Goal: Task Accomplishment & Management: Use online tool/utility

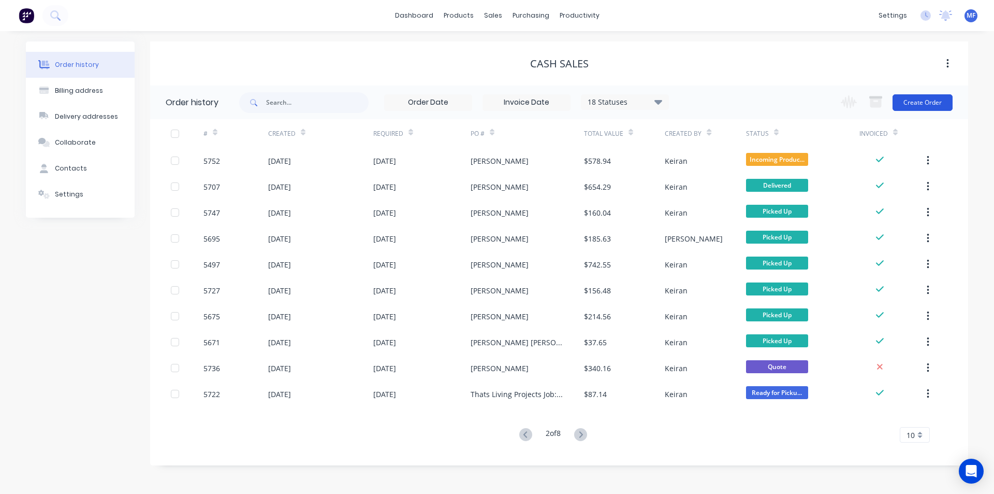
click at [923, 102] on button "Create Order" at bounding box center [923, 102] width 60 height 17
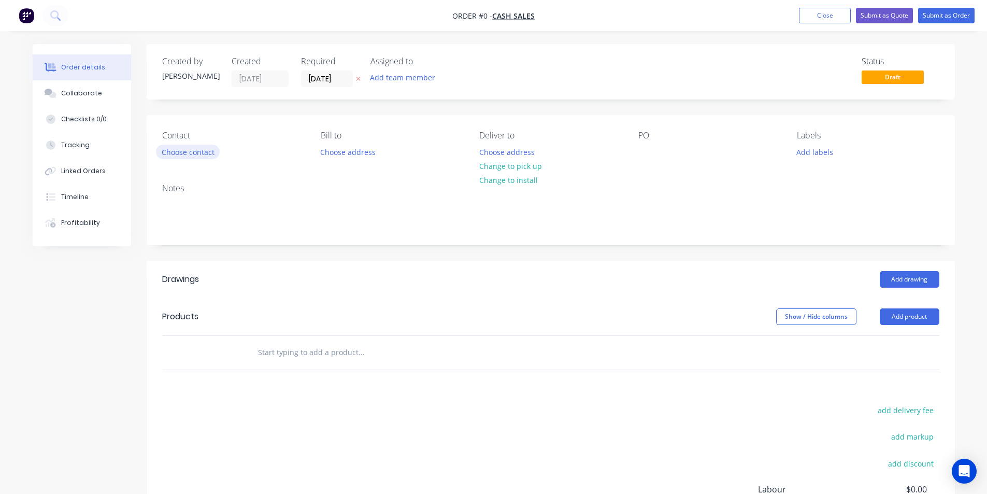
click at [184, 152] on button "Choose contact" at bounding box center [188, 151] width 64 height 14
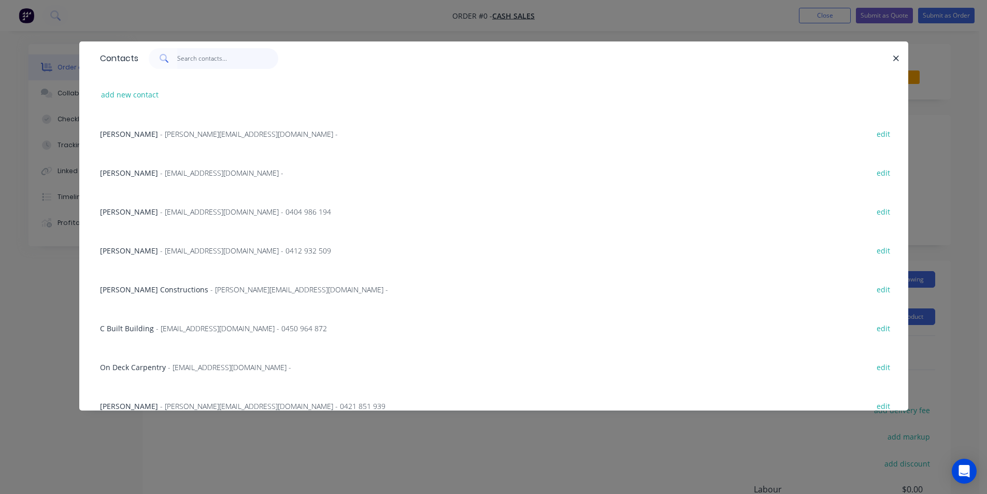
click at [187, 54] on input "text" at bounding box center [227, 58] width 101 height 21
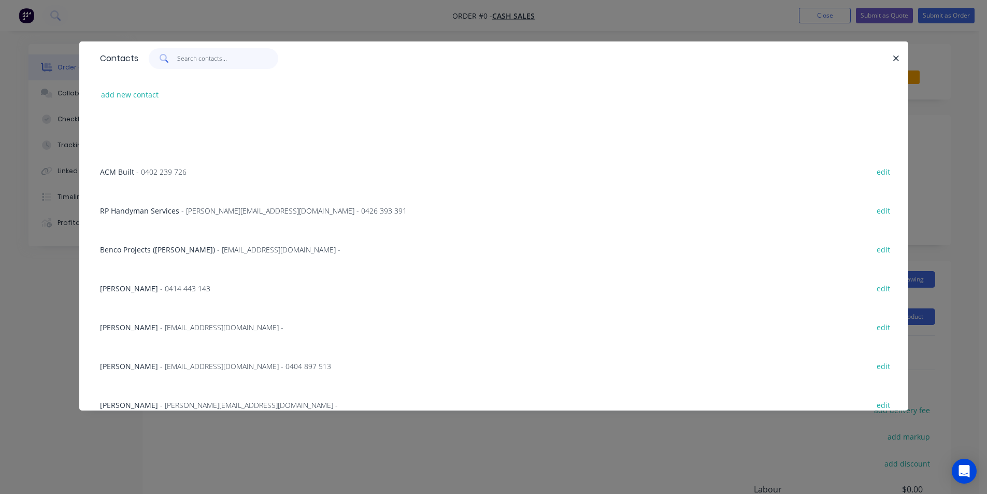
scroll to position [1968, 0]
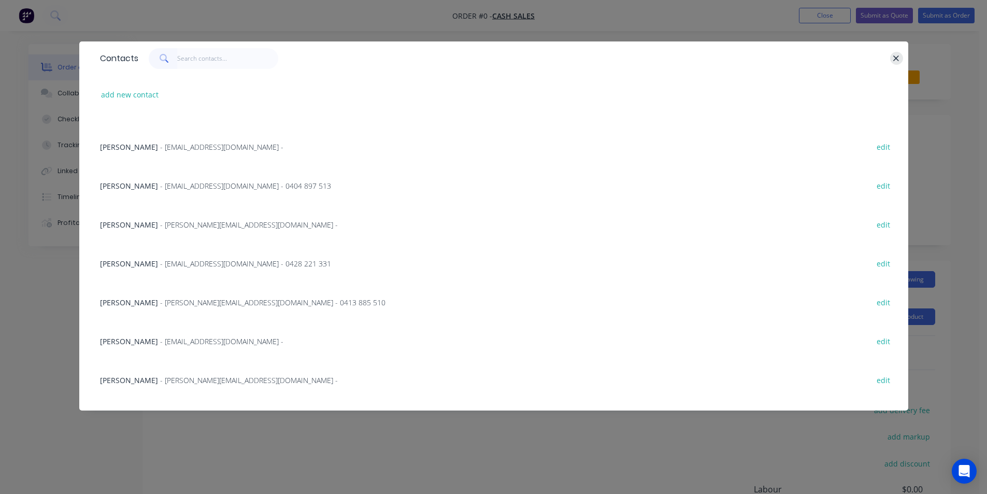
click at [897, 55] on icon "button" at bounding box center [895, 58] width 7 height 9
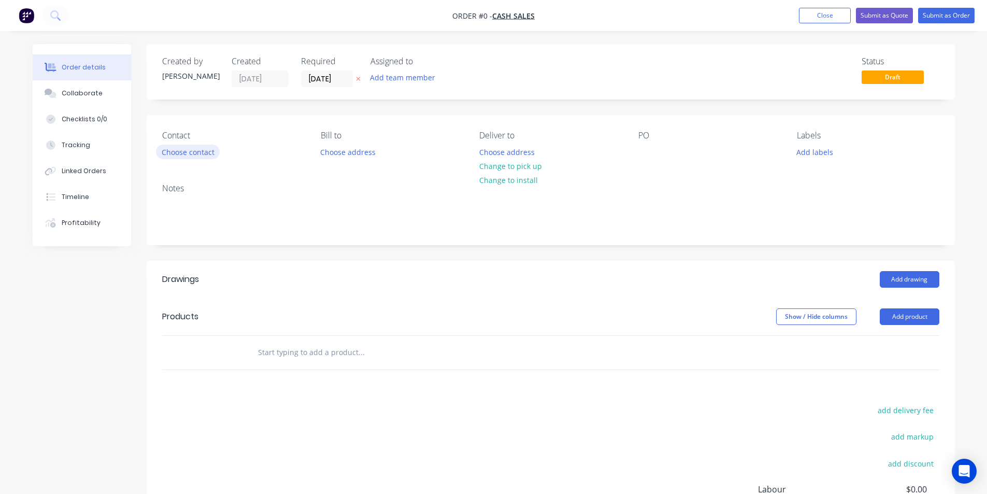
click at [183, 148] on button "Choose contact" at bounding box center [188, 151] width 64 height 14
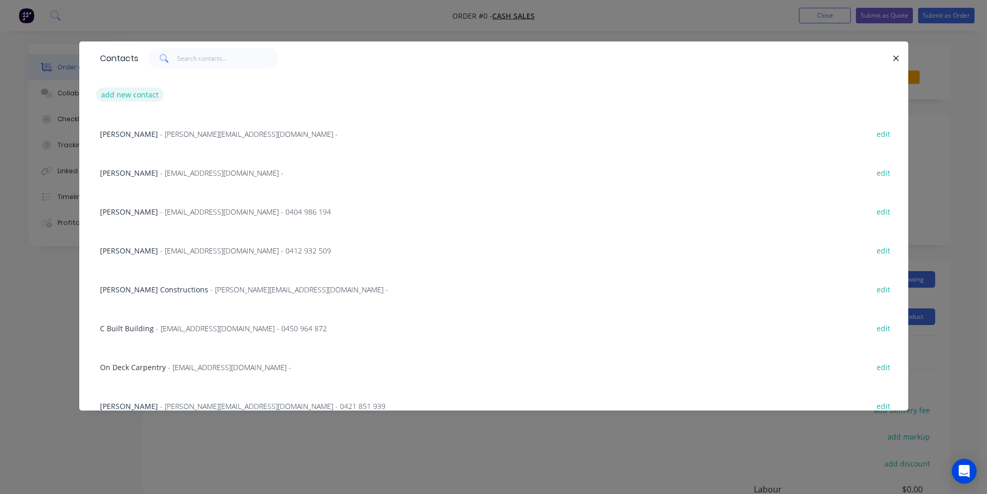
click at [130, 91] on button "add new contact" at bounding box center [130, 95] width 68 height 14
select select "AU"
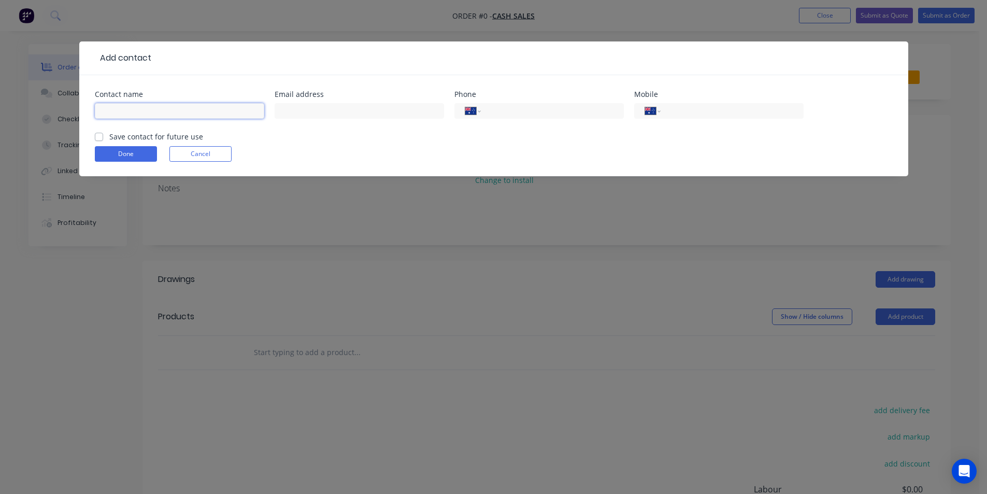
click at [136, 113] on input "text" at bounding box center [179, 111] width 169 height 16
type input "Tranquil Group"
click at [124, 154] on button "Done" at bounding box center [126, 154] width 62 height 16
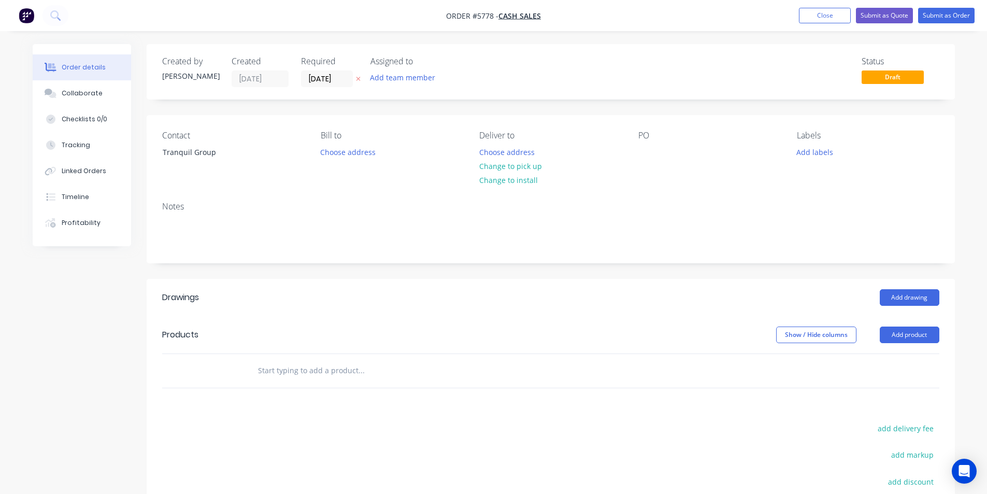
click at [673, 155] on div "PO" at bounding box center [709, 154] width 142 height 47
click at [523, 168] on button "Change to pick up" at bounding box center [510, 166] width 74 height 14
click at [300, 372] on input "text" at bounding box center [360, 370] width 207 height 21
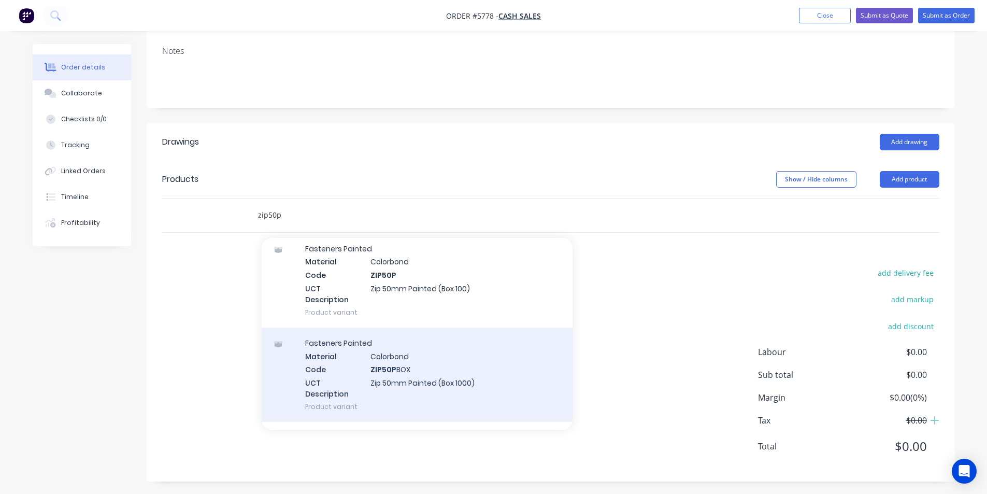
scroll to position [311, 0]
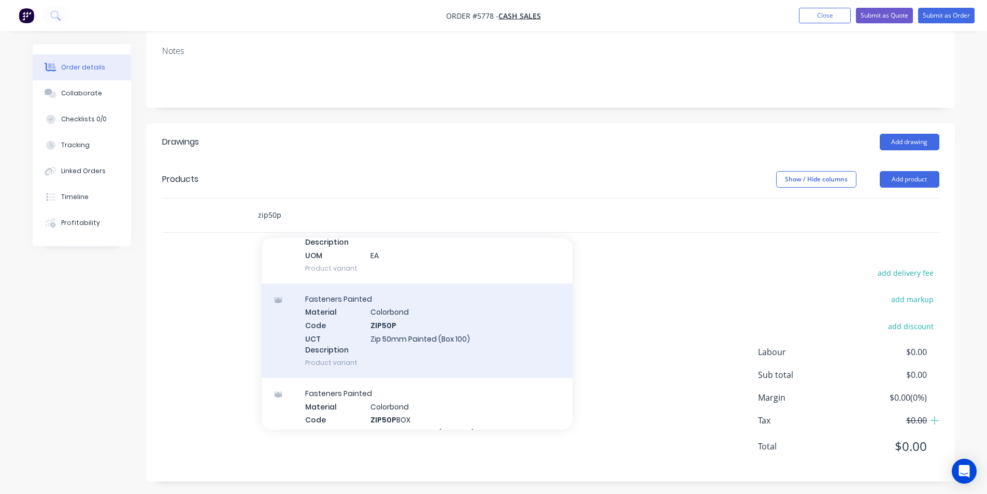
type input "zip50p"
click at [413, 336] on div "Fasteners Painted Material Colorbond Code ZIP50P UCT Description Zip 50mm Paint…" at bounding box center [417, 330] width 311 height 94
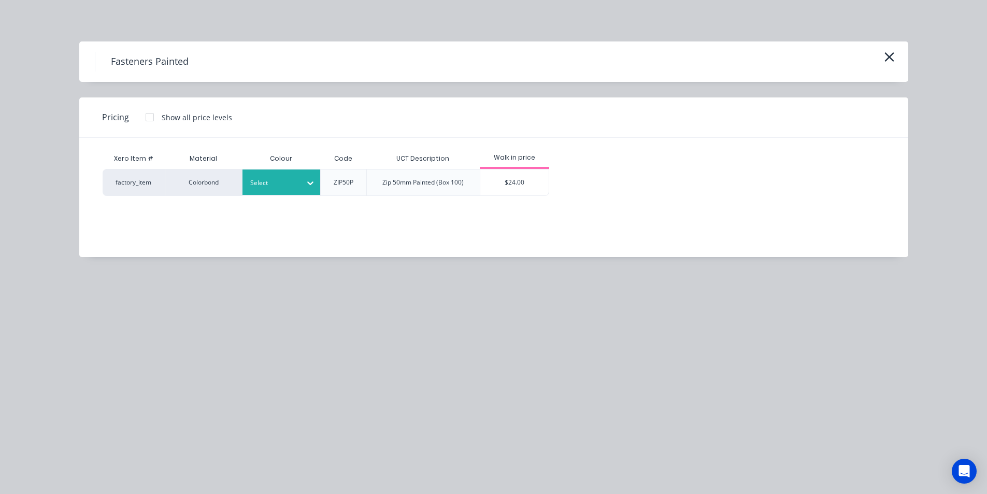
click at [301, 175] on div at bounding box center [310, 183] width 19 height 17
click at [129, 476] on div "Woodland Grey" at bounding box center [64, 485] width 129 height 19
click at [528, 179] on div "$24.00" at bounding box center [514, 182] width 69 height 26
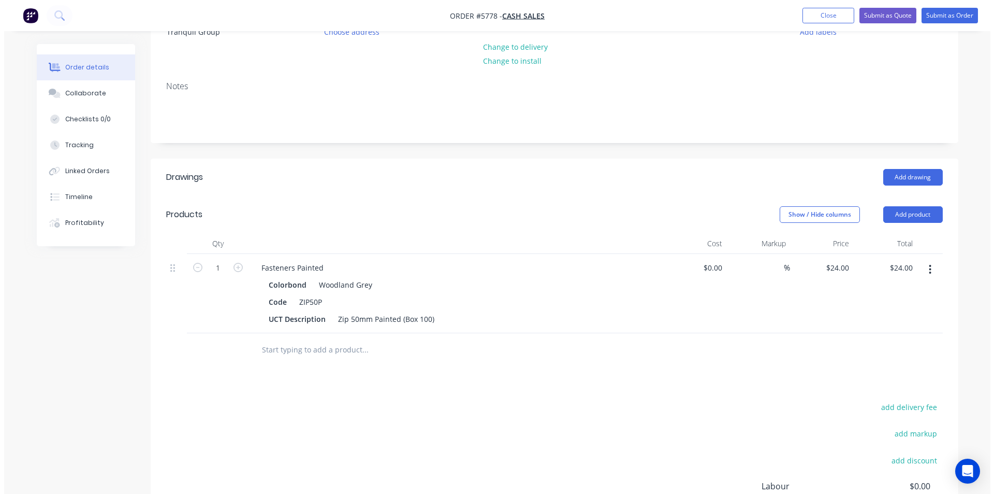
scroll to position [0, 0]
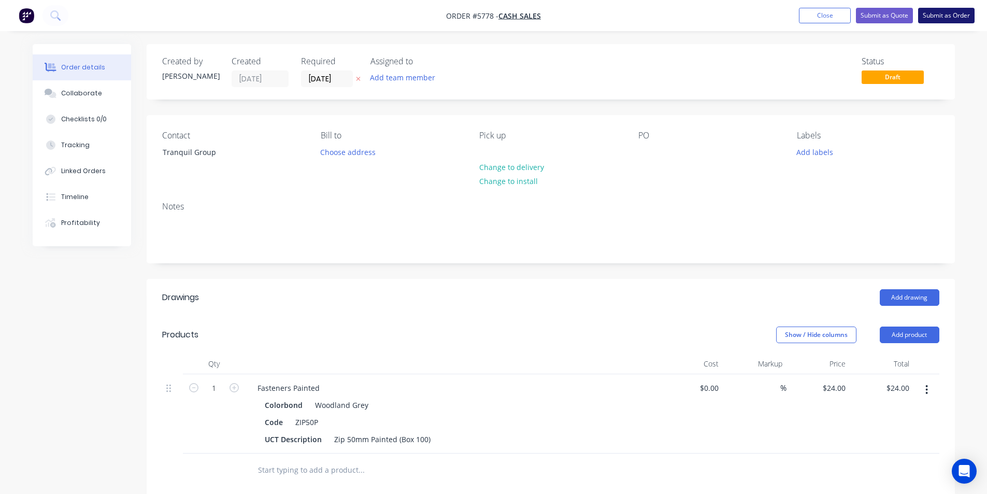
click at [942, 18] on button "Submit as Order" at bounding box center [946, 16] width 56 height 16
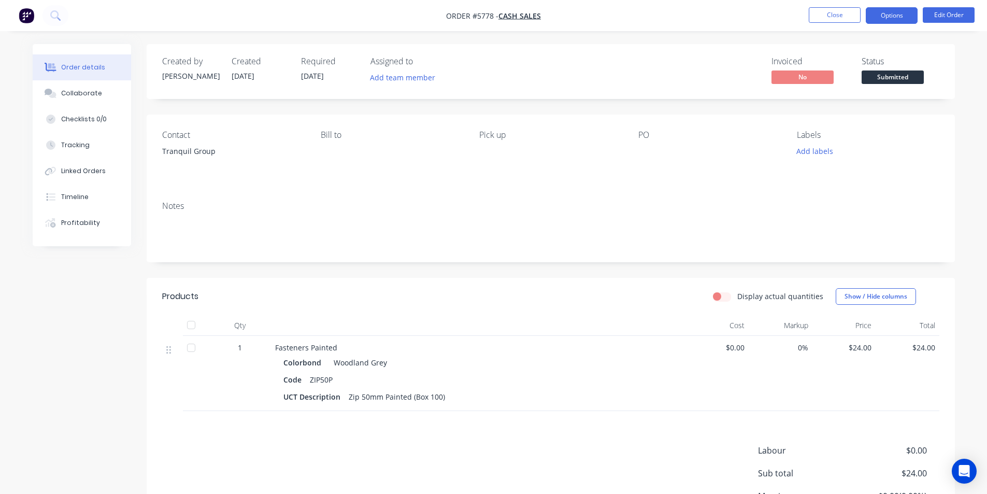
click at [895, 18] on button "Options" at bounding box center [891, 15] width 52 height 17
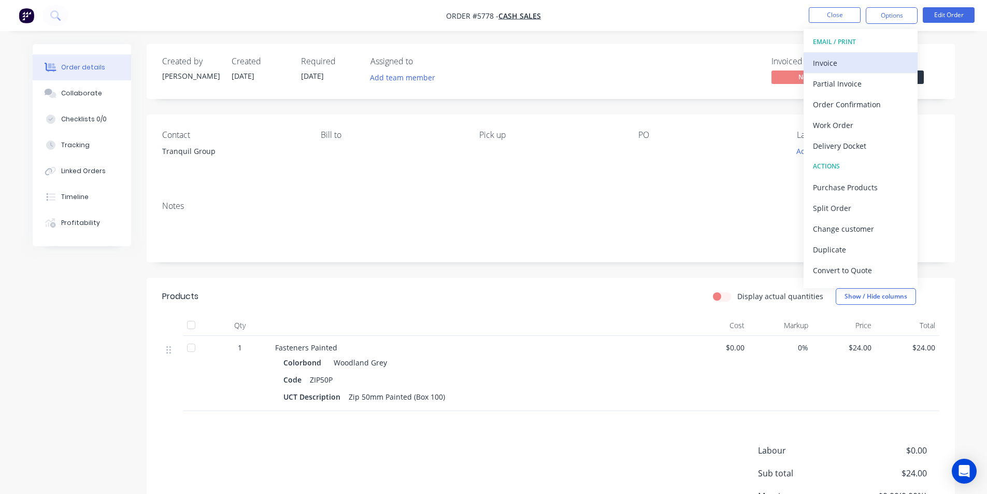
click at [837, 60] on div "Invoice" at bounding box center [860, 62] width 95 height 15
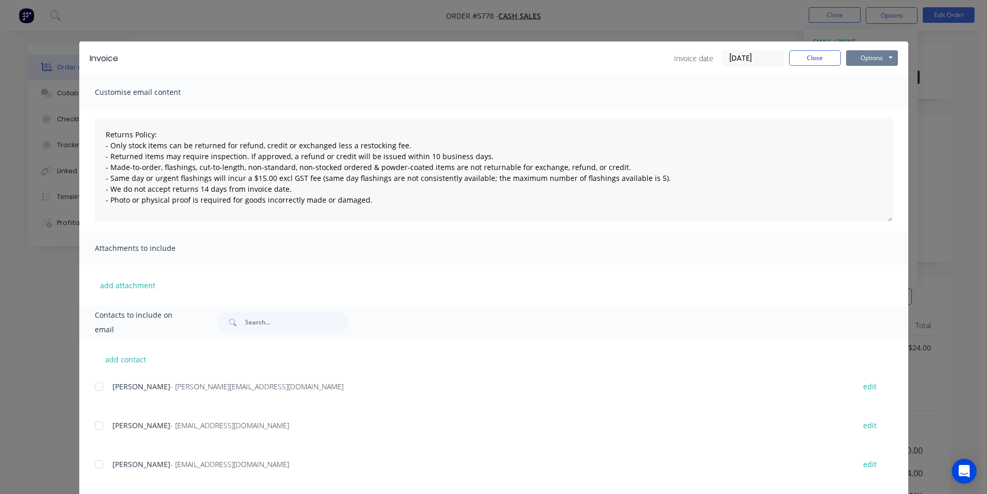
click at [861, 57] on button "Options" at bounding box center [872, 58] width 52 height 16
click at [863, 96] on button "Print" at bounding box center [879, 93] width 66 height 17
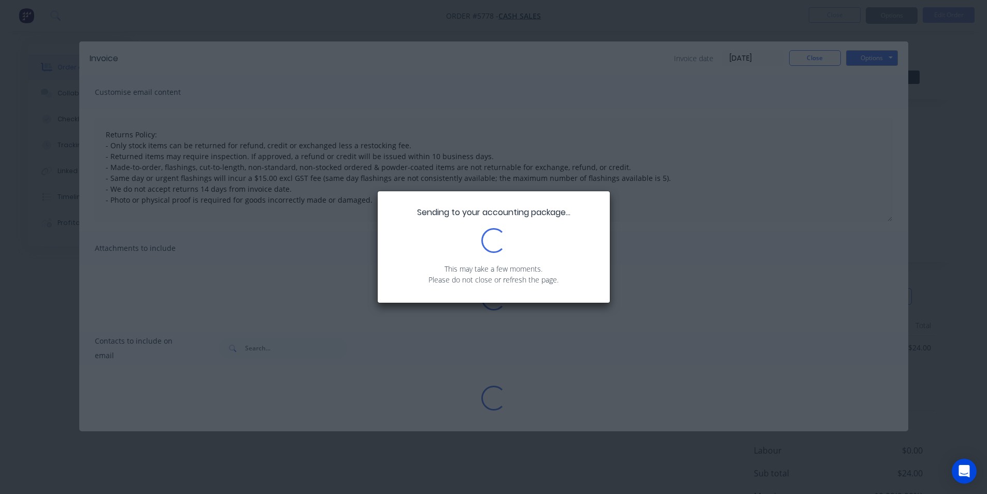
type textarea "Returns Policy: - Only stock items can be returned for refund, credit or exchan…"
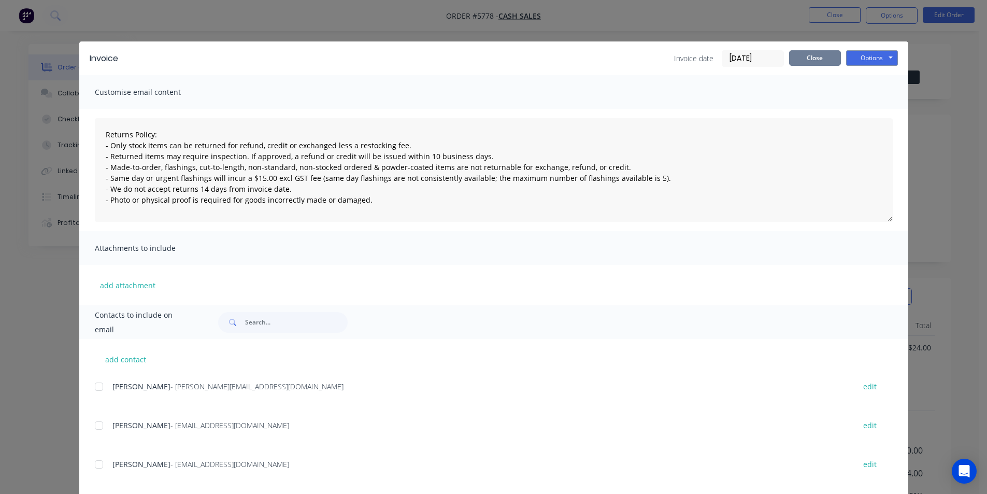
click at [808, 60] on button "Close" at bounding box center [815, 58] width 52 height 16
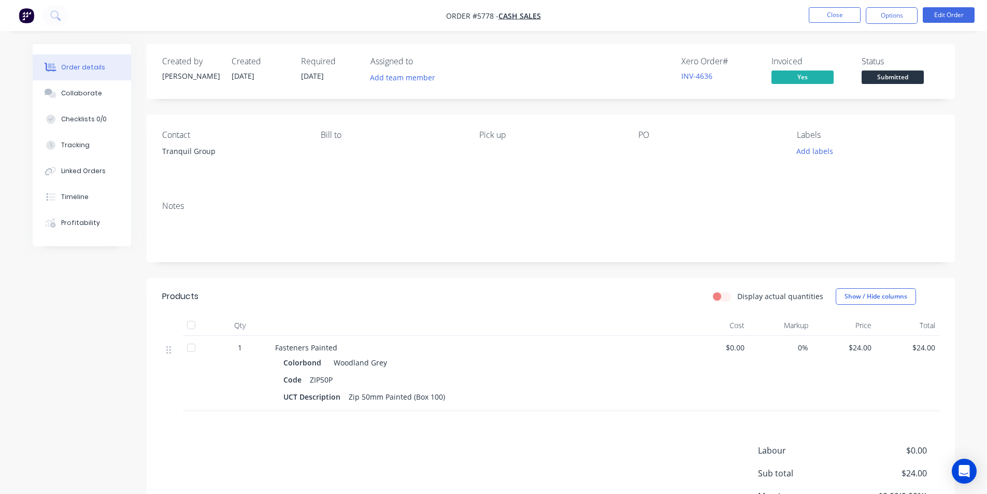
click at [894, 80] on span "Submitted" at bounding box center [892, 76] width 62 height 13
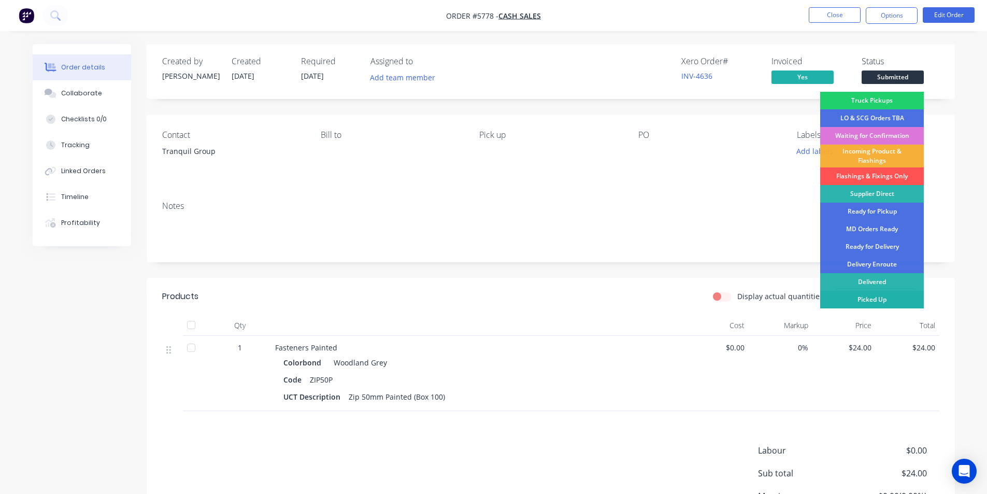
click at [869, 302] on div "Picked Up" at bounding box center [872, 300] width 104 height 18
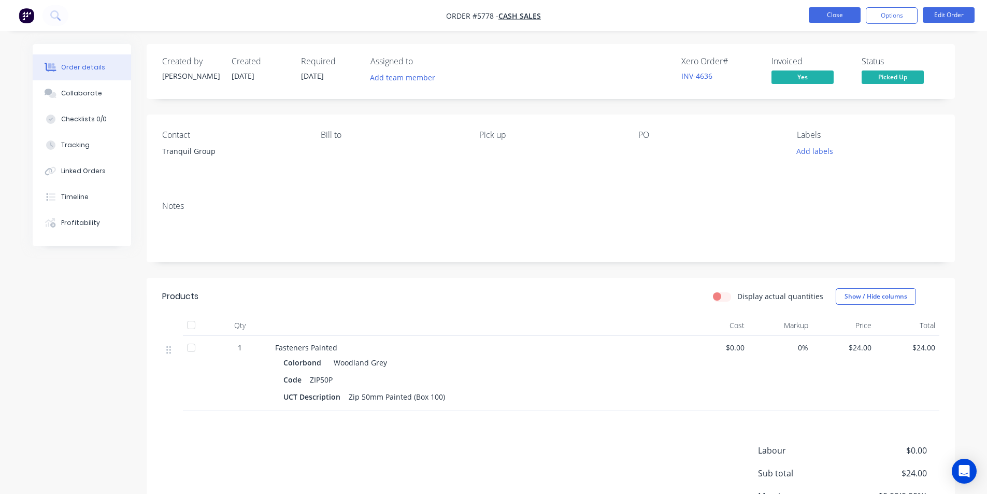
click at [829, 21] on button "Close" at bounding box center [834, 15] width 52 height 16
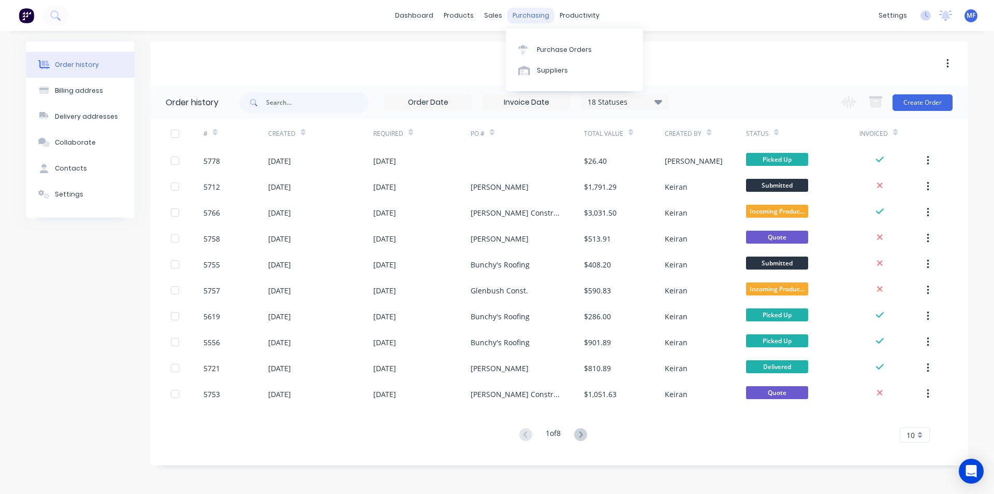
click at [531, 11] on div "purchasing" at bounding box center [531, 16] width 47 height 16
click at [555, 43] on link "Purchase Orders" at bounding box center [574, 49] width 137 height 21
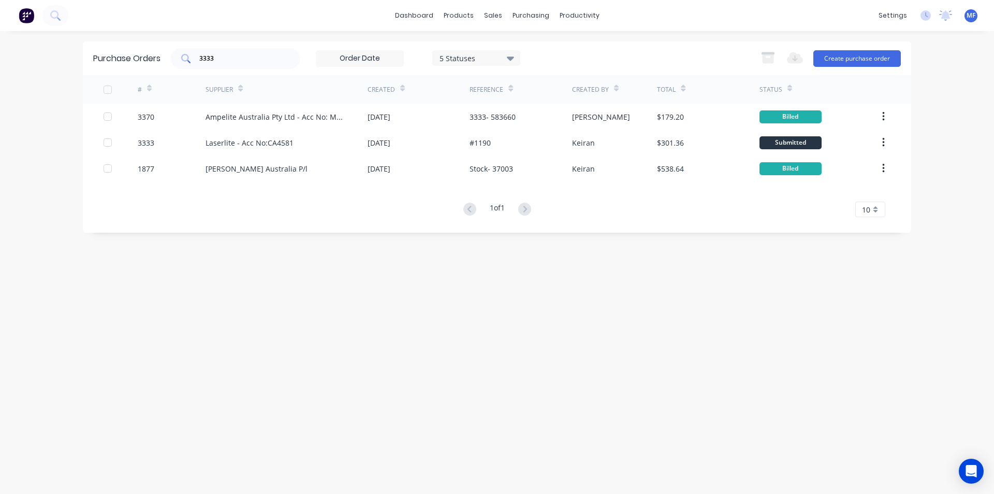
click at [218, 61] on input "3333" at bounding box center [241, 58] width 86 height 10
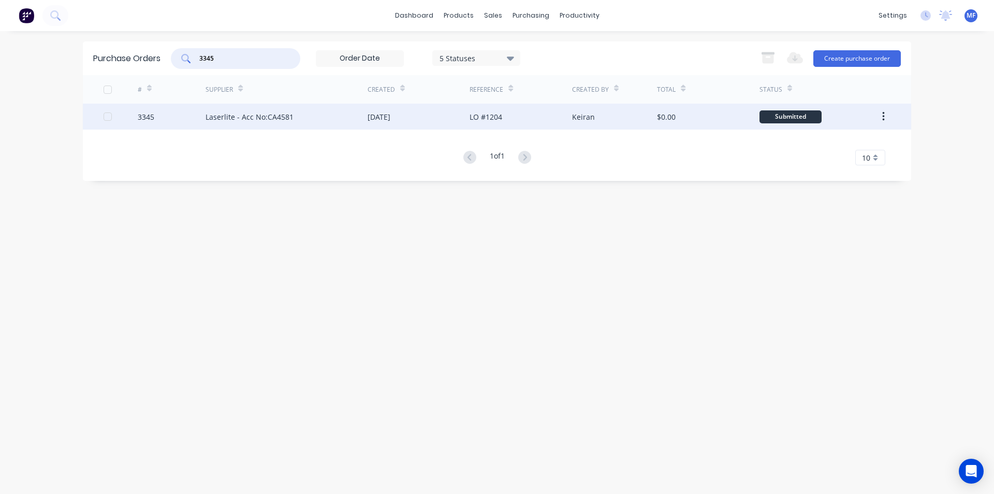
type input "3345"
click at [224, 114] on div "Laserlite - Acc No:CA4581" at bounding box center [250, 116] width 88 height 11
type textarea "x"
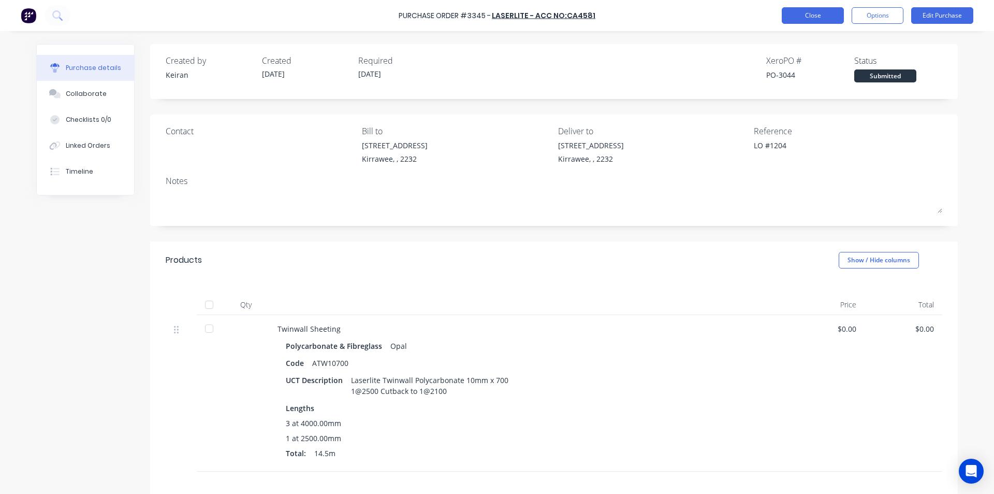
click at [808, 16] on button "Close" at bounding box center [813, 15] width 62 height 17
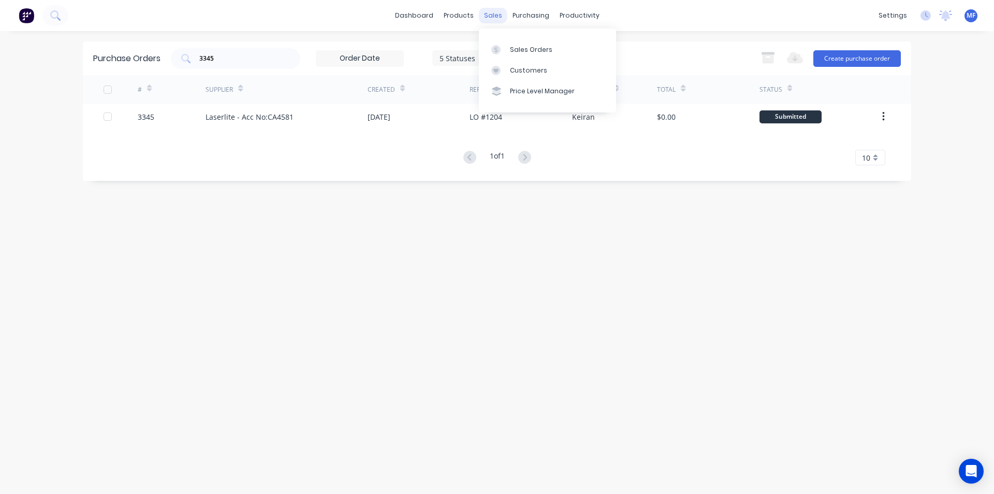
click at [487, 15] on div "sales" at bounding box center [493, 16] width 28 height 16
click at [522, 44] on link "Sales Orders" at bounding box center [547, 49] width 137 height 21
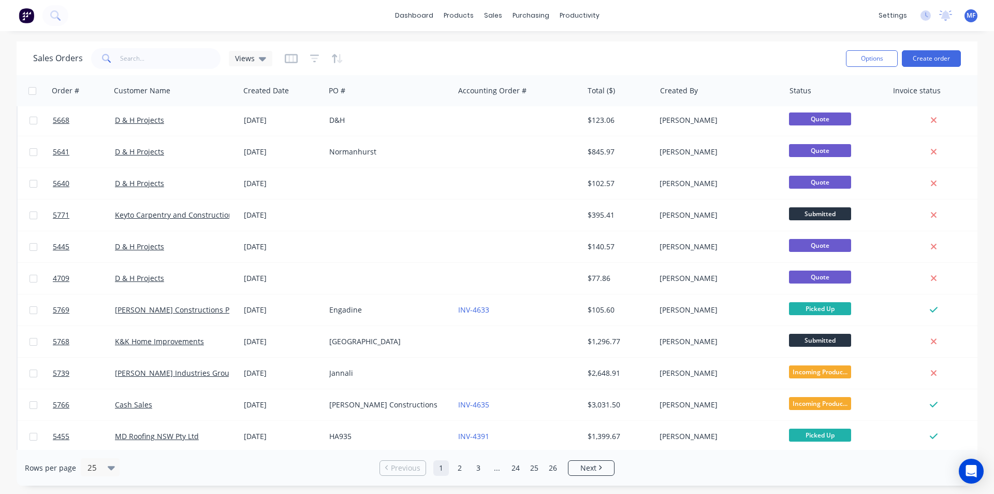
scroll to position [452, 0]
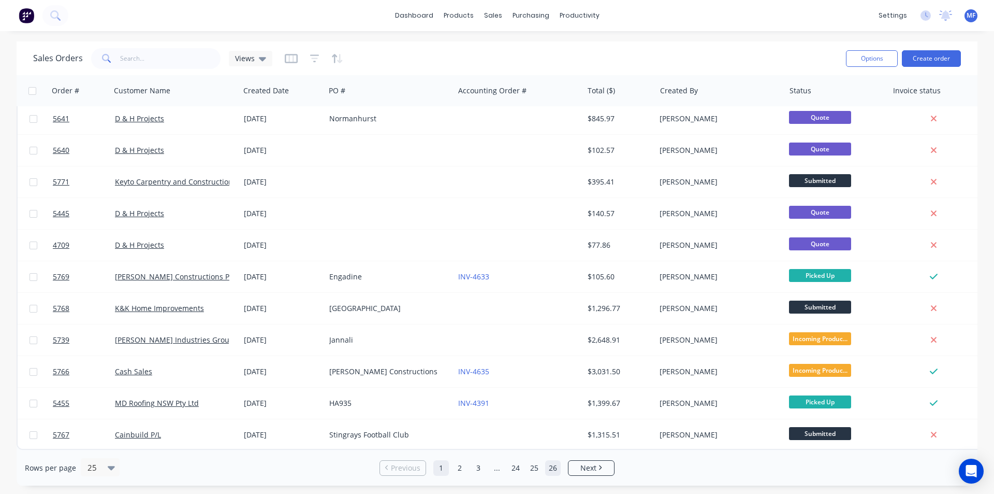
click at [554, 463] on link "26" at bounding box center [553, 468] width 16 height 16
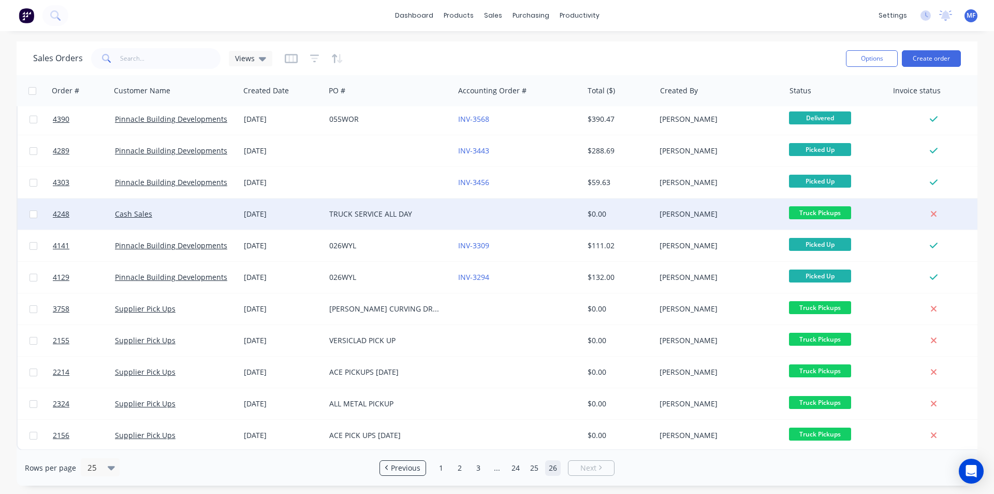
scroll to position [388, 0]
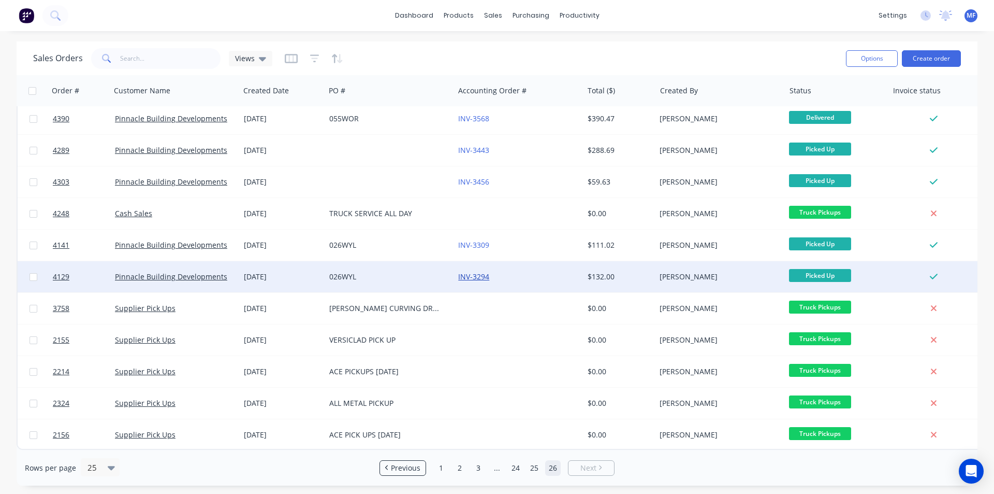
click at [475, 271] on link "INV-3294" at bounding box center [473, 276] width 31 height 10
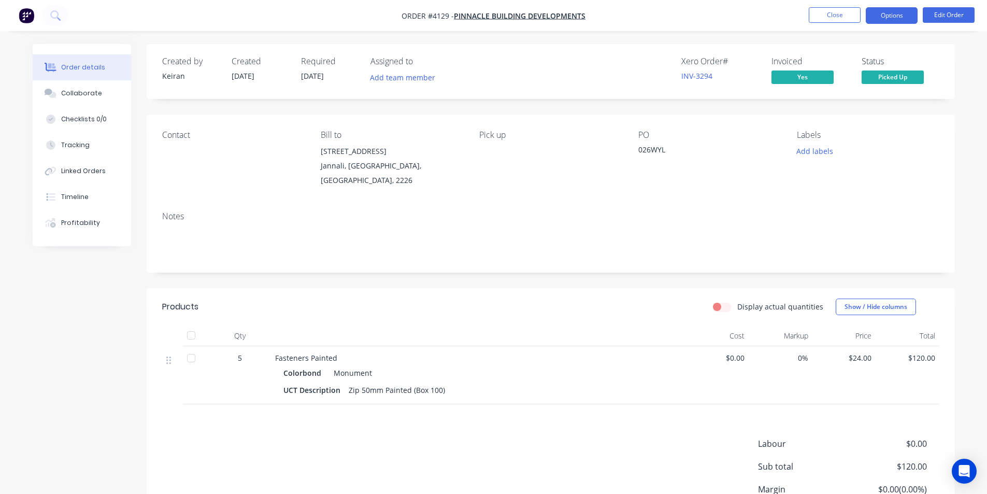
drag, startPoint x: 891, startPoint y: 14, endPoint x: 896, endPoint y: 28, distance: 15.2
click at [891, 15] on button "Options" at bounding box center [891, 15] width 52 height 17
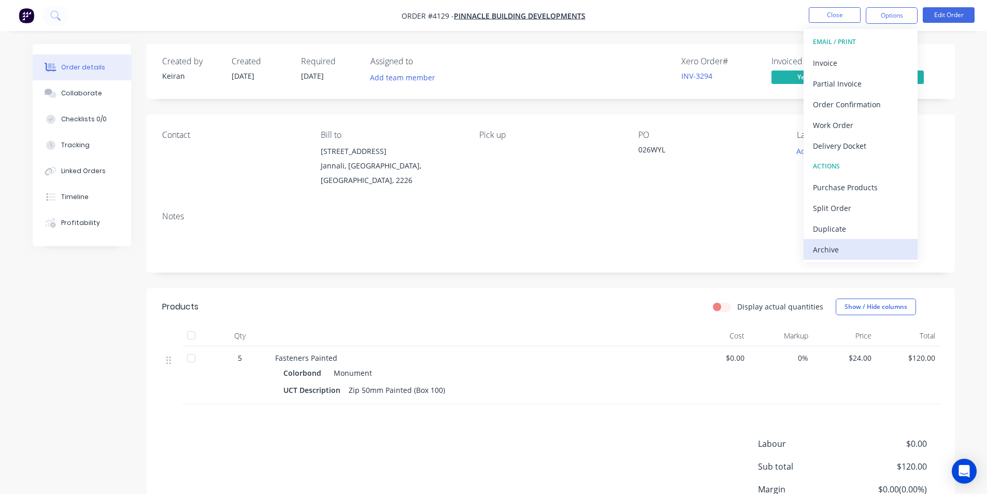
click at [833, 248] on div "Archive" at bounding box center [860, 249] width 95 height 15
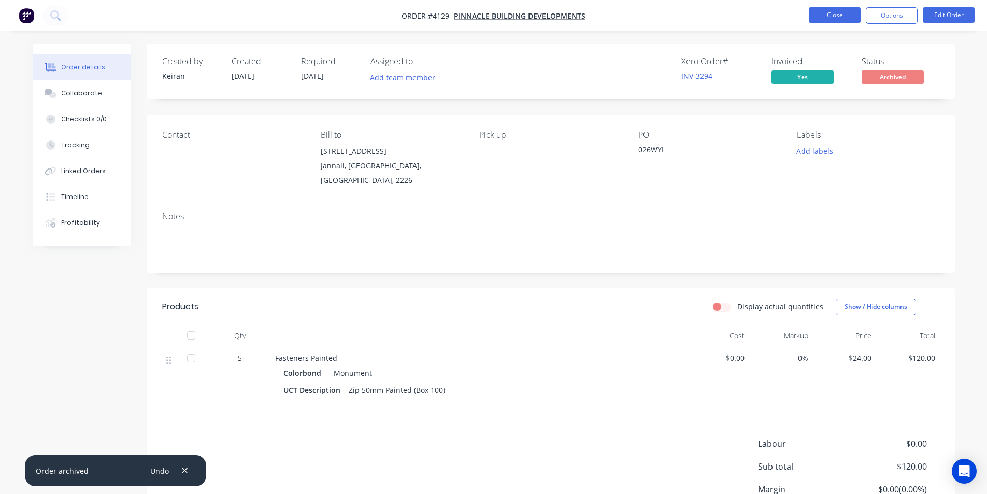
click at [828, 11] on button "Close" at bounding box center [834, 15] width 52 height 16
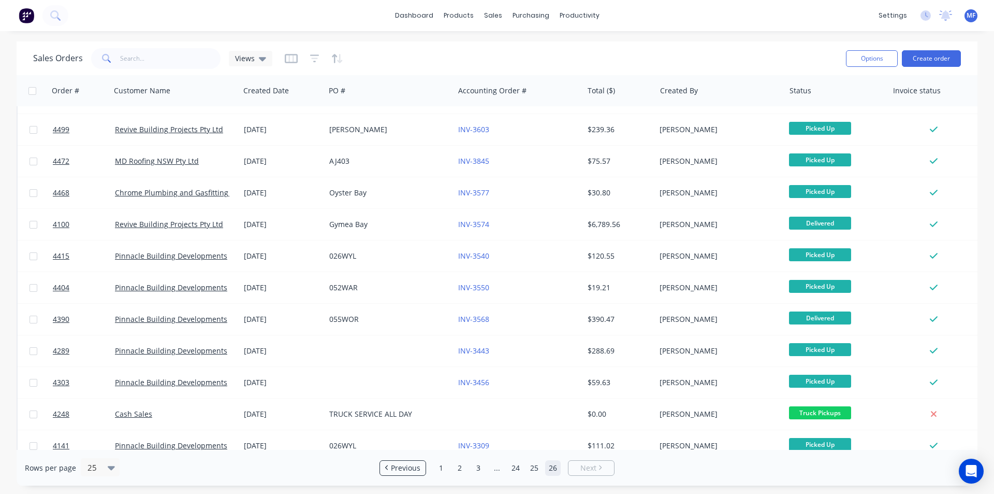
scroll to position [357, 0]
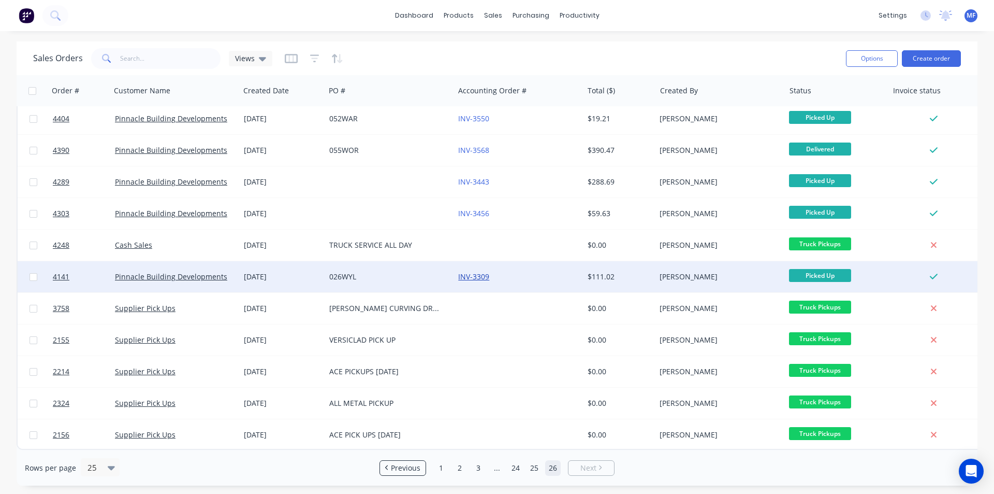
click at [475, 271] on link "INV-3309" at bounding box center [473, 276] width 31 height 10
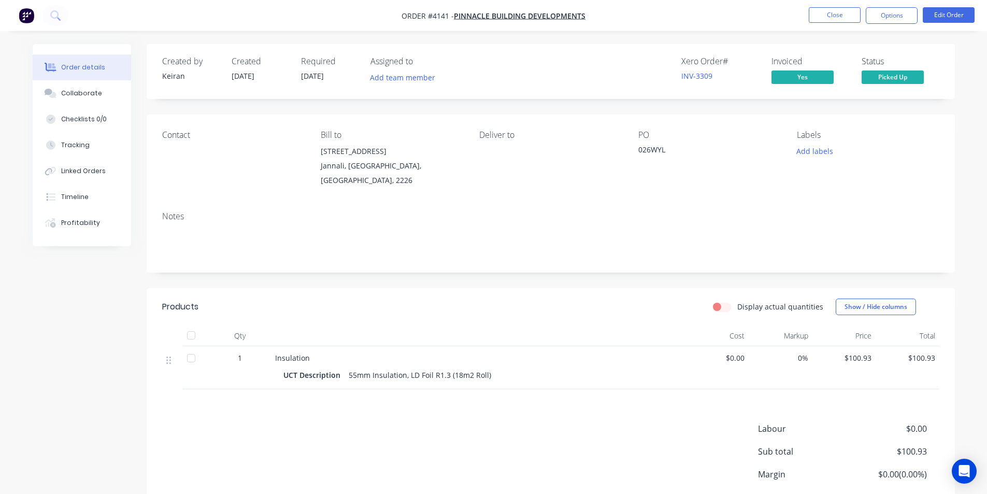
drag, startPoint x: 895, startPoint y: 18, endPoint x: 901, endPoint y: 27, distance: 11.4
click at [895, 18] on button "Options" at bounding box center [891, 15] width 52 height 17
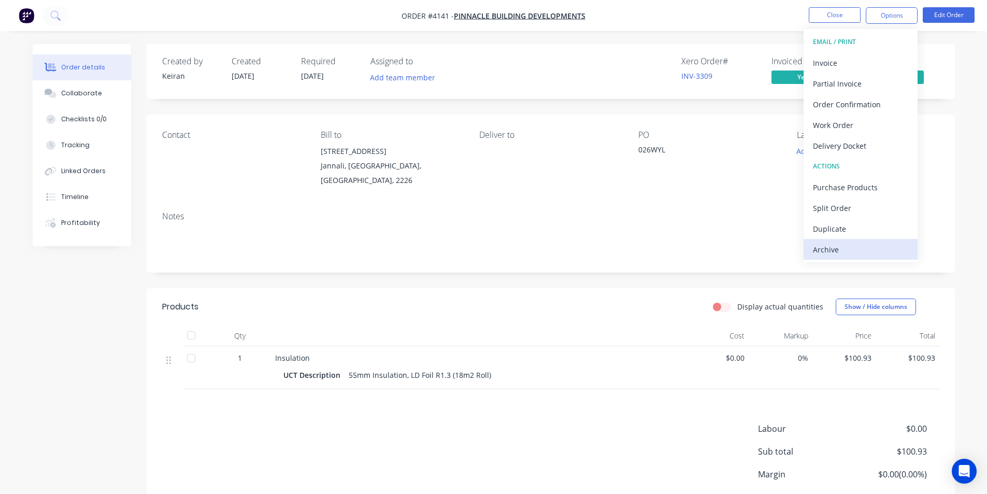
click at [841, 250] on div "Archive" at bounding box center [860, 249] width 95 height 15
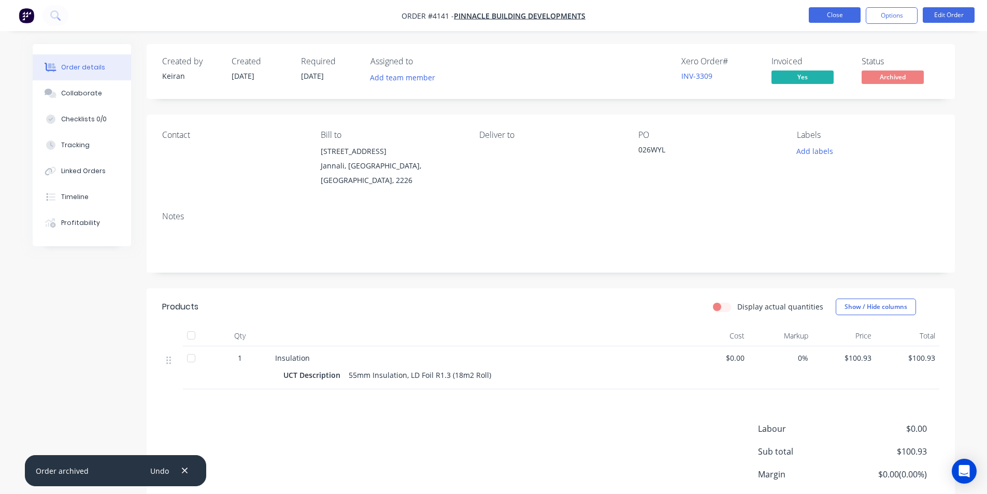
click at [834, 21] on button "Close" at bounding box center [834, 15] width 52 height 16
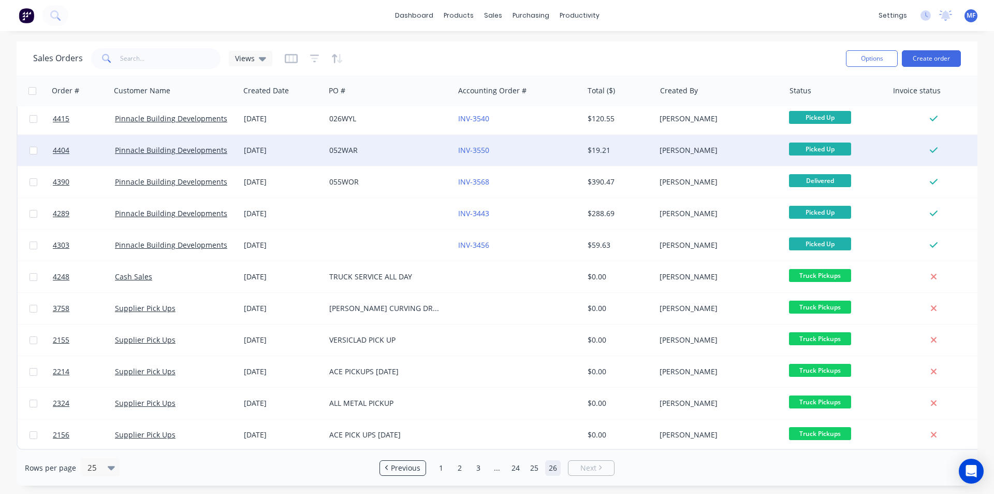
scroll to position [325, 0]
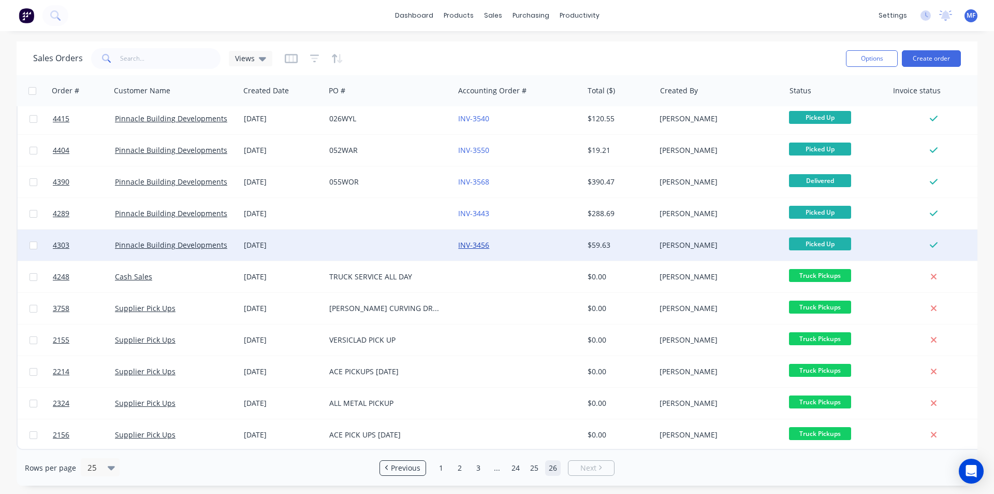
click at [481, 240] on link "INV-3456" at bounding box center [473, 245] width 31 height 10
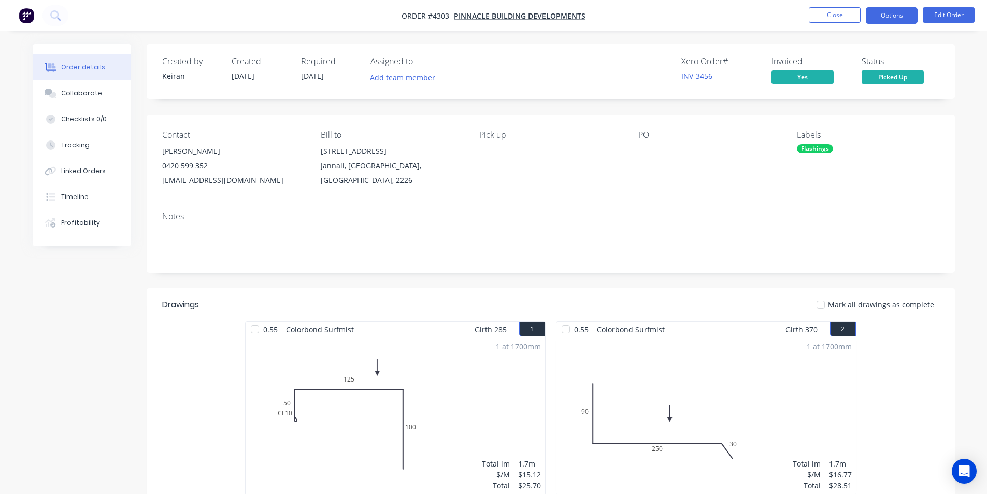
click at [881, 18] on button "Options" at bounding box center [891, 15] width 52 height 17
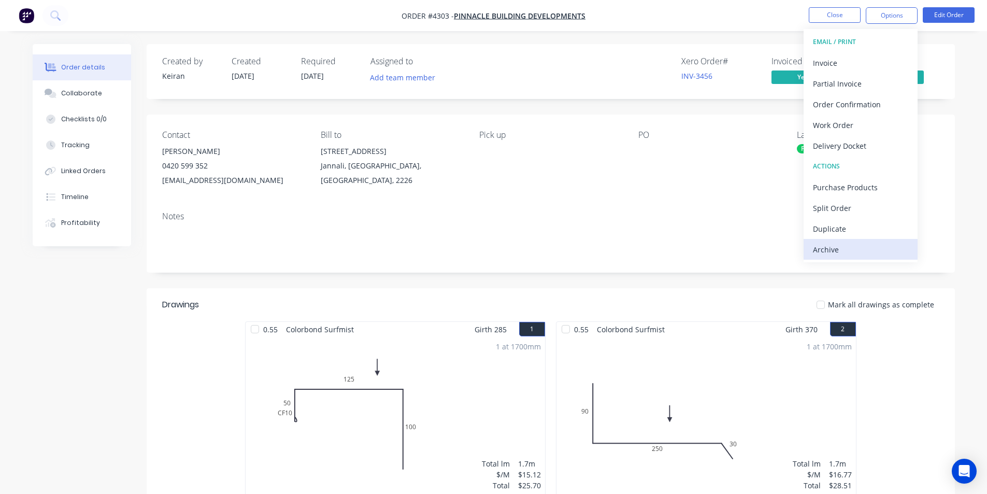
click at [845, 250] on div "Archive" at bounding box center [860, 249] width 95 height 15
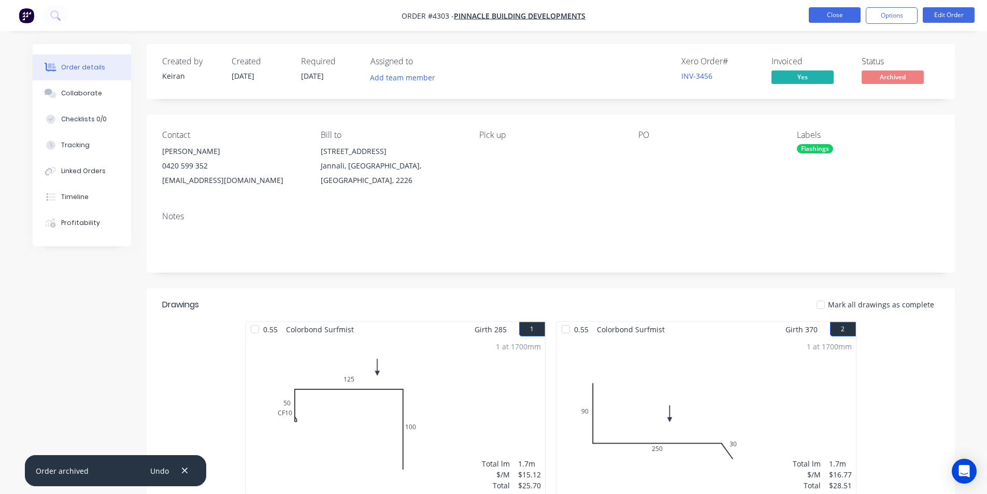
click at [836, 17] on button "Close" at bounding box center [834, 15] width 52 height 16
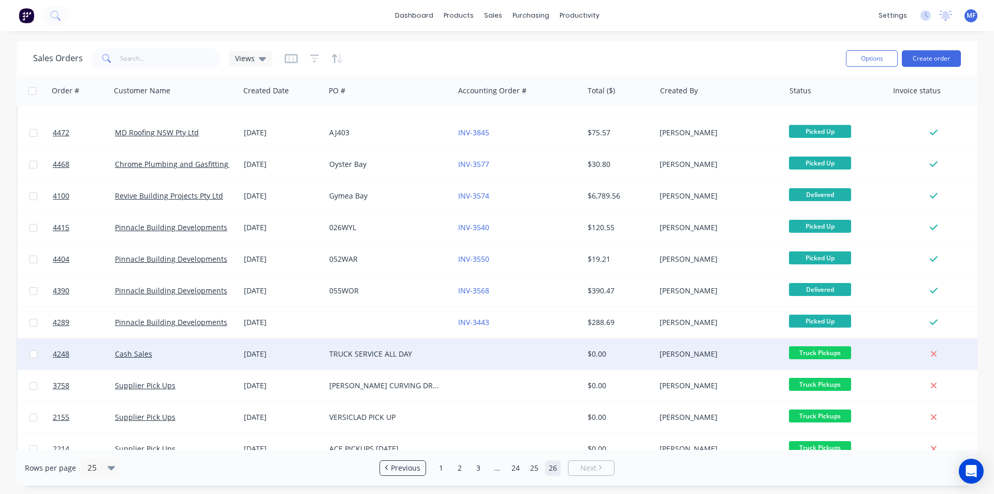
scroll to position [294, 0]
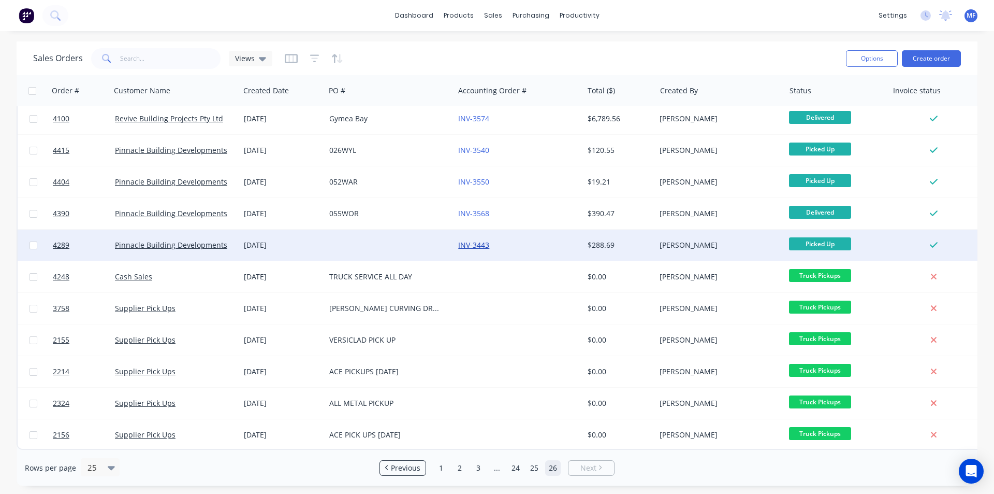
click at [478, 240] on link "INV-3443" at bounding box center [473, 245] width 31 height 10
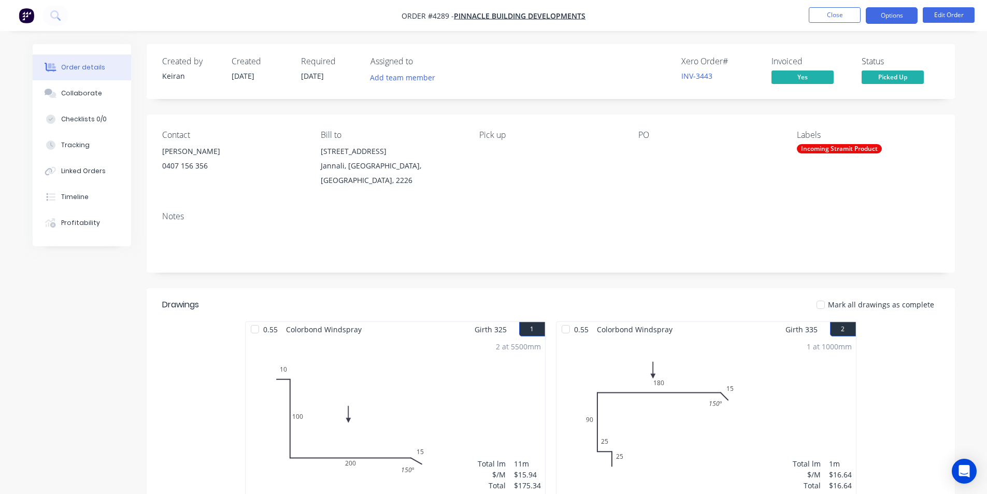
click at [898, 18] on button "Options" at bounding box center [891, 15] width 52 height 17
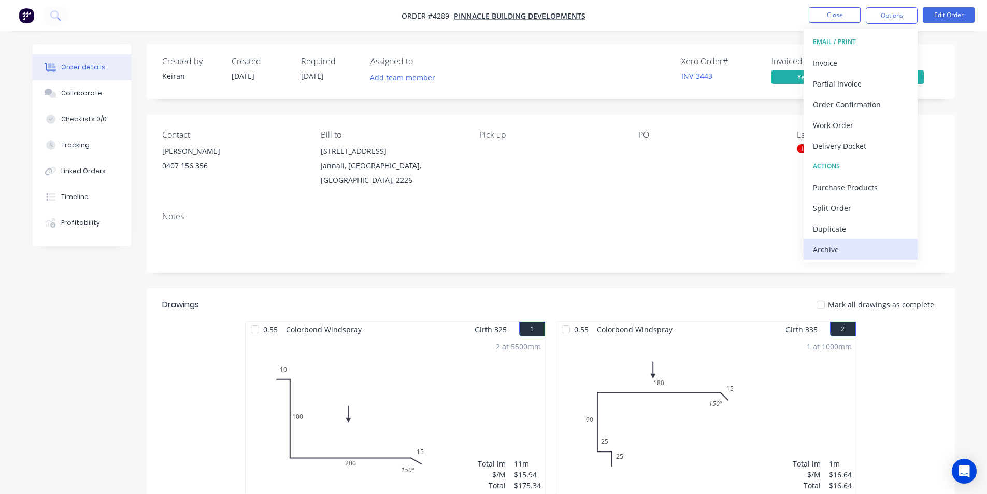
click at [843, 249] on div "Archive" at bounding box center [860, 249] width 95 height 15
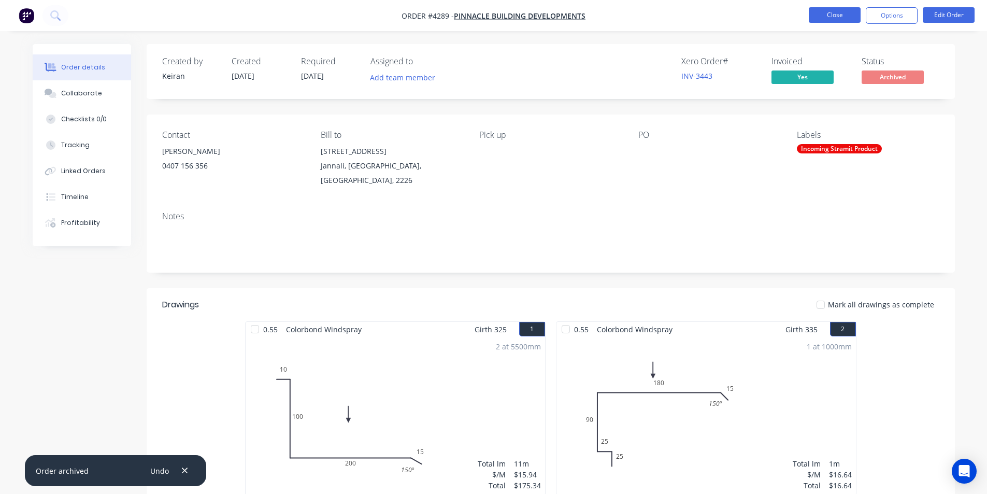
click at [844, 13] on button "Close" at bounding box center [834, 15] width 52 height 16
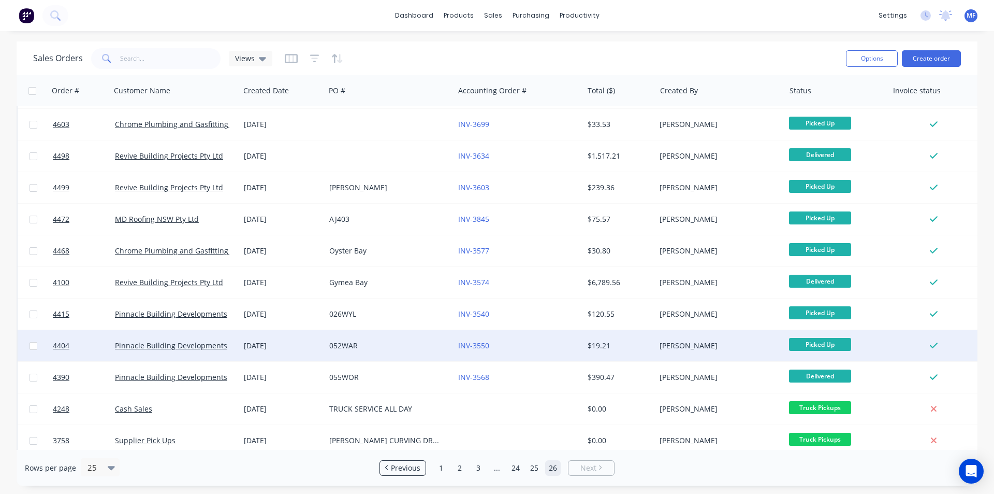
scroll to position [262, 0]
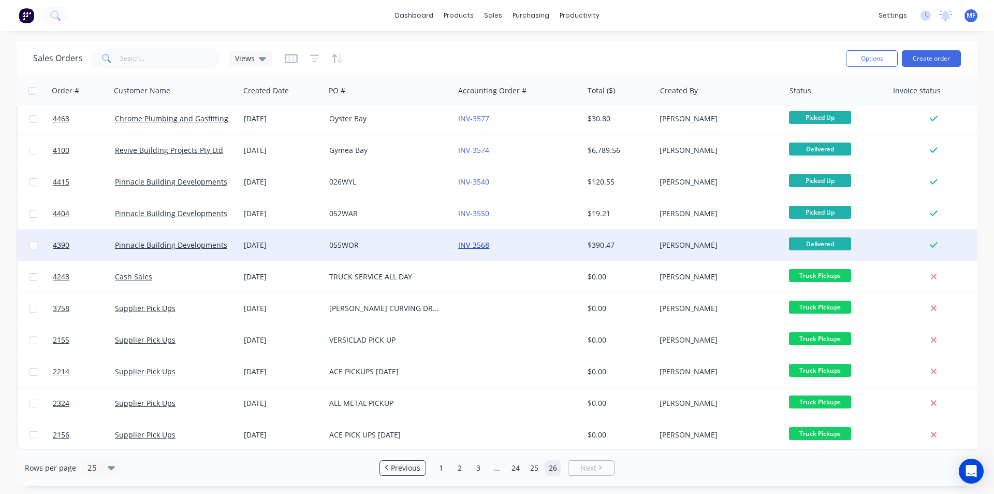
click at [477, 241] on link "INV-3568" at bounding box center [473, 245] width 31 height 10
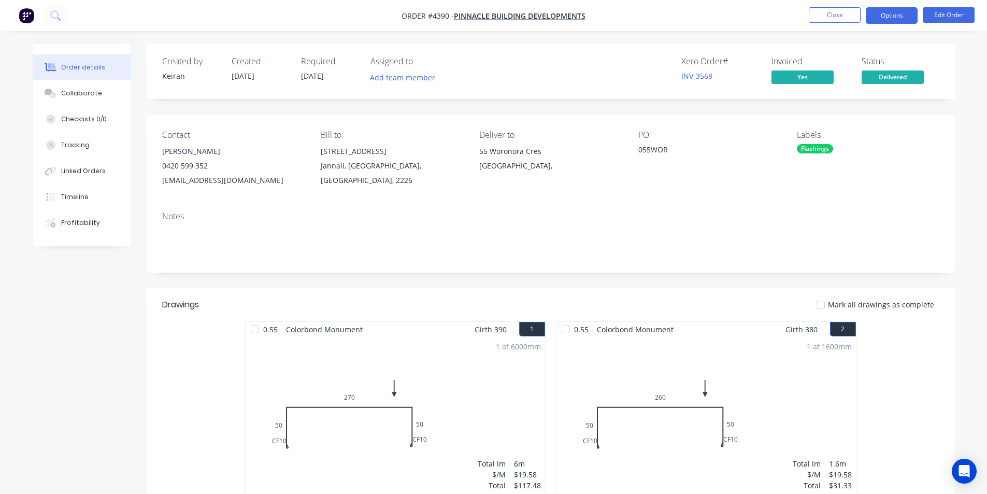
click at [896, 15] on button "Options" at bounding box center [891, 15] width 52 height 17
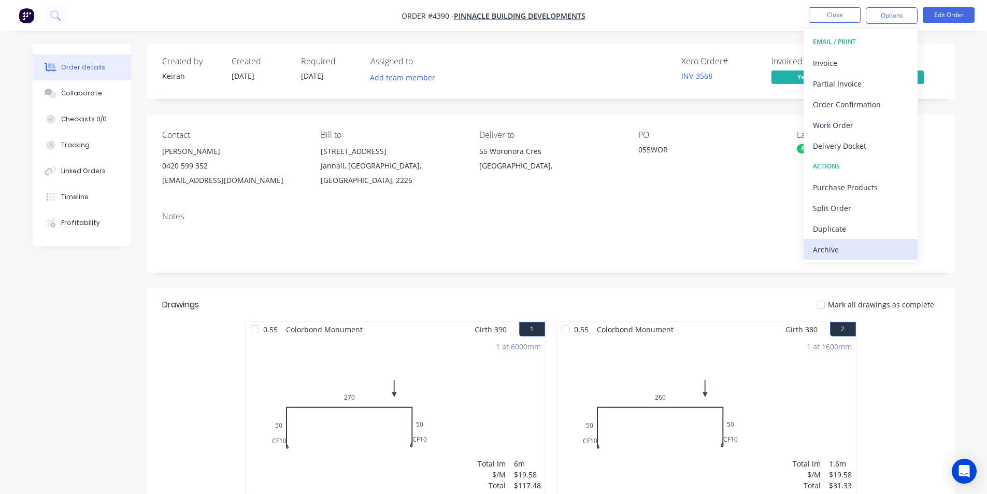
click at [841, 251] on div "Archive" at bounding box center [860, 249] width 95 height 15
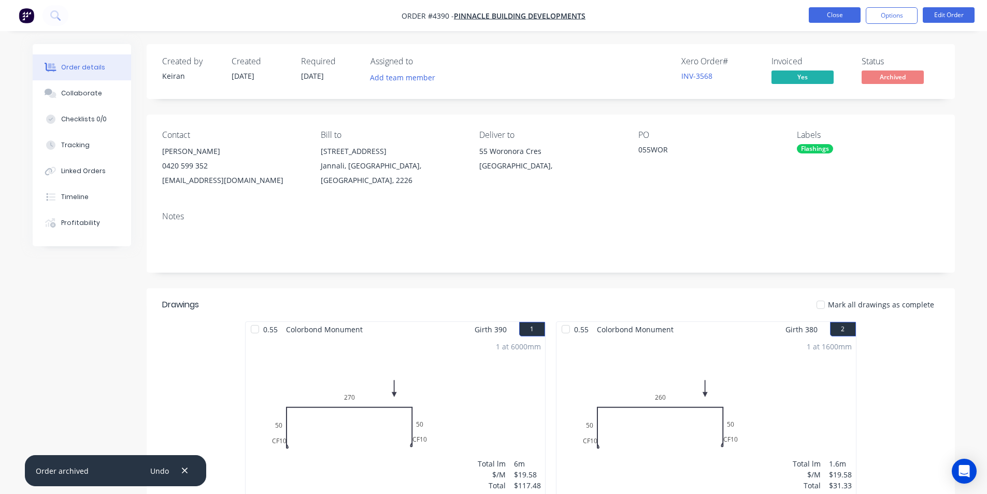
click at [836, 12] on button "Close" at bounding box center [834, 15] width 52 height 16
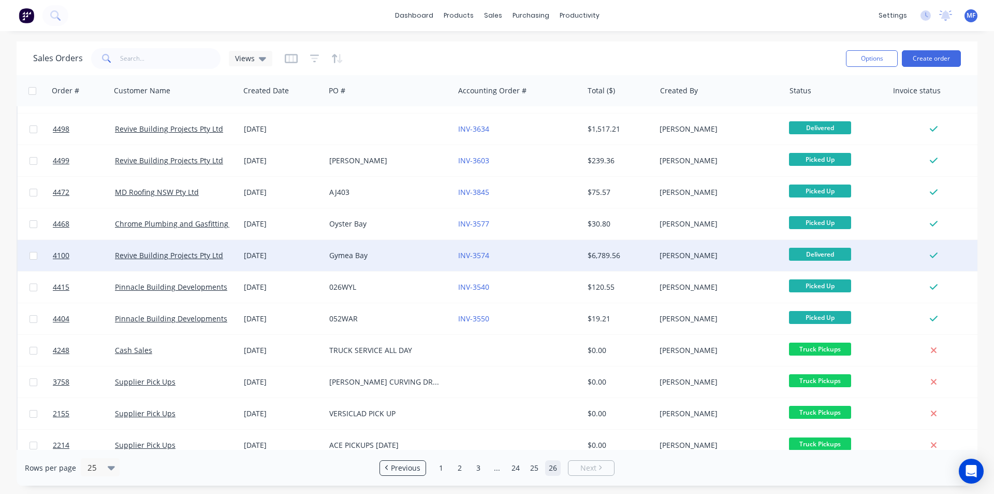
scroll to position [230, 0]
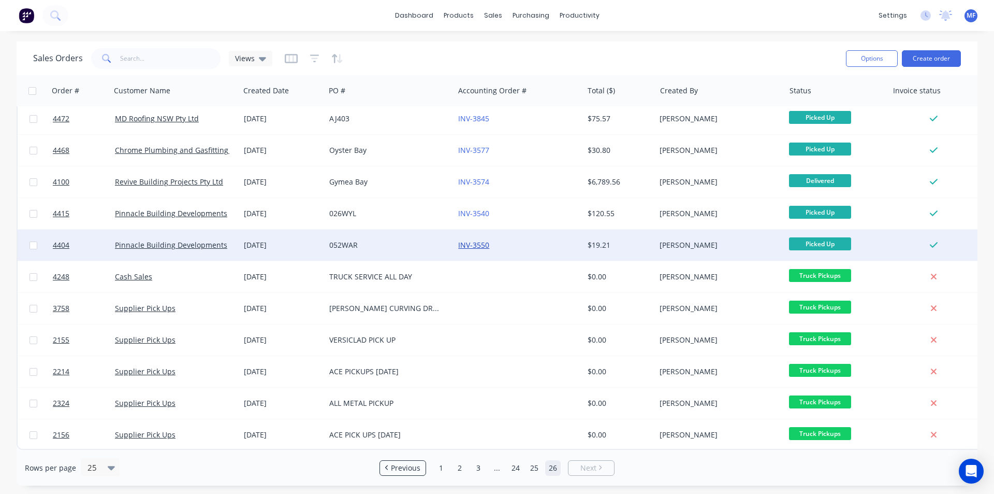
click at [474, 240] on link "INV-3550" at bounding box center [473, 245] width 31 height 10
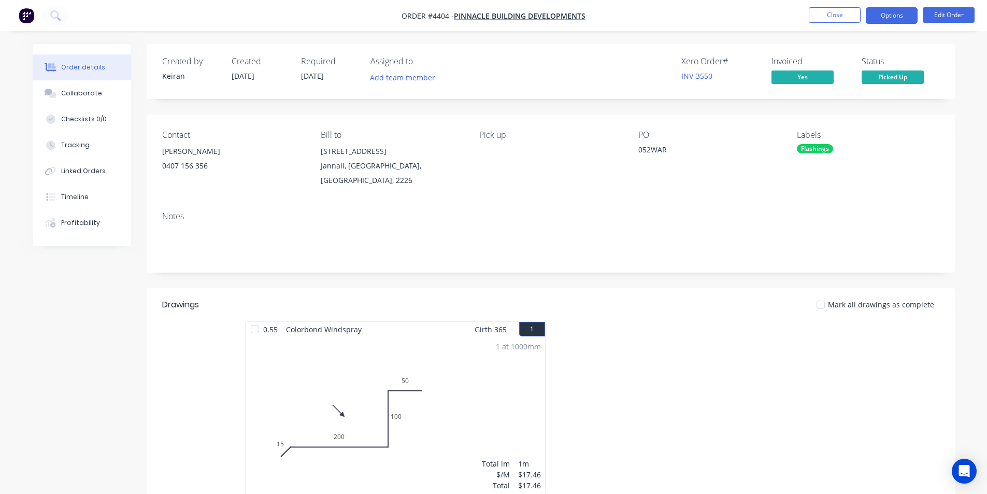
click at [884, 16] on button "Options" at bounding box center [891, 15] width 52 height 17
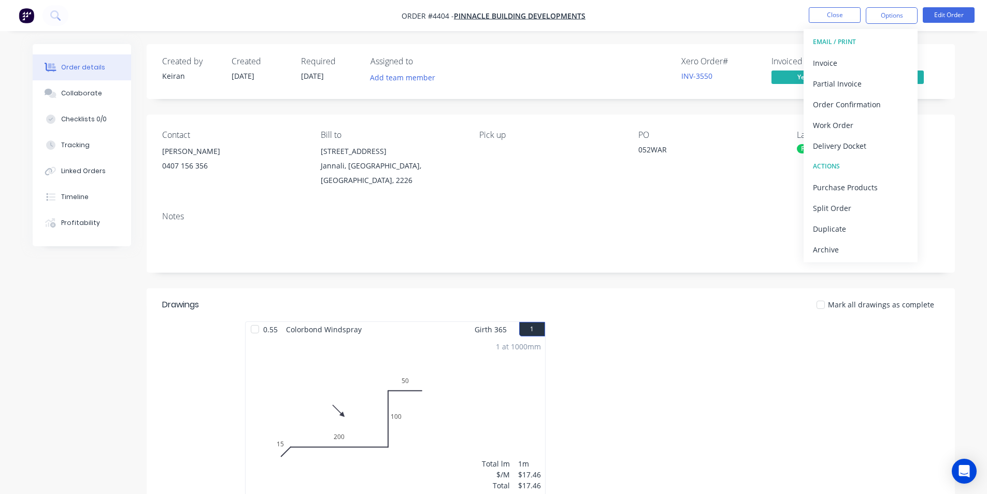
click at [838, 247] on div "Archive" at bounding box center [860, 249] width 95 height 15
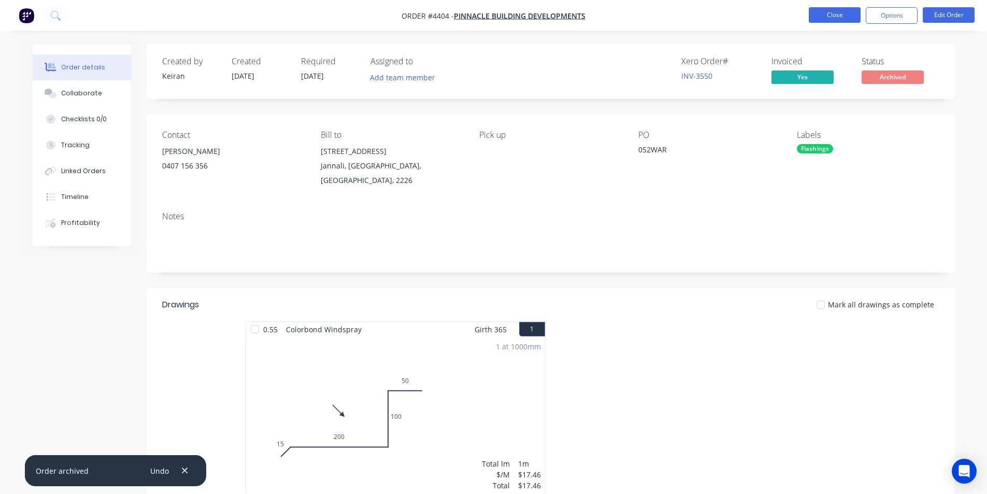
click at [847, 16] on button "Close" at bounding box center [834, 15] width 52 height 16
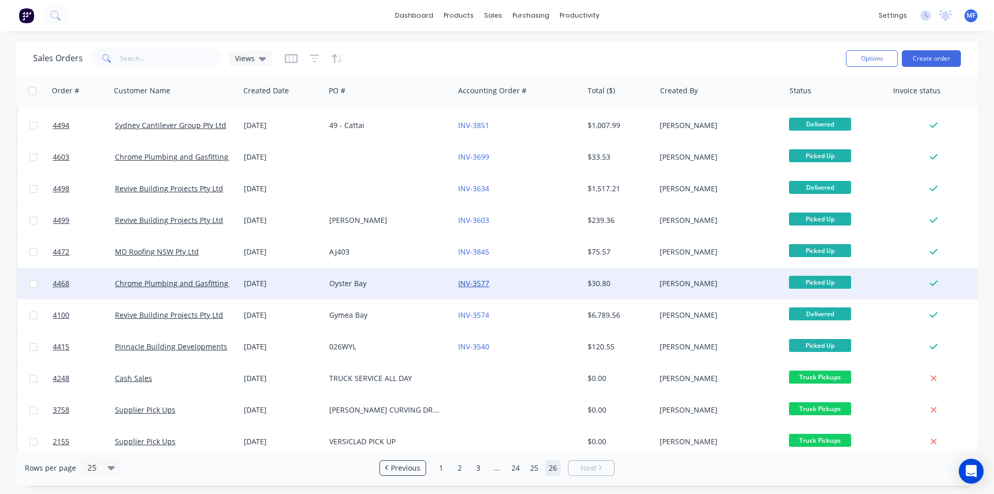
scroll to position [199, 0]
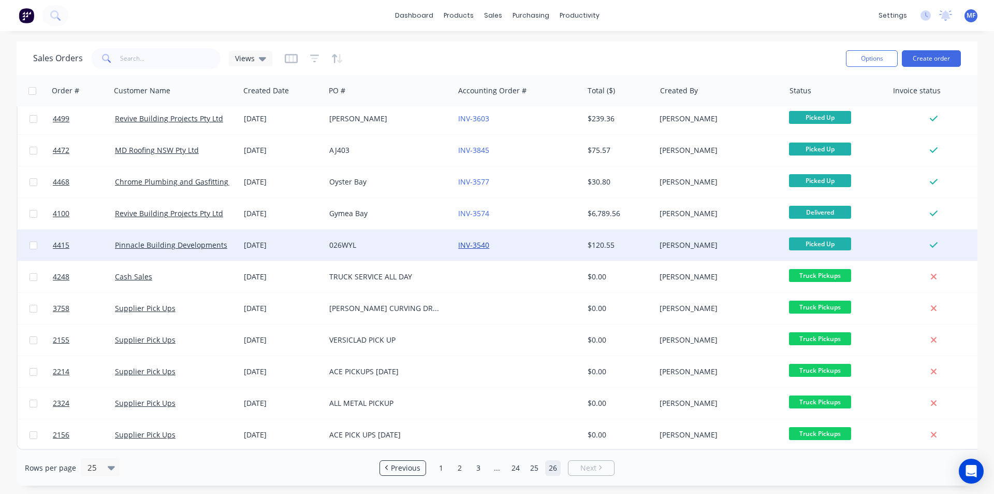
click at [480, 240] on link "INV-3540" at bounding box center [473, 245] width 31 height 10
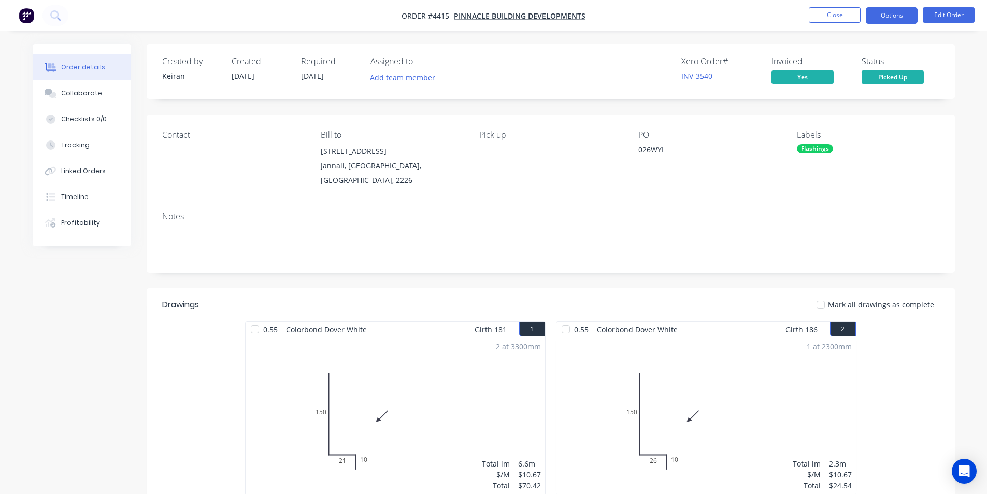
click at [903, 17] on button "Options" at bounding box center [891, 15] width 52 height 17
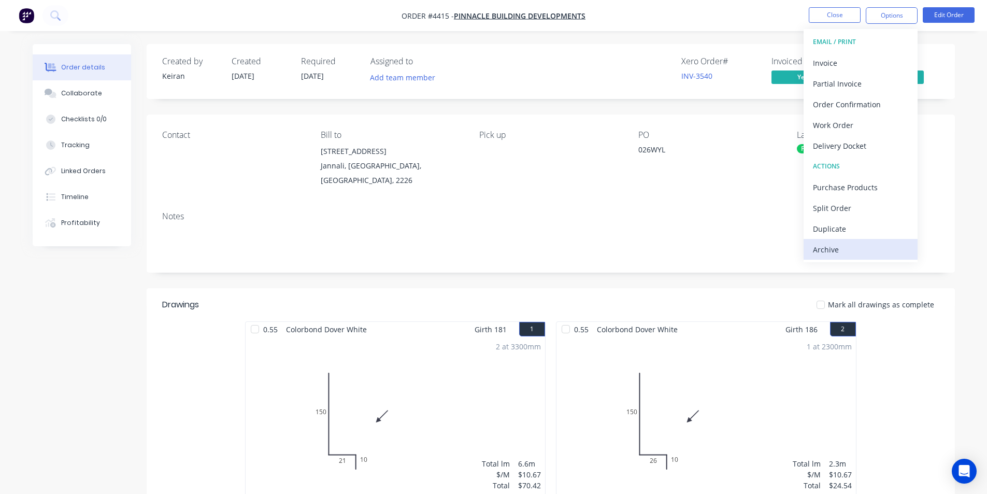
click at [845, 248] on div "Archive" at bounding box center [860, 249] width 95 height 15
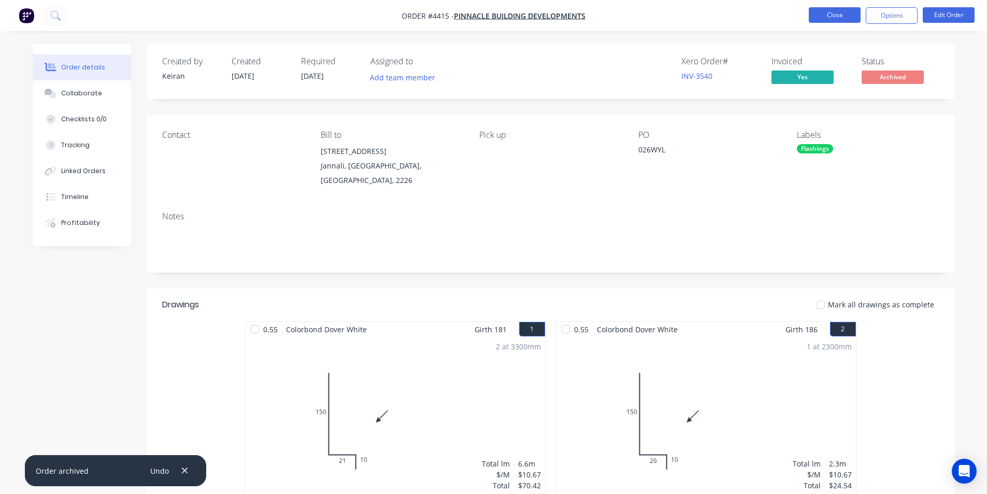
click at [839, 12] on button "Close" at bounding box center [834, 15] width 52 height 16
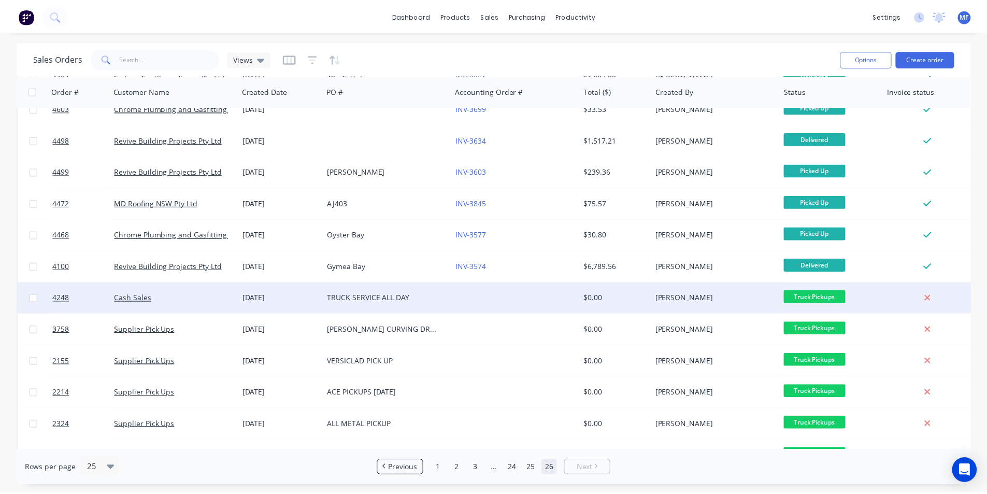
scroll to position [155, 0]
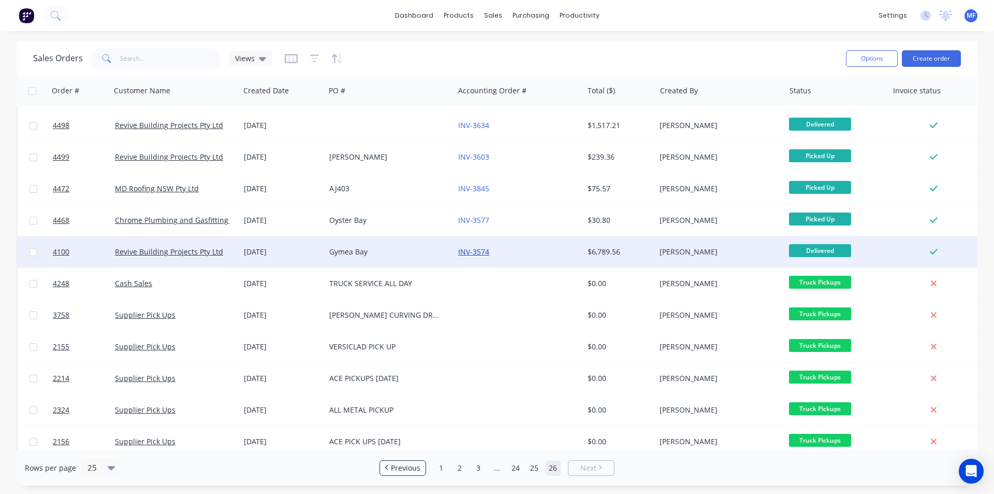
click at [477, 251] on link "INV-3574" at bounding box center [473, 252] width 31 height 10
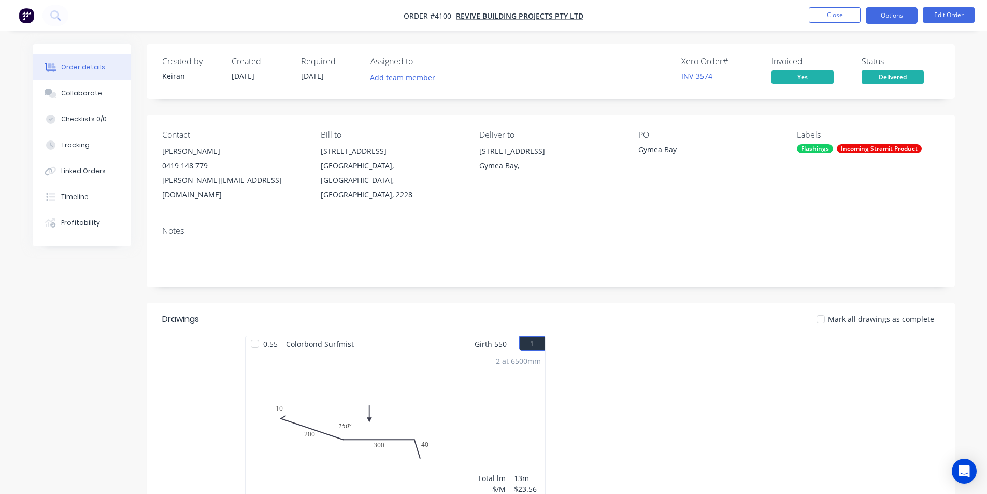
click at [894, 16] on button "Options" at bounding box center [891, 15] width 52 height 17
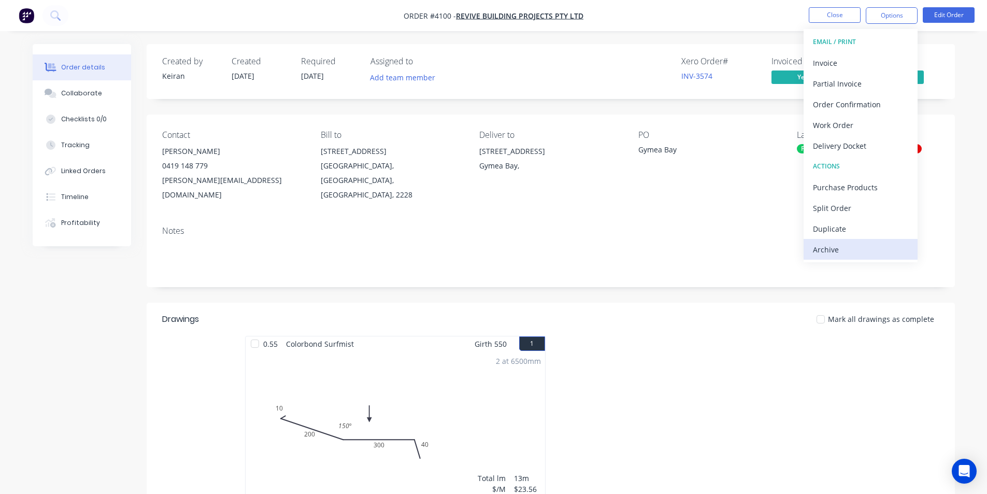
click at [833, 248] on div "Archive" at bounding box center [860, 249] width 95 height 15
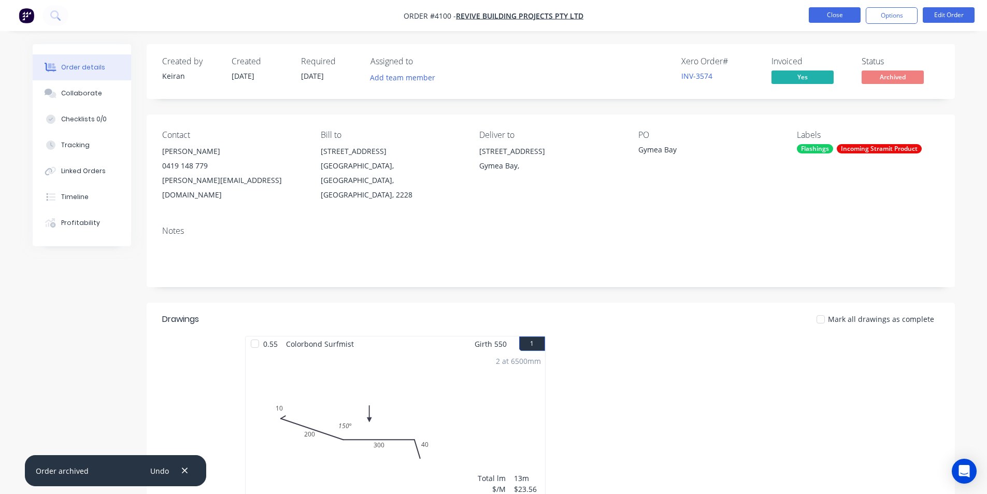
click at [841, 12] on button "Close" at bounding box center [834, 15] width 52 height 16
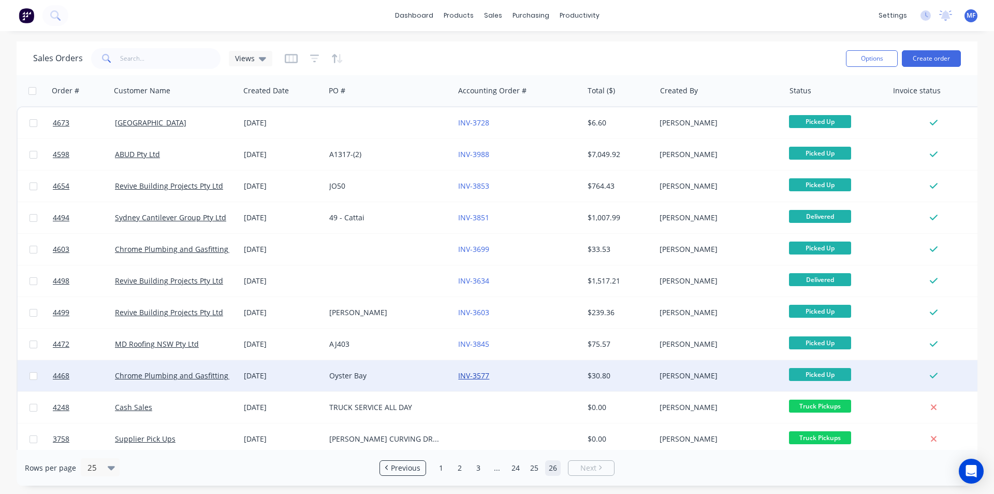
click at [469, 376] on link "INV-3577" at bounding box center [473, 375] width 31 height 10
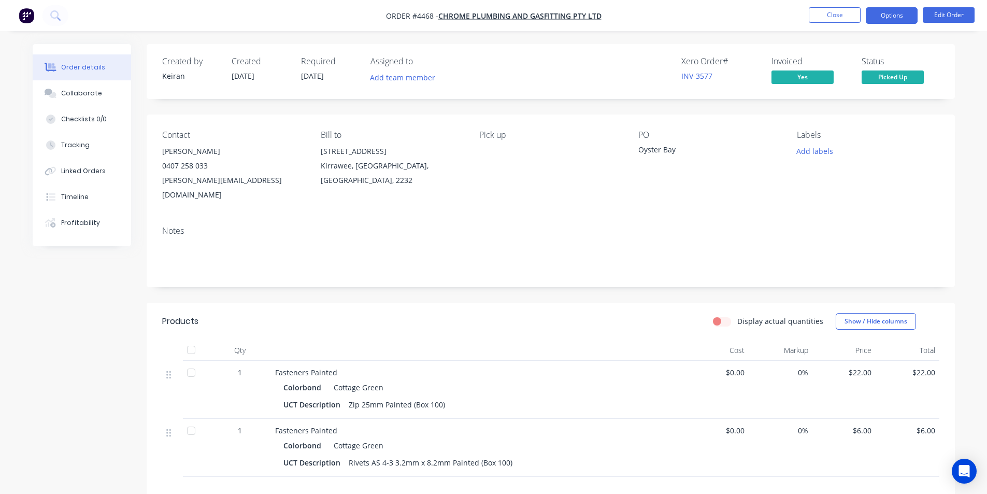
click at [896, 17] on button "Options" at bounding box center [891, 15] width 52 height 17
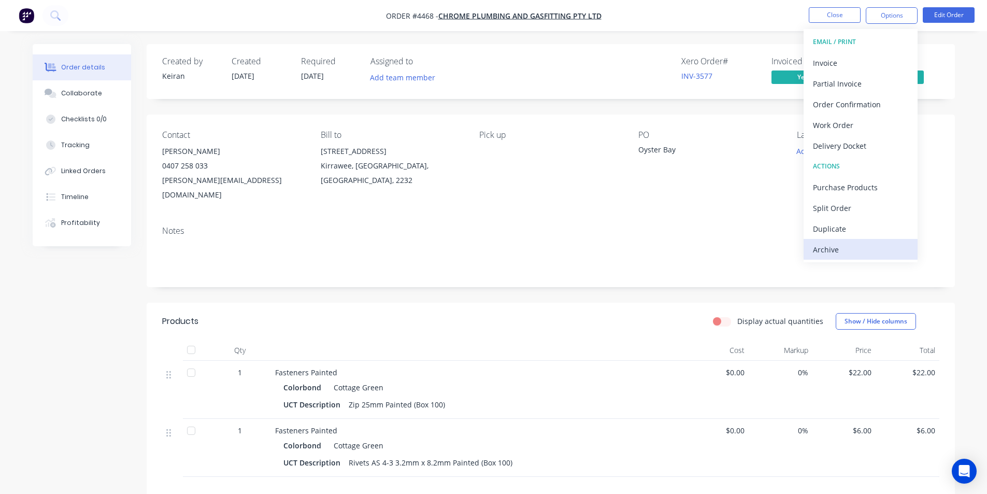
click at [837, 251] on div "Archive" at bounding box center [860, 249] width 95 height 15
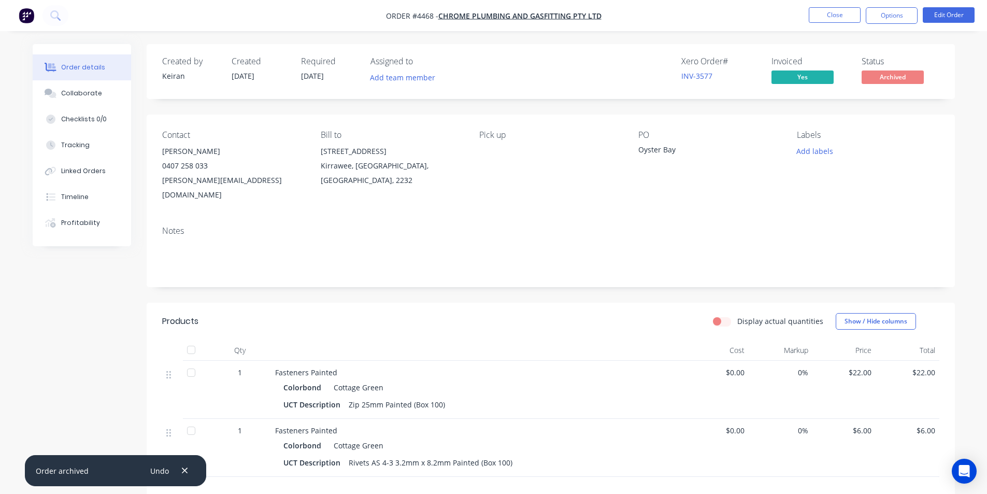
drag, startPoint x: 182, startPoint y: 468, endPoint x: 372, endPoint y: 357, distance: 220.2
click at [183, 465] on button "button" at bounding box center [184, 470] width 13 height 14
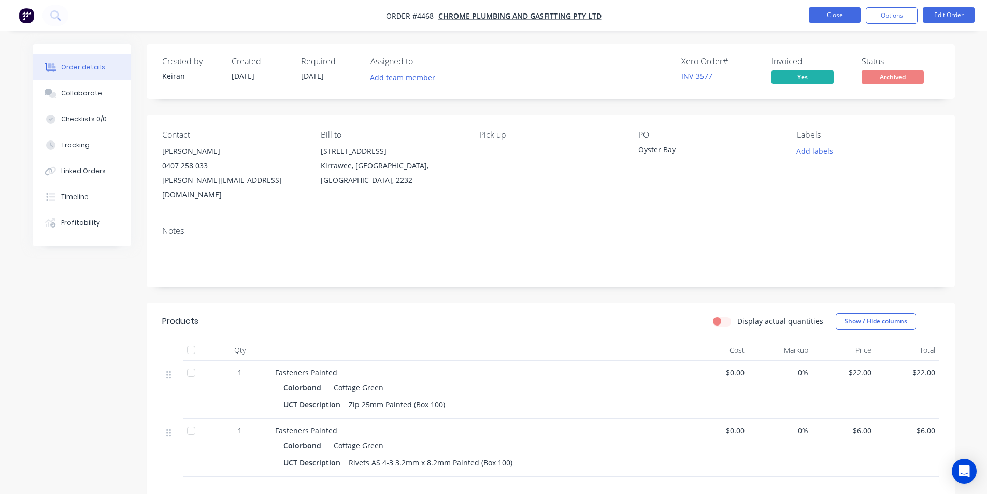
click at [838, 12] on button "Close" at bounding box center [834, 15] width 52 height 16
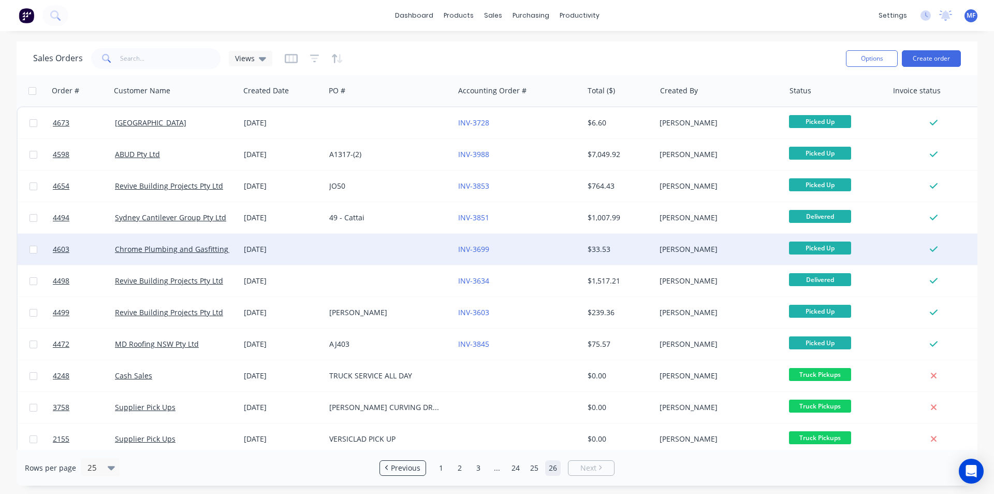
click at [472, 243] on div "INV-3699" at bounding box center [518, 249] width 129 height 31
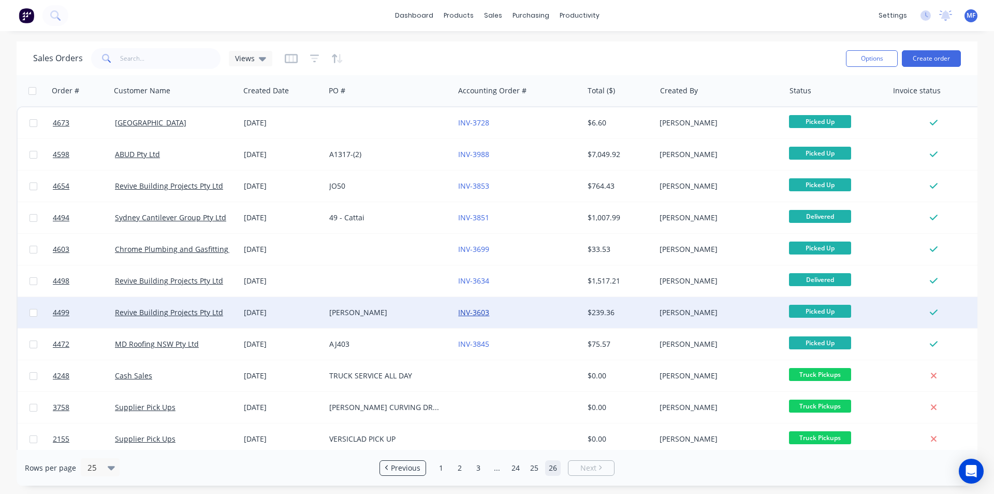
click at [481, 311] on link "INV-3603" at bounding box center [473, 312] width 31 height 10
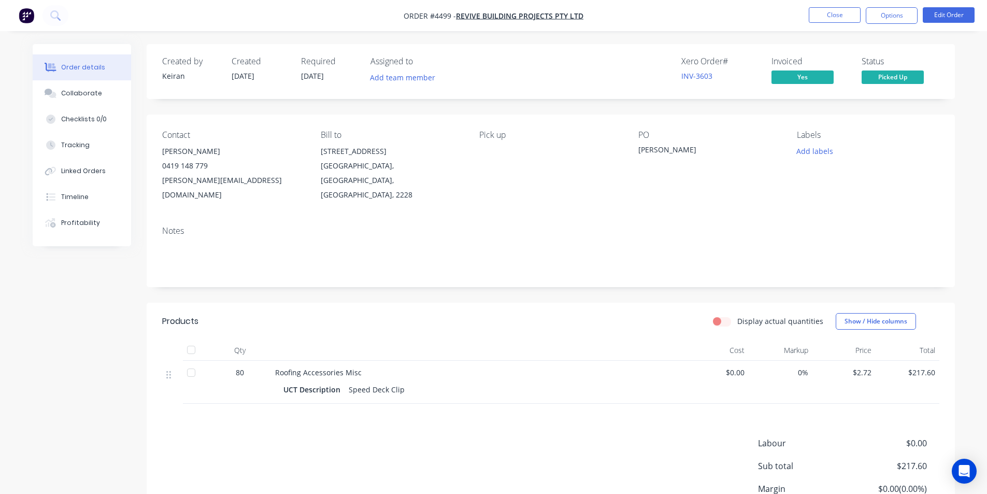
drag, startPoint x: 899, startPoint y: 10, endPoint x: 893, endPoint y: 26, distance: 17.2
click at [899, 10] on button "Options" at bounding box center [891, 15] width 52 height 17
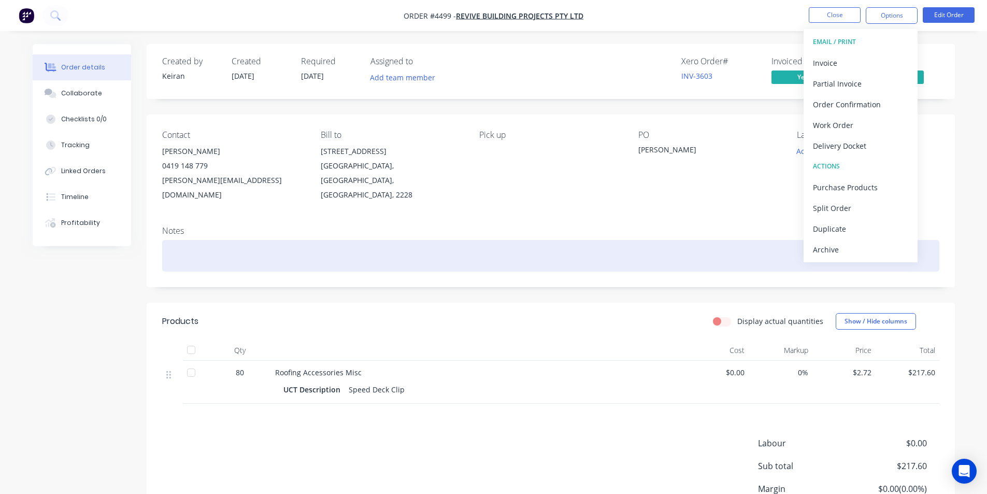
click at [850, 243] on div "Archive" at bounding box center [860, 249] width 95 height 15
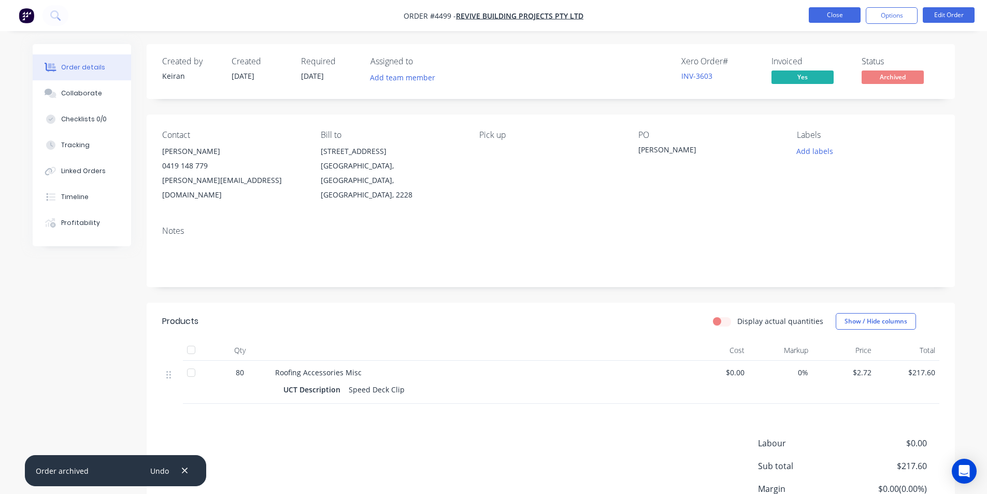
click at [838, 12] on button "Close" at bounding box center [834, 15] width 52 height 16
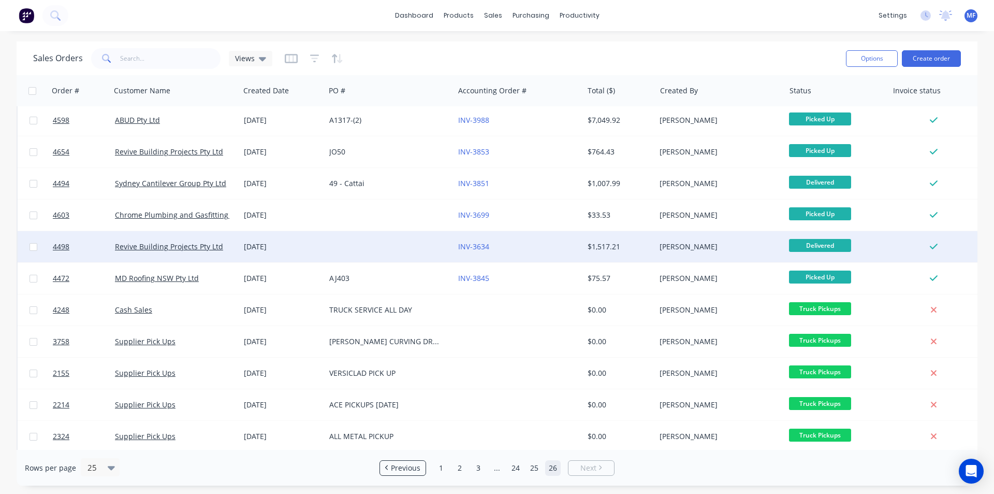
scroll to position [52, 0]
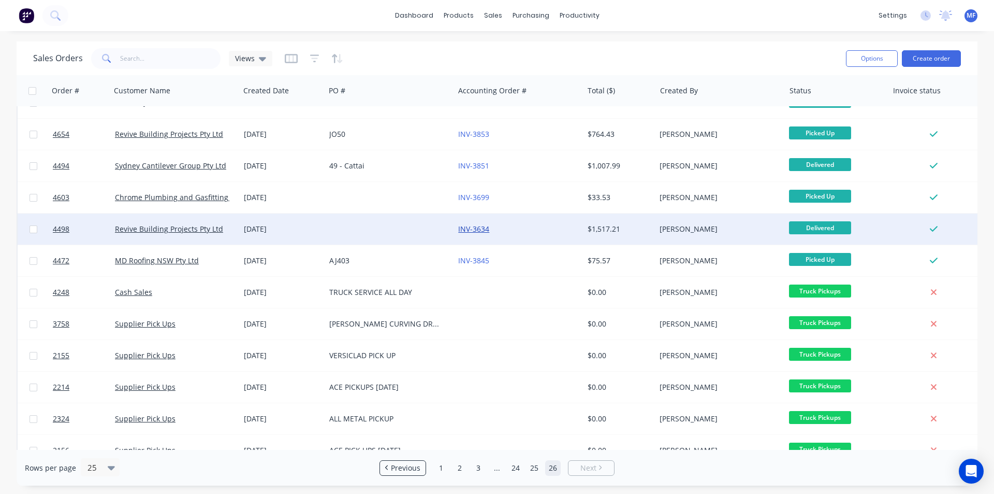
click at [484, 226] on link "INV-3634" at bounding box center [473, 229] width 31 height 10
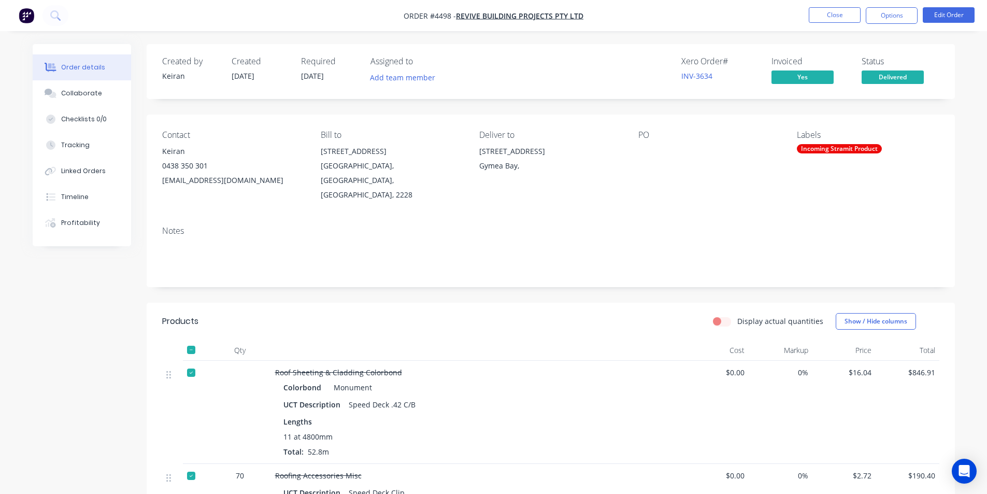
drag, startPoint x: 888, startPoint y: 15, endPoint x: 880, endPoint y: 28, distance: 15.8
click at [888, 16] on button "Options" at bounding box center [891, 15] width 52 height 17
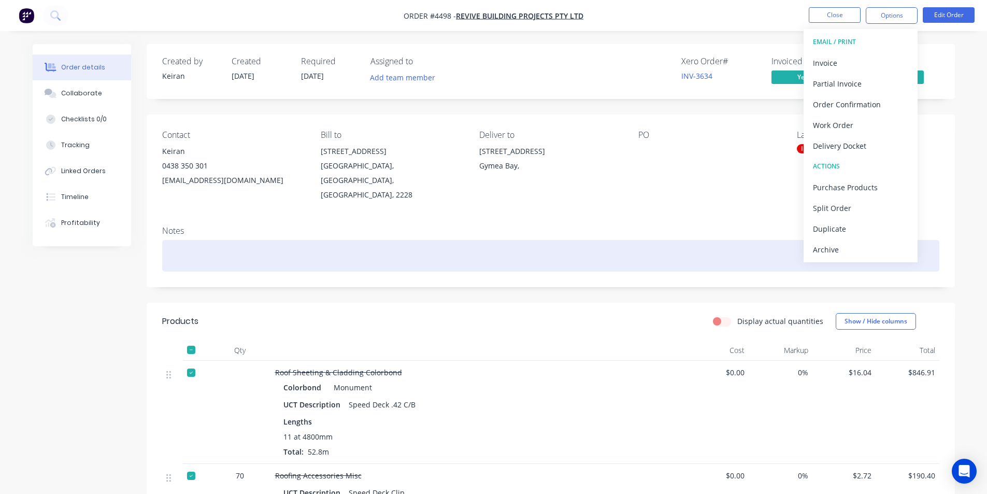
click at [830, 250] on div "Archive" at bounding box center [860, 249] width 95 height 15
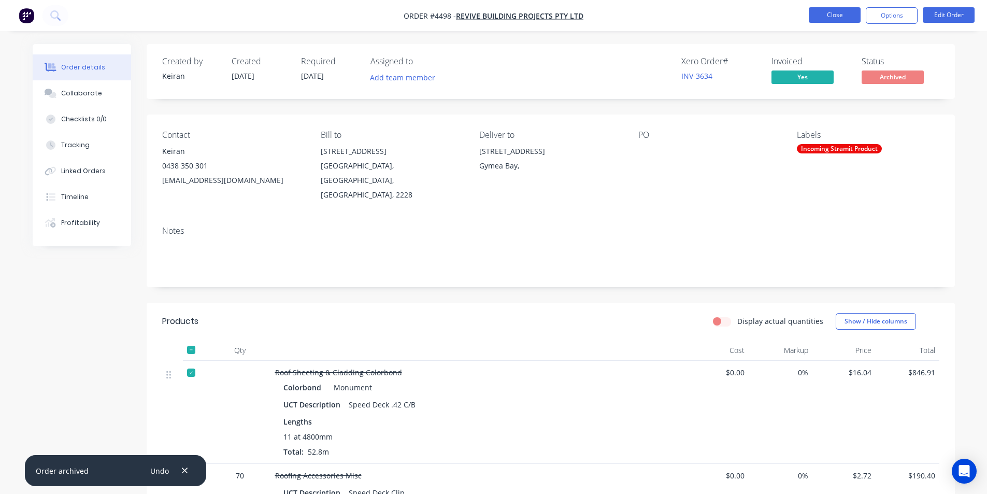
click at [839, 9] on button "Close" at bounding box center [834, 15] width 52 height 16
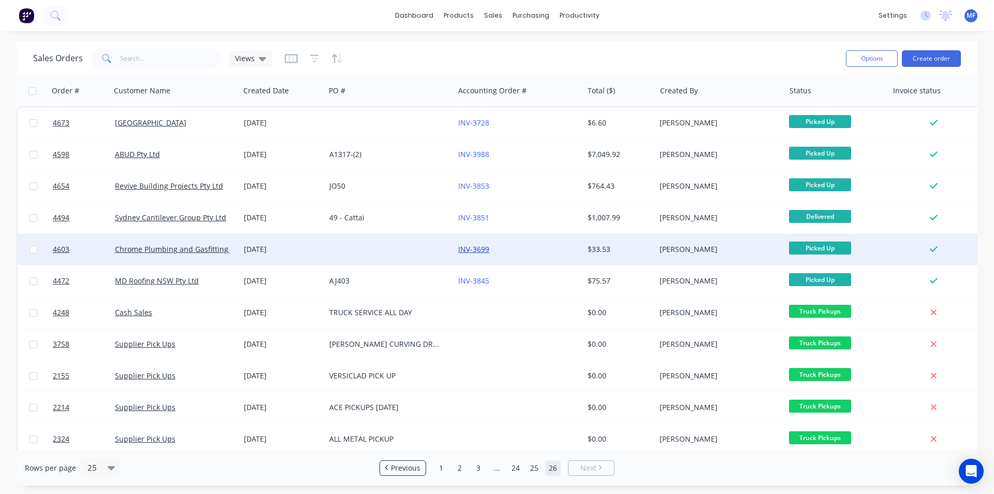
click at [474, 244] on link "INV-3699" at bounding box center [473, 249] width 31 height 10
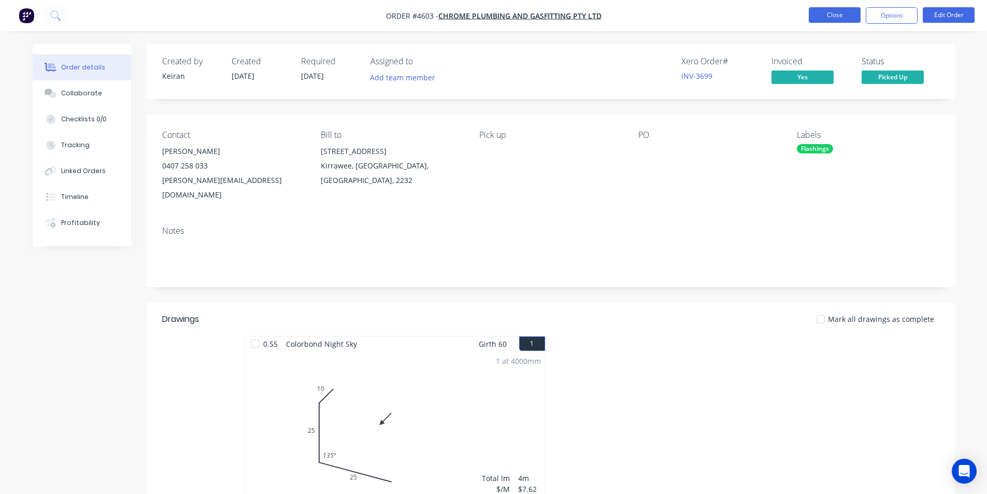
click at [828, 15] on button "Close" at bounding box center [834, 15] width 52 height 16
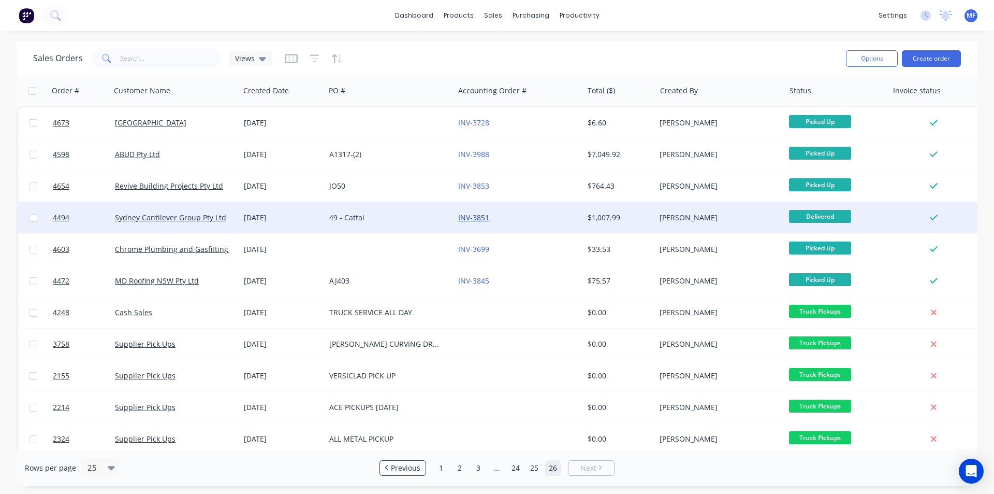
click at [480, 216] on link "INV-3851" at bounding box center [473, 217] width 31 height 10
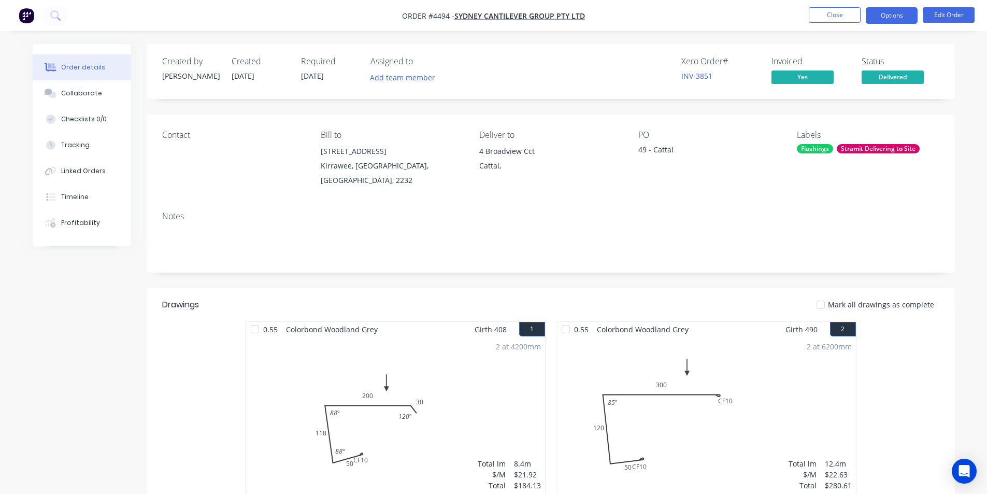
drag, startPoint x: 906, startPoint y: 13, endPoint x: 905, endPoint y: 26, distance: 13.0
click at [906, 14] on button "Options" at bounding box center [891, 15] width 52 height 17
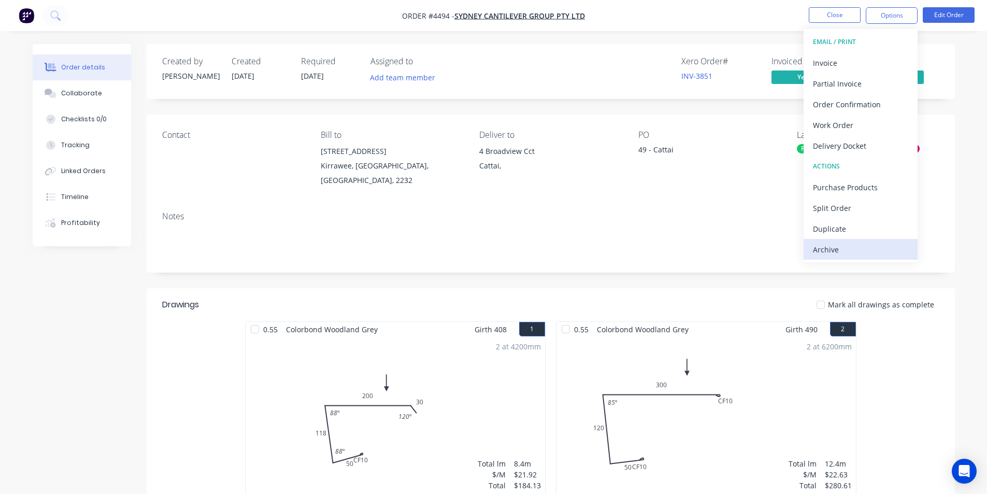
click at [829, 248] on div "Archive" at bounding box center [860, 249] width 95 height 15
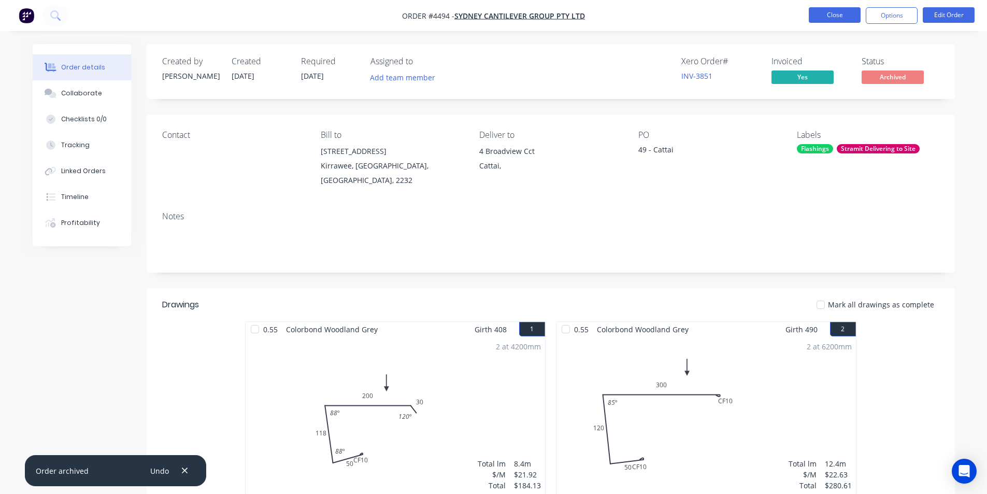
click at [829, 14] on button "Close" at bounding box center [834, 15] width 52 height 16
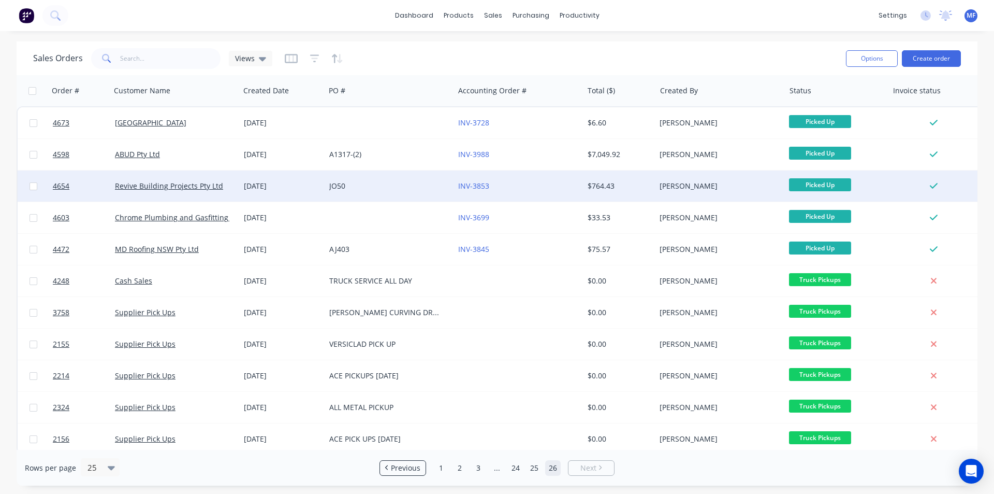
click at [474, 179] on div "INV-3853" at bounding box center [518, 185] width 129 height 31
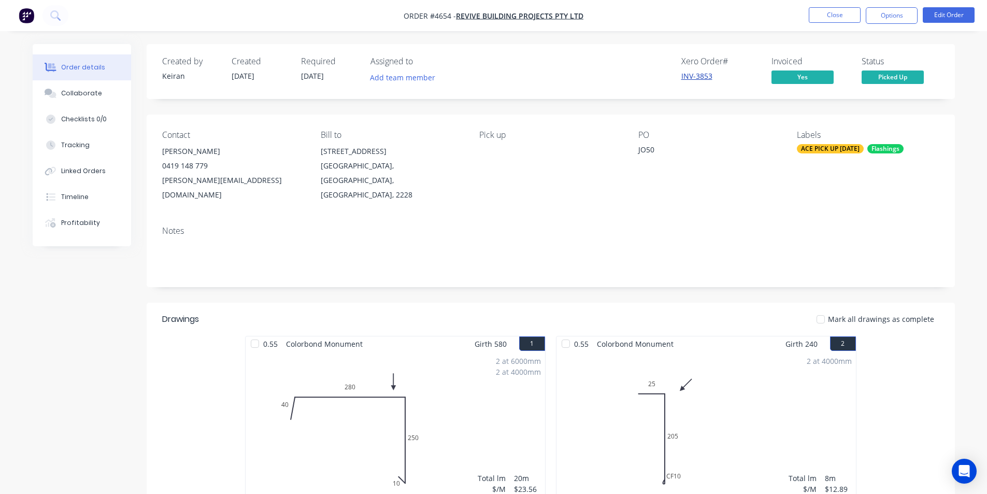
click at [683, 78] on link "INV-3853" at bounding box center [696, 76] width 31 height 10
click at [882, 12] on button "Options" at bounding box center [891, 15] width 52 height 17
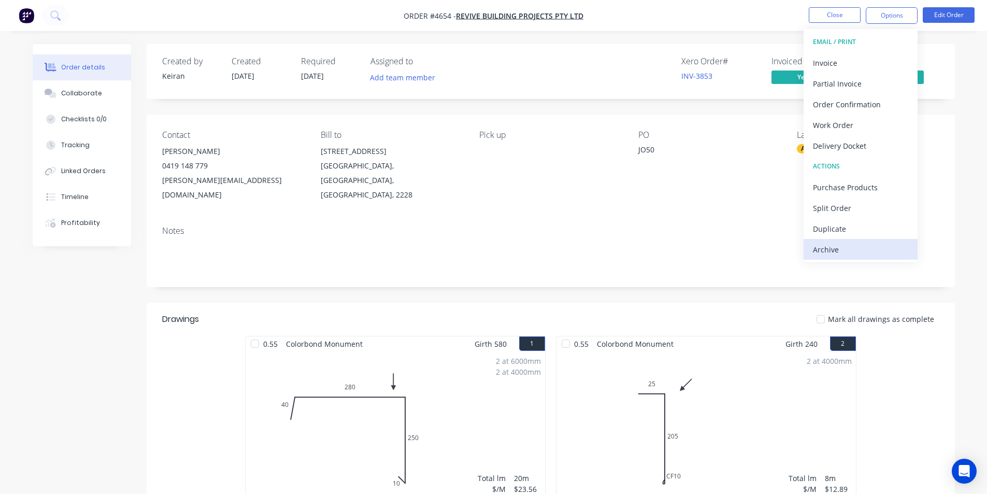
click at [839, 249] on div "Archive" at bounding box center [860, 249] width 95 height 15
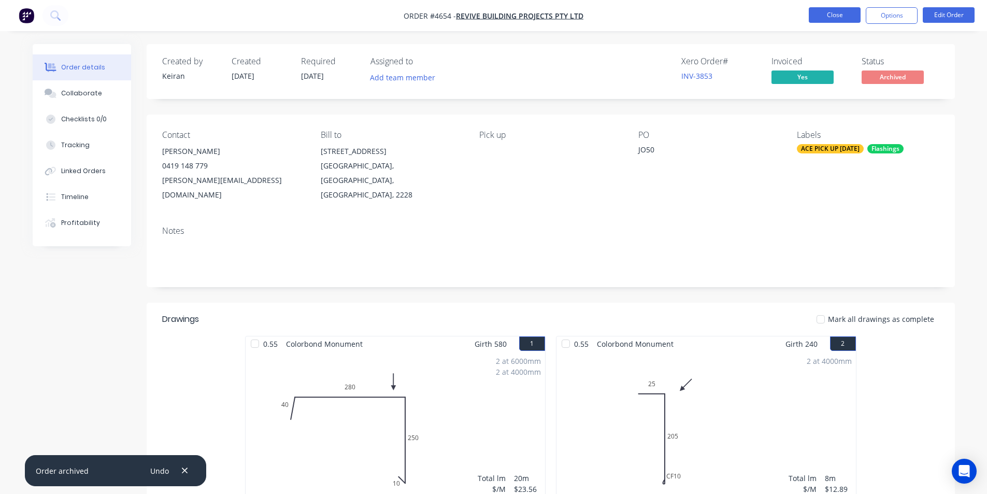
click at [830, 14] on button "Close" at bounding box center [834, 15] width 52 height 16
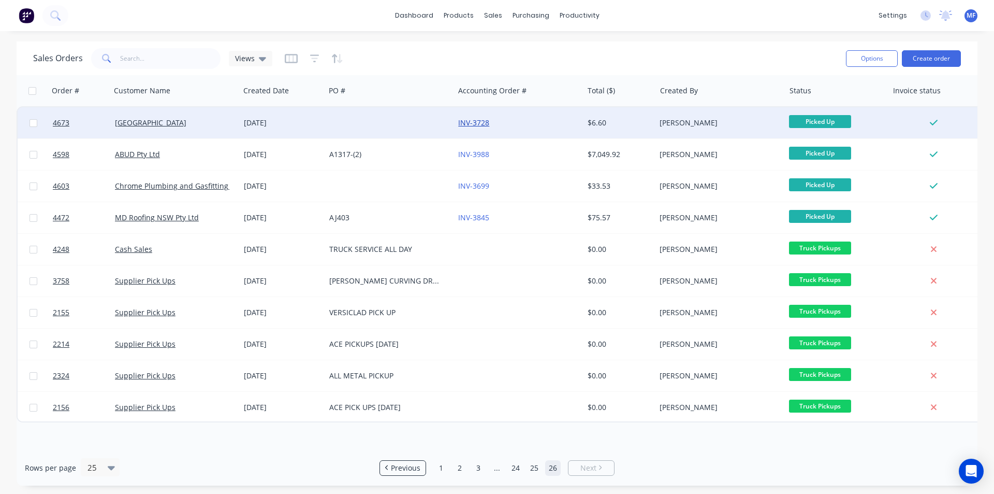
click at [476, 123] on link "INV-3728" at bounding box center [473, 123] width 31 height 10
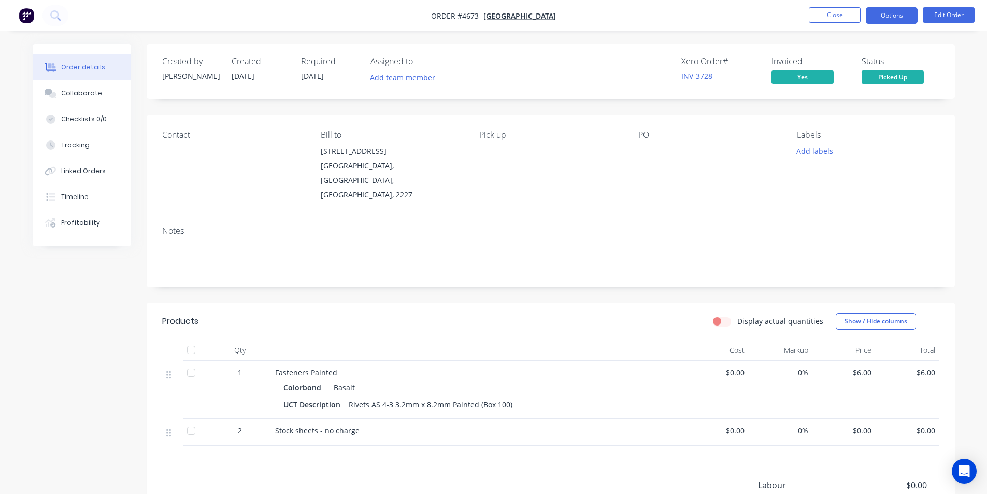
click at [894, 13] on button "Options" at bounding box center [891, 15] width 52 height 17
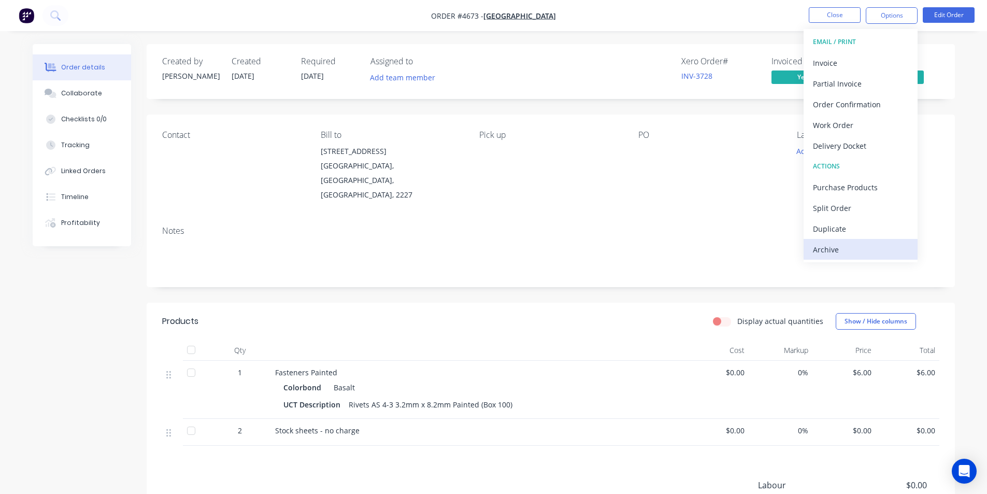
click at [827, 249] on div "Archive" at bounding box center [860, 249] width 95 height 15
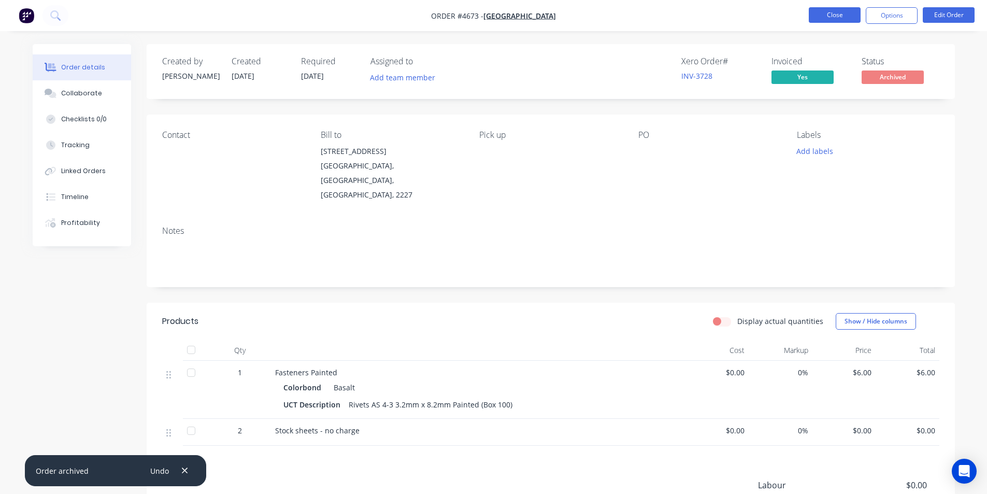
click at [838, 12] on button "Close" at bounding box center [834, 15] width 52 height 16
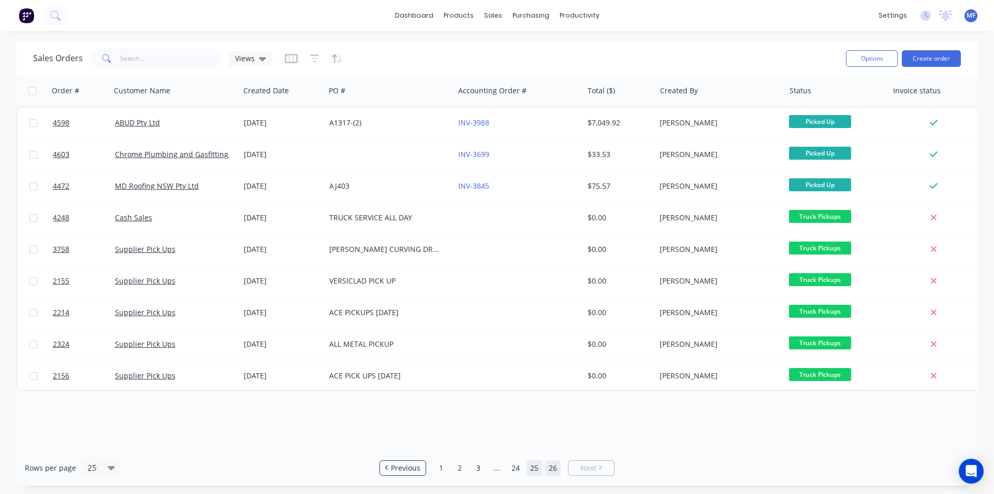
click at [535, 465] on link "25" at bounding box center [535, 468] width 16 height 16
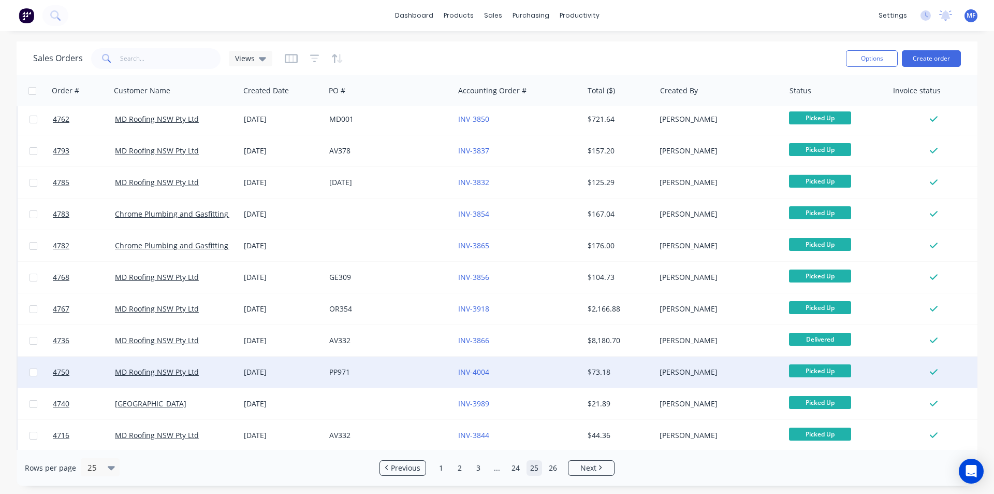
scroll to position [452, 0]
click at [474, 366] on link "INV-3989" at bounding box center [473, 371] width 31 height 10
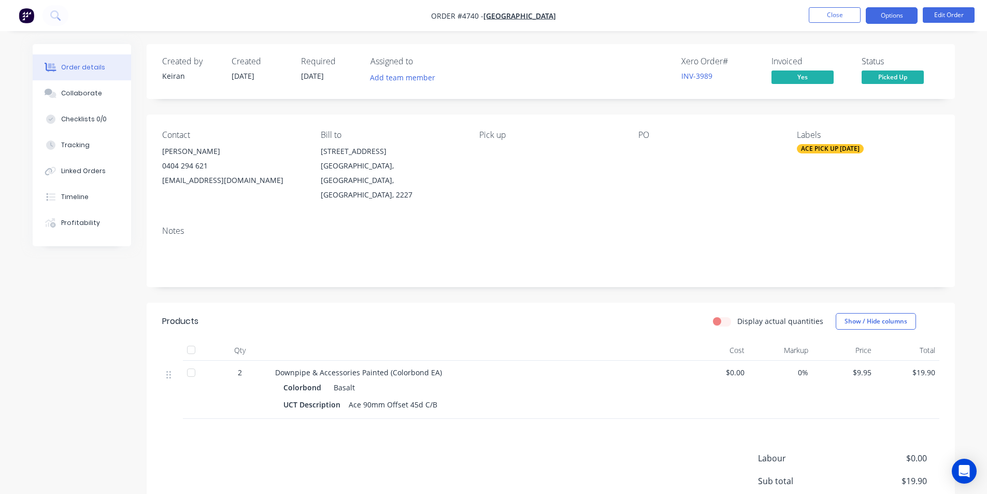
click at [894, 7] on button "Options" at bounding box center [891, 15] width 52 height 17
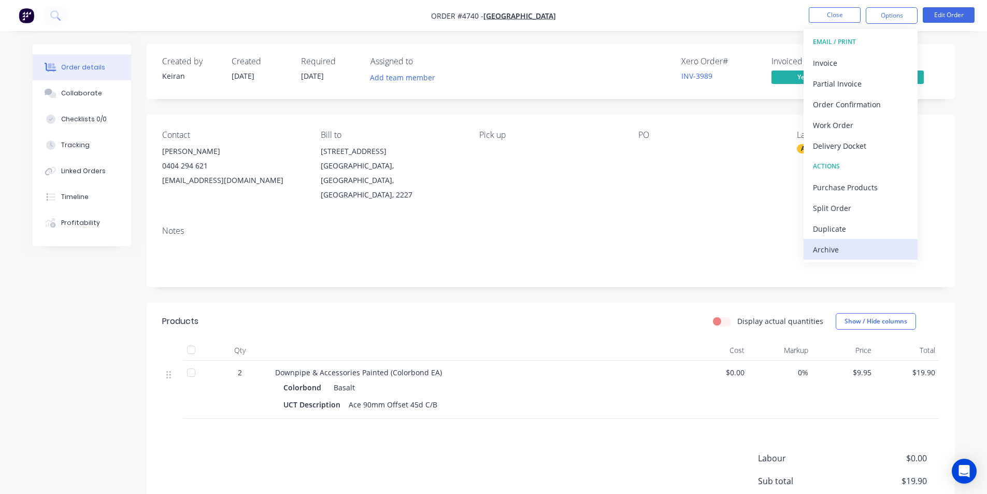
click at [823, 248] on div "Archive" at bounding box center [860, 249] width 95 height 15
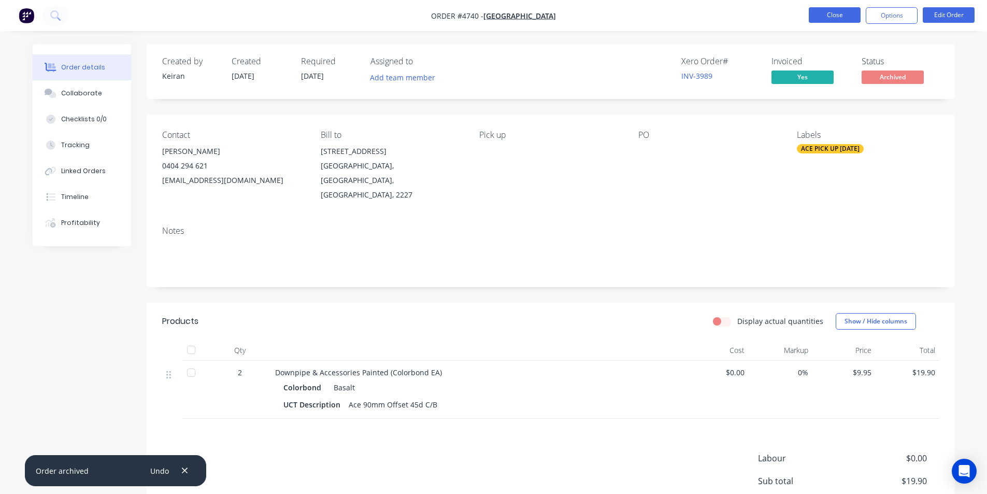
click at [825, 11] on button "Close" at bounding box center [834, 15] width 52 height 16
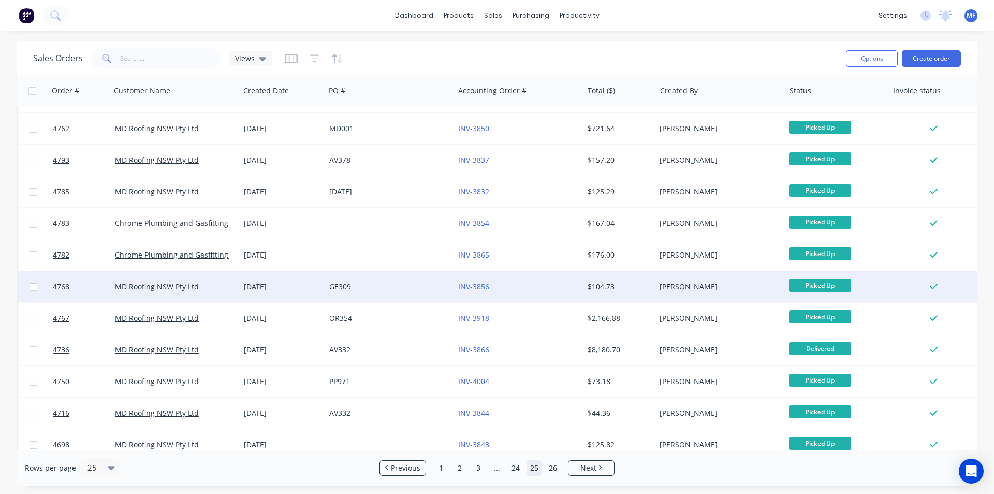
scroll to position [452, 0]
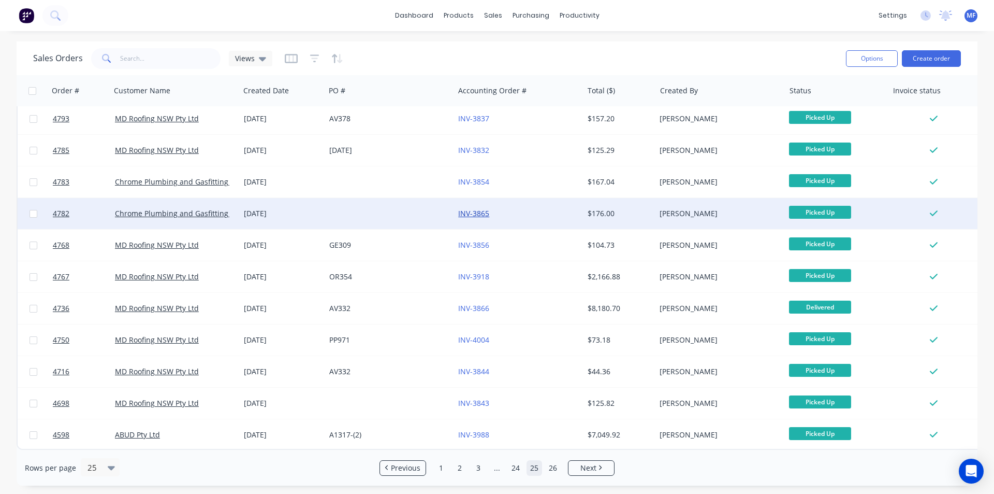
click at [472, 208] on link "INV-3865" at bounding box center [473, 213] width 31 height 10
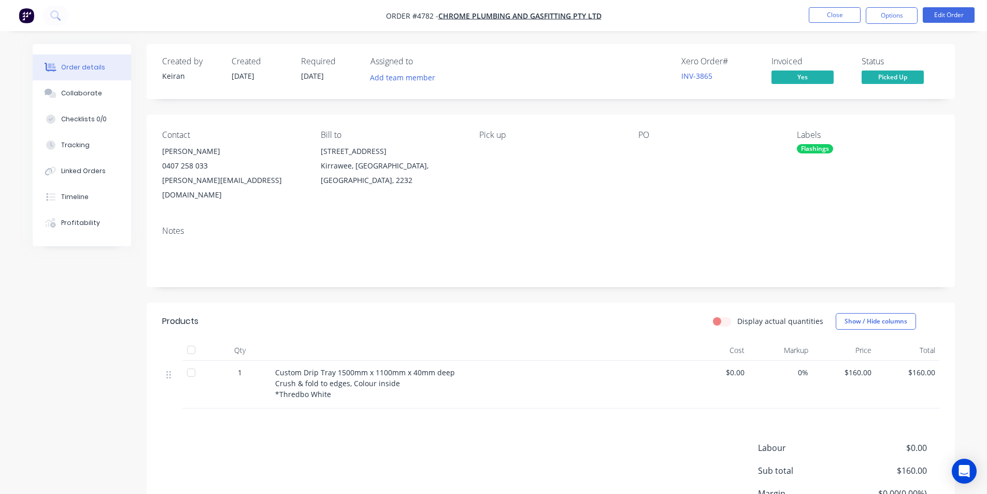
drag, startPoint x: 896, startPoint y: 16, endPoint x: 892, endPoint y: 24, distance: 9.3
click at [896, 16] on button "Options" at bounding box center [891, 15] width 52 height 17
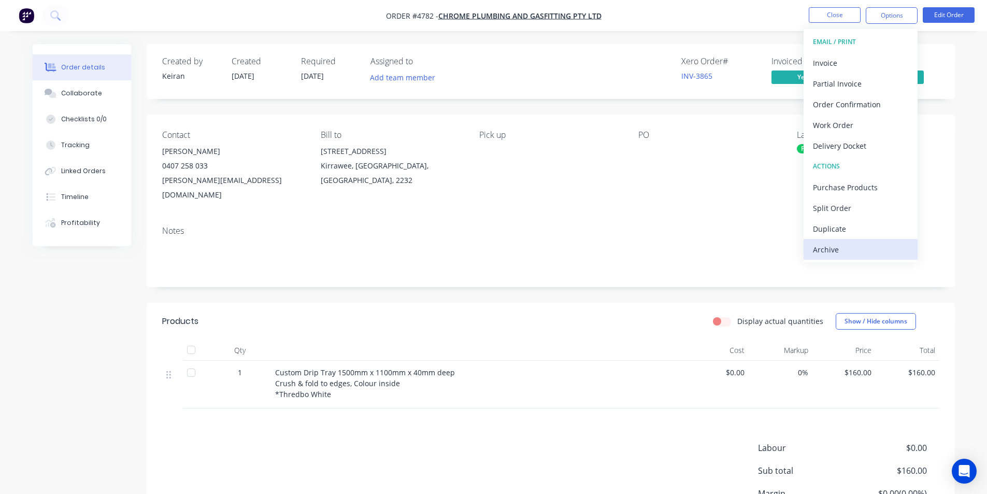
click at [836, 250] on div "Archive" at bounding box center [860, 249] width 95 height 15
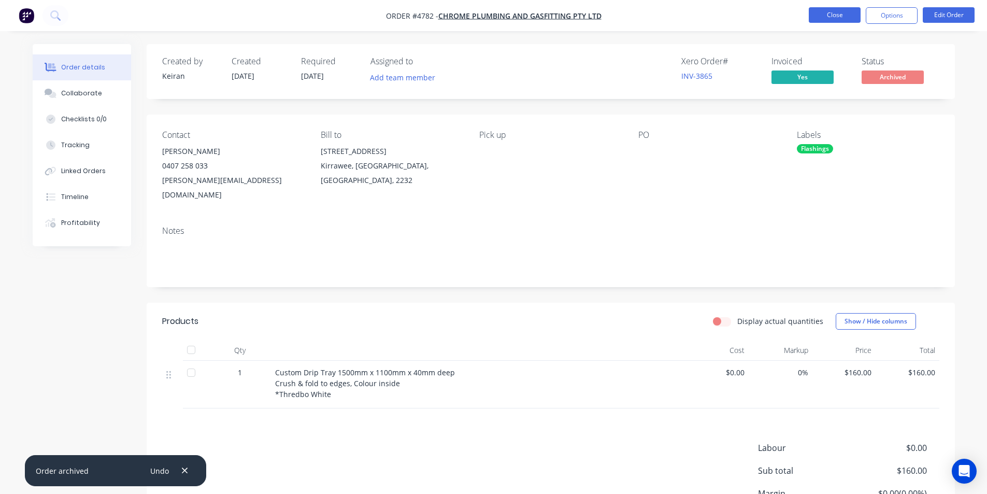
click at [846, 9] on button "Close" at bounding box center [834, 15] width 52 height 16
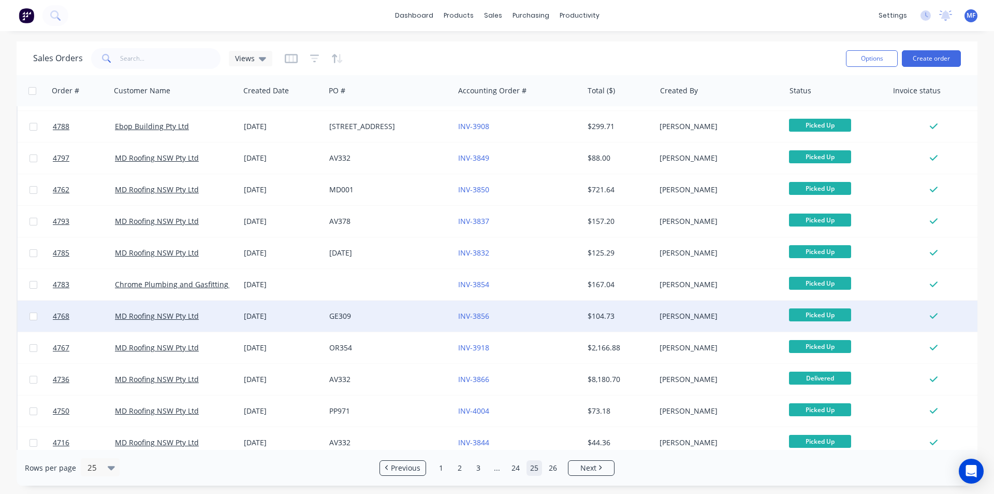
scroll to position [363, 0]
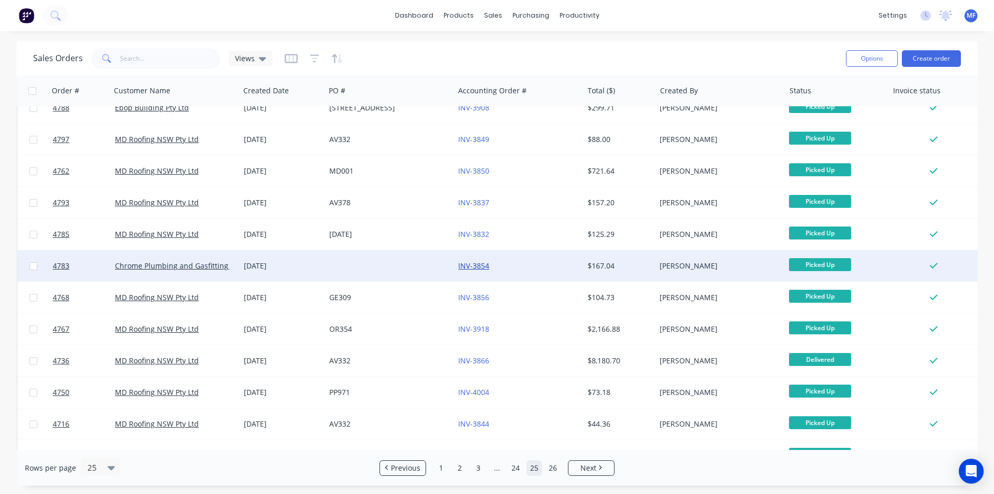
click at [485, 264] on link "INV-3854" at bounding box center [473, 265] width 31 height 10
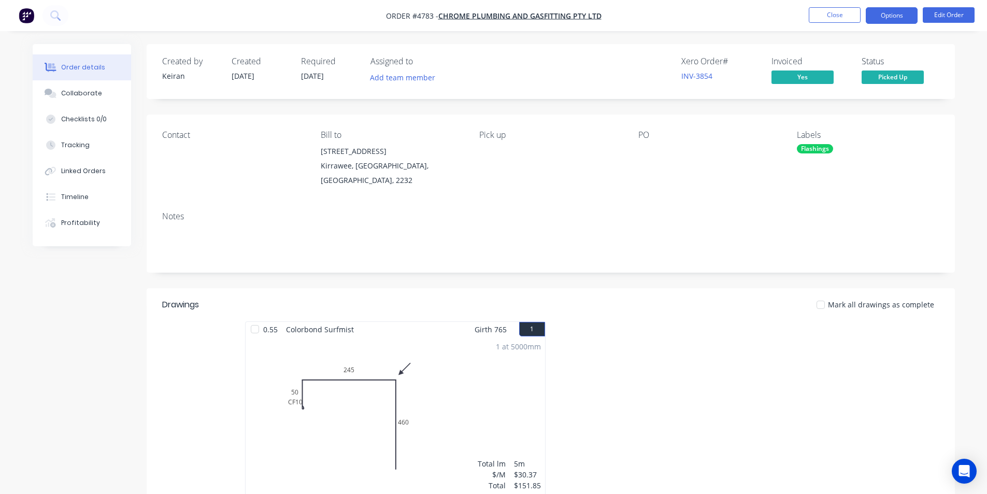
click at [901, 13] on button "Options" at bounding box center [891, 15] width 52 height 17
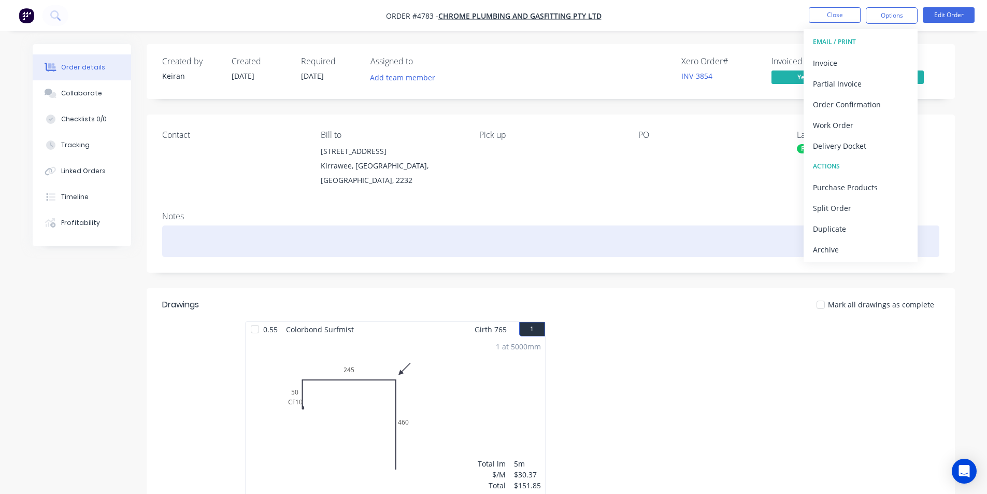
click at [835, 248] on div "Archive" at bounding box center [860, 249] width 95 height 15
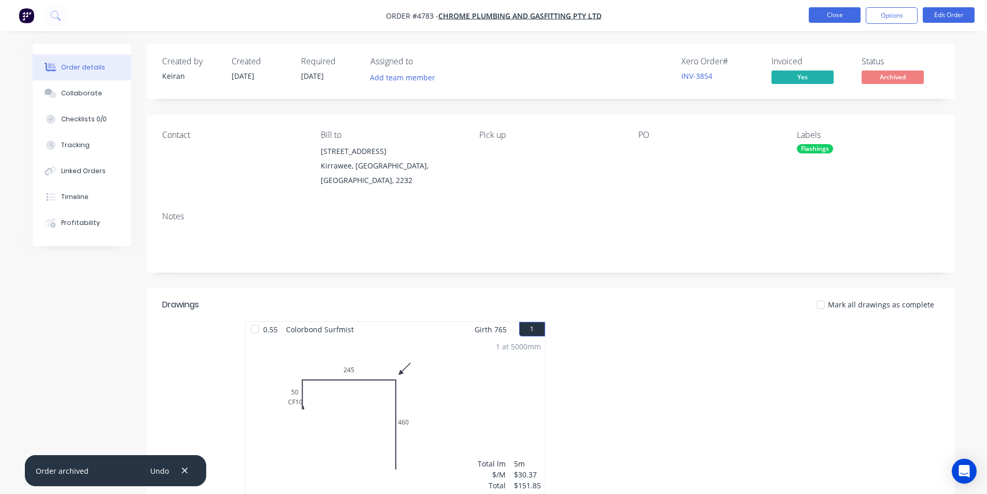
click at [832, 15] on button "Close" at bounding box center [834, 15] width 52 height 16
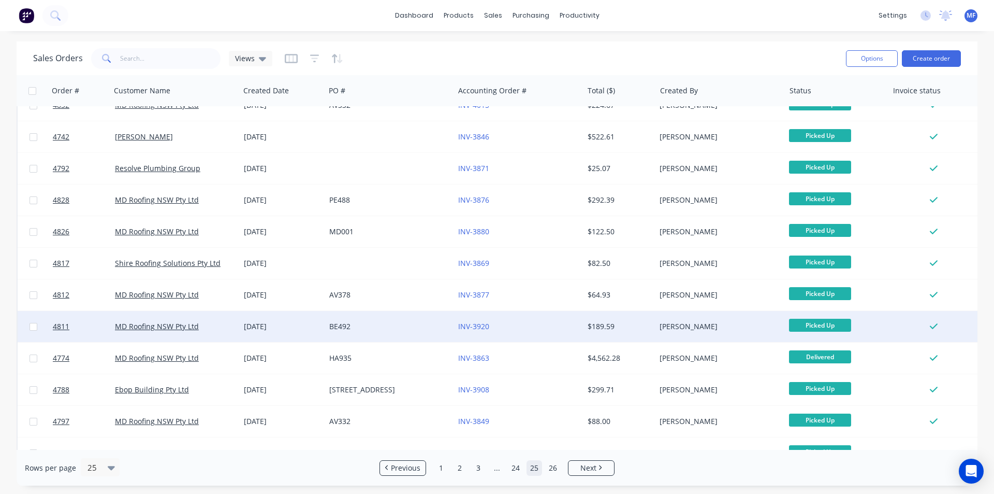
scroll to position [104, 0]
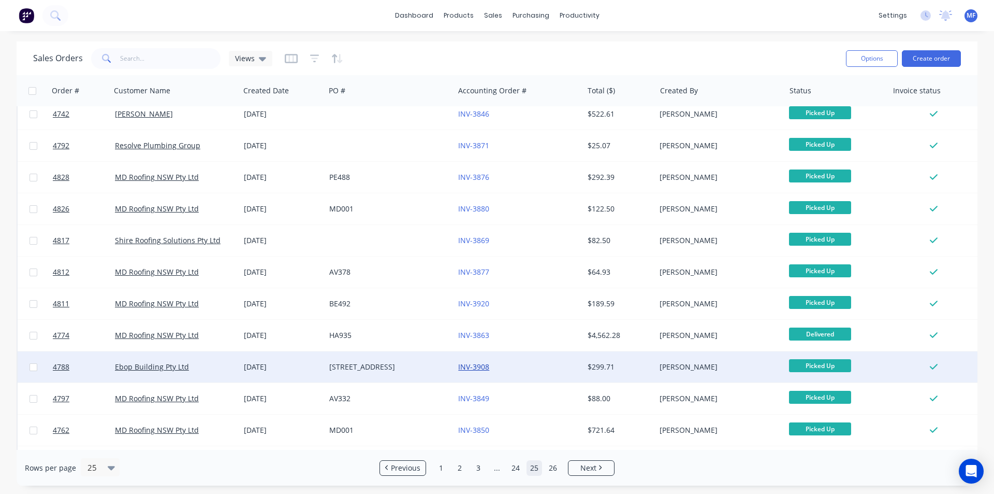
click at [476, 365] on link "INV-3908" at bounding box center [473, 366] width 31 height 10
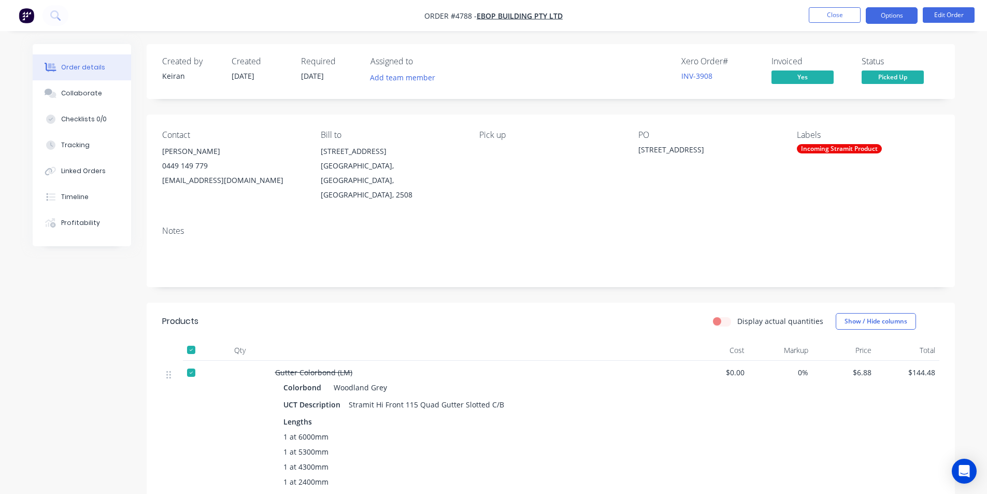
click at [889, 11] on button "Options" at bounding box center [891, 15] width 52 height 17
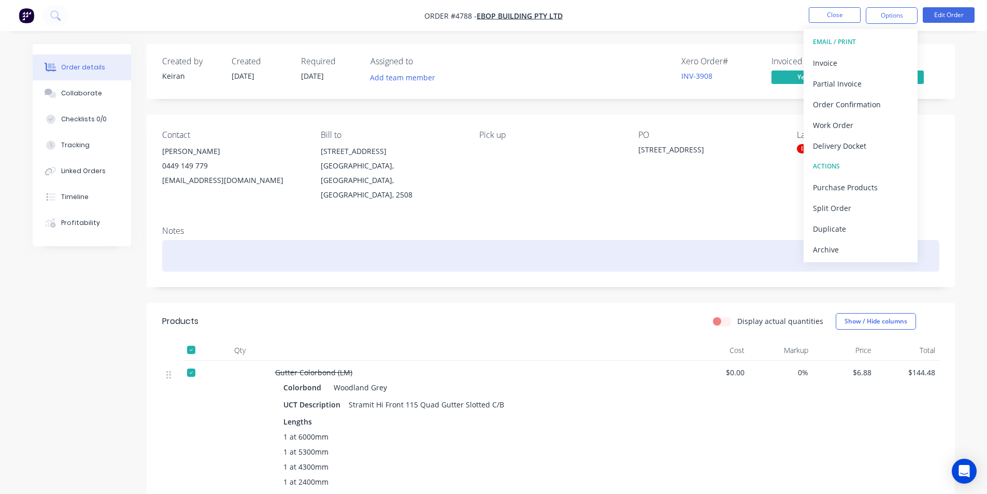
click at [831, 251] on div "Archive" at bounding box center [860, 249] width 95 height 15
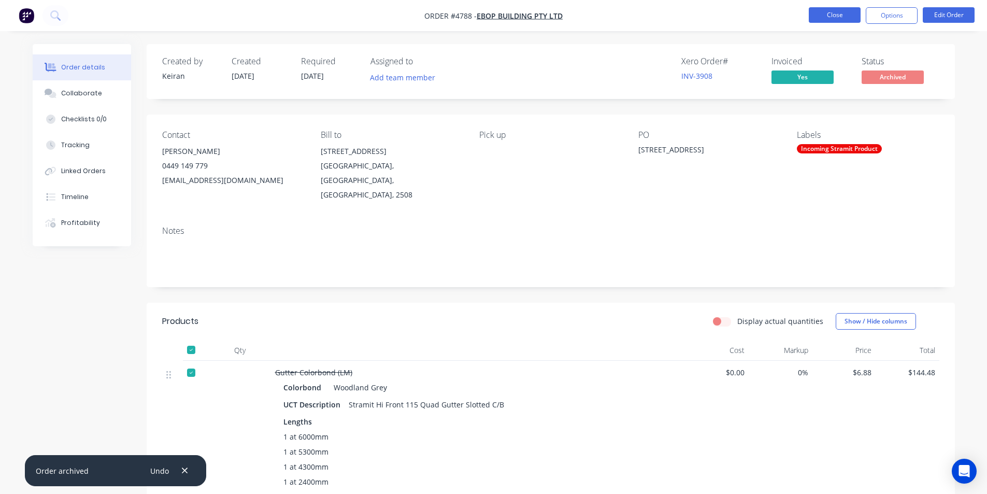
click at [838, 10] on button "Close" at bounding box center [834, 15] width 52 height 16
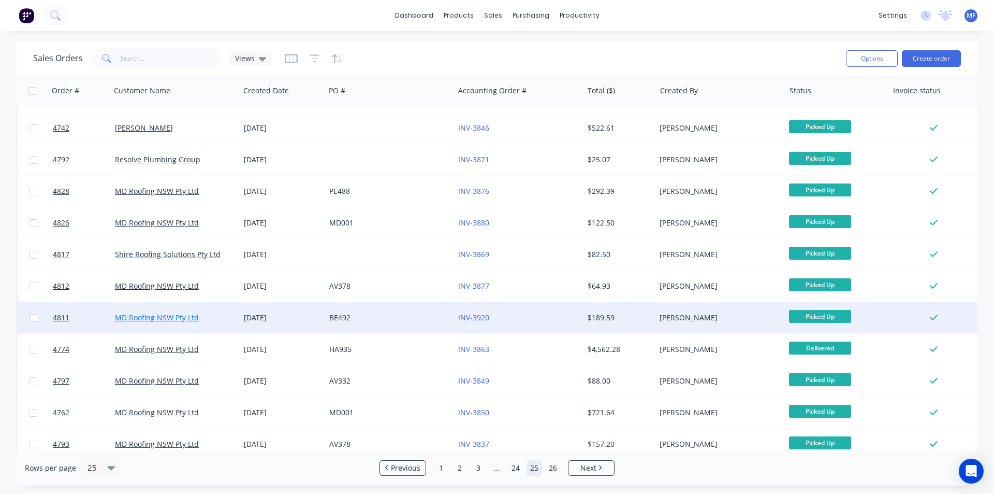
scroll to position [89, 0]
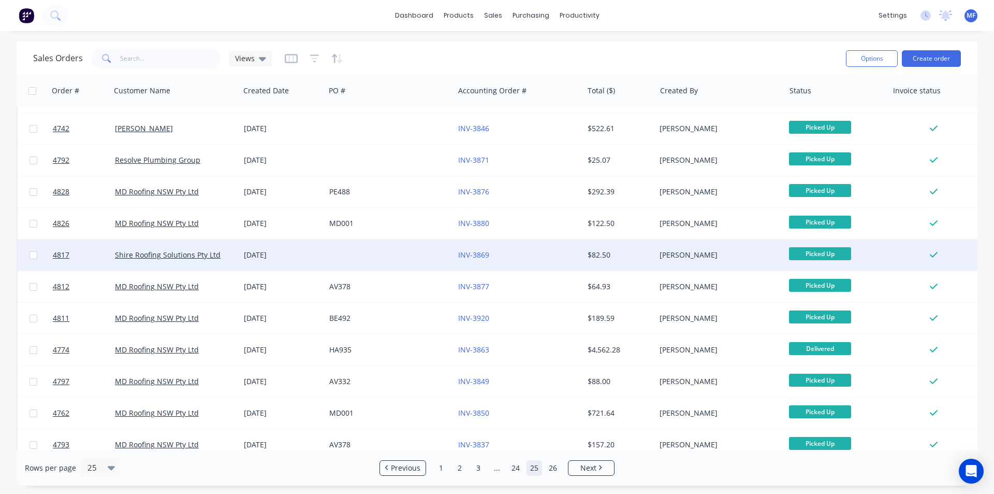
click at [476, 248] on div "INV-3869" at bounding box center [518, 254] width 129 height 31
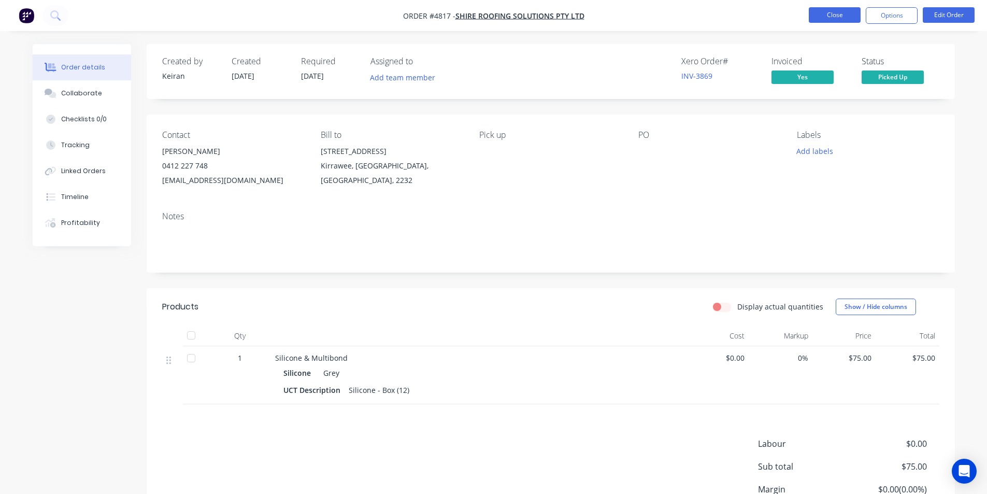
click at [843, 12] on button "Close" at bounding box center [834, 15] width 52 height 16
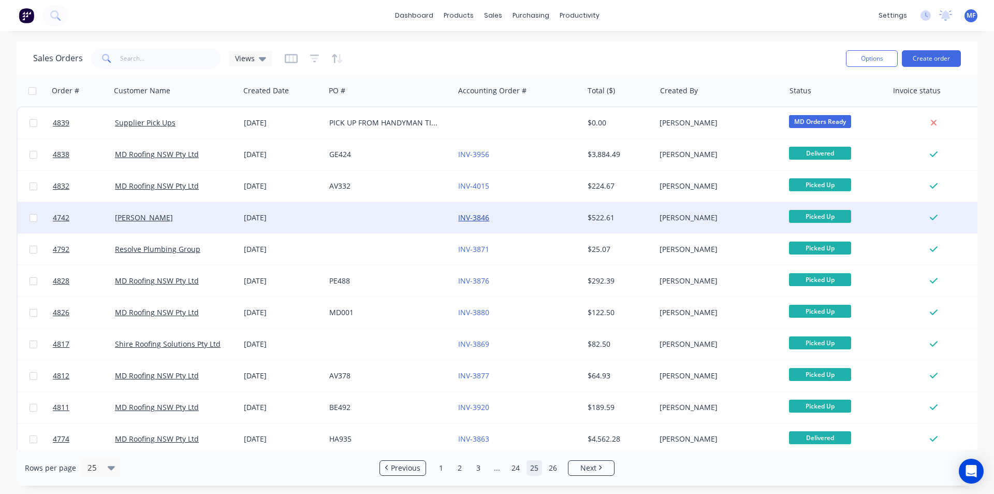
click at [479, 214] on link "INV-3846" at bounding box center [473, 217] width 31 height 10
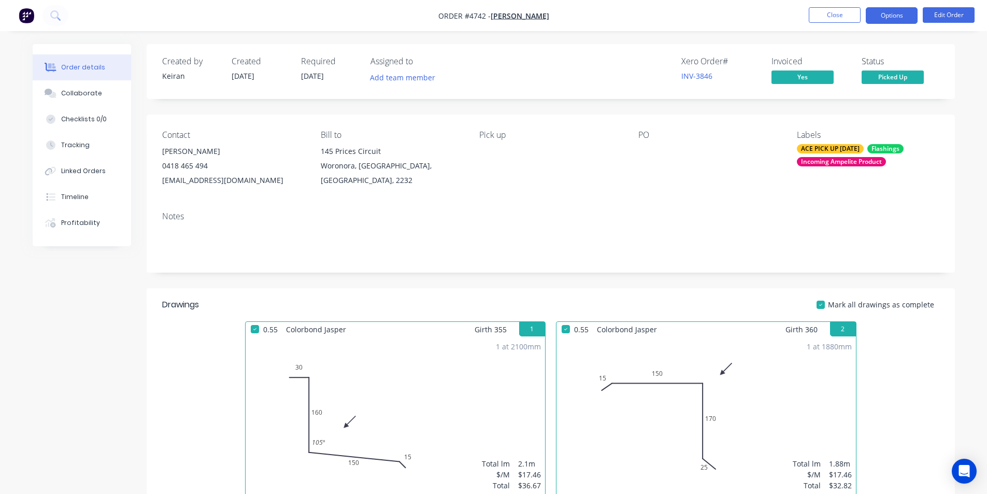
click at [892, 15] on button "Options" at bounding box center [891, 15] width 52 height 17
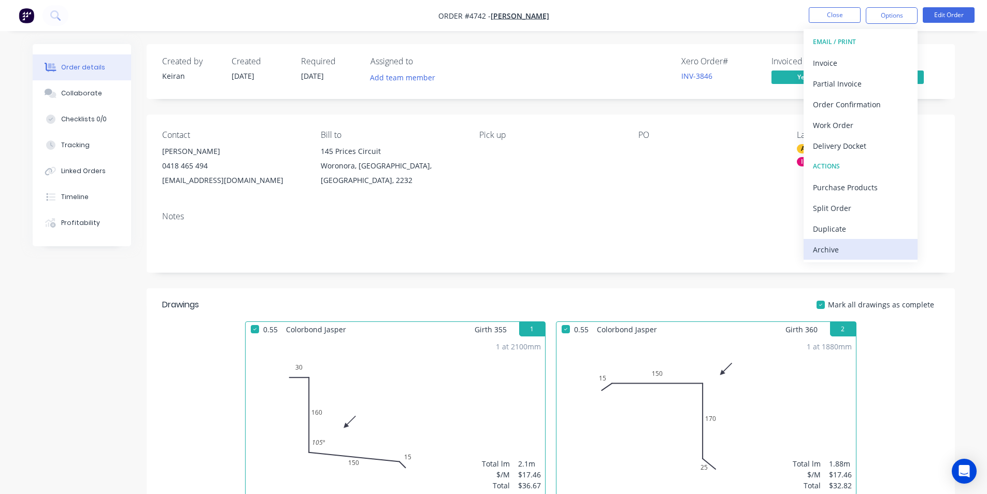
click at [837, 249] on div "Archive" at bounding box center [860, 249] width 95 height 15
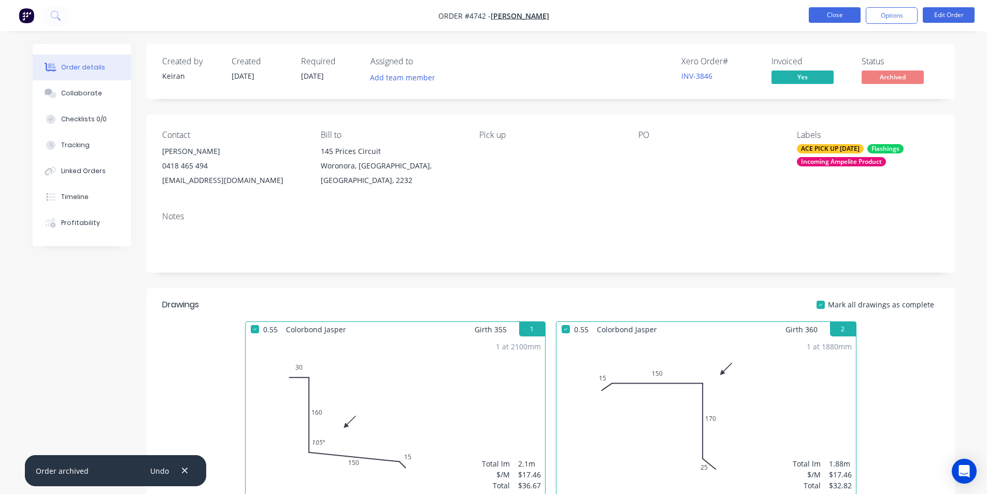
click at [839, 19] on button "Close" at bounding box center [834, 15] width 52 height 16
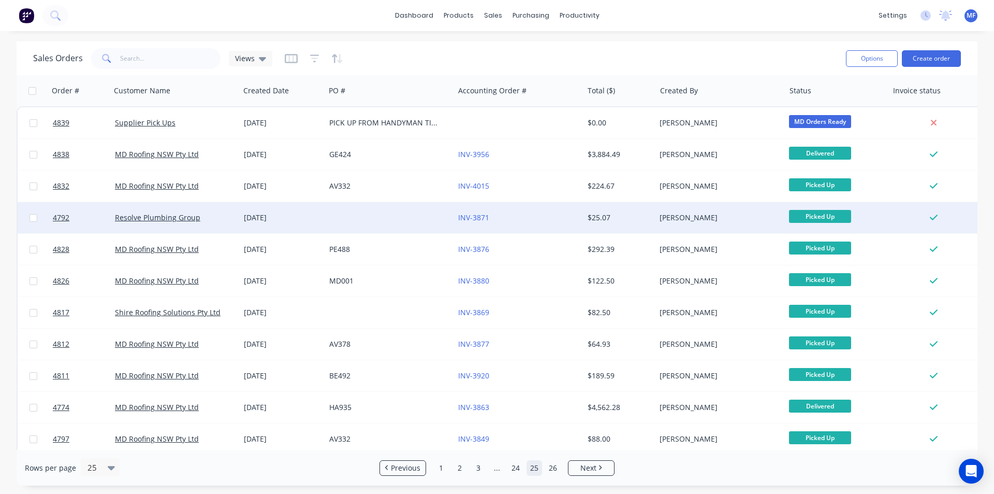
click at [480, 212] on div "INV-3871" at bounding box center [518, 217] width 129 height 31
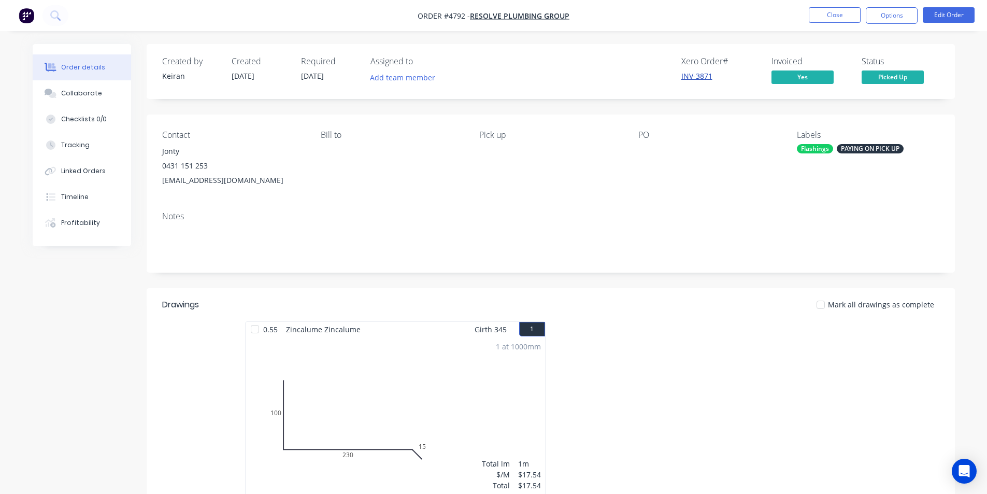
click at [697, 78] on link "INV-3871" at bounding box center [696, 76] width 31 height 10
click at [890, 13] on button "Options" at bounding box center [891, 15] width 52 height 17
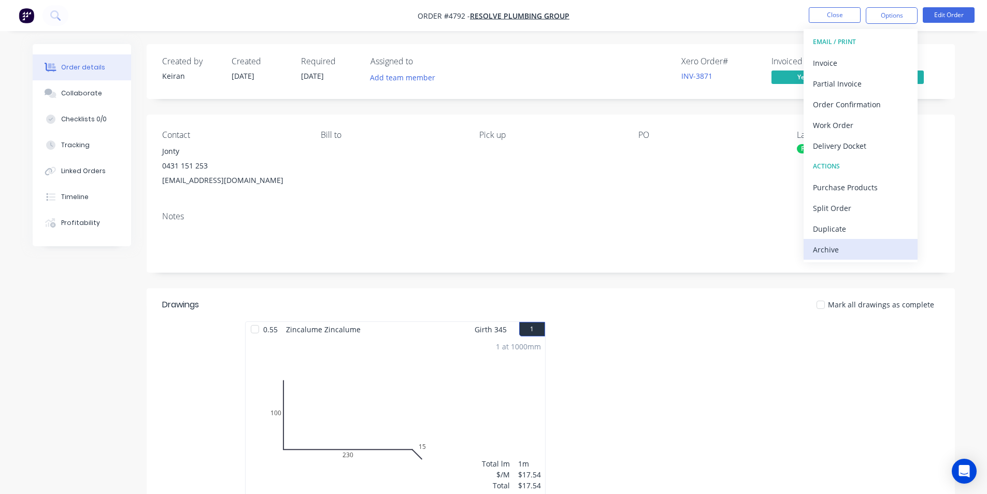
click at [832, 248] on div "Archive" at bounding box center [860, 249] width 95 height 15
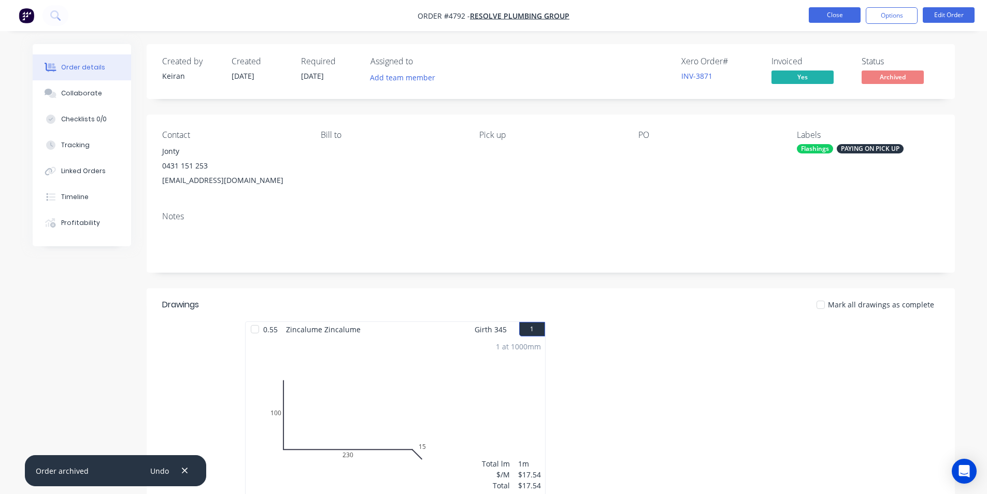
click at [836, 11] on button "Close" at bounding box center [834, 15] width 52 height 16
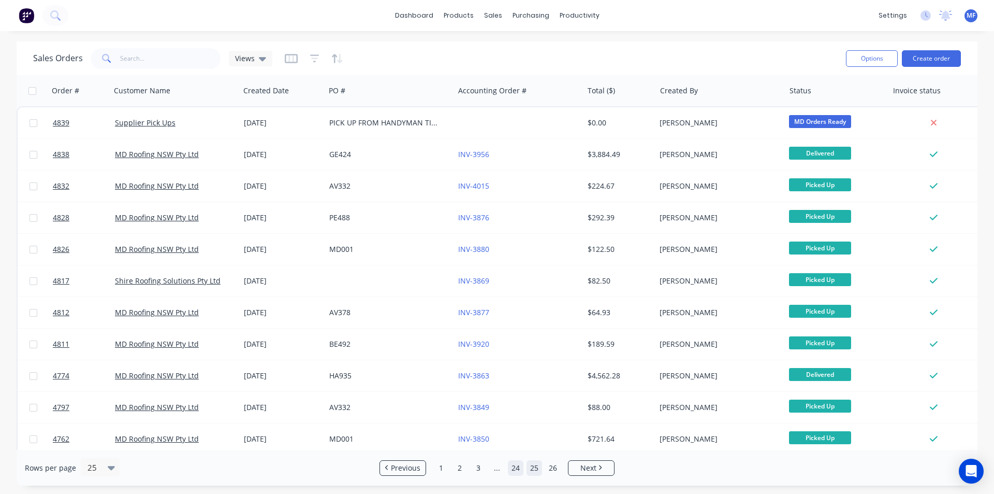
click at [514, 468] on link "24" at bounding box center [516, 468] width 16 height 16
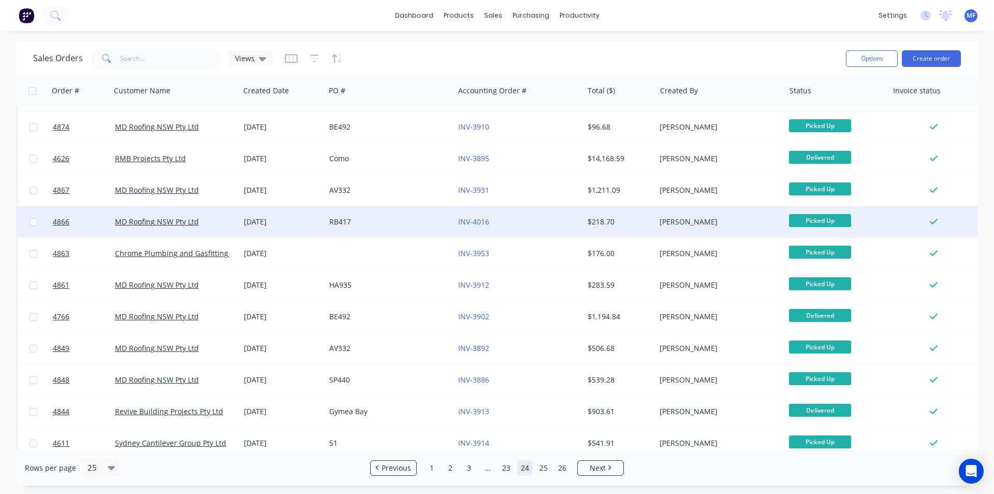
scroll to position [452, 0]
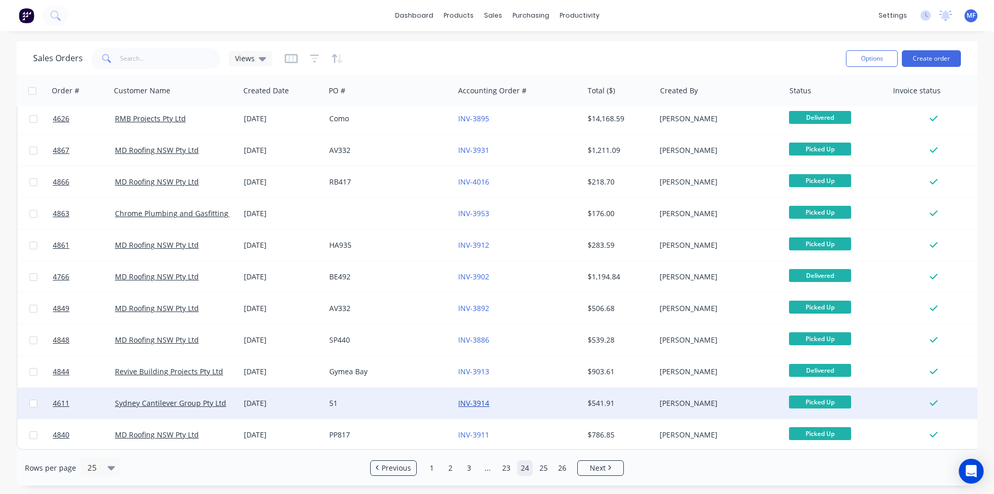
click at [476, 398] on link "INV-3914" at bounding box center [473, 403] width 31 height 10
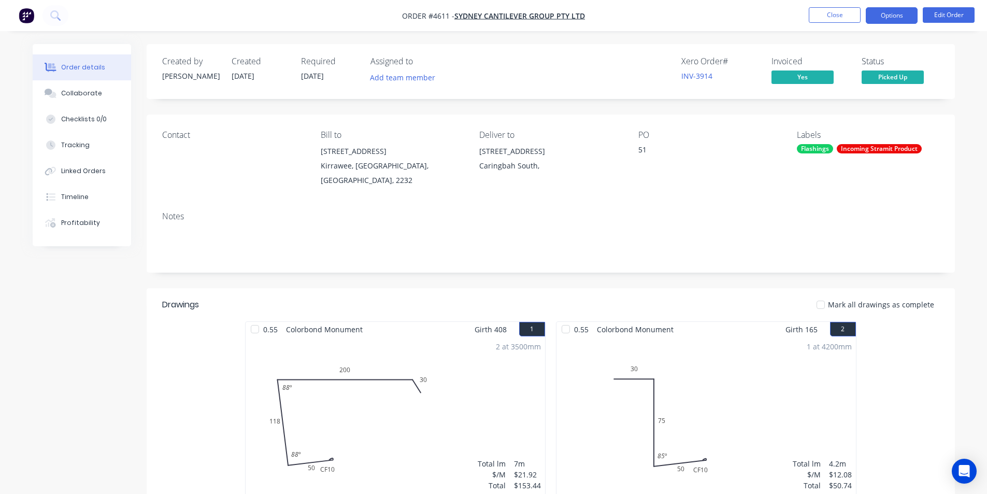
click at [886, 20] on button "Options" at bounding box center [891, 15] width 52 height 17
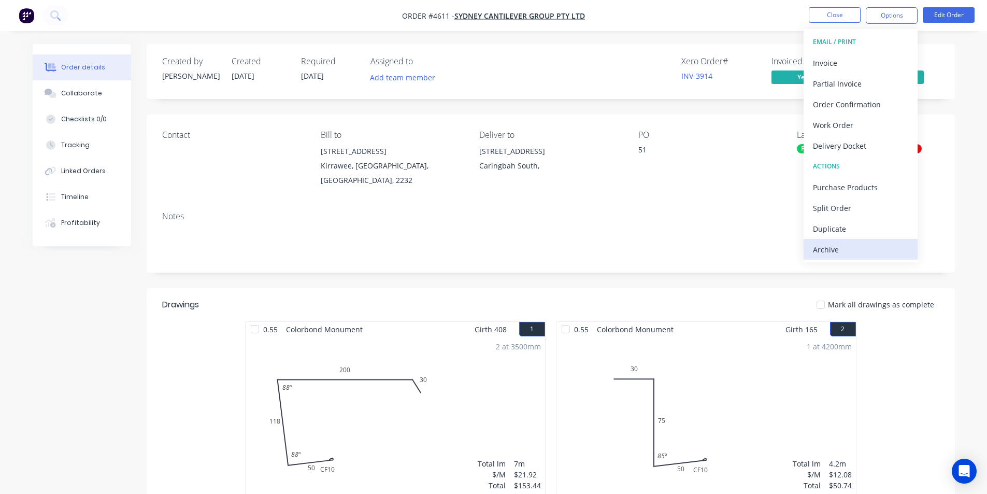
click at [844, 252] on div "Archive" at bounding box center [860, 249] width 95 height 15
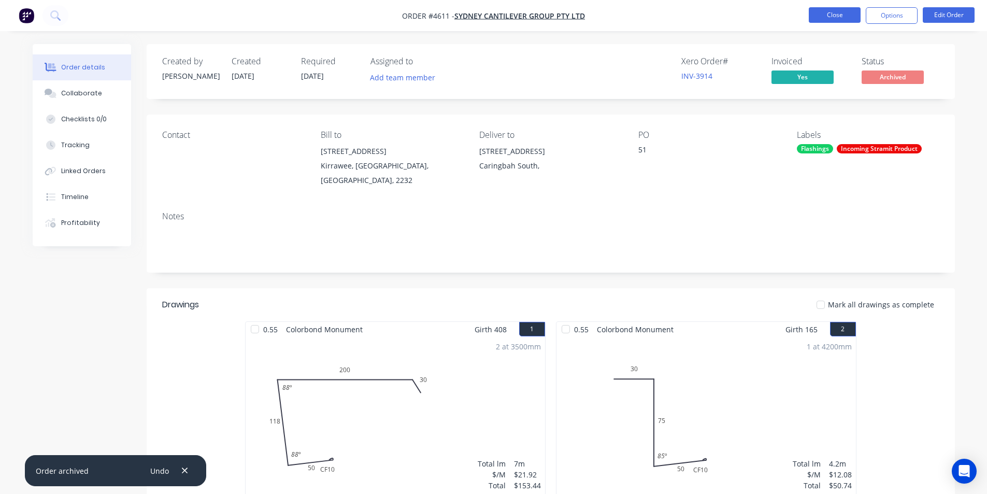
click at [843, 12] on button "Close" at bounding box center [834, 15] width 52 height 16
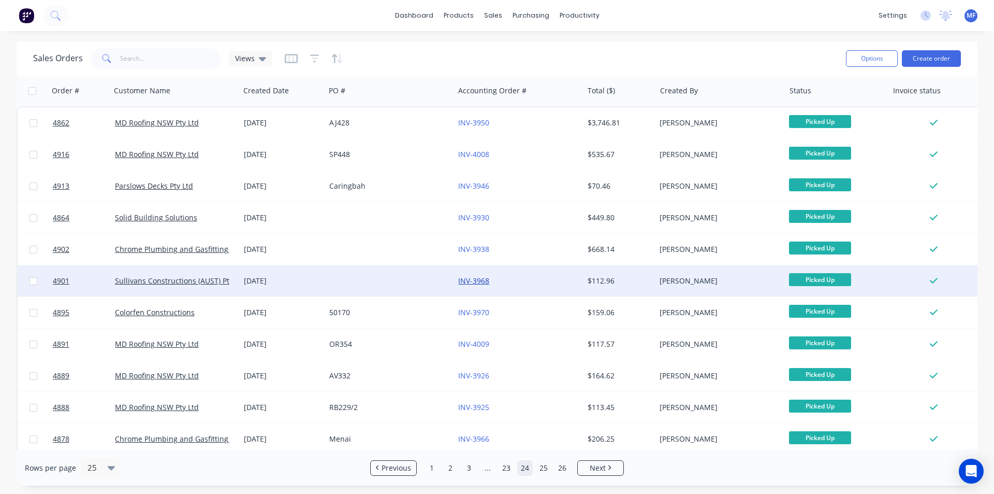
click at [481, 280] on link "INV-3968" at bounding box center [473, 281] width 31 height 10
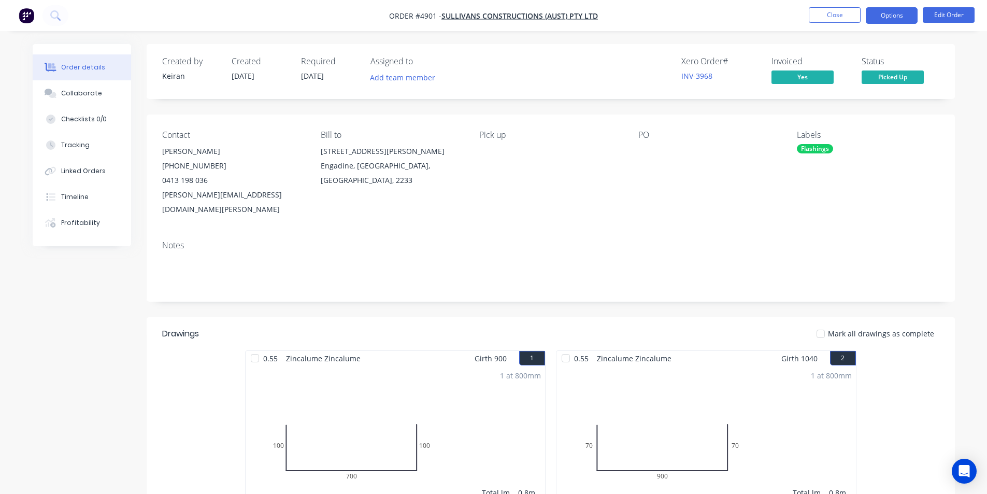
click at [896, 17] on button "Options" at bounding box center [891, 15] width 52 height 17
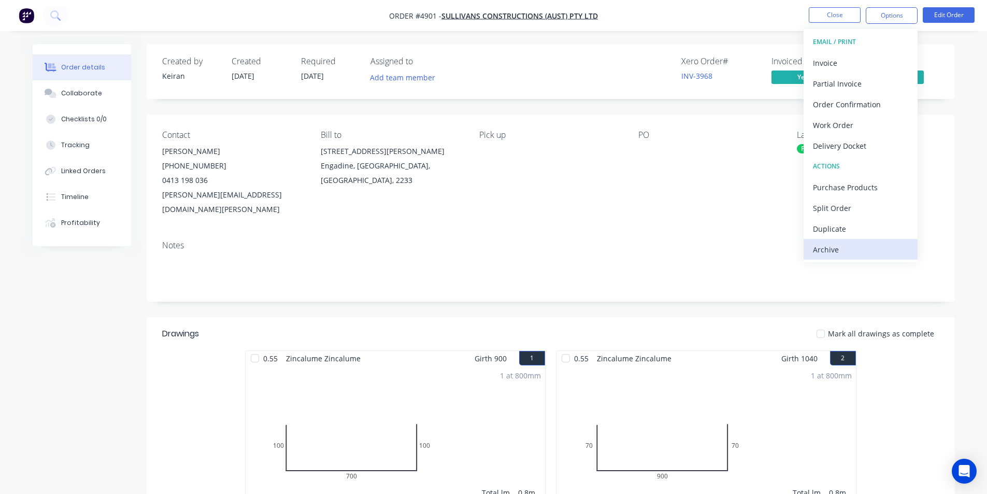
click at [841, 252] on div "Archive" at bounding box center [860, 249] width 95 height 15
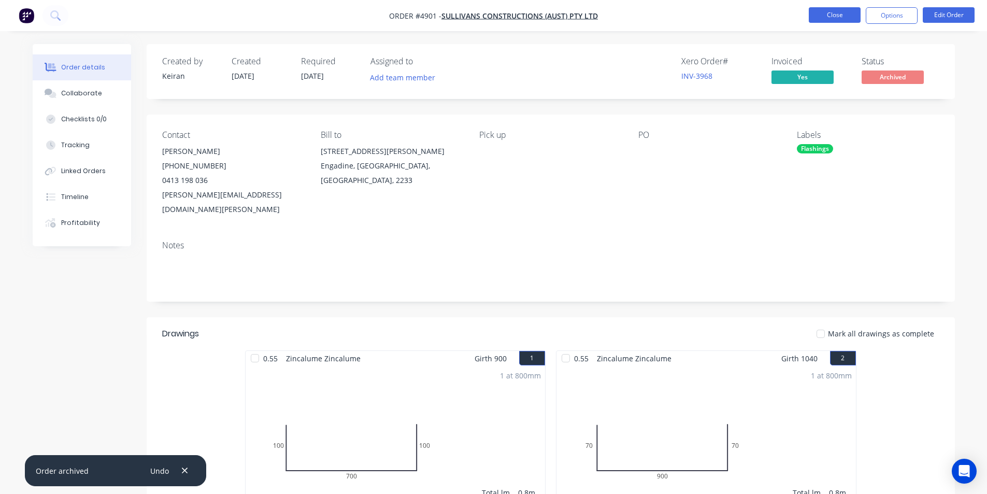
click at [839, 13] on button "Close" at bounding box center [834, 15] width 52 height 16
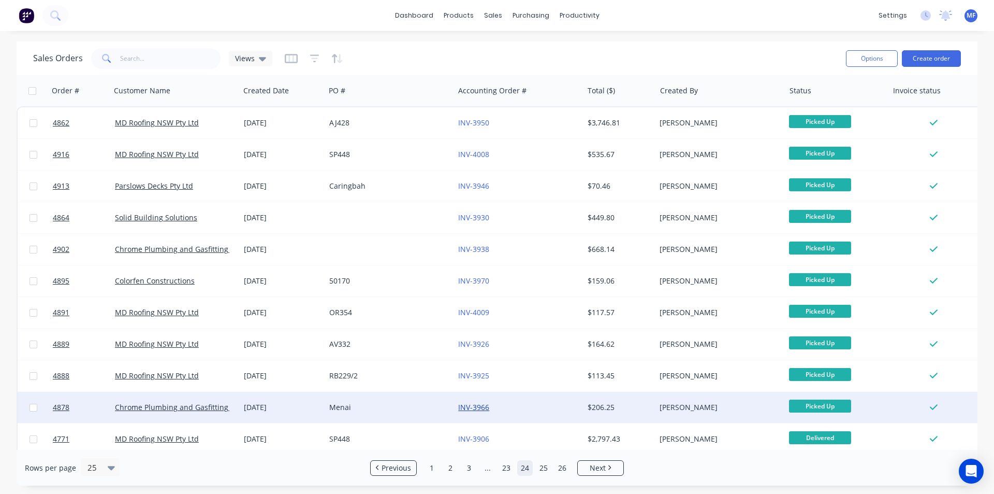
click at [475, 405] on link "INV-3966" at bounding box center [473, 407] width 31 height 10
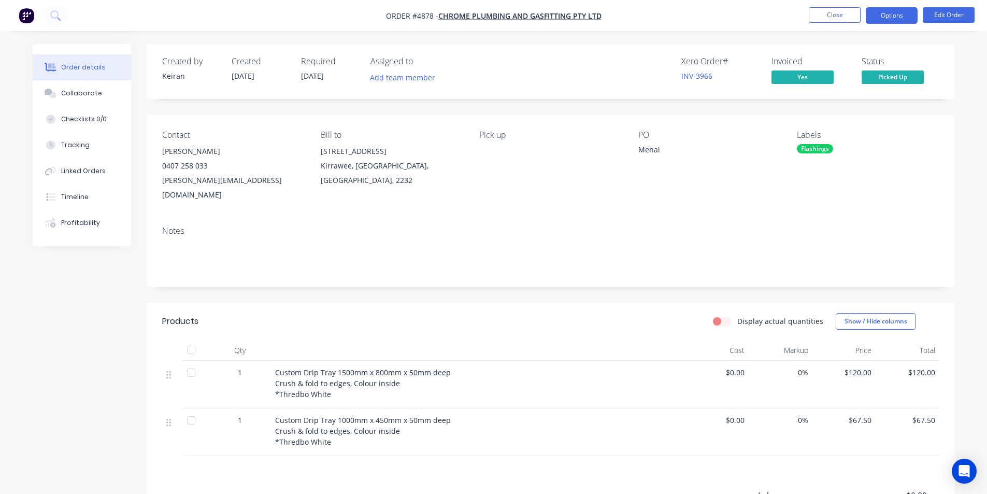
click at [890, 22] on button "Options" at bounding box center [891, 15] width 52 height 17
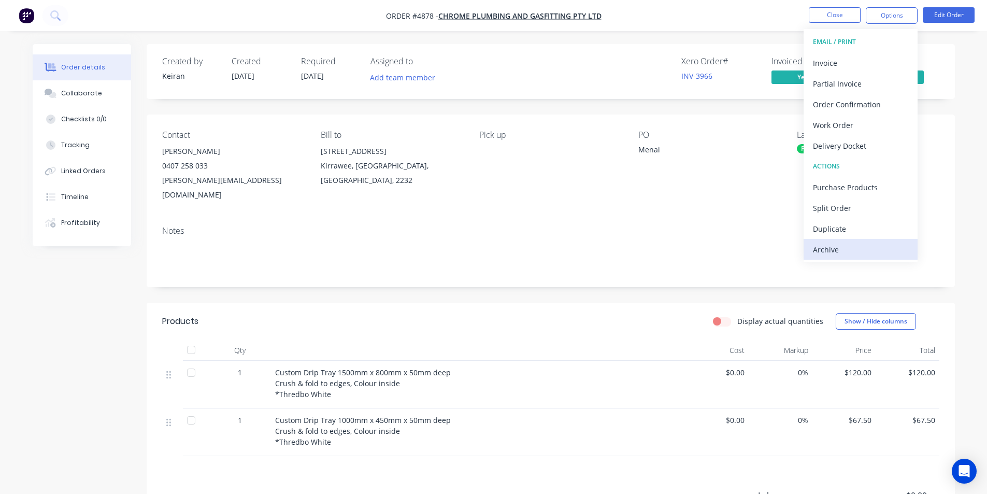
click at [829, 247] on div "Archive" at bounding box center [860, 249] width 95 height 15
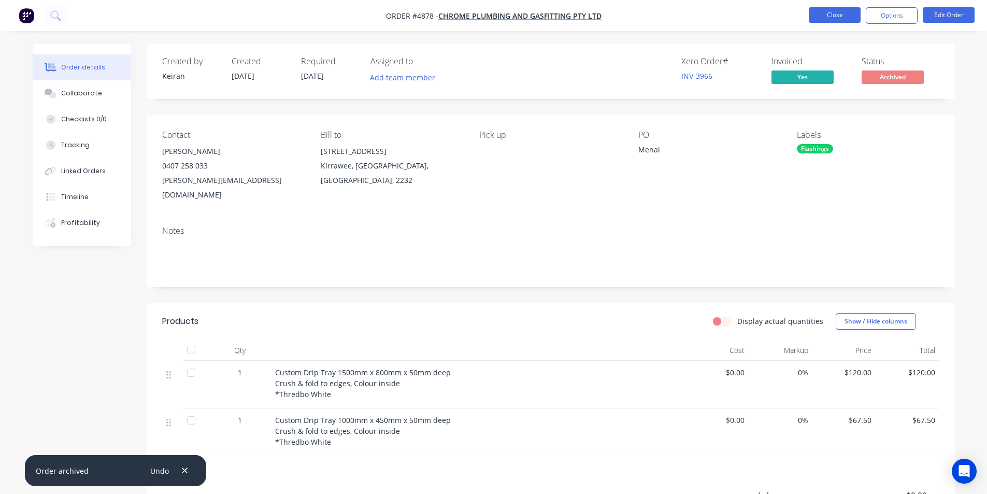
click at [853, 13] on button "Close" at bounding box center [834, 15] width 52 height 16
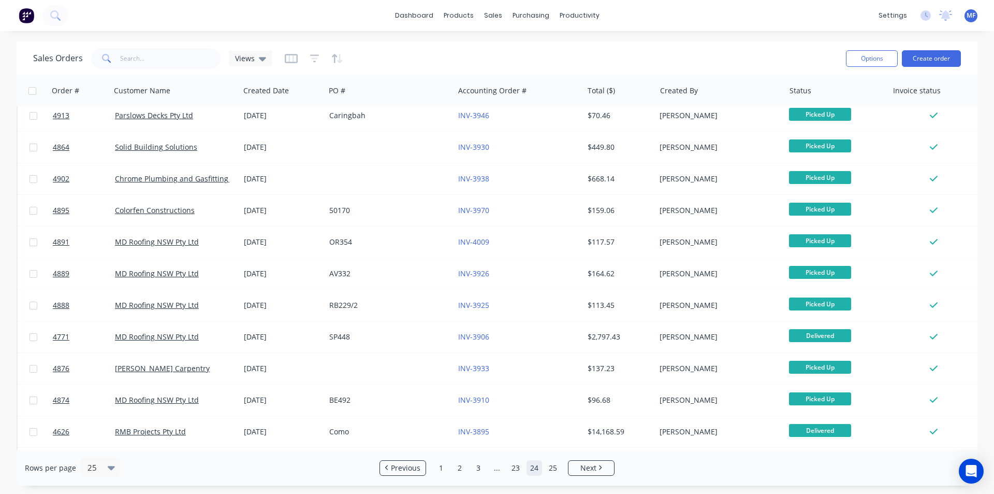
scroll to position [311, 0]
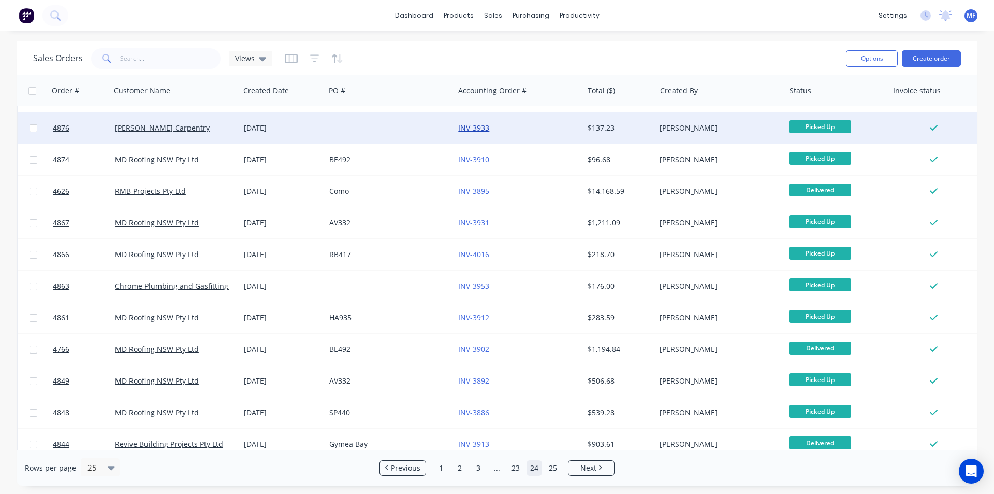
click at [480, 123] on link "INV-3933" at bounding box center [473, 128] width 31 height 10
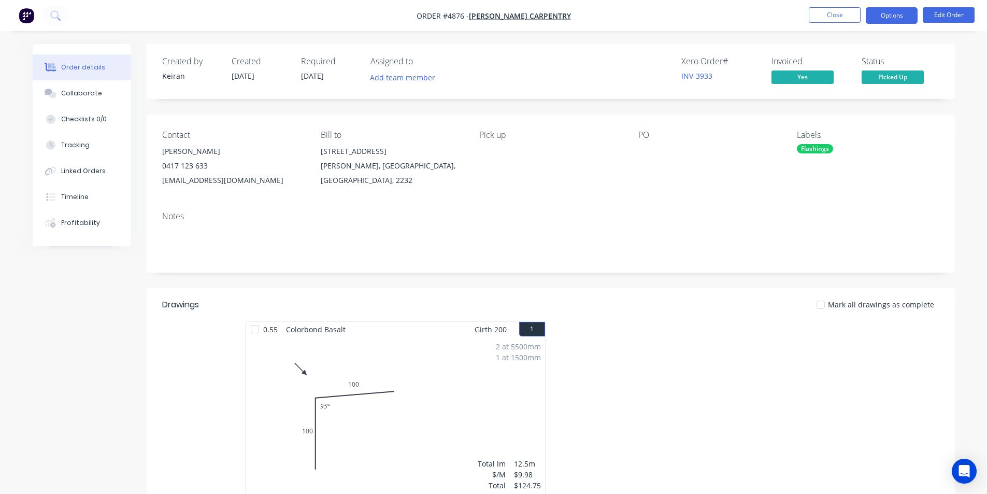
click at [880, 19] on button "Options" at bounding box center [891, 15] width 52 height 17
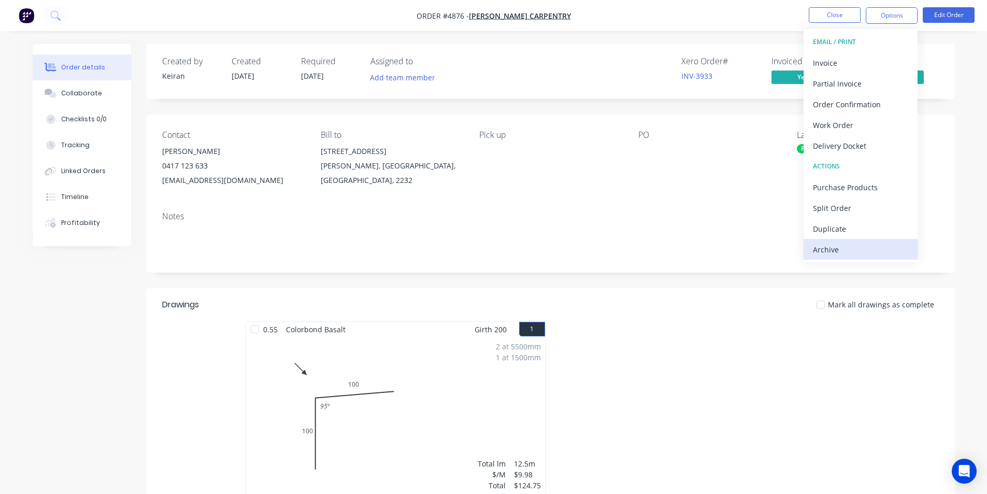
click at [825, 251] on div "Archive" at bounding box center [860, 249] width 95 height 15
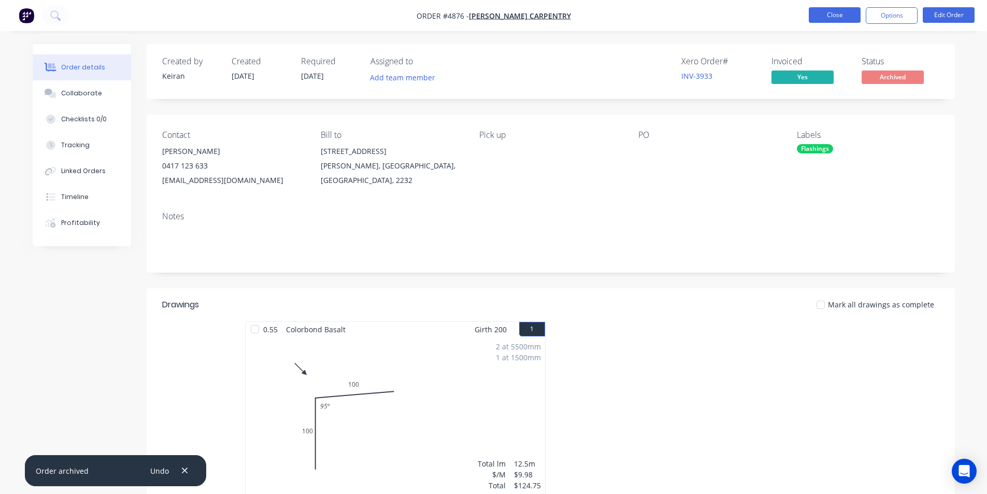
click at [836, 18] on button "Close" at bounding box center [834, 15] width 52 height 16
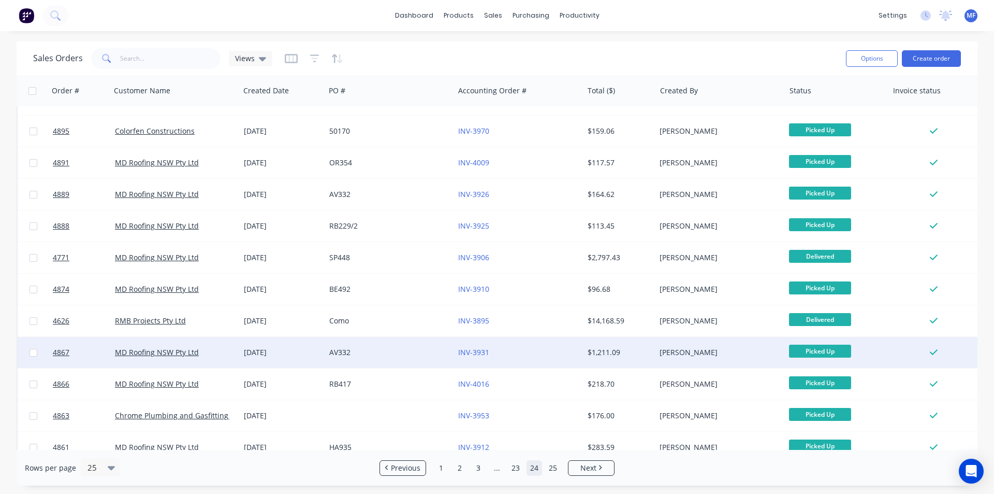
scroll to position [155, 0]
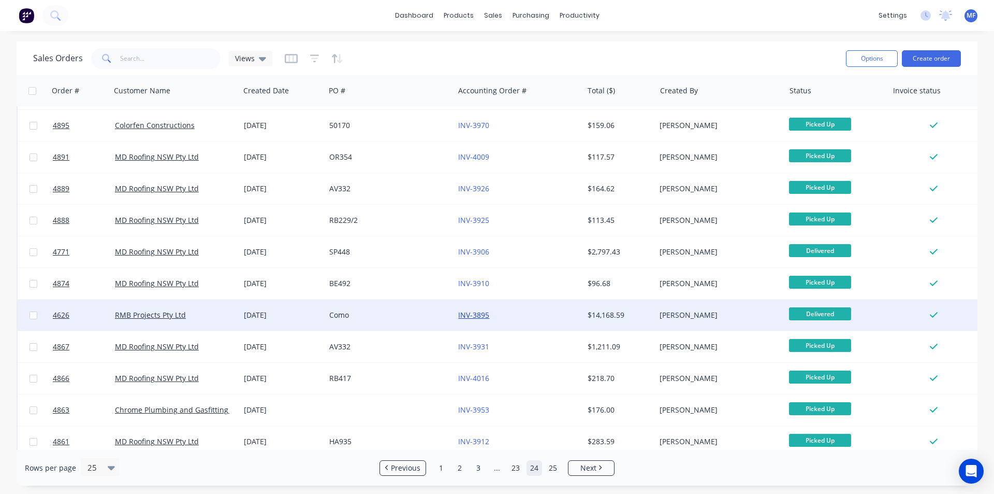
click at [470, 312] on link "INV-3895" at bounding box center [473, 315] width 31 height 10
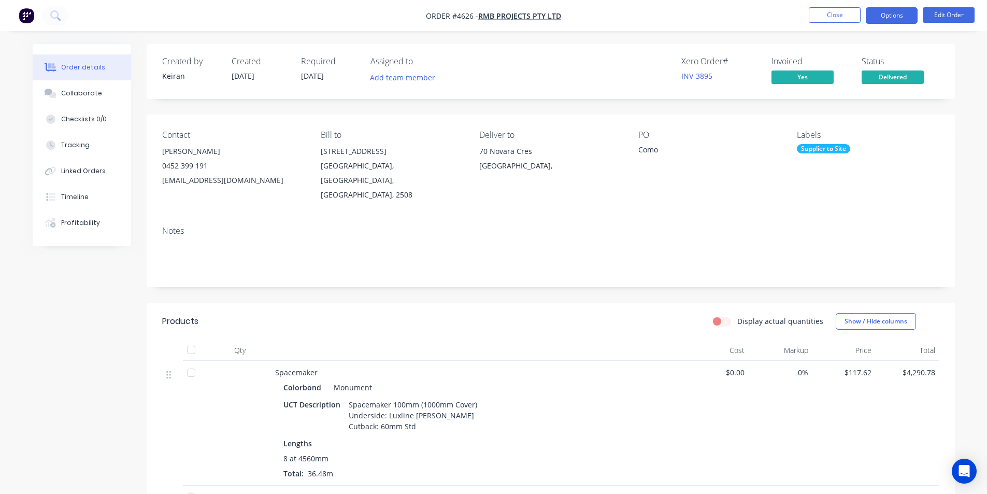
click at [906, 11] on button "Options" at bounding box center [891, 15] width 52 height 17
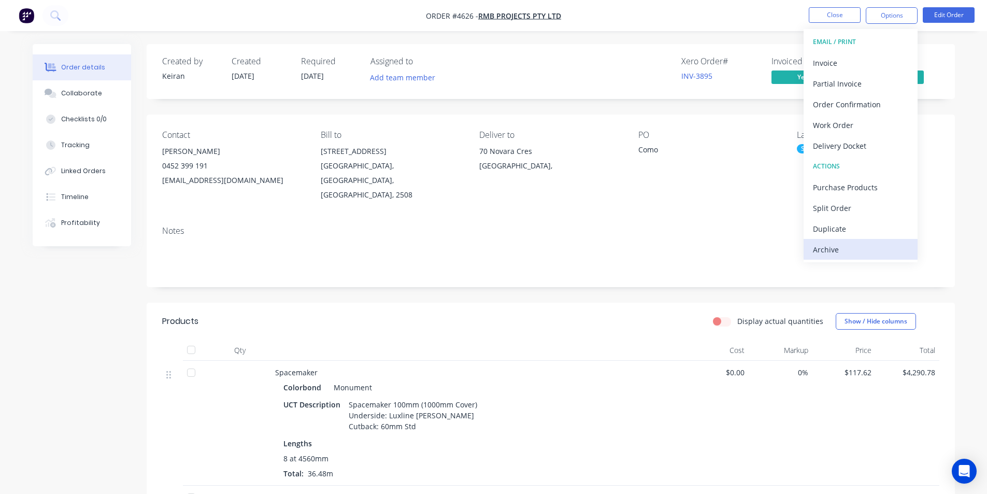
click at [835, 251] on div "Archive" at bounding box center [860, 249] width 95 height 15
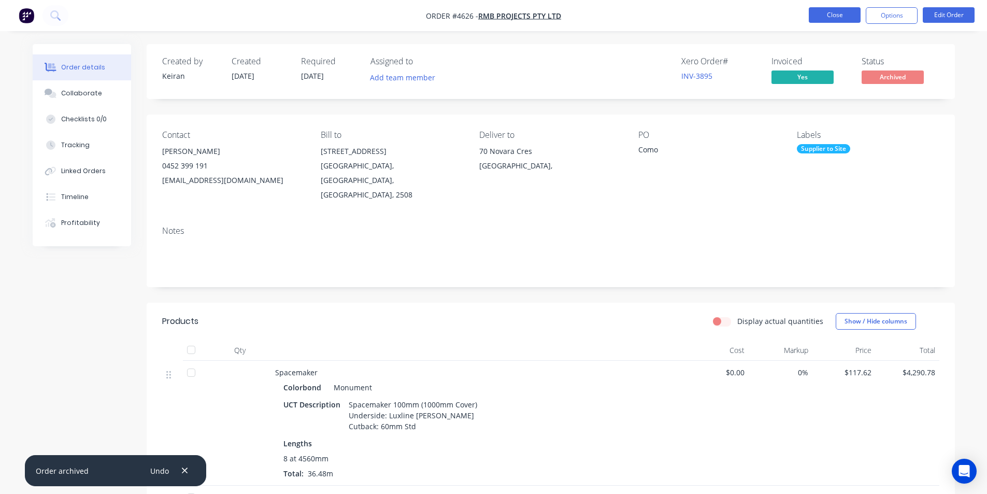
click at [834, 17] on button "Close" at bounding box center [834, 15] width 52 height 16
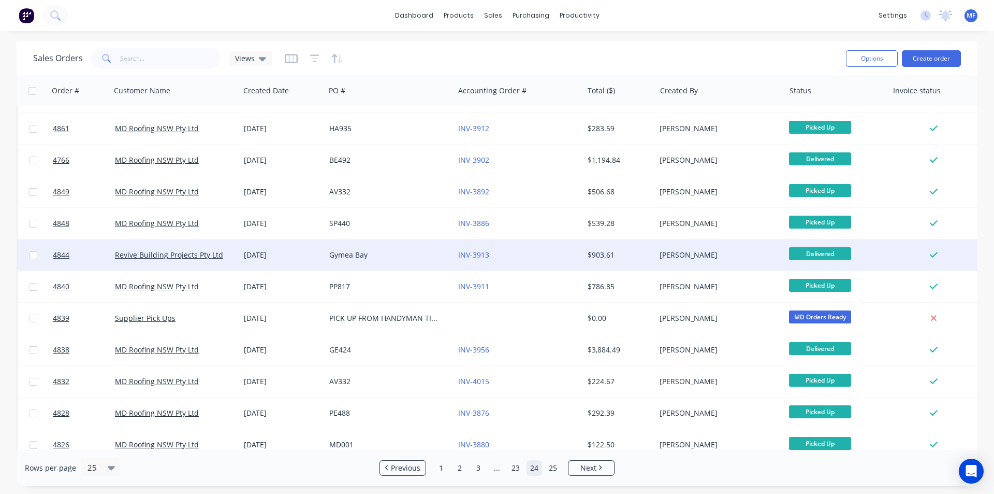
scroll to position [452, 0]
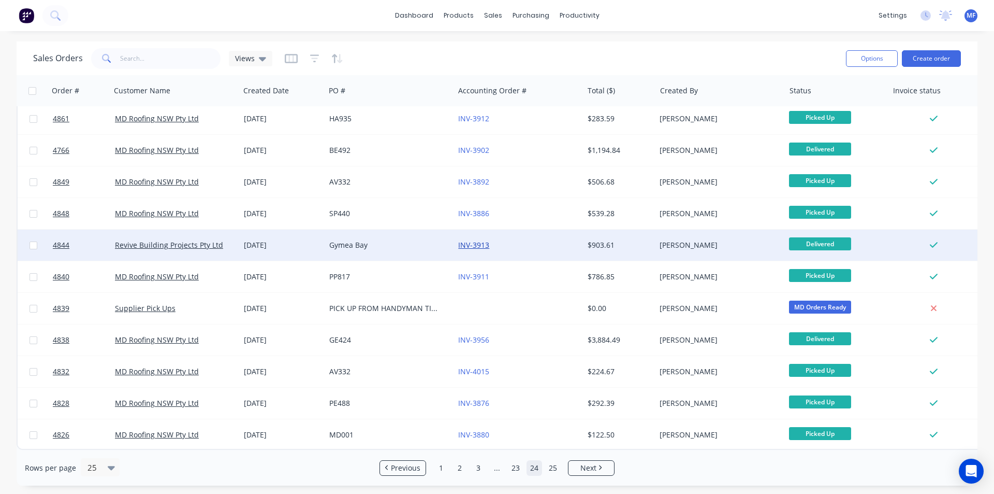
click at [477, 240] on link "INV-3913" at bounding box center [473, 245] width 31 height 10
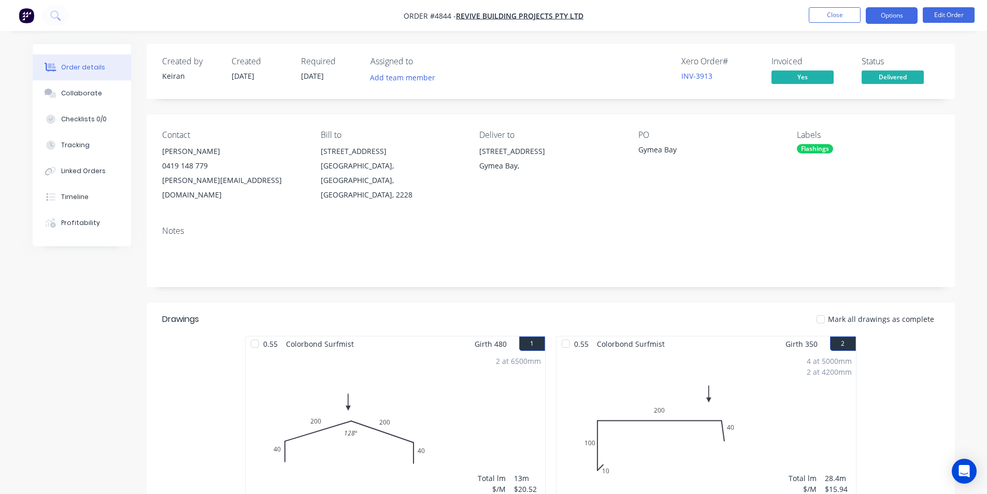
click at [900, 17] on button "Options" at bounding box center [891, 15] width 52 height 17
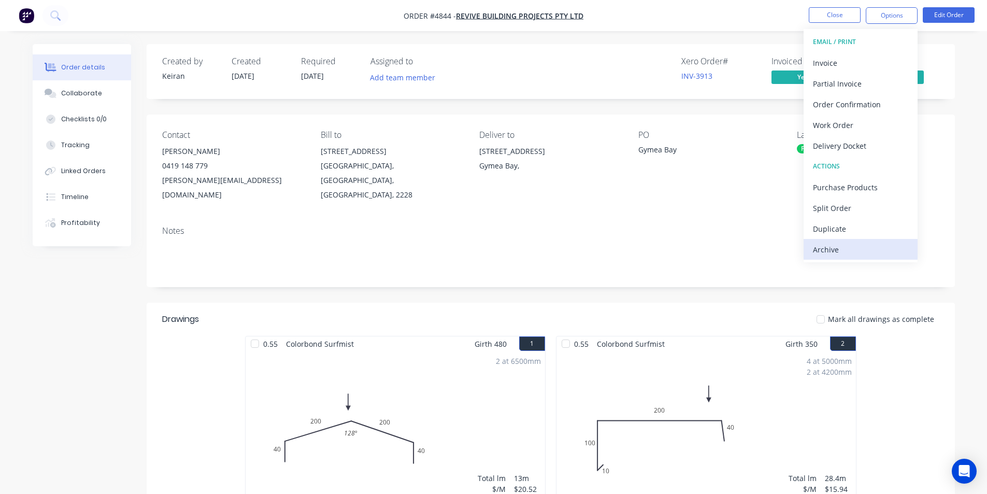
click at [834, 251] on div "Archive" at bounding box center [860, 249] width 95 height 15
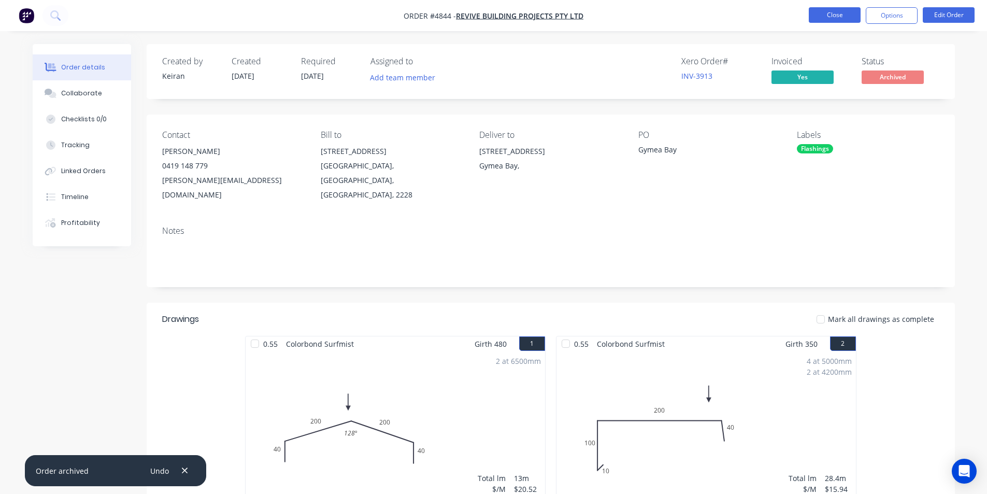
click at [833, 18] on button "Close" at bounding box center [834, 15] width 52 height 16
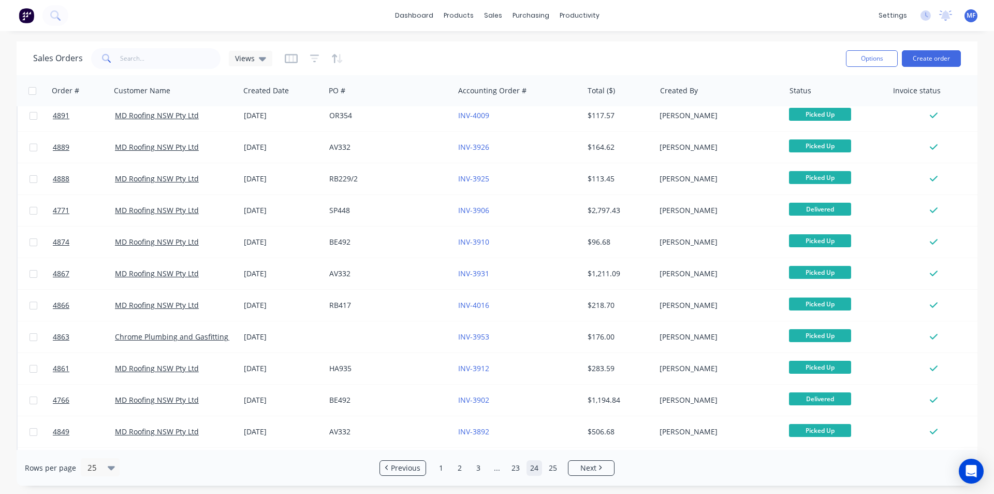
scroll to position [141, 0]
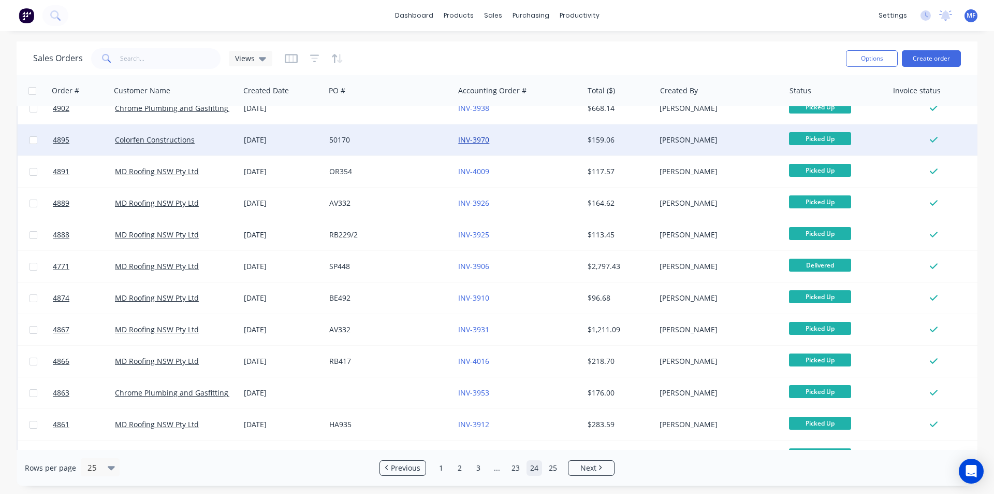
click at [470, 138] on link "INV-3970" at bounding box center [473, 140] width 31 height 10
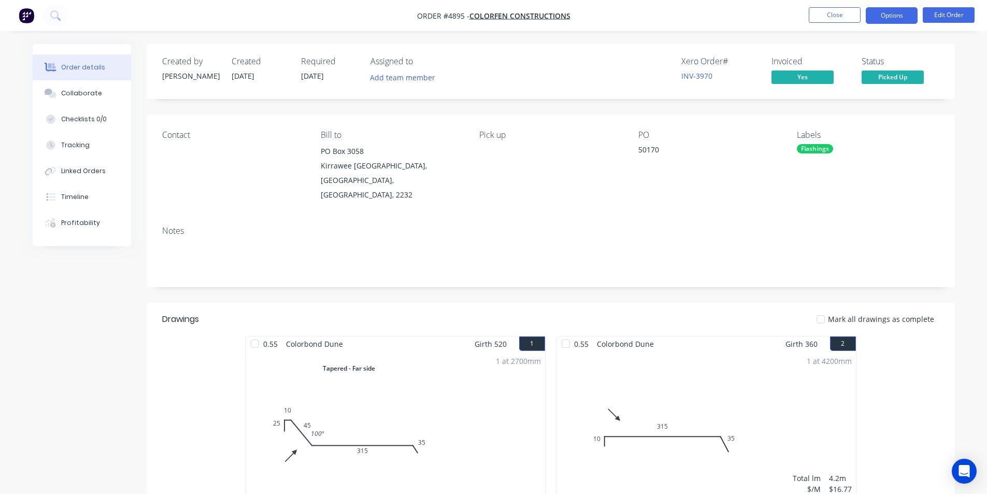
click at [891, 18] on button "Options" at bounding box center [891, 15] width 52 height 17
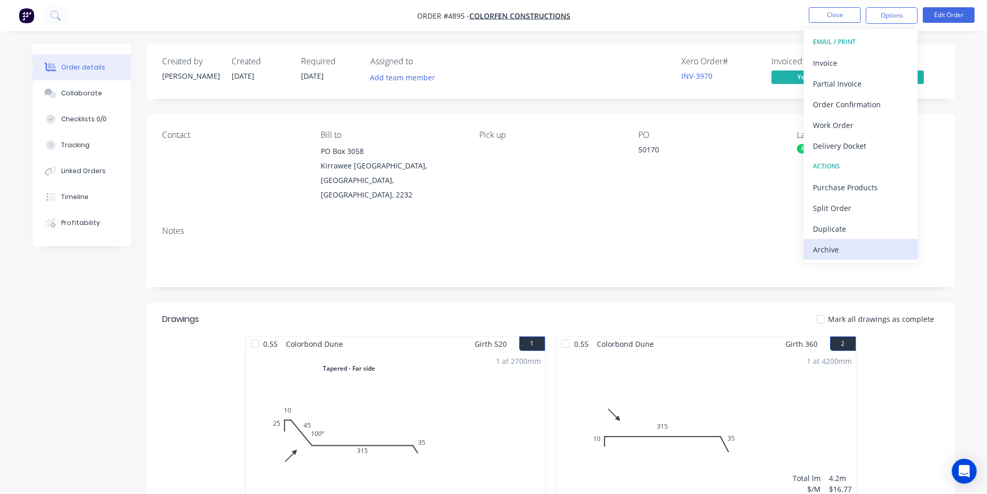
click at [830, 248] on div "Archive" at bounding box center [860, 249] width 95 height 15
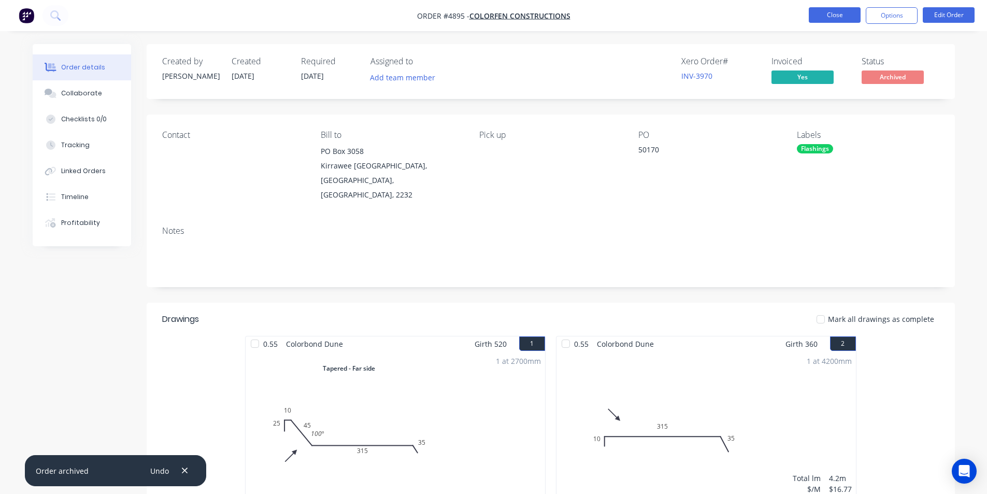
click at [834, 16] on button "Close" at bounding box center [834, 15] width 52 height 16
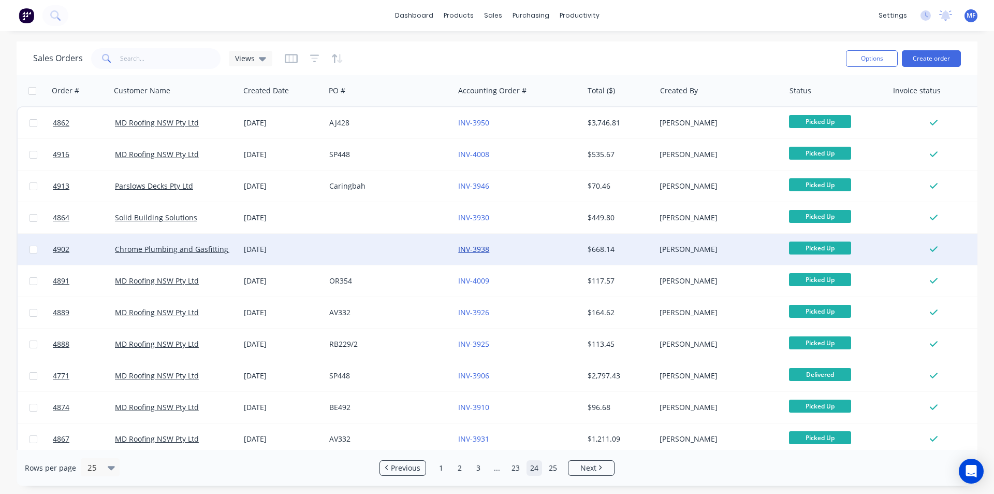
click at [479, 247] on link "INV-3938" at bounding box center [473, 249] width 31 height 10
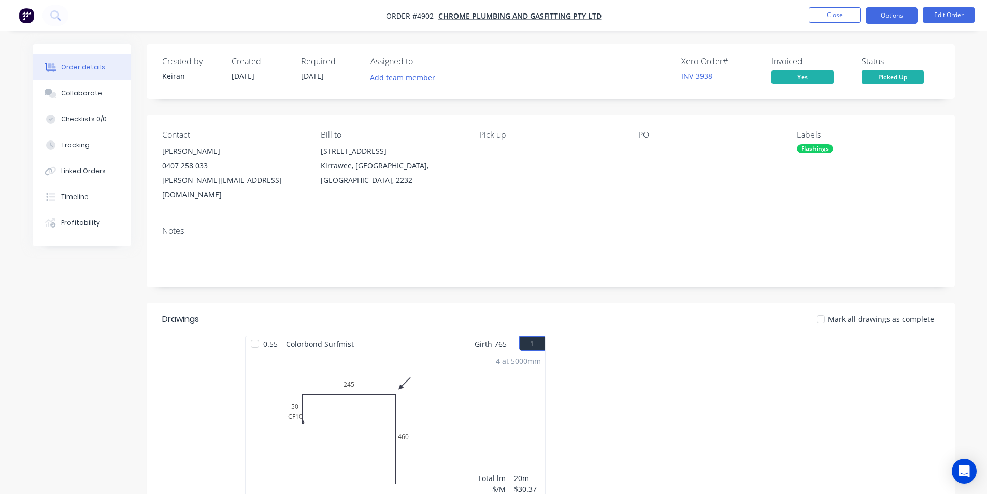
click at [893, 15] on button "Options" at bounding box center [891, 15] width 52 height 17
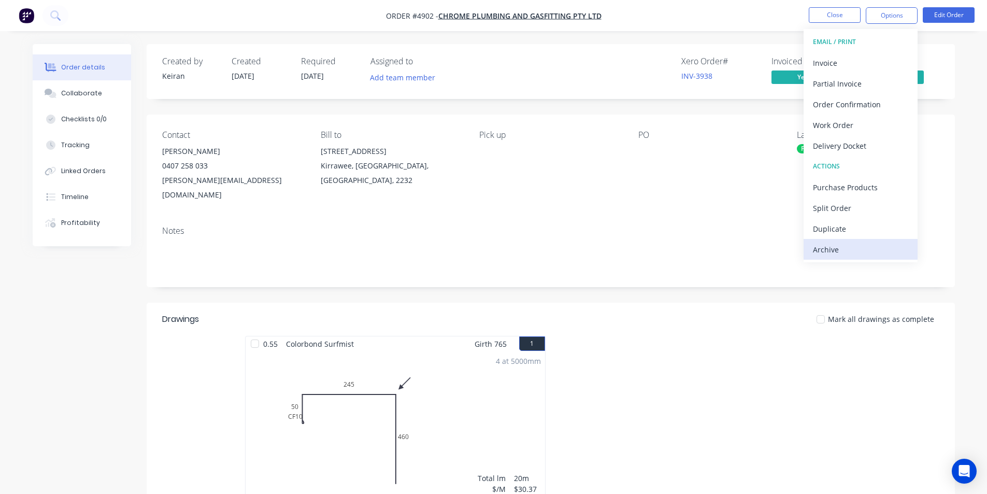
click at [829, 248] on div "Archive" at bounding box center [860, 249] width 95 height 15
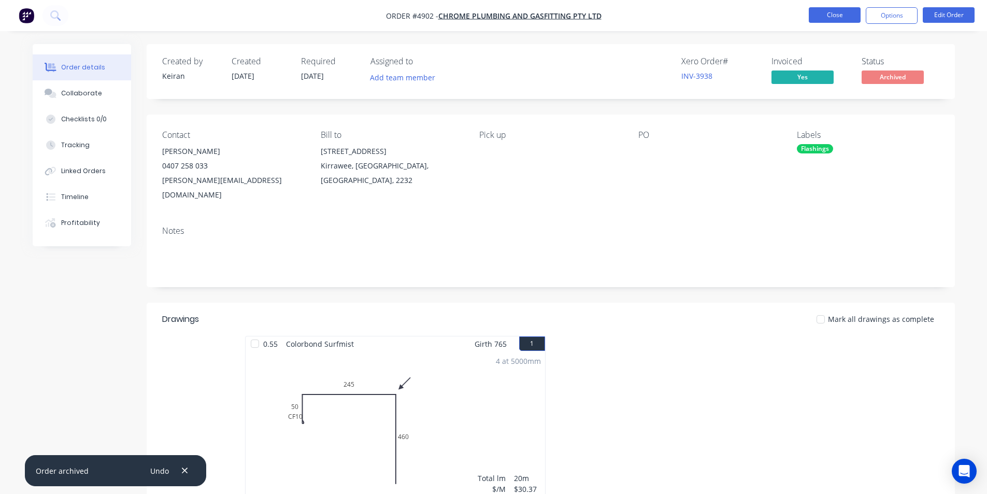
click at [835, 16] on button "Close" at bounding box center [834, 15] width 52 height 16
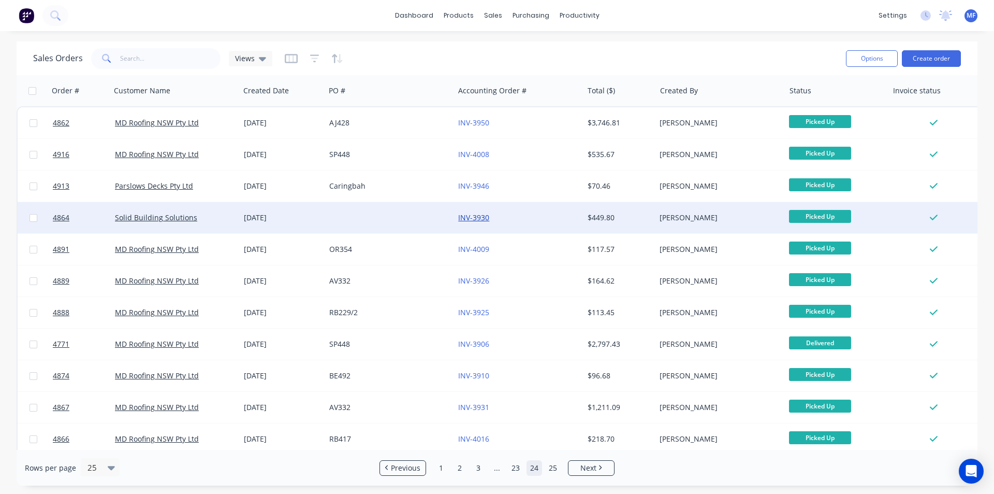
click at [479, 214] on link "INV-3930" at bounding box center [473, 217] width 31 height 10
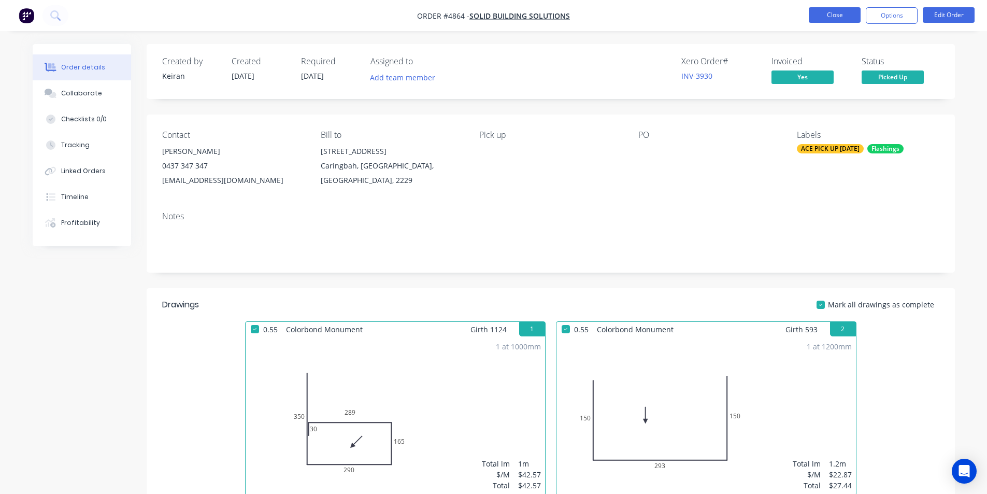
click at [829, 9] on button "Close" at bounding box center [834, 15] width 52 height 16
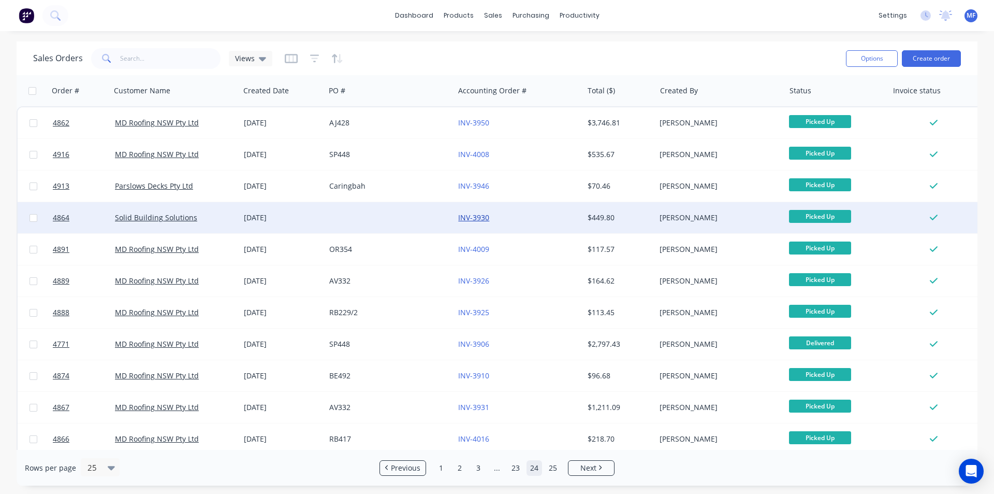
click at [476, 216] on link "INV-3930" at bounding box center [473, 217] width 31 height 10
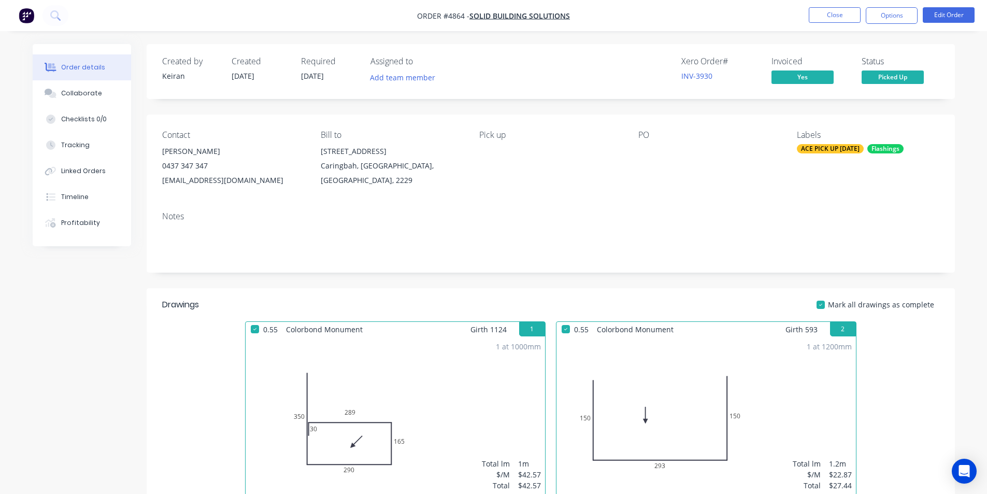
click at [886, 6] on nav "Order #4864 - Solid Building Solutions Close Options Edit Order" at bounding box center [493, 15] width 987 height 31
drag, startPoint x: 887, startPoint y: 15, endPoint x: 891, endPoint y: 22, distance: 8.1
click at [888, 15] on button "Options" at bounding box center [891, 15] width 52 height 17
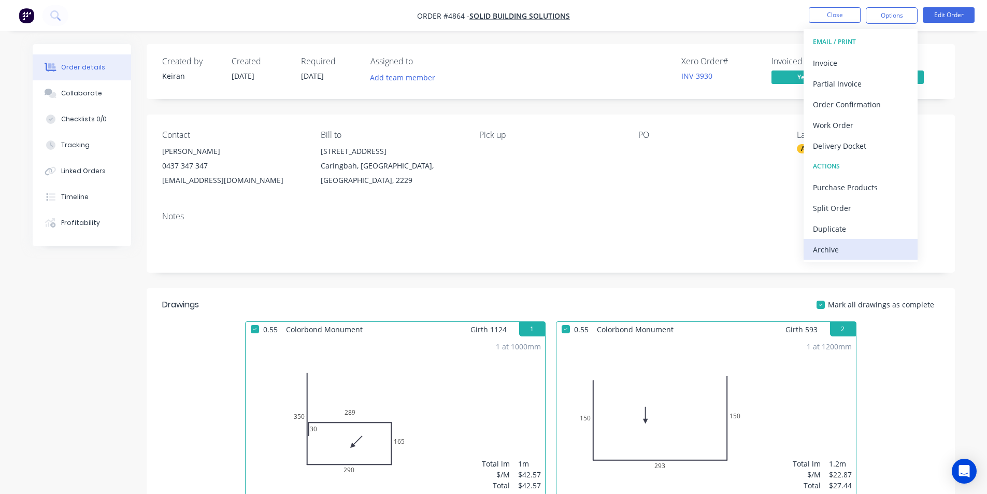
click at [832, 249] on div "Archive" at bounding box center [860, 249] width 95 height 15
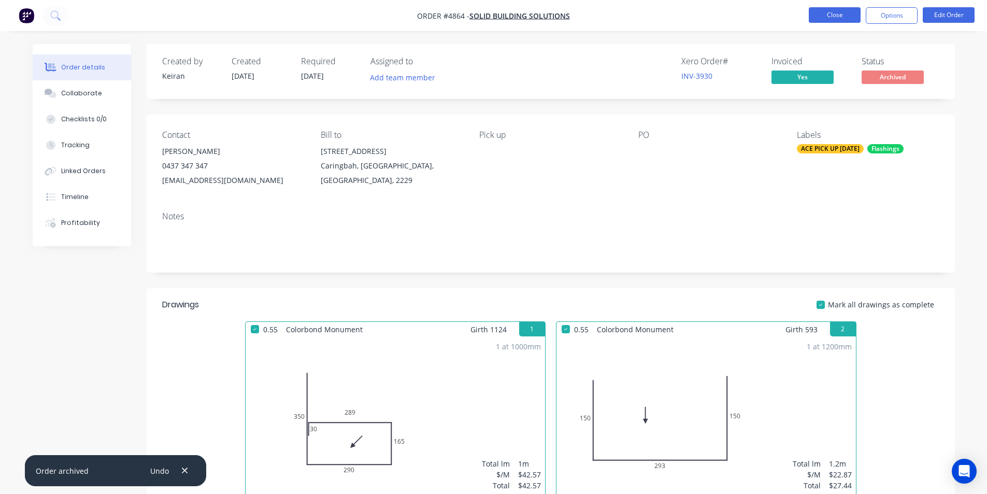
click at [843, 15] on button "Close" at bounding box center [834, 15] width 52 height 16
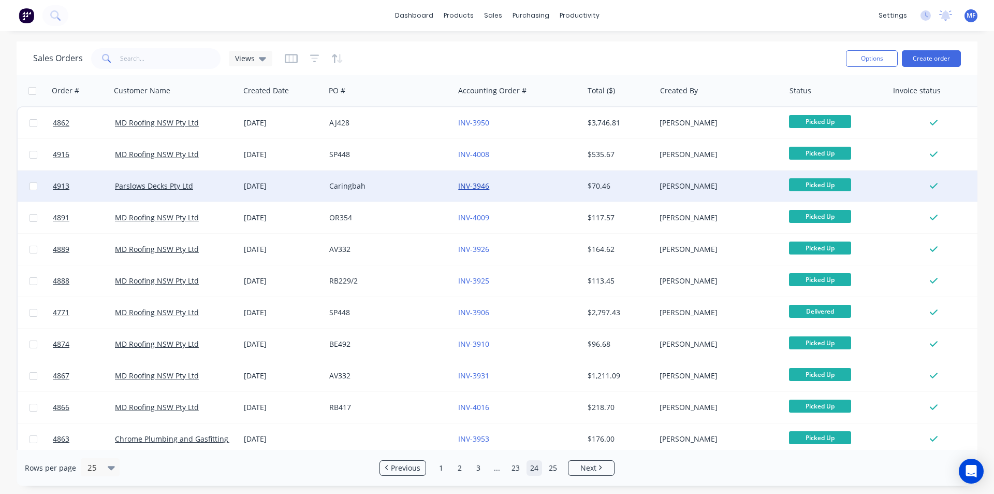
click at [471, 182] on link "INV-3946" at bounding box center [473, 186] width 31 height 10
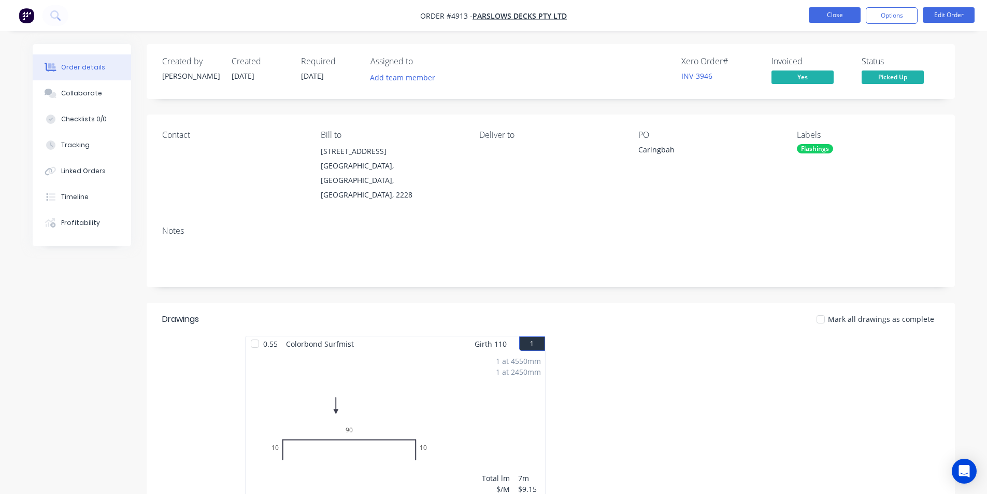
click at [823, 10] on button "Close" at bounding box center [834, 15] width 52 height 16
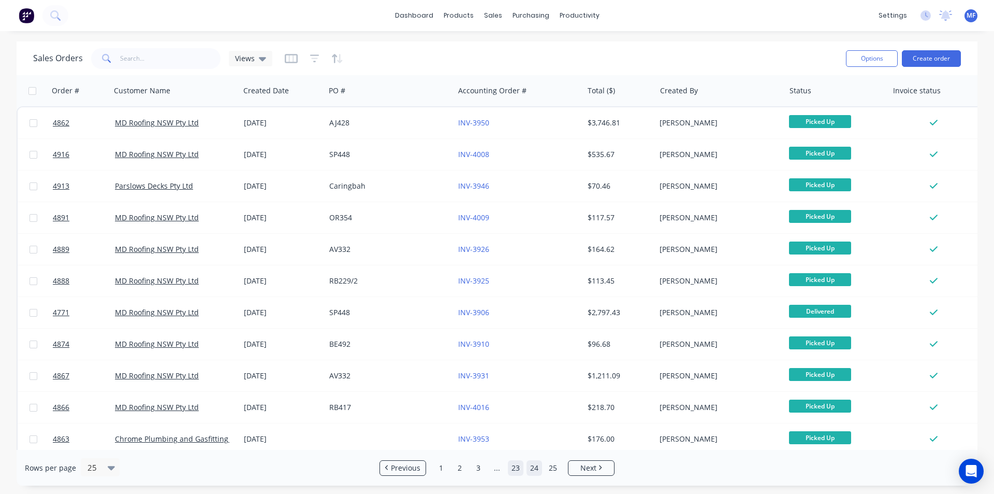
click at [518, 468] on link "23" at bounding box center [516, 468] width 16 height 16
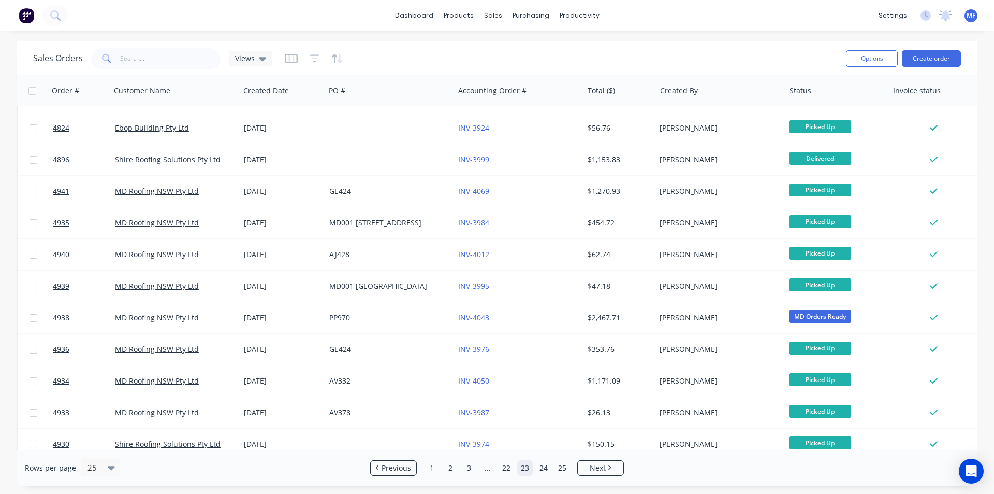
scroll to position [452, 0]
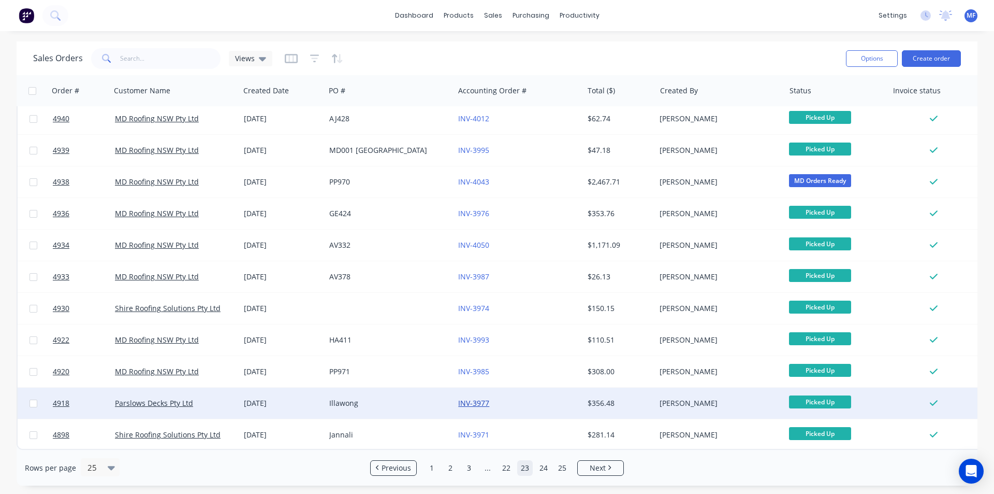
click at [476, 398] on link "INV-3977" at bounding box center [473, 403] width 31 height 10
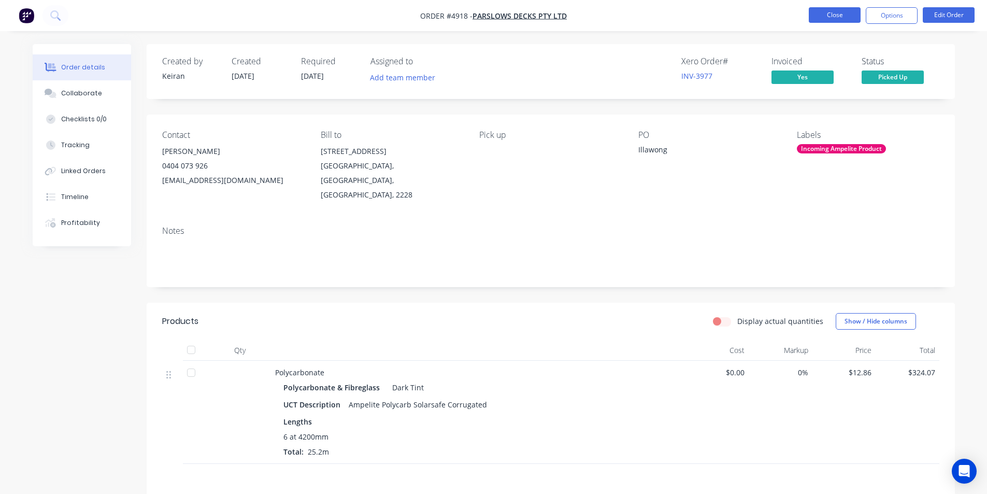
click at [835, 13] on button "Close" at bounding box center [834, 15] width 52 height 16
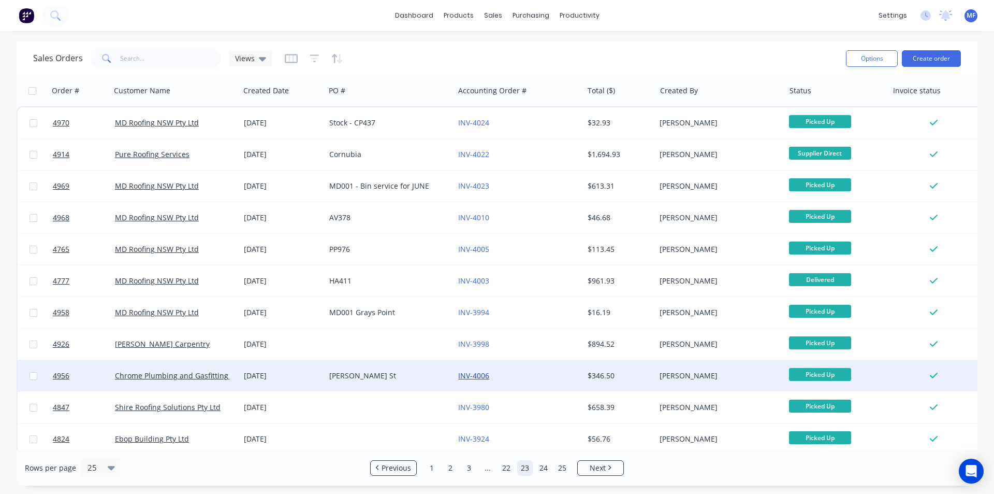
click at [476, 372] on link "INV-4006" at bounding box center [473, 375] width 31 height 10
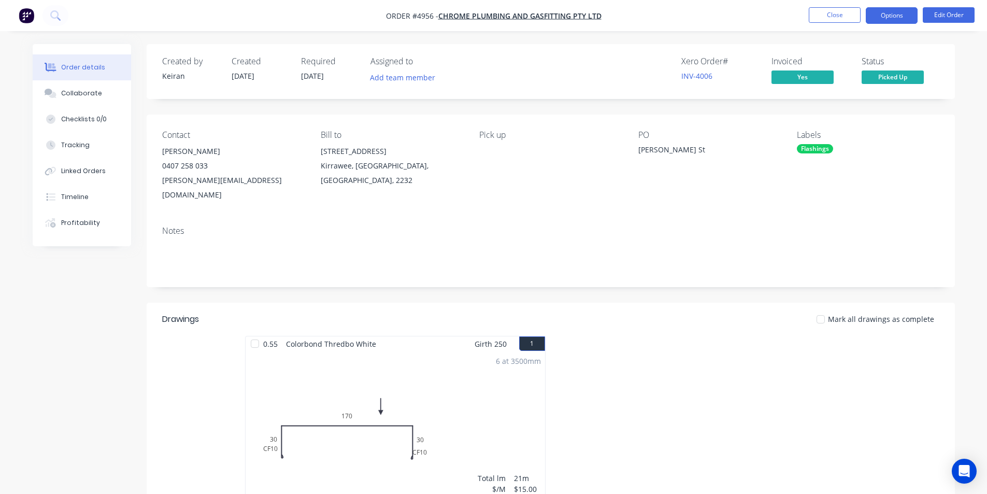
click at [902, 15] on button "Options" at bounding box center [891, 15] width 52 height 17
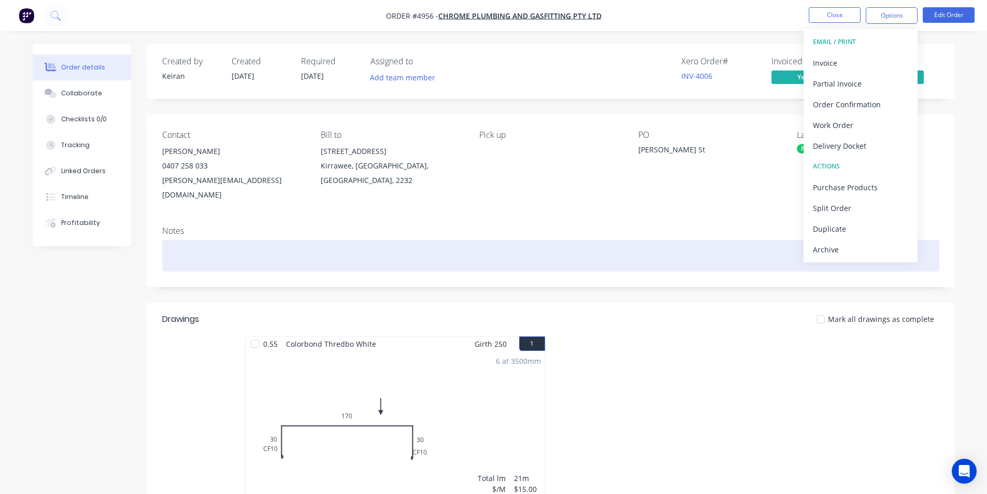
click at [829, 247] on div "Archive" at bounding box center [860, 249] width 95 height 15
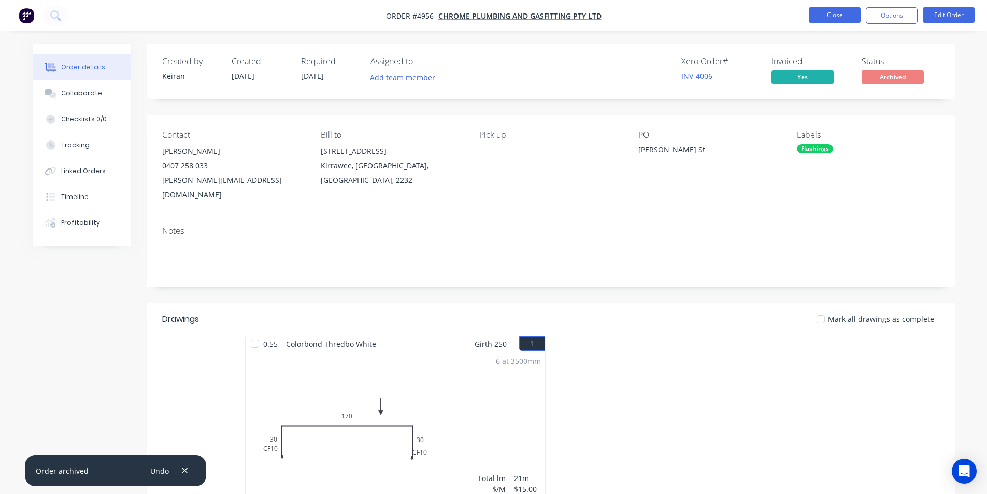
click at [828, 16] on button "Close" at bounding box center [834, 15] width 52 height 16
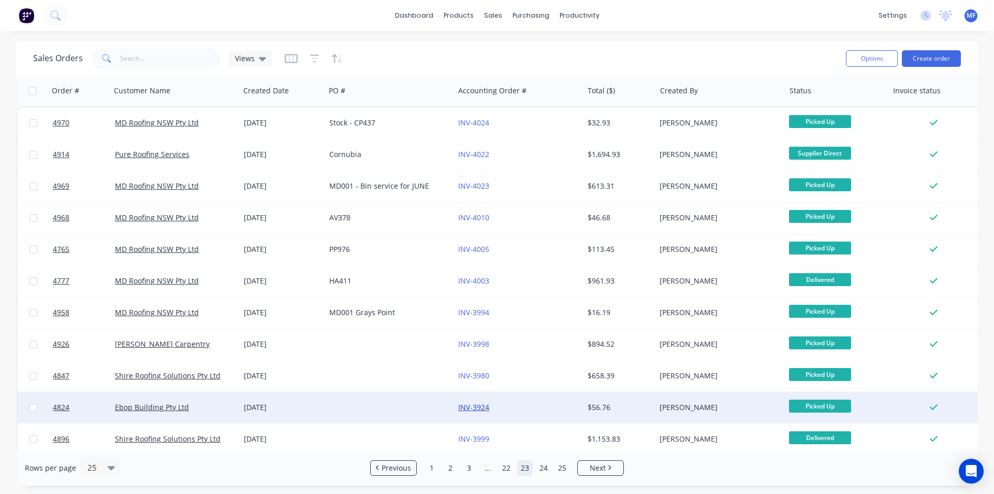
click at [473, 406] on link "INV-3924" at bounding box center [473, 407] width 31 height 10
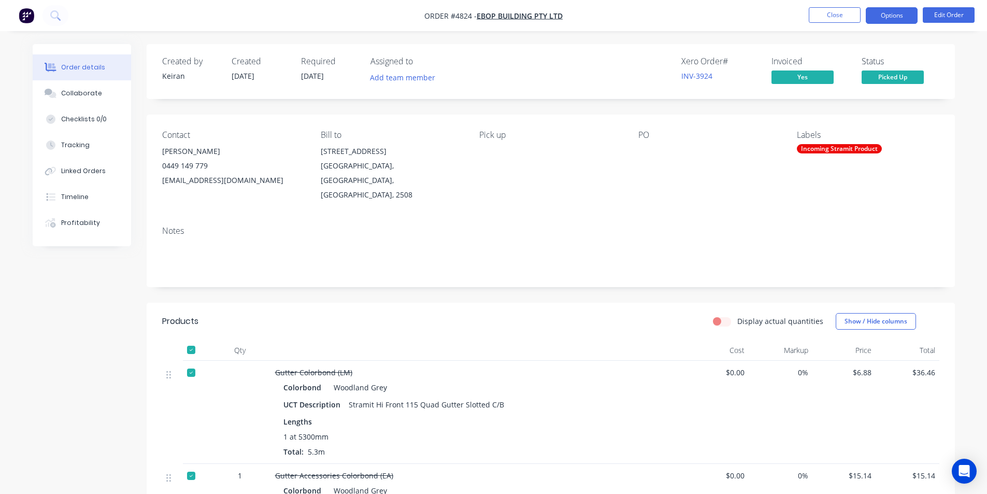
click at [891, 15] on button "Options" at bounding box center [891, 15] width 52 height 17
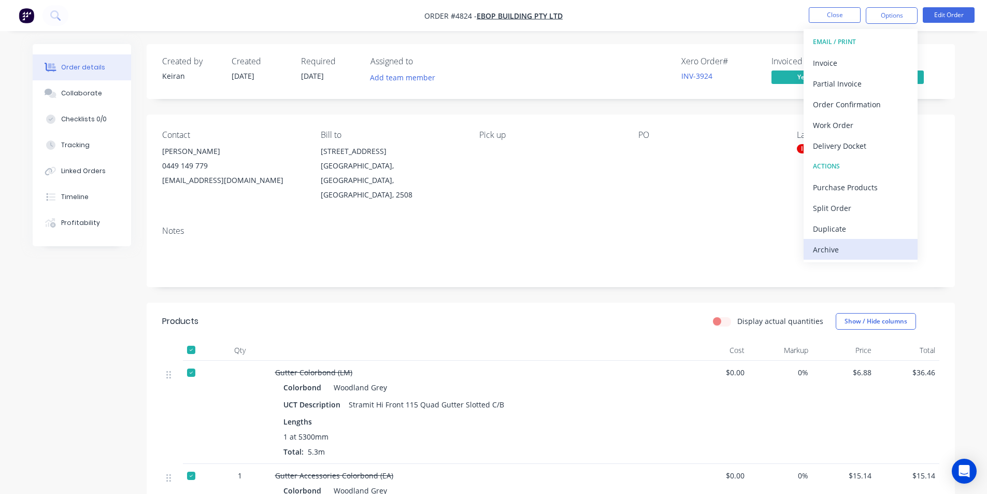
click at [835, 248] on div "Archive" at bounding box center [860, 249] width 95 height 15
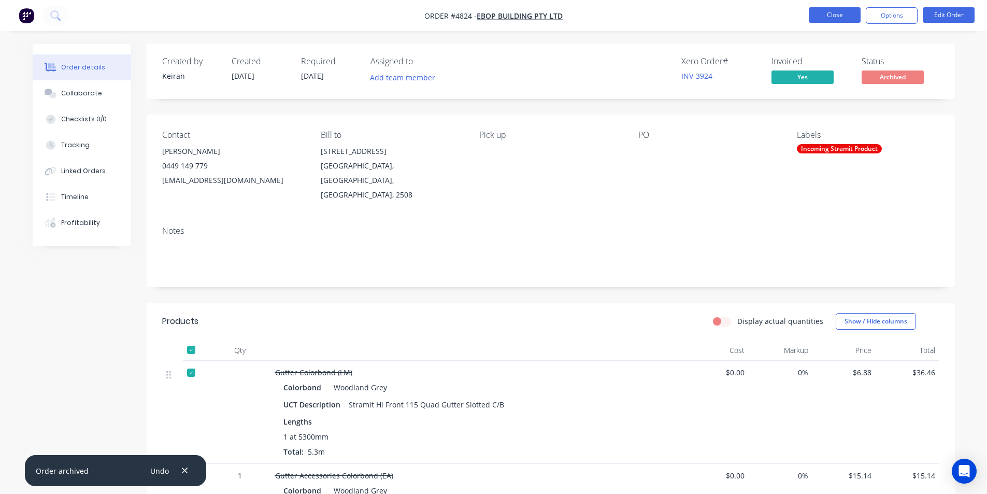
click at [833, 15] on button "Close" at bounding box center [834, 15] width 52 height 16
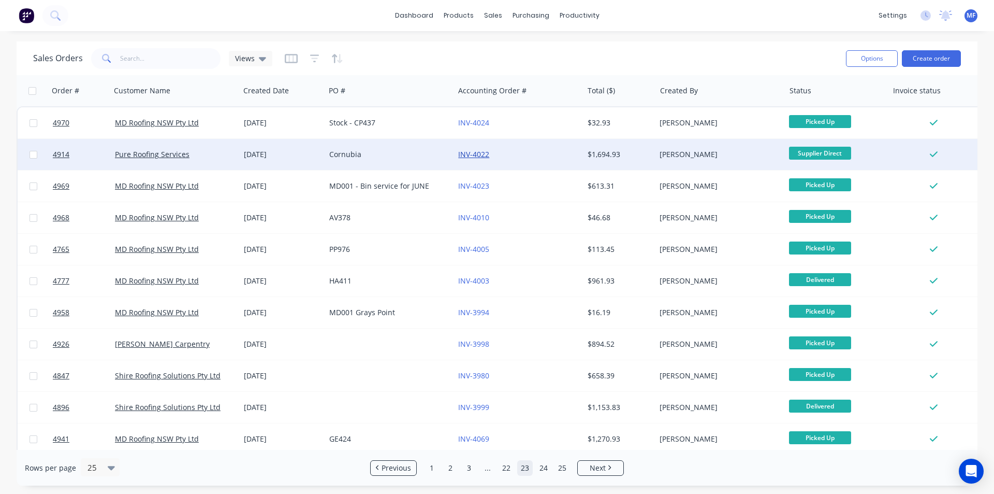
click at [475, 150] on link "INV-4022" at bounding box center [473, 154] width 31 height 10
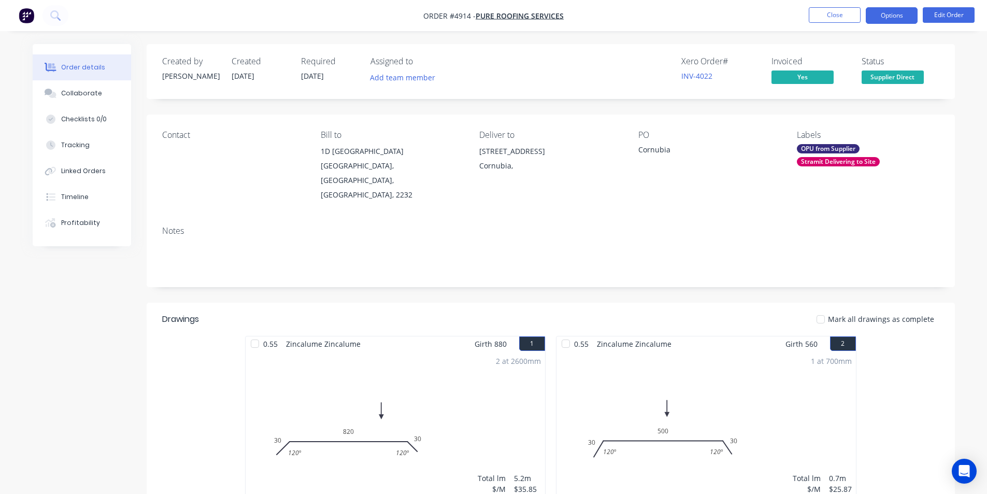
click at [890, 17] on button "Options" at bounding box center [891, 15] width 52 height 17
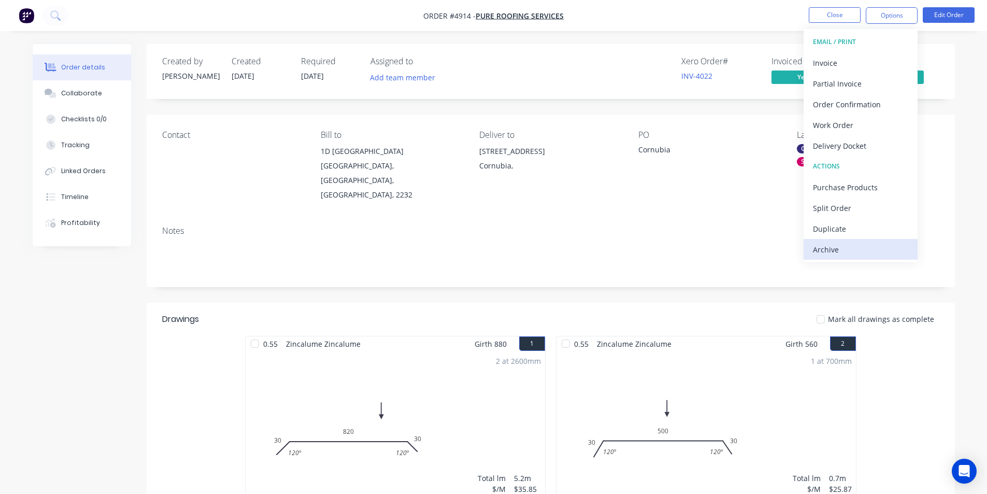
click at [837, 248] on div "Archive" at bounding box center [860, 249] width 95 height 15
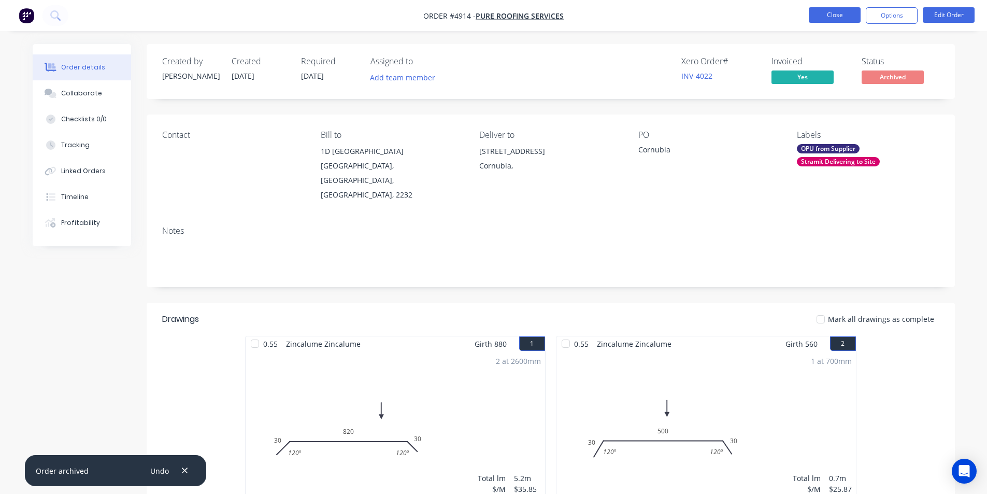
click at [838, 13] on button "Close" at bounding box center [834, 15] width 52 height 16
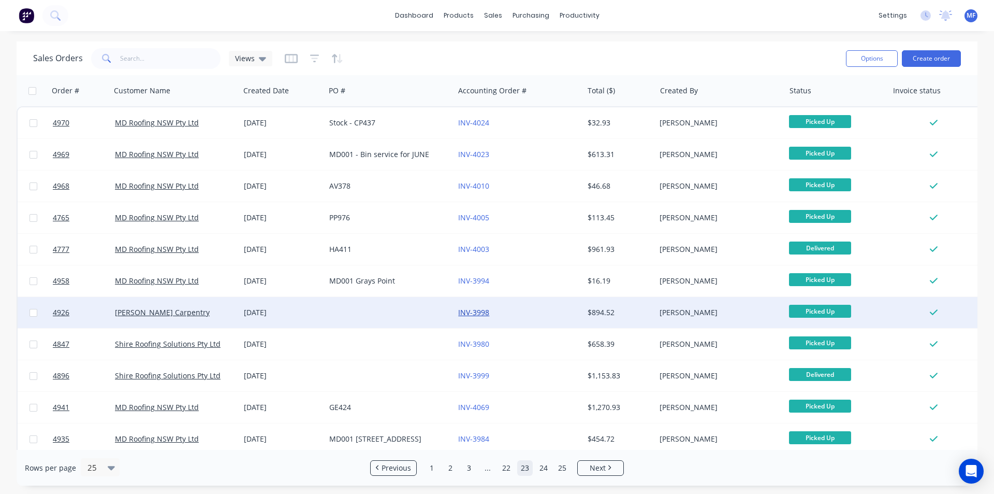
click at [477, 308] on link "INV-3998" at bounding box center [473, 312] width 31 height 10
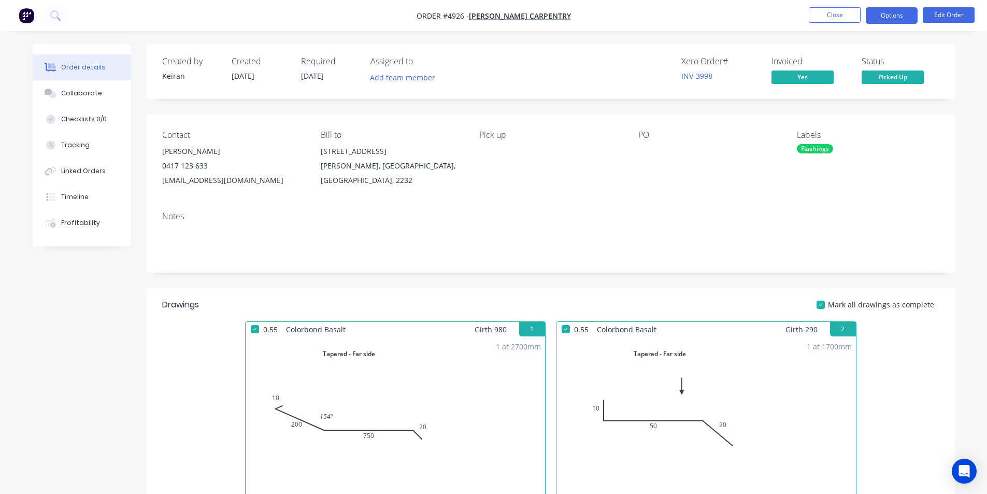
click at [886, 19] on button "Options" at bounding box center [891, 15] width 52 height 17
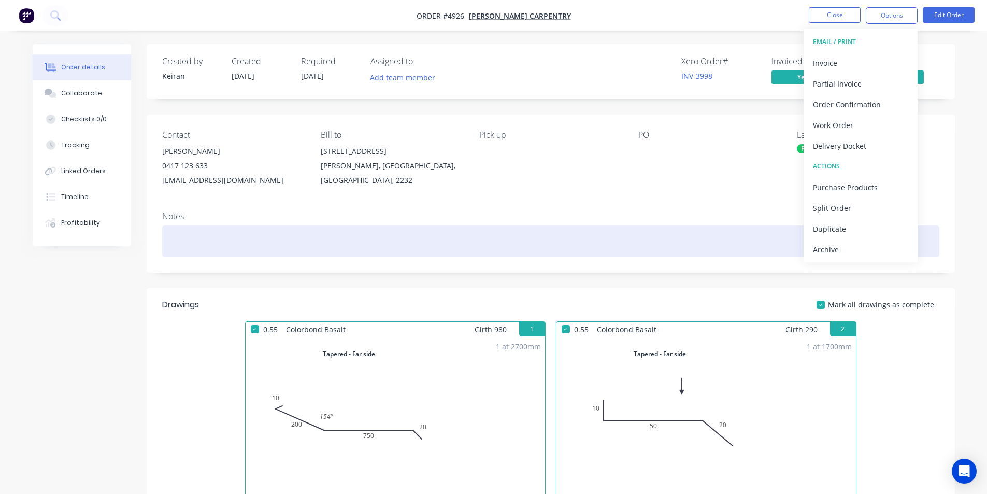
click at [824, 253] on div "Archive" at bounding box center [860, 249] width 95 height 15
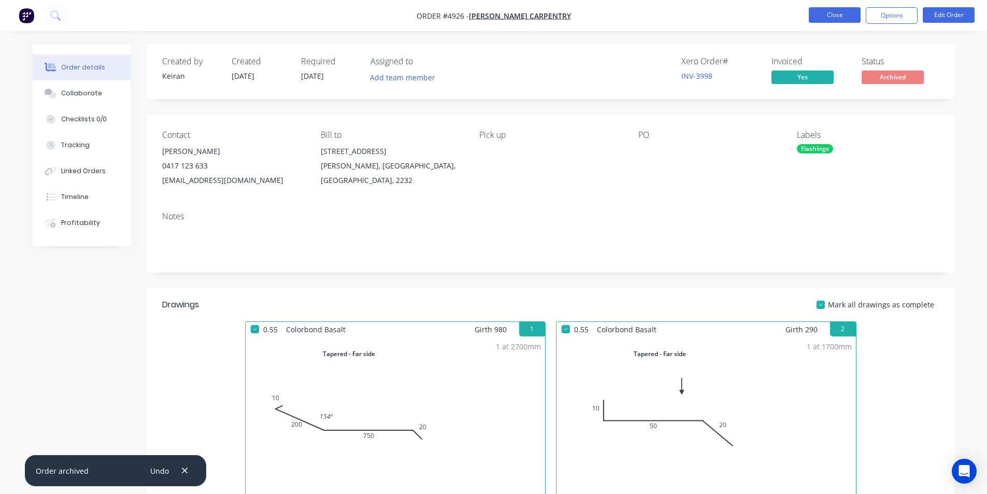
click at [838, 12] on button "Close" at bounding box center [834, 15] width 52 height 16
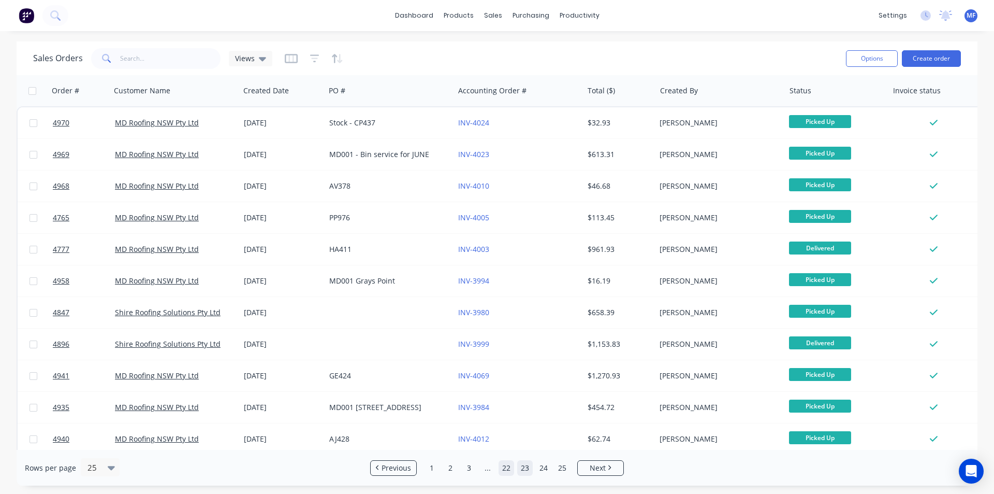
click at [509, 469] on link "22" at bounding box center [507, 468] width 16 height 16
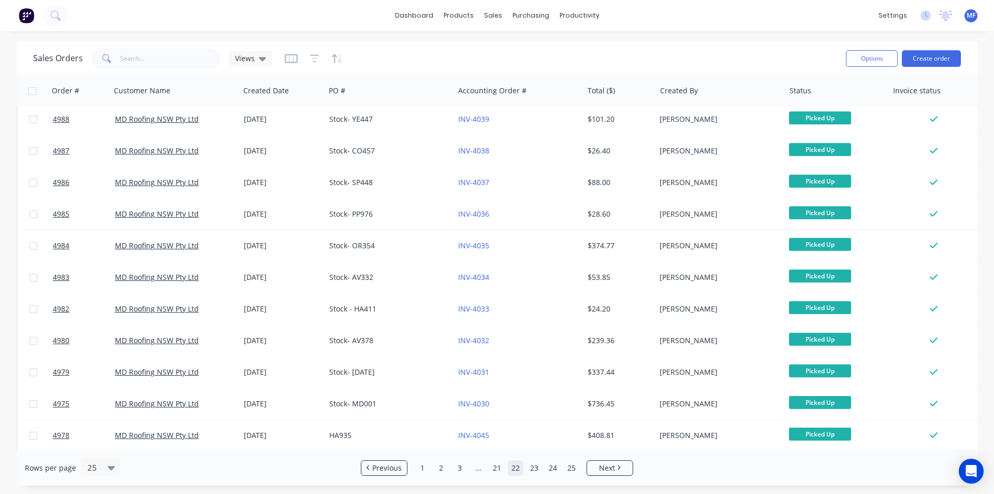
scroll to position [141, 0]
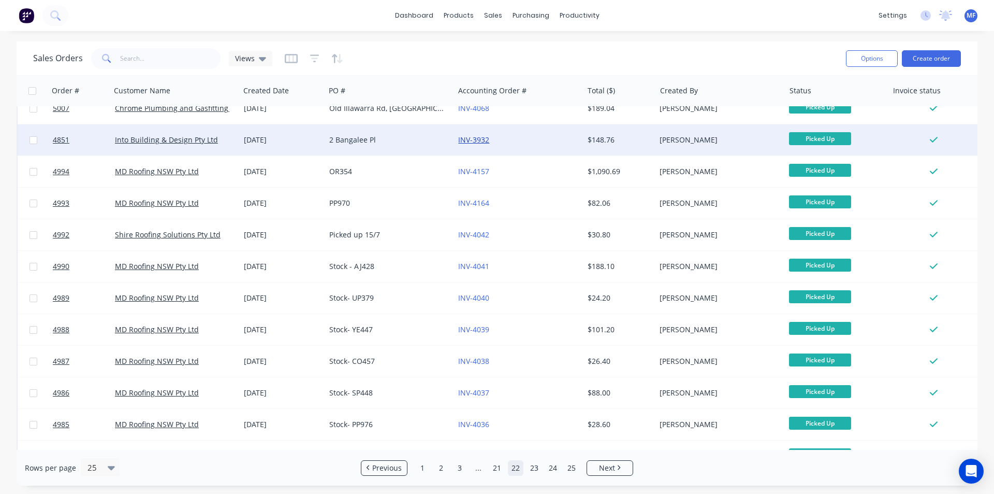
click at [471, 141] on link "INV-3932" at bounding box center [473, 140] width 31 height 10
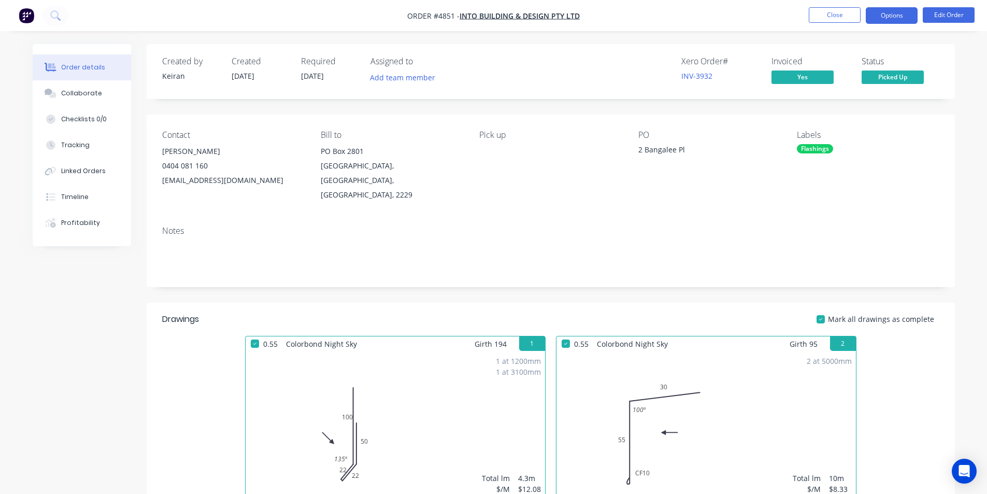
click at [894, 22] on button "Options" at bounding box center [891, 15] width 52 height 17
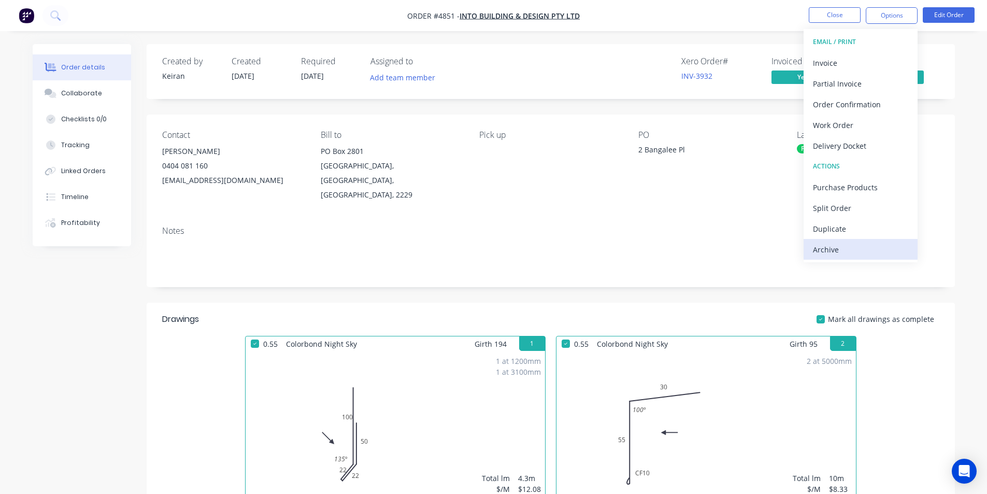
click at [836, 250] on div "Archive" at bounding box center [860, 249] width 95 height 15
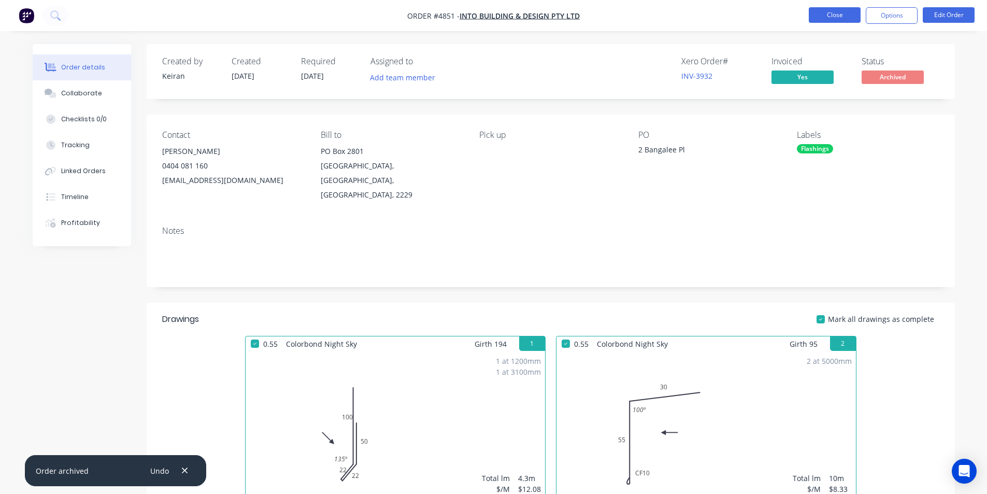
click at [843, 16] on button "Close" at bounding box center [834, 15] width 52 height 16
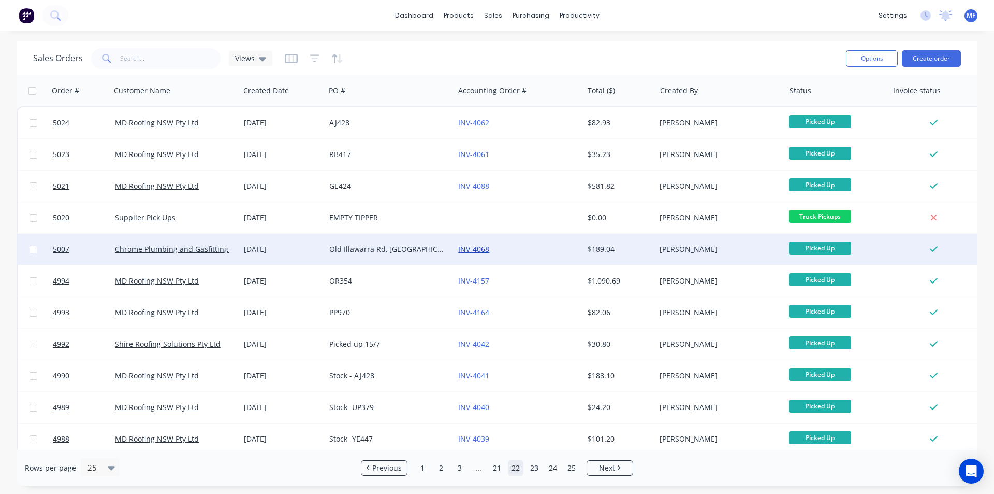
click at [484, 250] on link "INV-4068" at bounding box center [473, 249] width 31 height 10
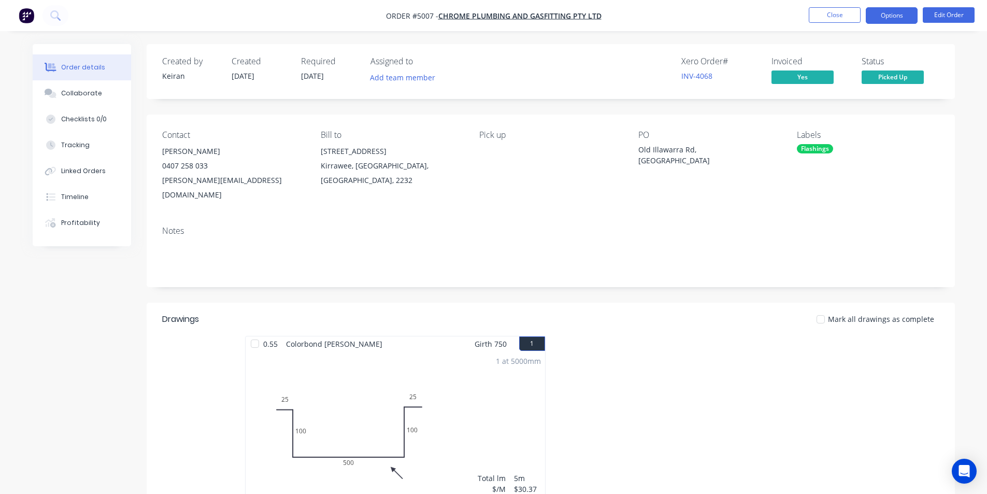
click at [888, 17] on button "Options" at bounding box center [891, 15] width 52 height 17
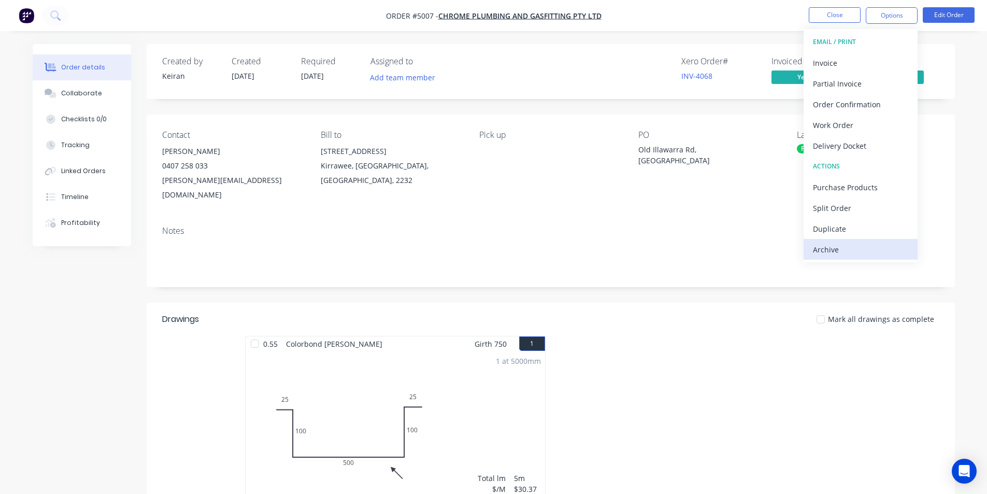
click at [819, 251] on div "Archive" at bounding box center [860, 249] width 95 height 15
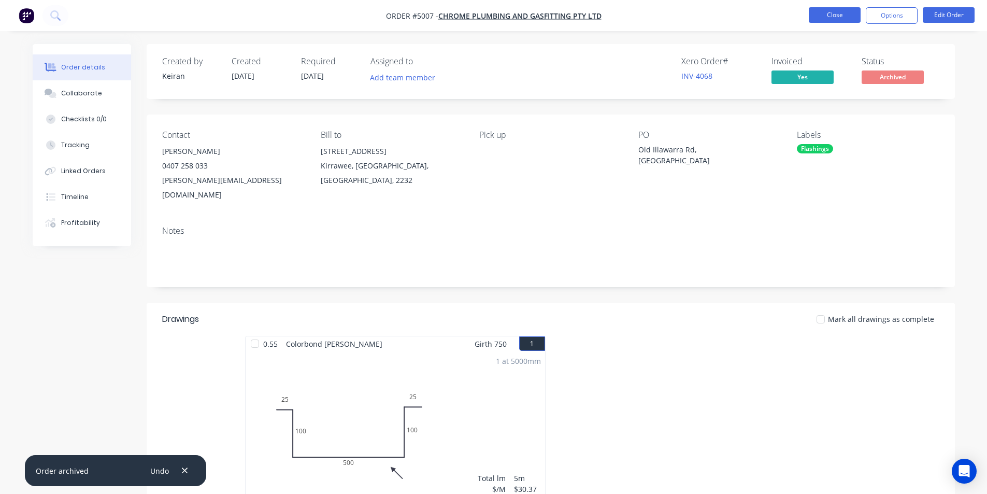
click at [839, 13] on button "Close" at bounding box center [834, 15] width 52 height 16
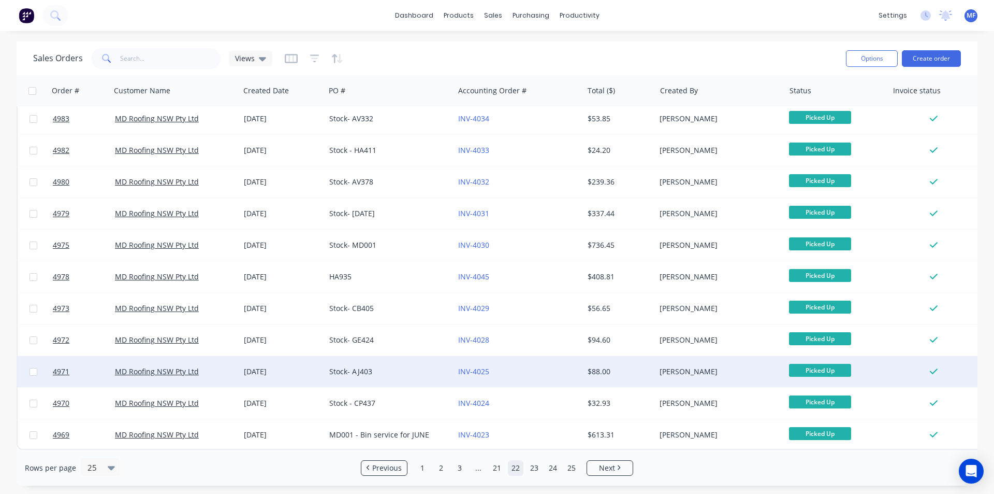
scroll to position [452, 0]
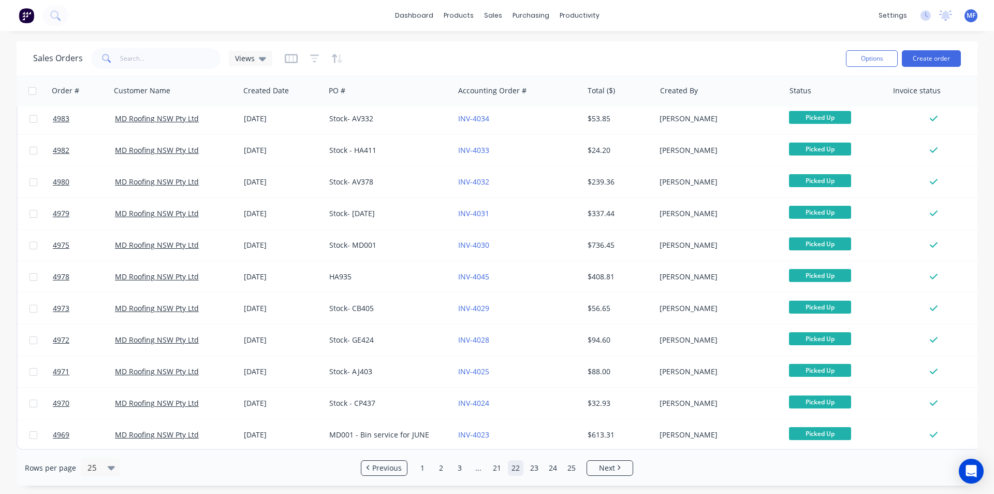
click at [516, 469] on link "22" at bounding box center [516, 468] width 16 height 16
click at [496, 468] on link "21" at bounding box center [497, 468] width 16 height 16
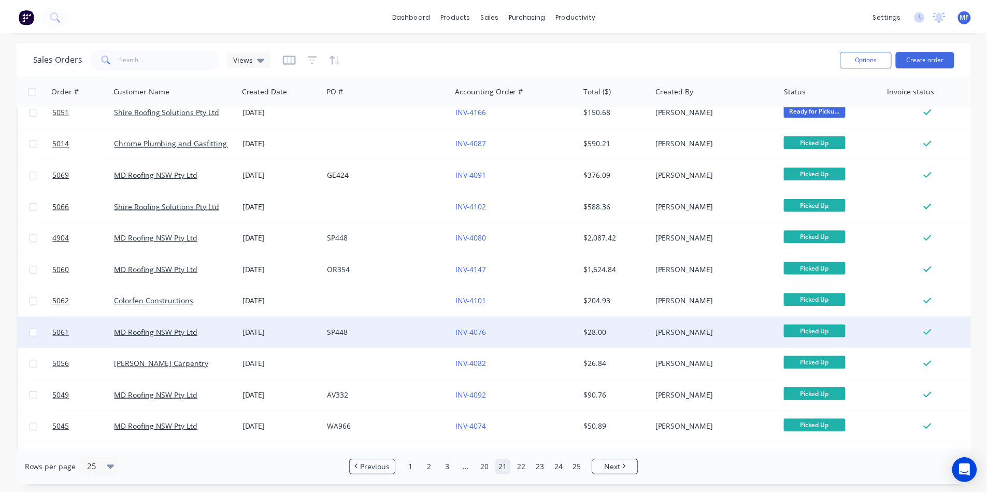
scroll to position [296, 0]
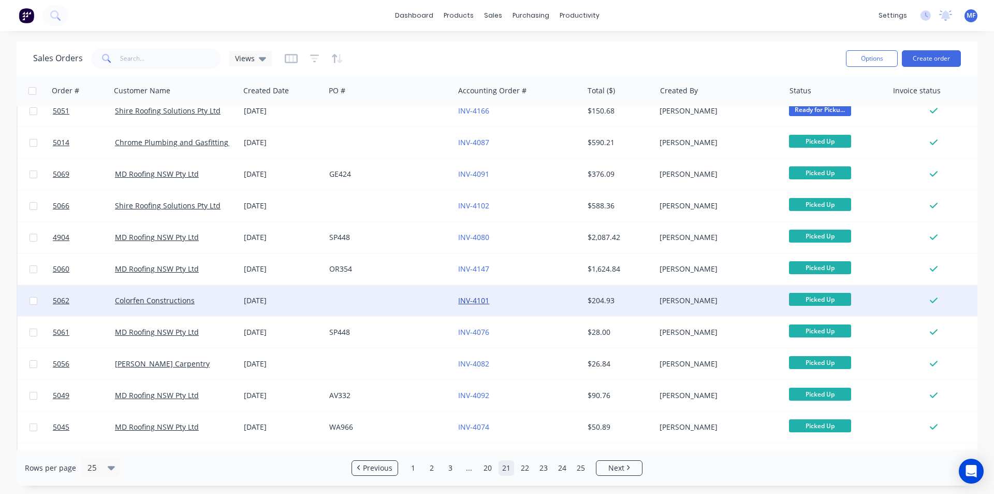
click at [482, 303] on link "INV-4101" at bounding box center [473, 300] width 31 height 10
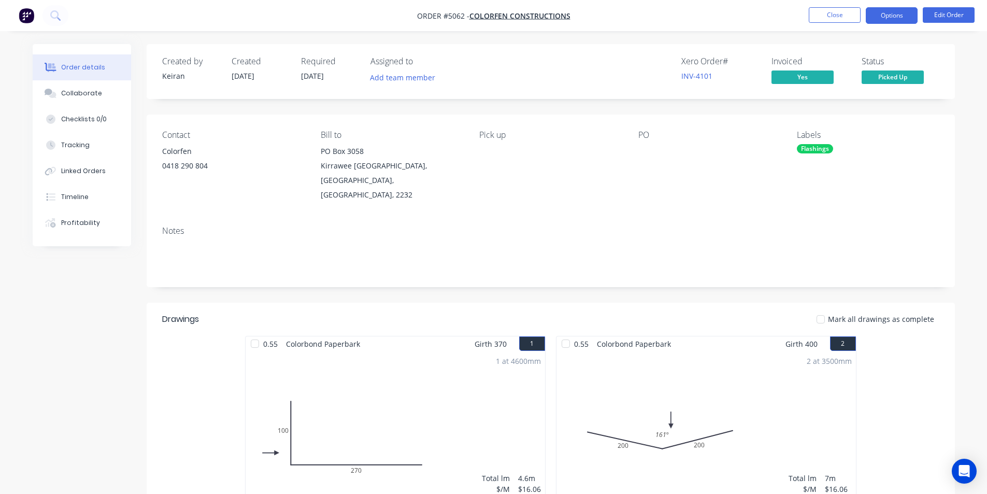
click at [895, 20] on button "Options" at bounding box center [891, 15] width 52 height 17
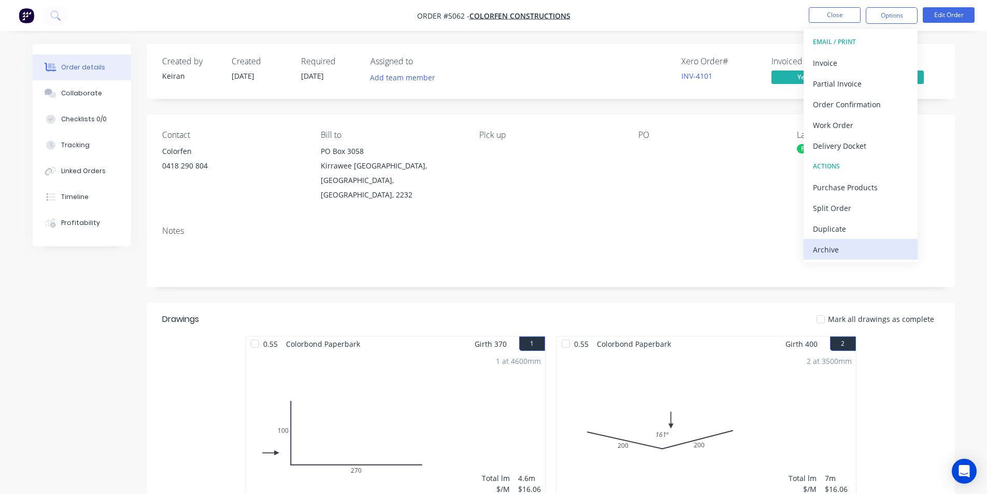
click at [827, 250] on div "Archive" at bounding box center [860, 249] width 95 height 15
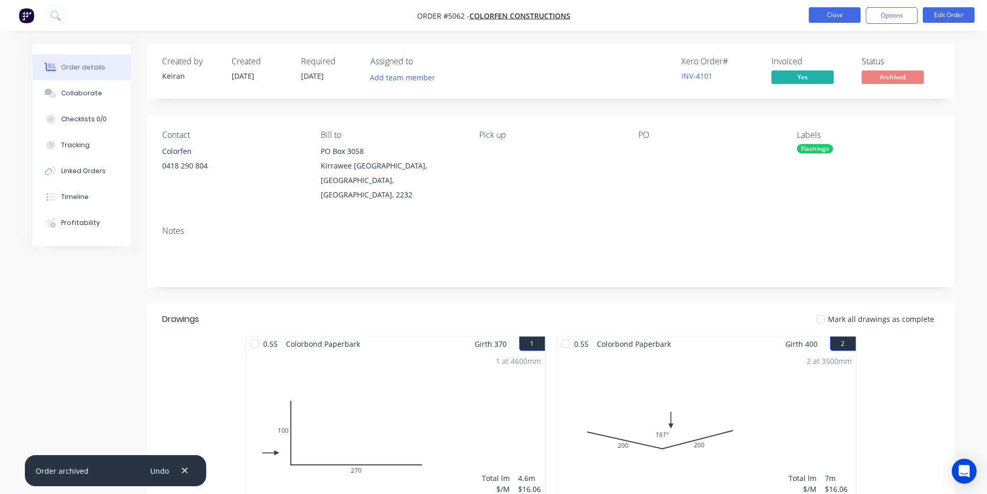
click at [840, 16] on button "Close" at bounding box center [834, 15] width 52 height 16
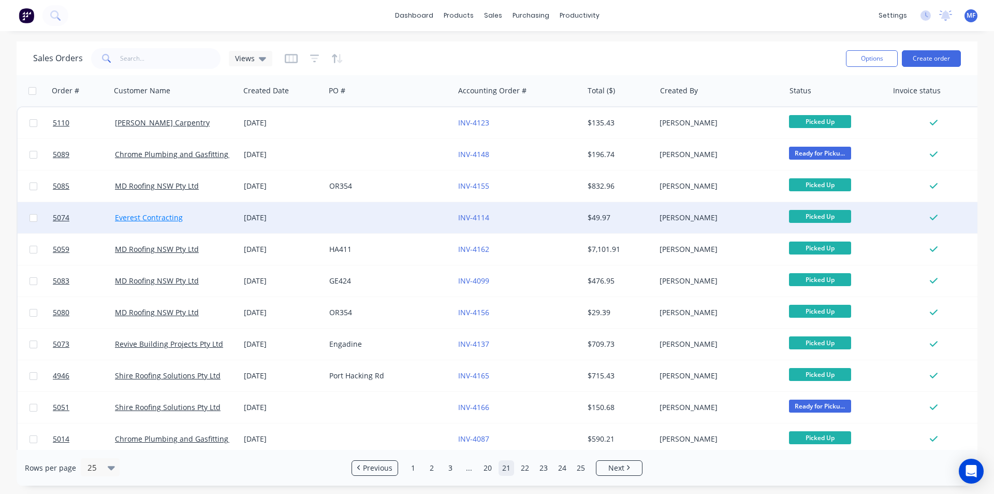
click at [162, 219] on link "Everest Contracting" at bounding box center [149, 217] width 68 height 10
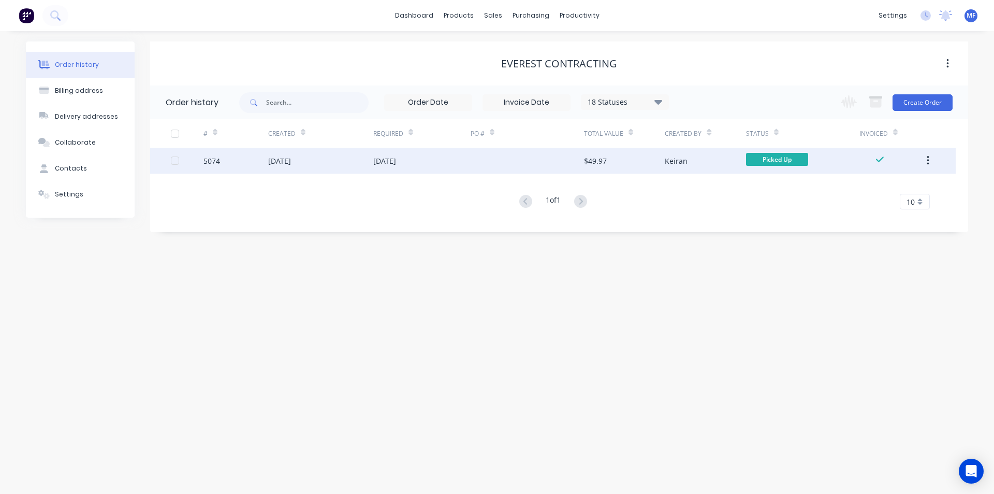
click at [592, 160] on div "$49.97" at bounding box center [595, 160] width 23 height 11
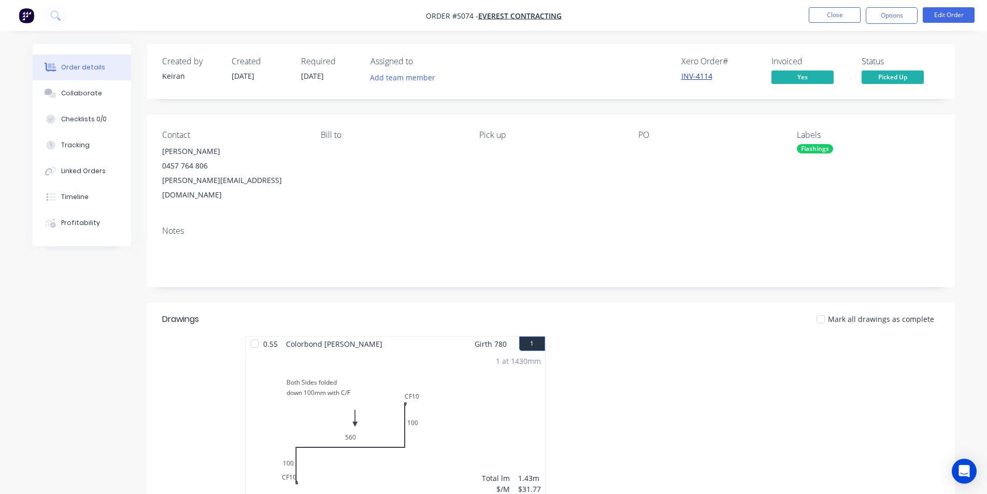
click at [696, 75] on link "INV-4114" at bounding box center [696, 76] width 31 height 10
click at [893, 15] on button "Options" at bounding box center [891, 15] width 52 height 17
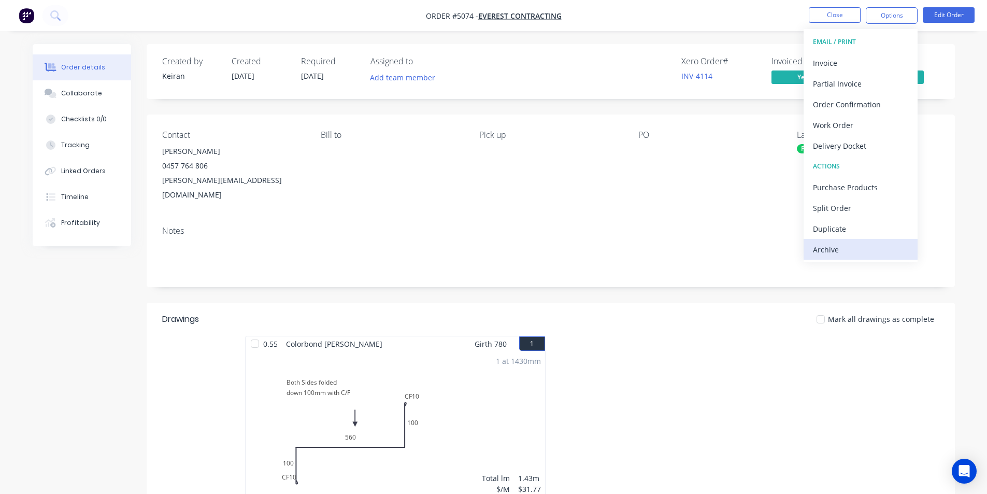
click at [829, 249] on div "Archive" at bounding box center [860, 249] width 95 height 15
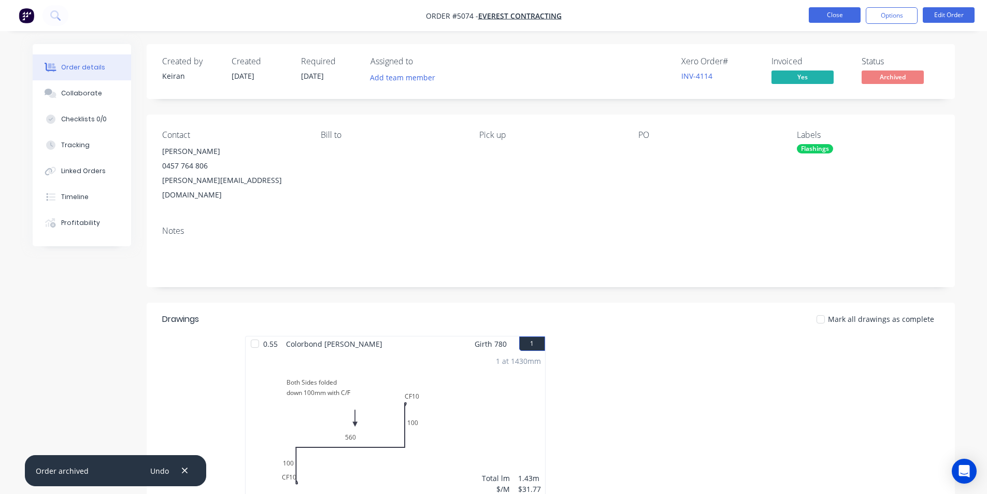
click at [840, 14] on button "Close" at bounding box center [834, 15] width 52 height 16
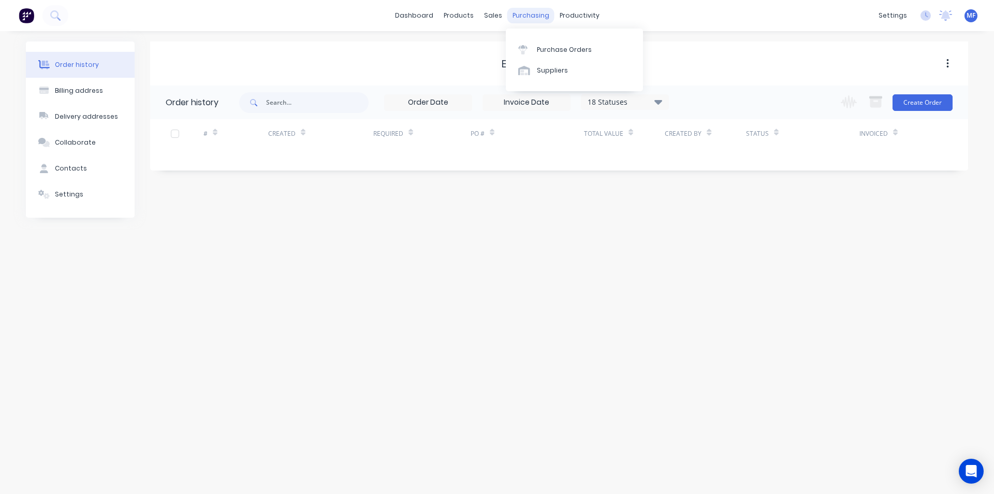
click at [523, 11] on div "purchasing" at bounding box center [531, 16] width 47 height 16
click at [502, 44] on link "Sales Orders" at bounding box center [547, 49] width 137 height 21
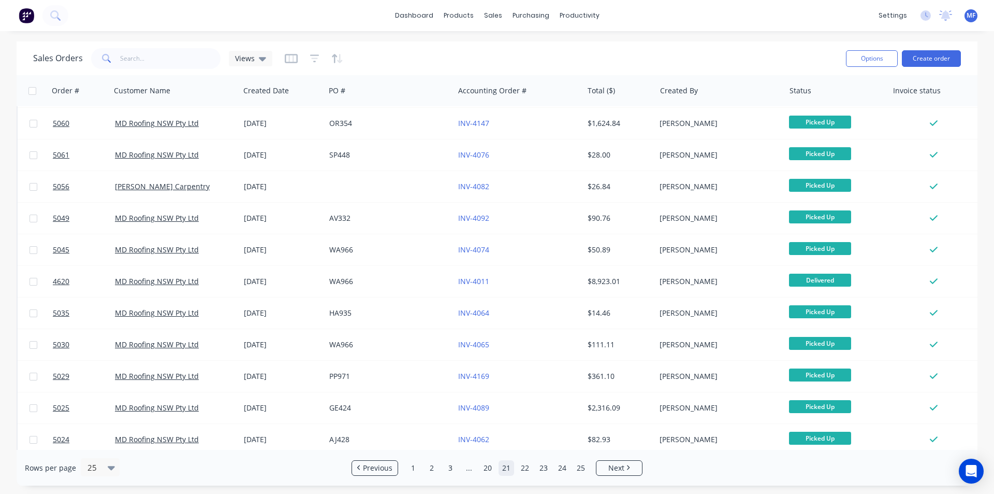
scroll to position [452, 0]
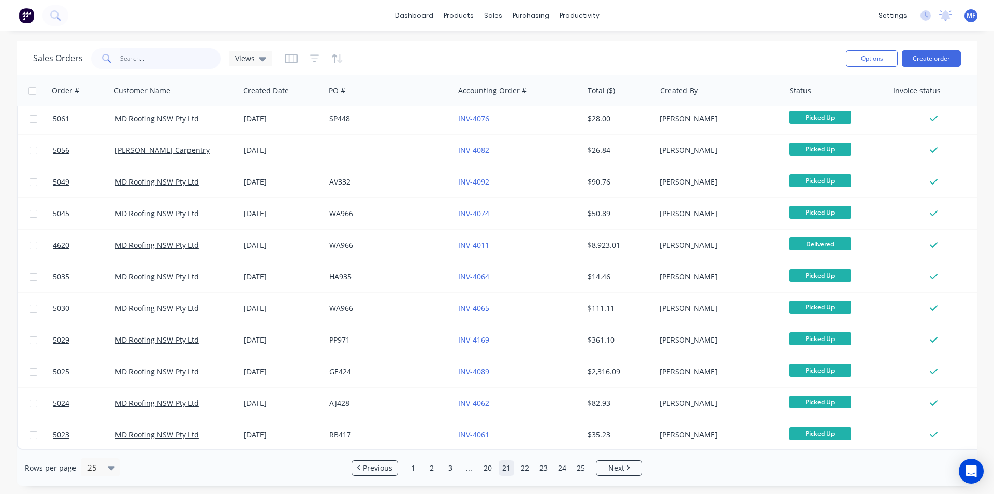
click at [146, 59] on input "text" at bounding box center [170, 58] width 101 height 21
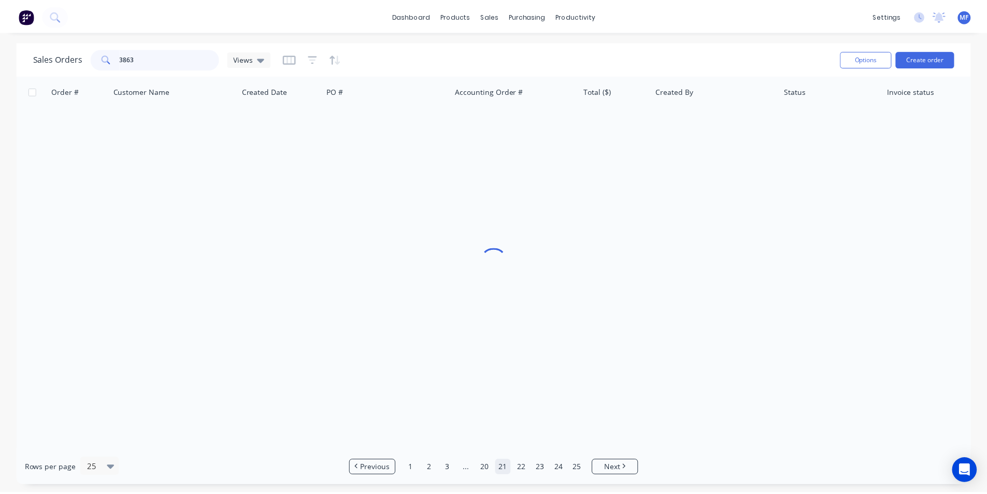
scroll to position [0, 0]
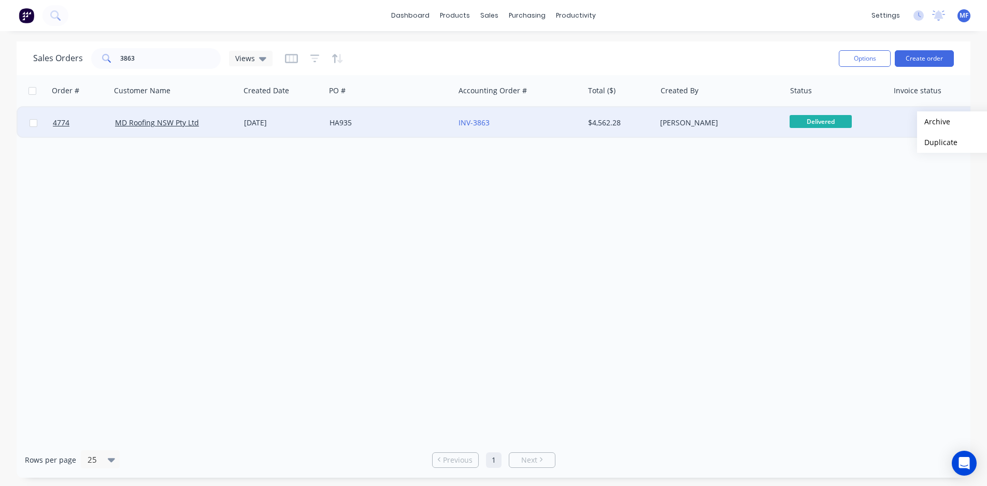
click at [935, 121] on button "Archive" at bounding box center [969, 121] width 104 height 21
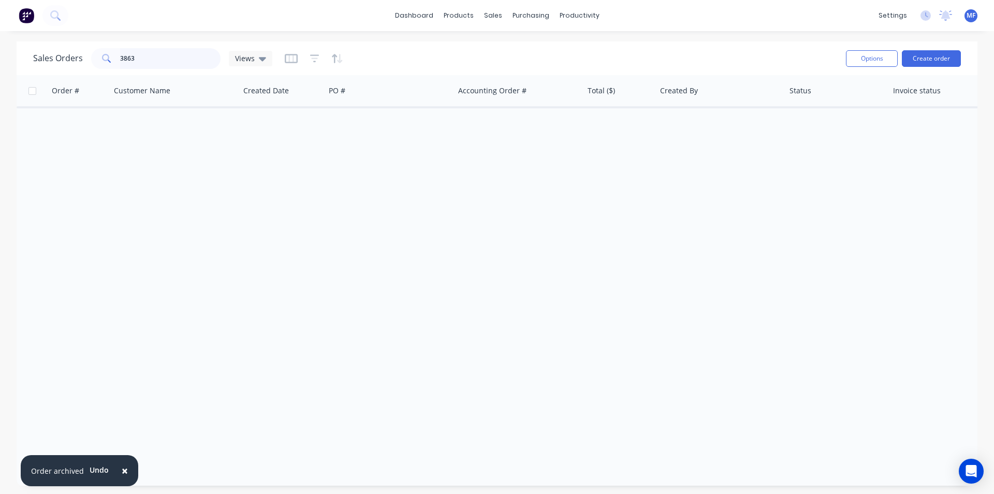
click at [169, 56] on input "3863" at bounding box center [170, 58] width 101 height 21
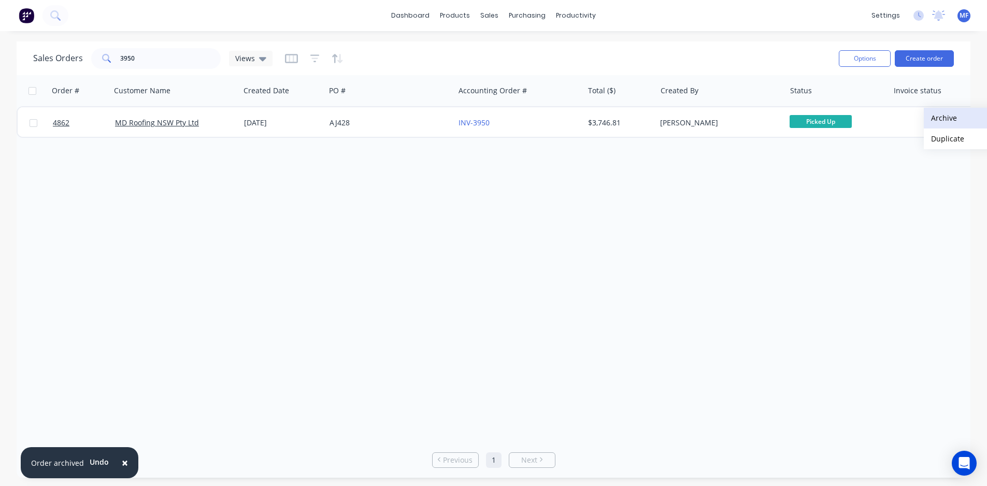
click at [949, 120] on button "Archive" at bounding box center [975, 118] width 104 height 21
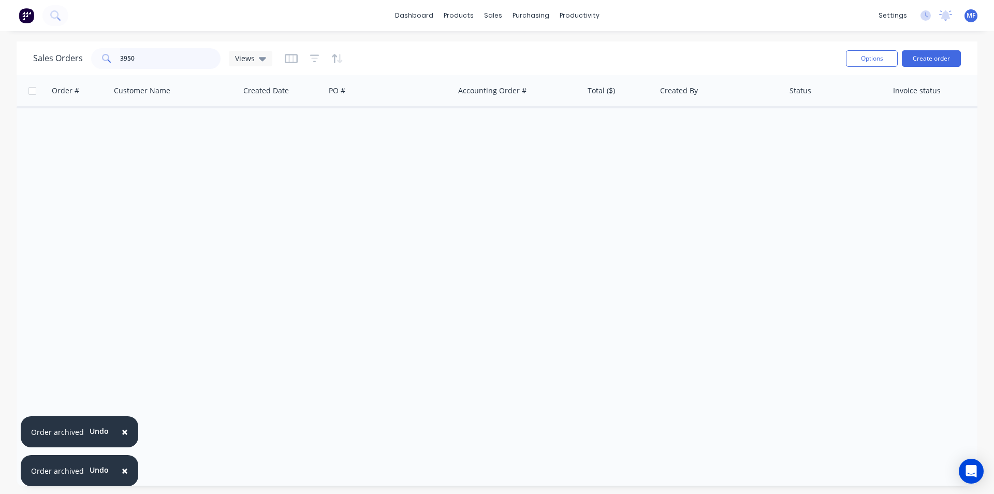
click at [148, 59] on input "3950" at bounding box center [170, 58] width 101 height 21
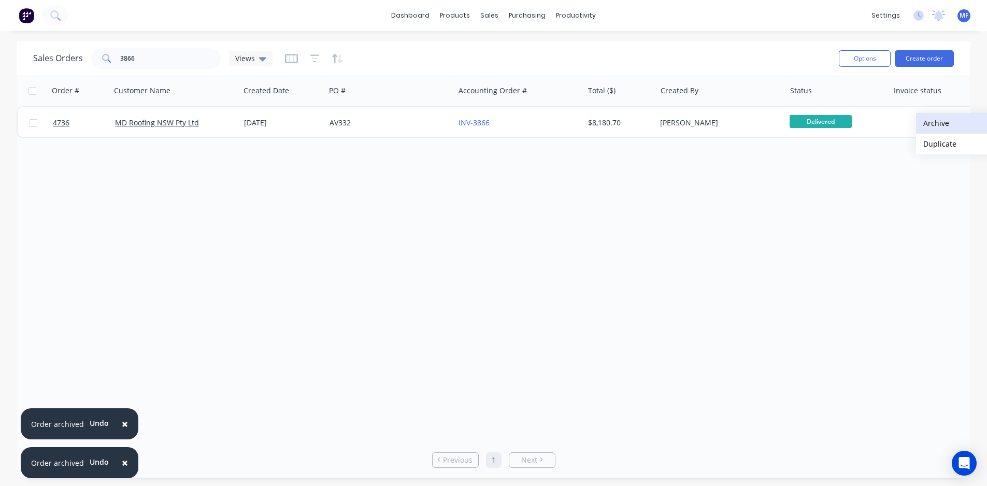
click at [935, 122] on button "Archive" at bounding box center [968, 123] width 104 height 21
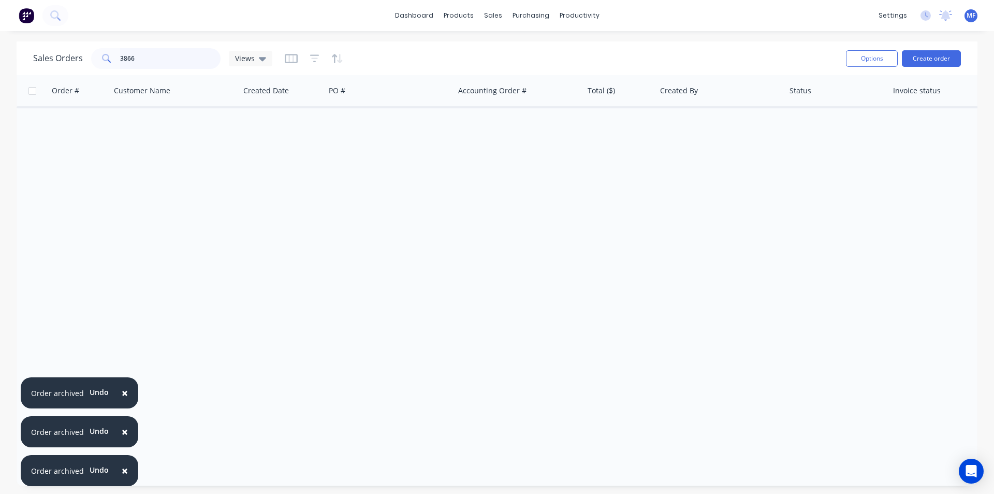
click at [162, 54] on input "3866" at bounding box center [170, 58] width 101 height 21
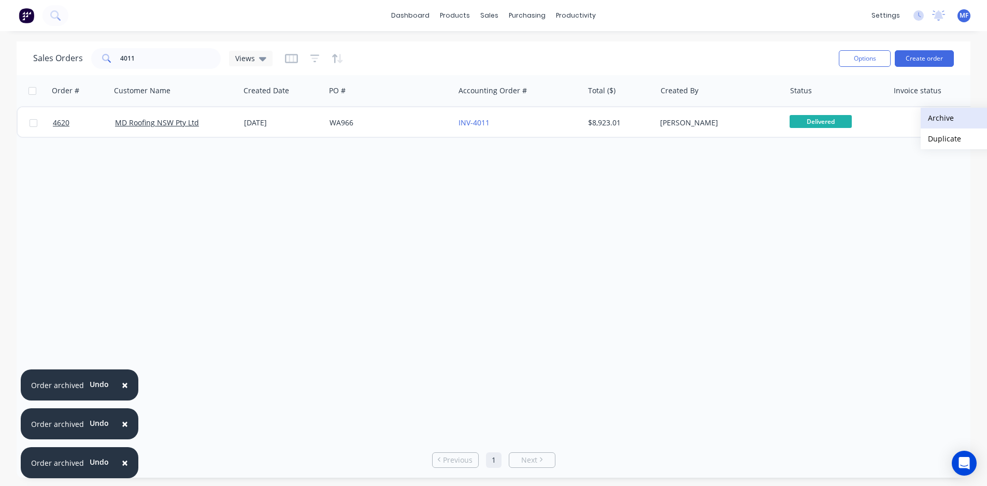
click at [949, 121] on button "Archive" at bounding box center [972, 118] width 104 height 21
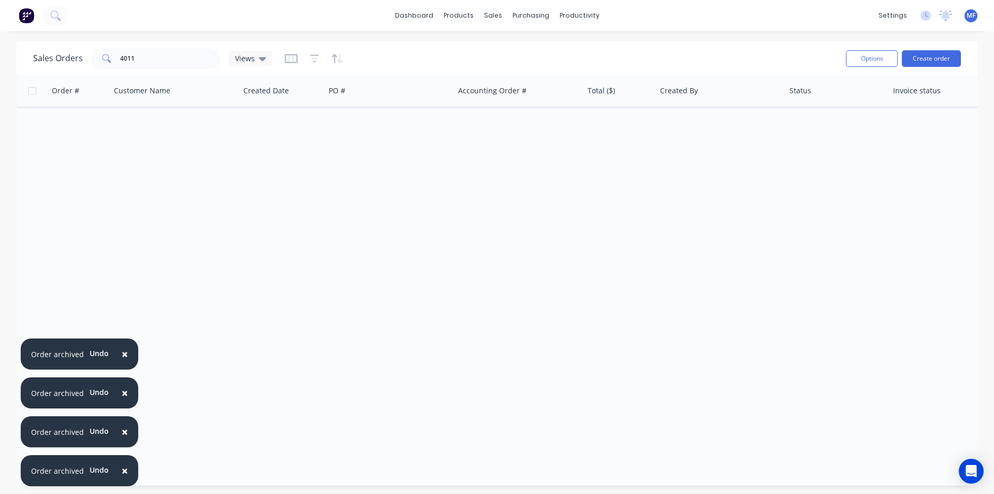
click at [127, 473] on button "×" at bounding box center [124, 470] width 27 height 25
click at [127, 444] on button "×" at bounding box center [124, 431] width 27 height 25
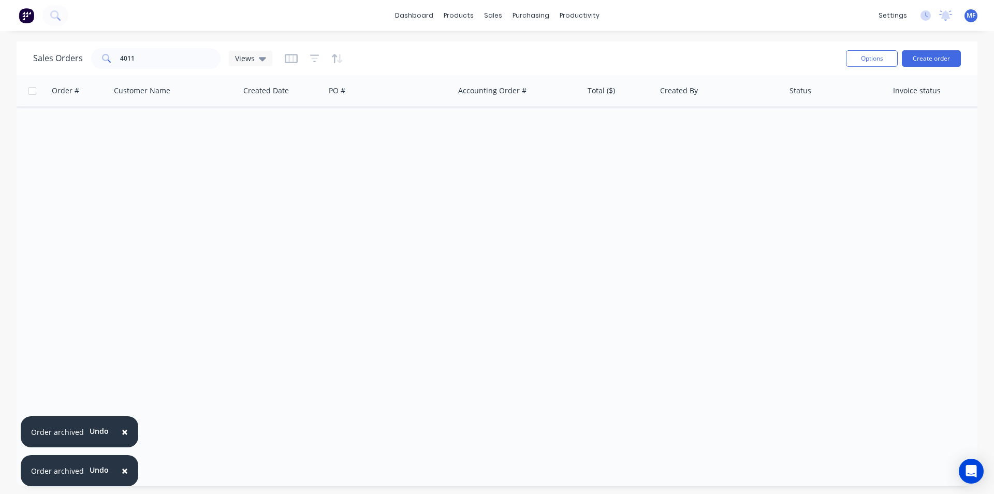
click at [127, 473] on button "×" at bounding box center [124, 470] width 27 height 25
click at [127, 444] on button "×" at bounding box center [124, 431] width 27 height 25
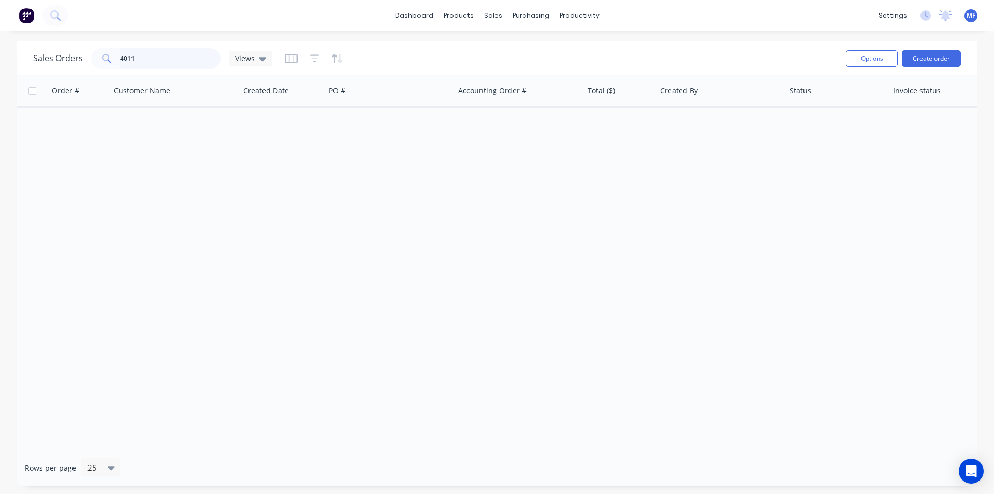
click at [162, 55] on input "4011" at bounding box center [170, 58] width 101 height 21
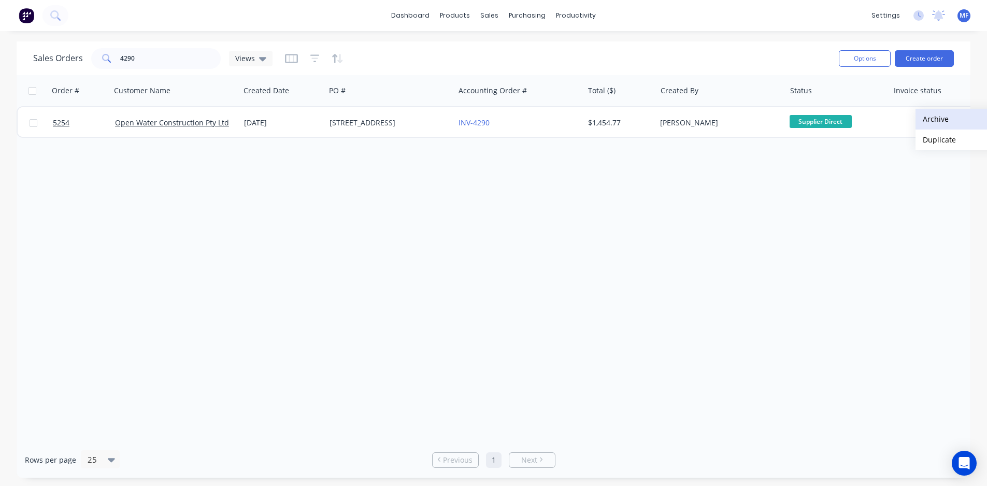
click at [938, 118] on button "Archive" at bounding box center [967, 119] width 104 height 21
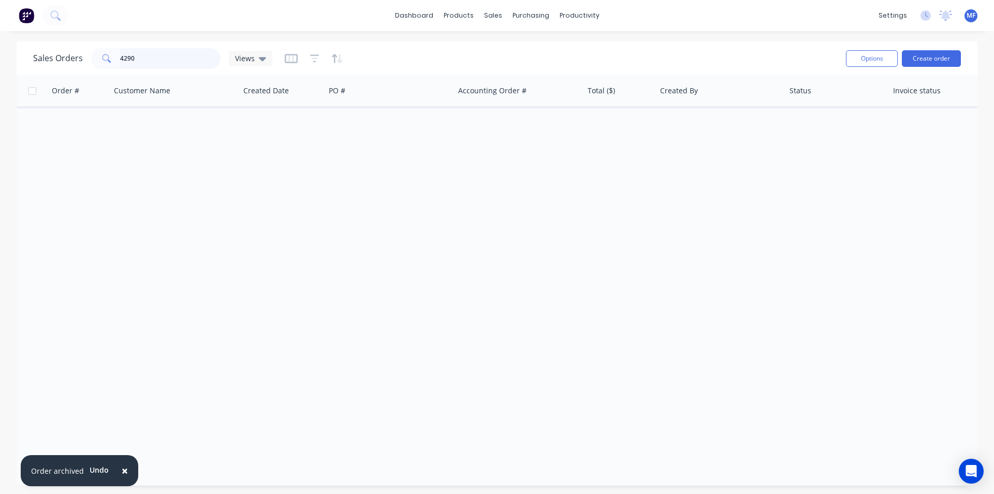
click at [150, 54] on input "4290" at bounding box center [170, 58] width 101 height 21
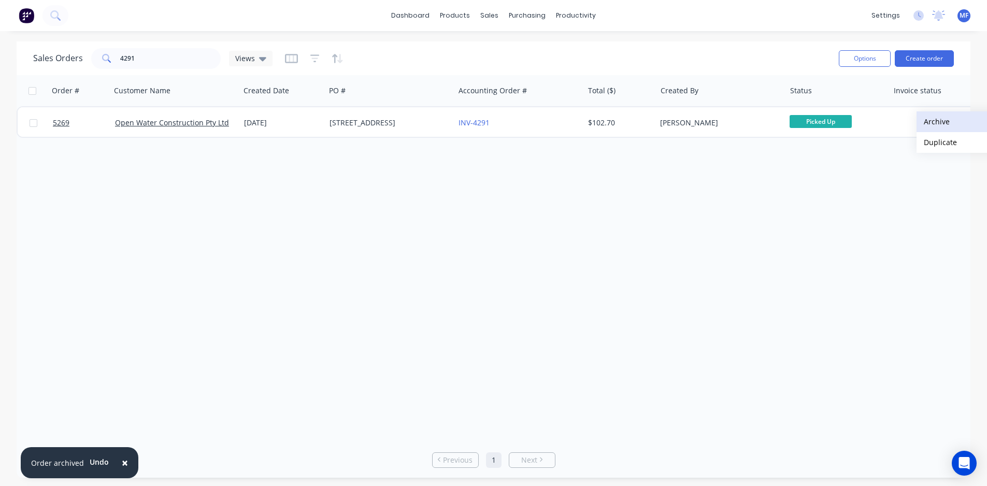
click at [952, 121] on button "Archive" at bounding box center [968, 121] width 104 height 21
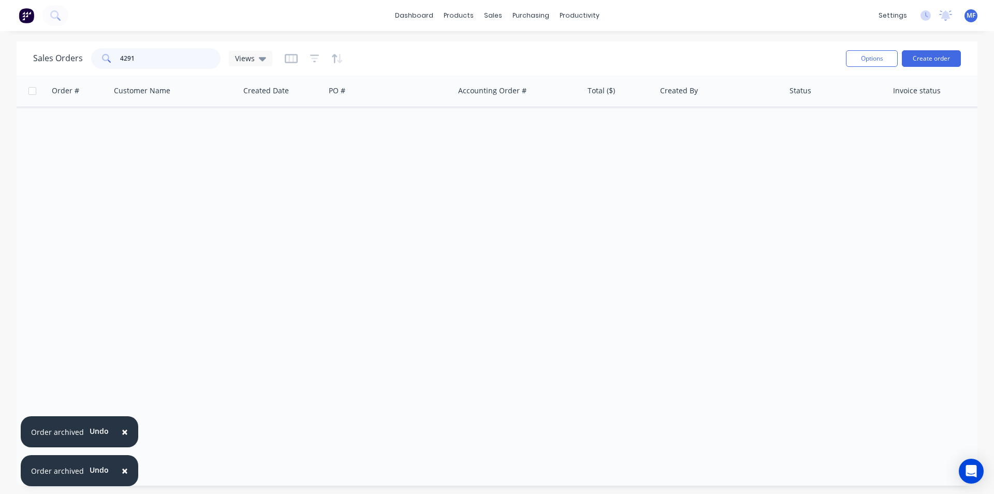
click at [144, 57] on input "4291" at bounding box center [170, 58] width 101 height 21
type input "2"
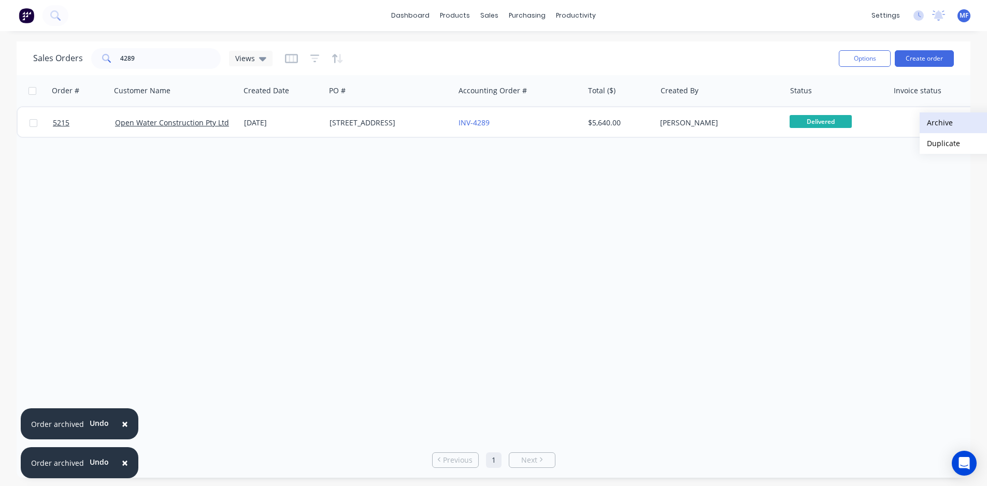
click at [957, 124] on button "Archive" at bounding box center [971, 122] width 104 height 21
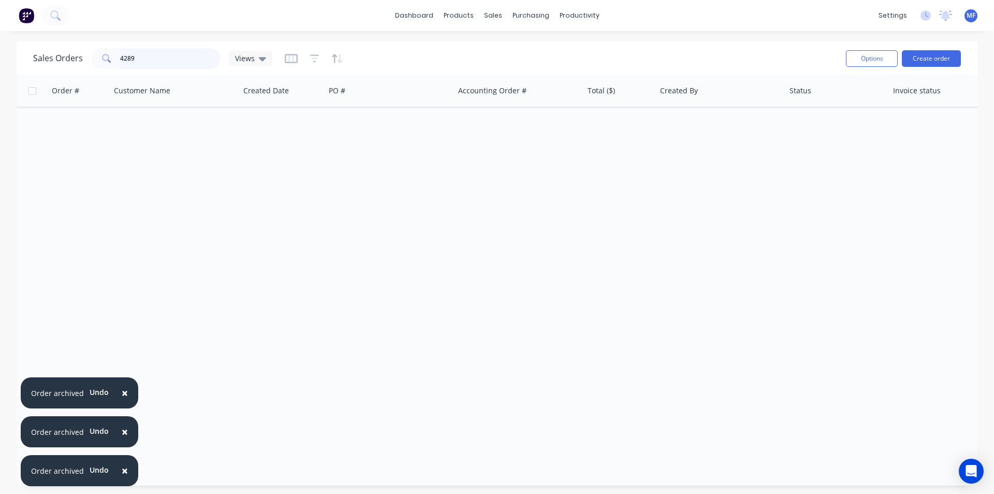
click at [155, 59] on input "4289" at bounding box center [170, 58] width 101 height 21
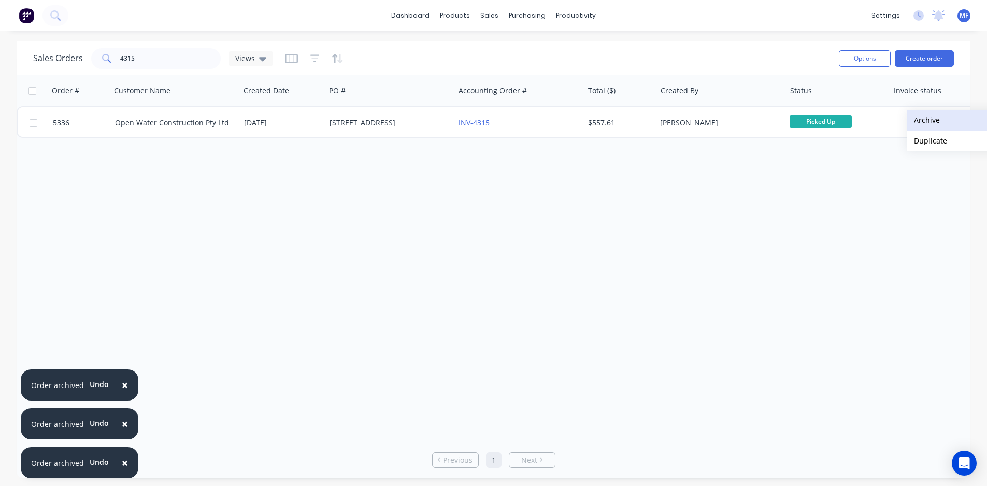
click at [935, 122] on button "Archive" at bounding box center [958, 120] width 104 height 21
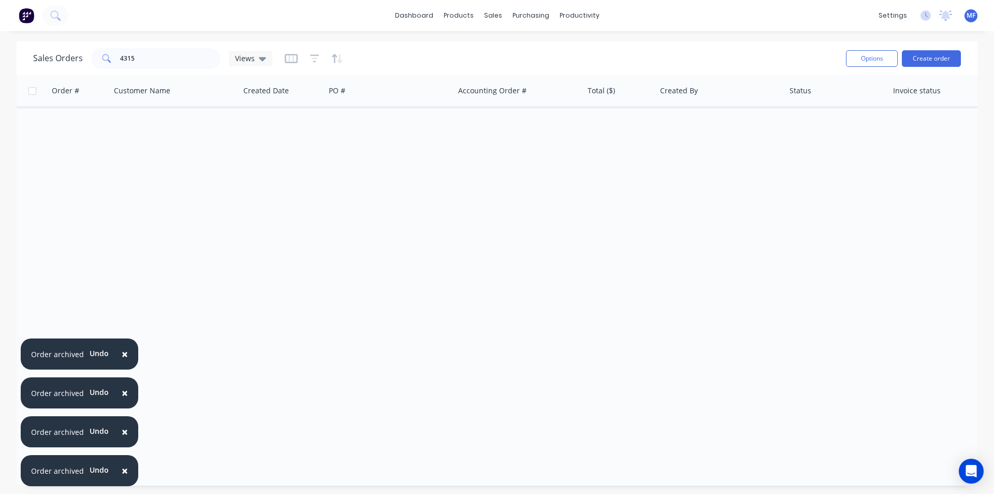
click at [125, 470] on span "×" at bounding box center [125, 470] width 6 height 15
click at [125, 439] on span "×" at bounding box center [125, 431] width 6 height 15
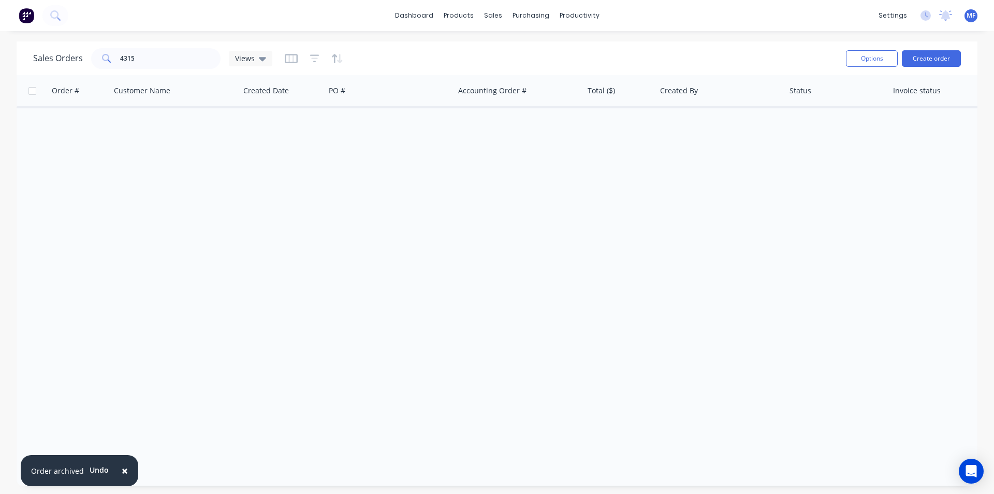
click at [125, 470] on span "×" at bounding box center [125, 470] width 6 height 15
click at [159, 58] on input "4315" at bounding box center [170, 58] width 101 height 21
click at [159, 59] on input "4315" at bounding box center [170, 58] width 101 height 21
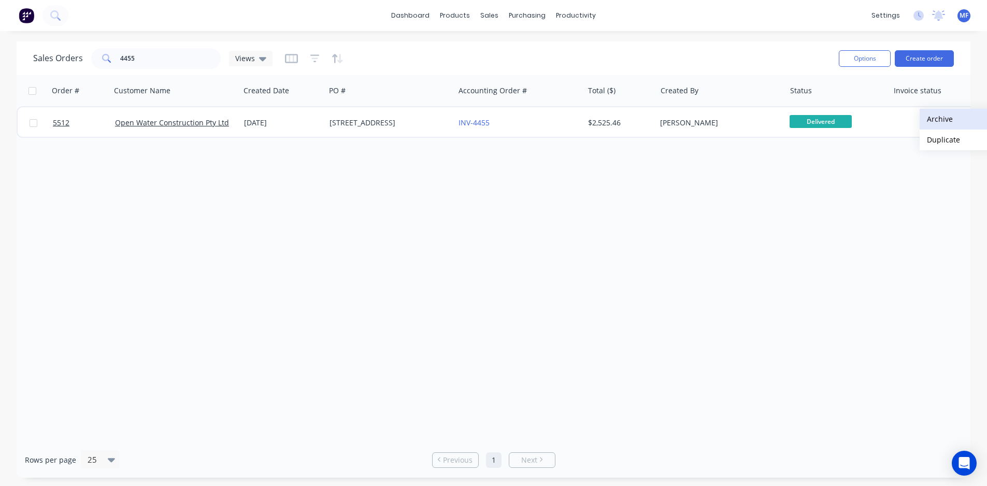
click at [940, 118] on button "Archive" at bounding box center [971, 119] width 104 height 21
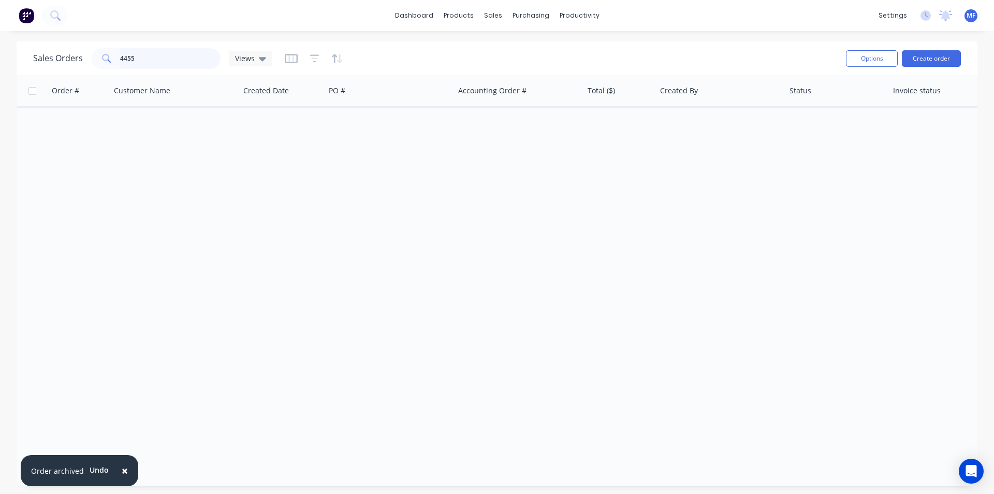
click at [154, 60] on input "4455" at bounding box center [170, 58] width 101 height 21
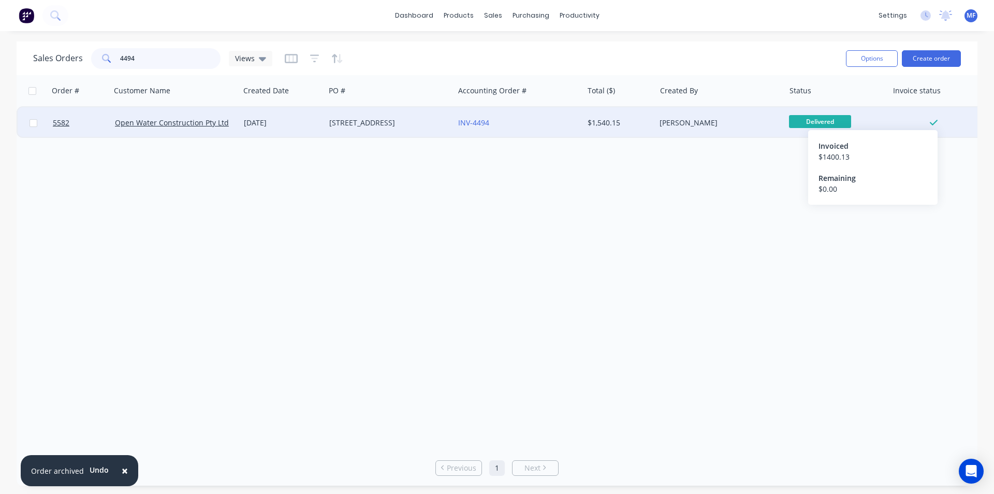
type input "4494"
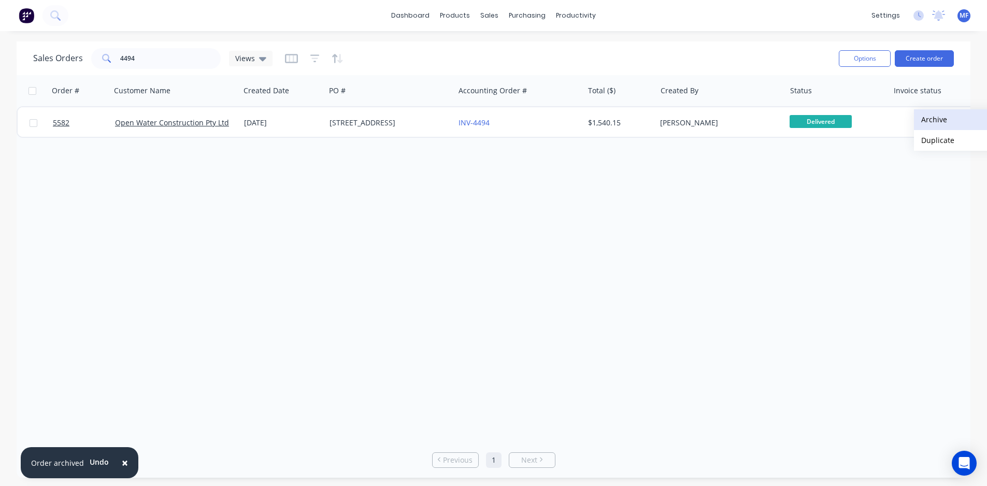
click at [934, 117] on button "Archive" at bounding box center [966, 119] width 104 height 21
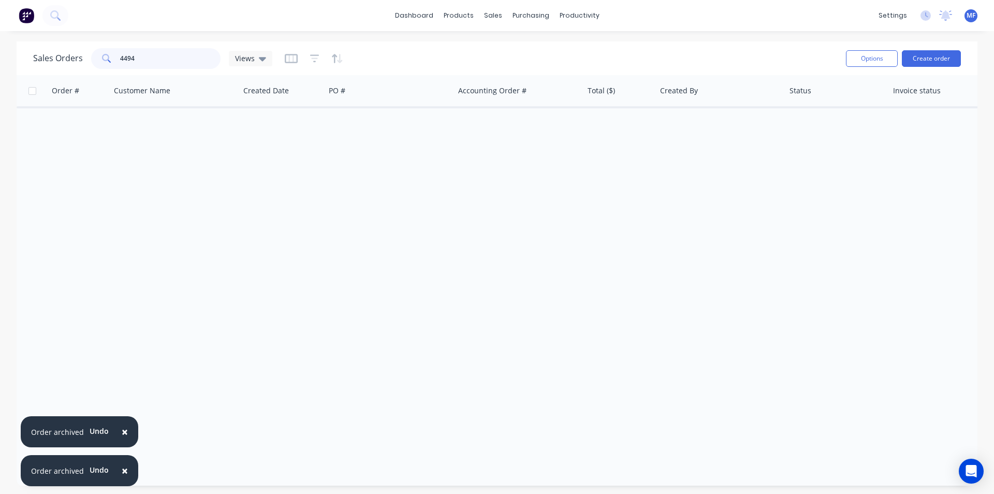
click at [146, 63] on input "4494" at bounding box center [170, 58] width 101 height 21
click at [146, 62] on input "4494" at bounding box center [170, 58] width 101 height 21
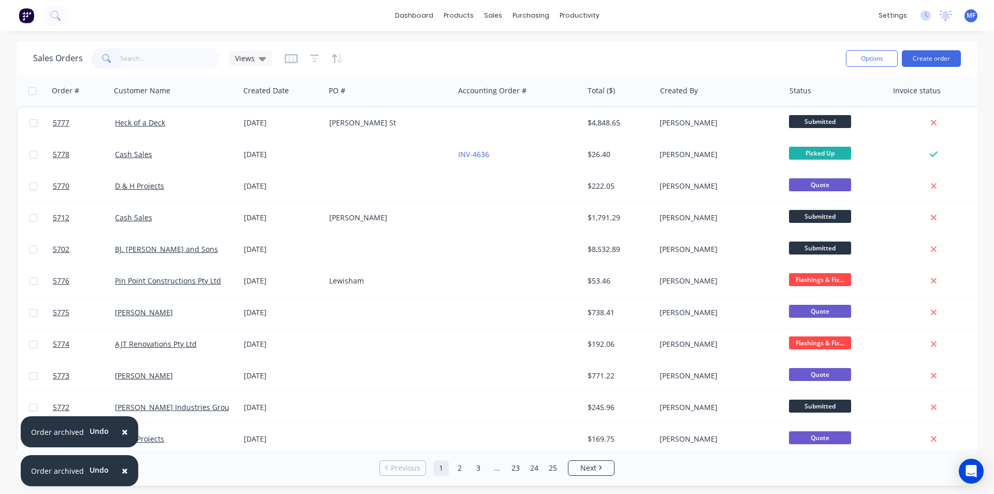
click at [122, 473] on span "×" at bounding box center [125, 470] width 6 height 15
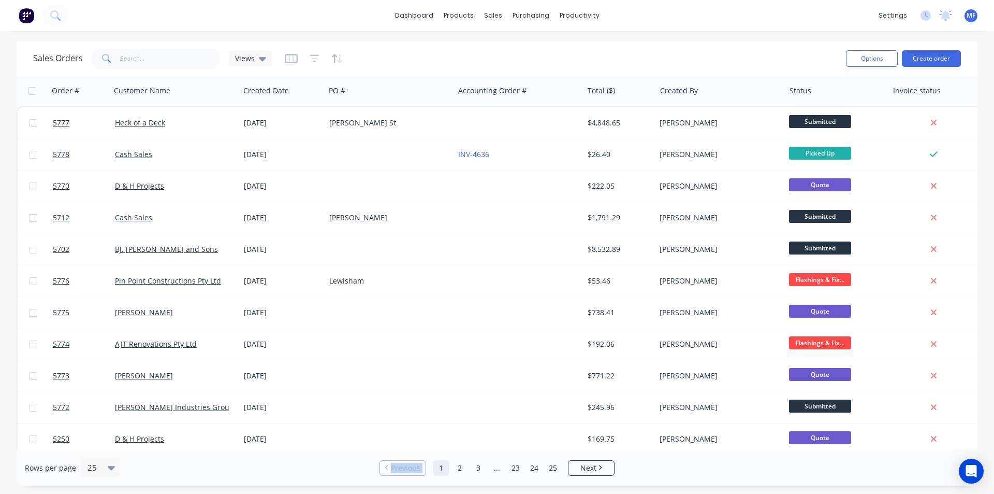
click at [122, 473] on div "Rows per page 25" at bounding box center [182, 467] width 315 height 19
click at [147, 56] on input "text" at bounding box center [170, 58] width 101 height 21
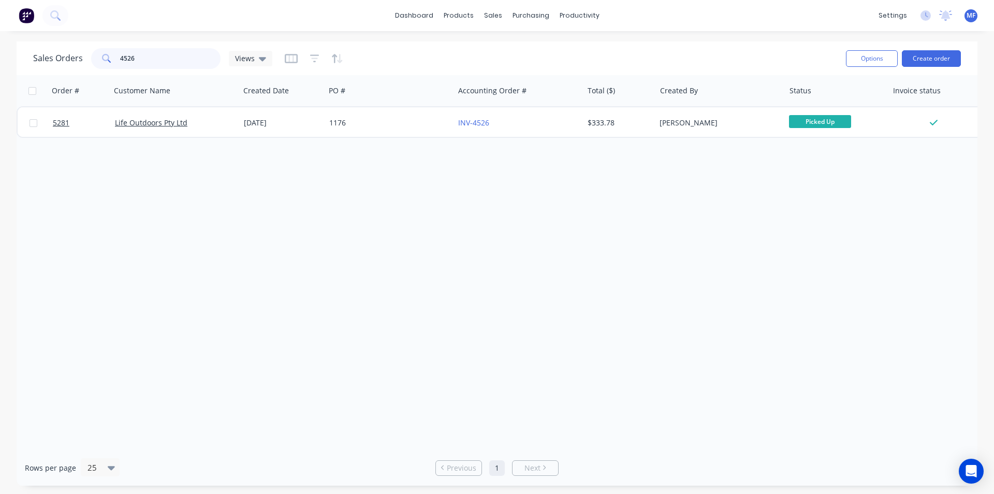
click at [139, 59] on input "4526" at bounding box center [170, 58] width 101 height 21
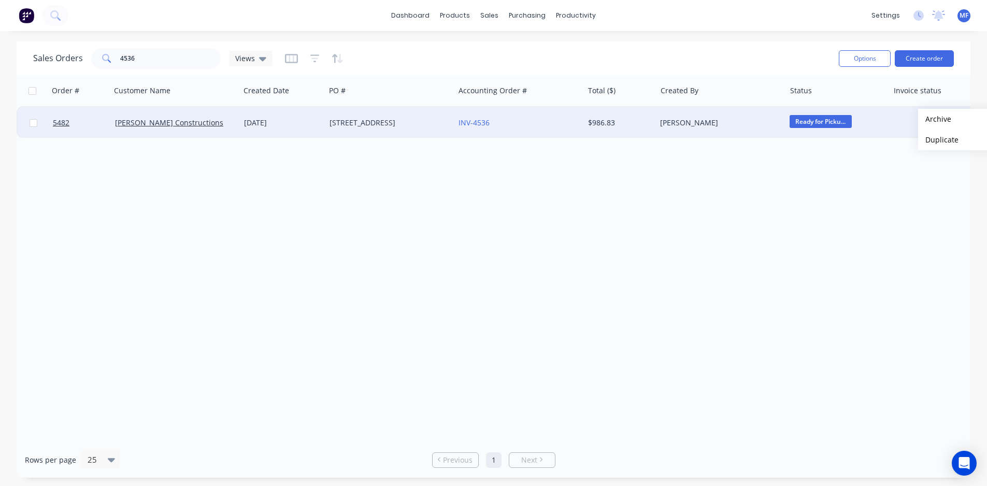
click at [938, 121] on button "Archive" at bounding box center [970, 119] width 104 height 21
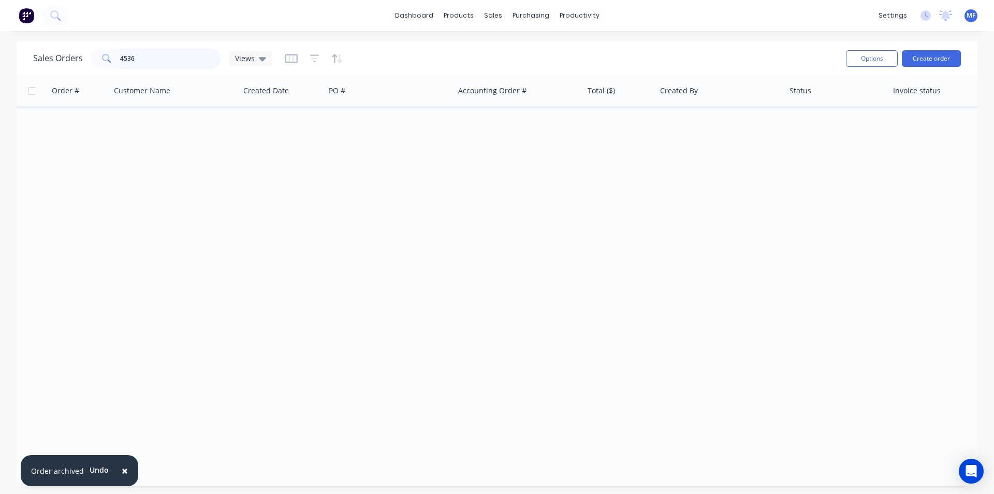
click at [158, 54] on input "4536" at bounding box center [170, 58] width 101 height 21
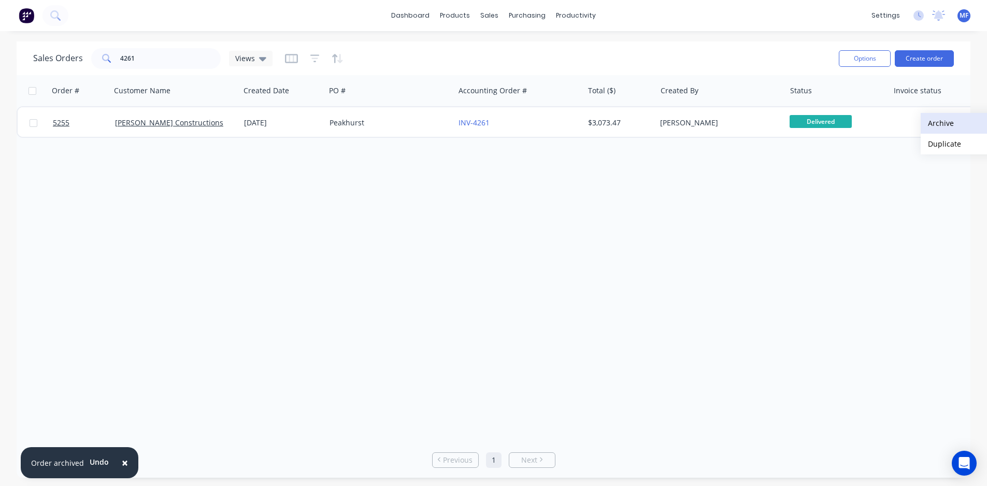
click at [938, 123] on button "Archive" at bounding box center [972, 123] width 104 height 21
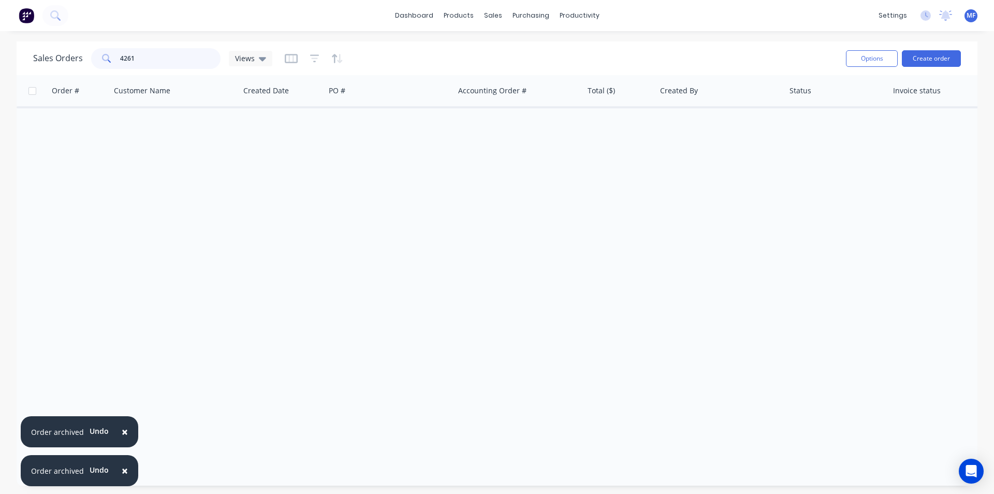
click at [161, 57] on input "4261" at bounding box center [170, 58] width 101 height 21
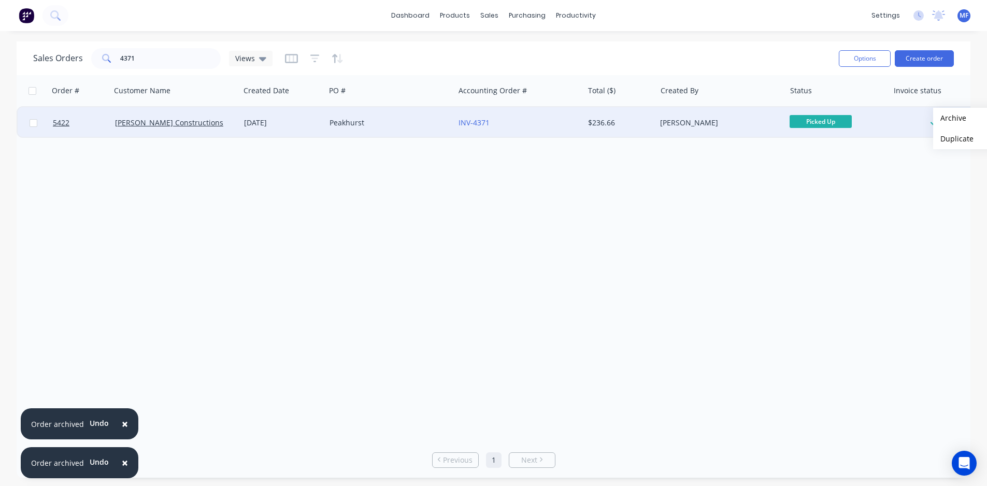
click at [962, 114] on button "Archive" at bounding box center [985, 118] width 104 height 21
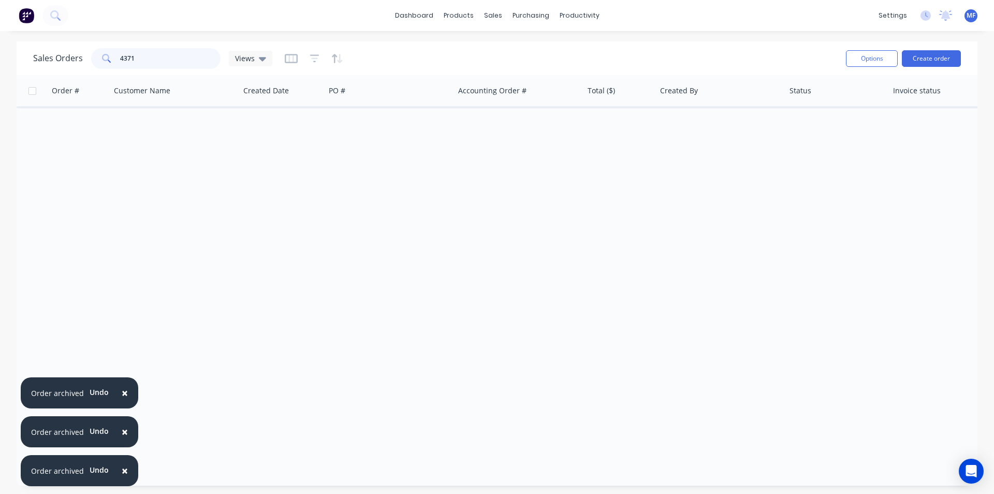
click at [137, 60] on input "4371" at bounding box center [170, 58] width 101 height 21
click at [137, 61] on input "4371" at bounding box center [170, 58] width 101 height 21
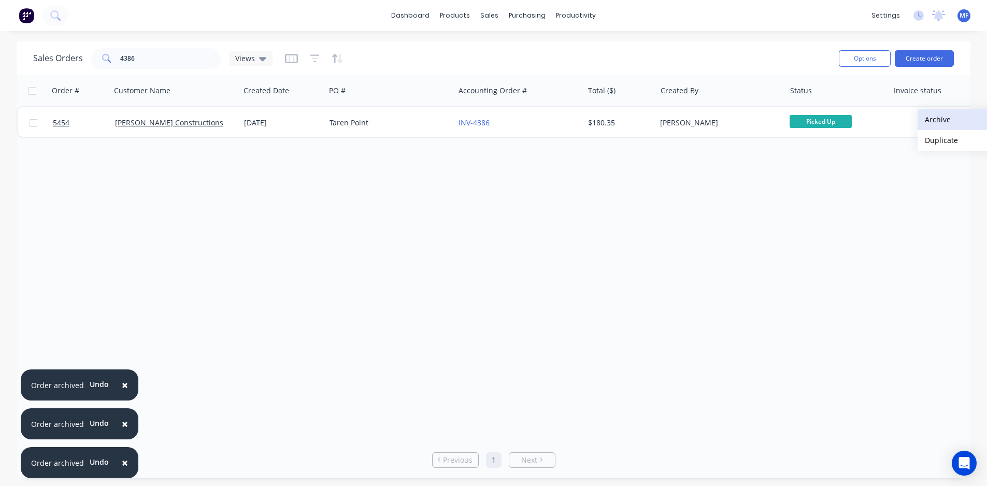
click at [947, 121] on button "Archive" at bounding box center [969, 119] width 104 height 21
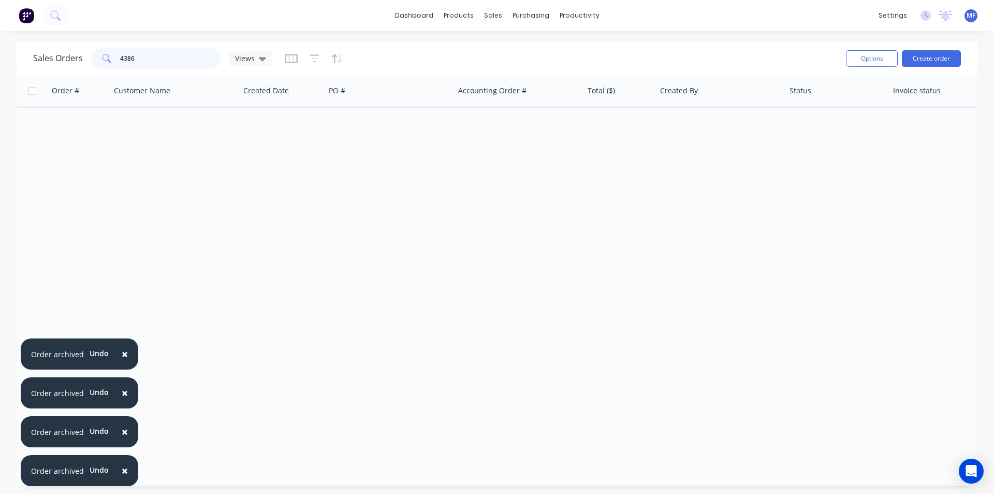
click at [140, 60] on input "4386" at bounding box center [170, 58] width 101 height 21
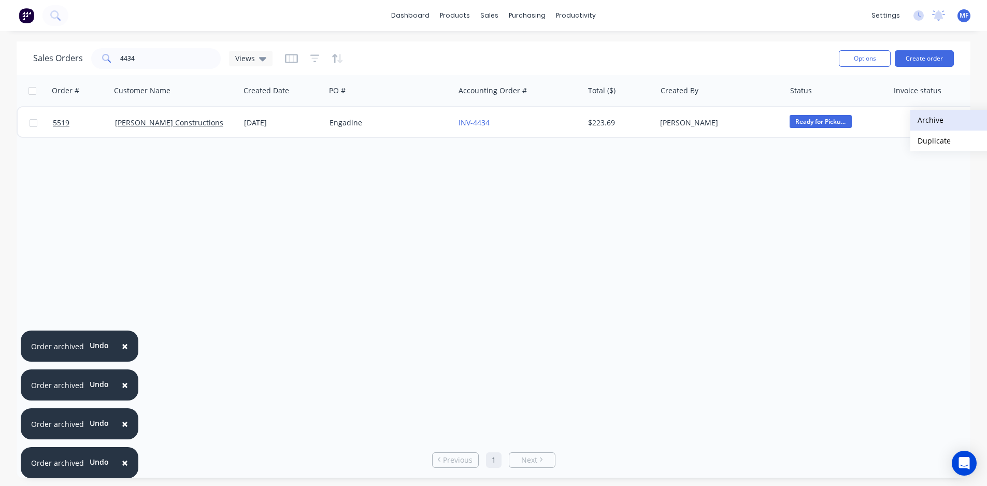
click at [933, 120] on button "Archive" at bounding box center [962, 120] width 104 height 21
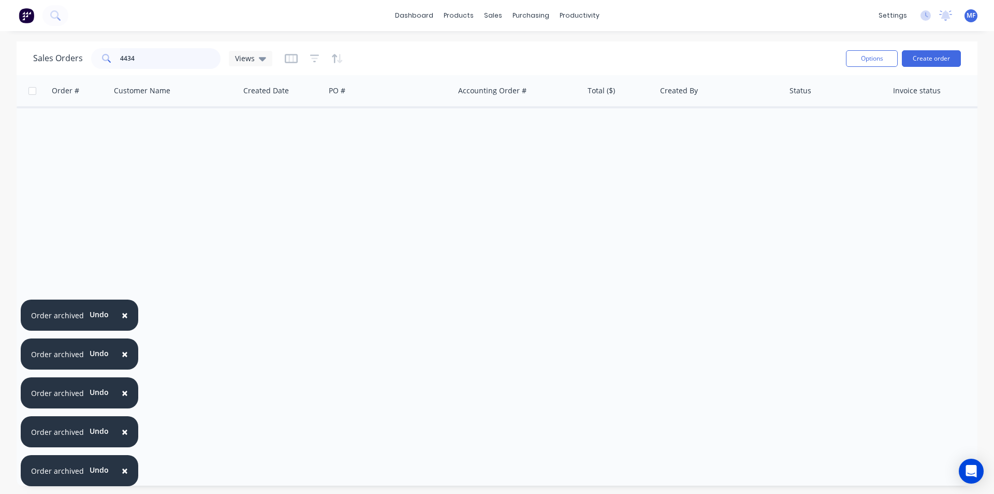
click at [158, 61] on input "4434" at bounding box center [170, 58] width 101 height 21
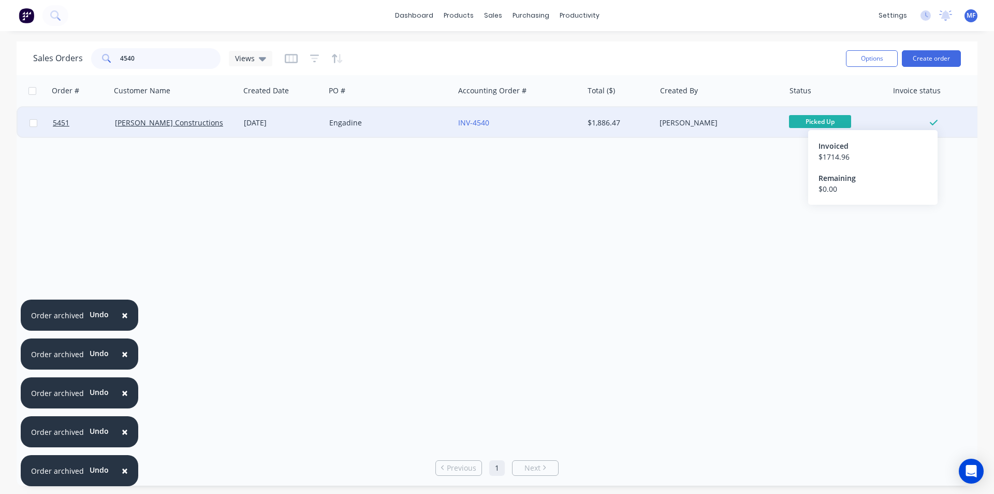
type input "4540"
click at [933, 122] on icon at bounding box center [934, 122] width 8 height 9
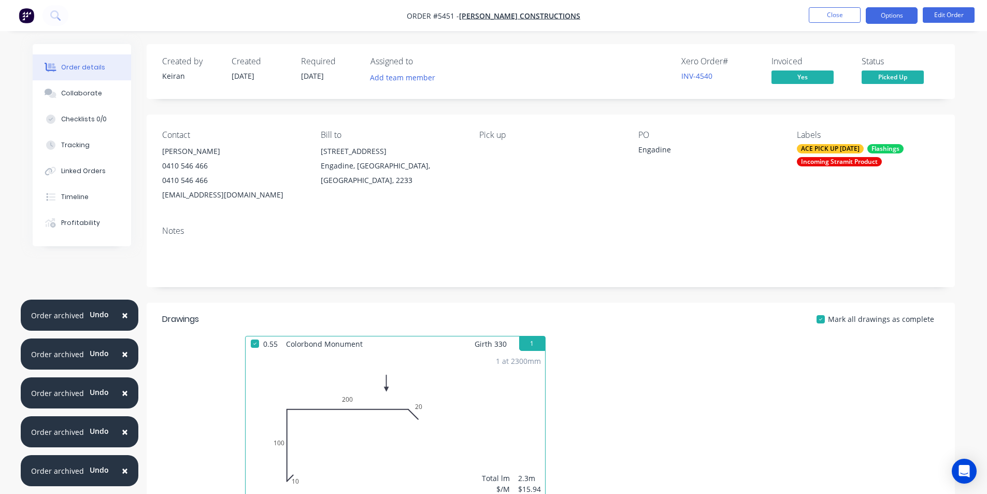
click at [887, 15] on button "Options" at bounding box center [891, 15] width 52 height 17
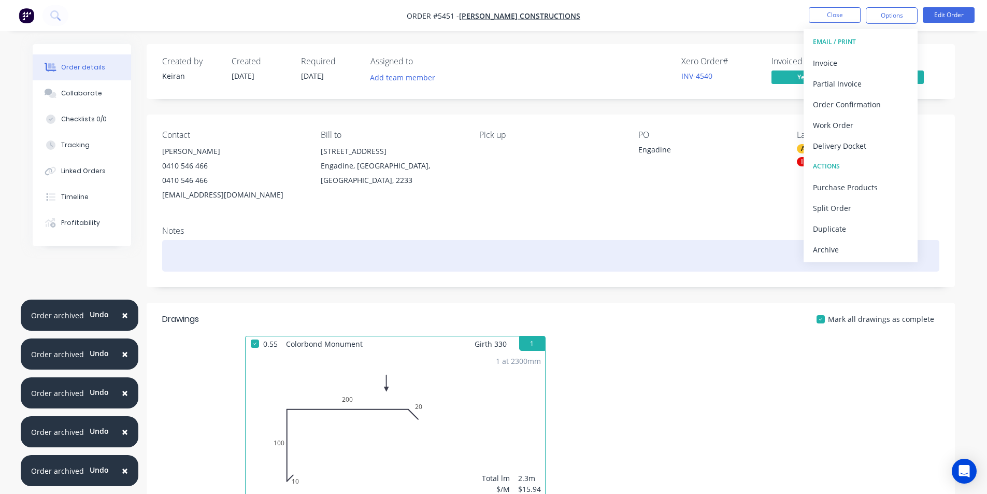
click at [848, 246] on div "Archive" at bounding box center [860, 249] width 95 height 15
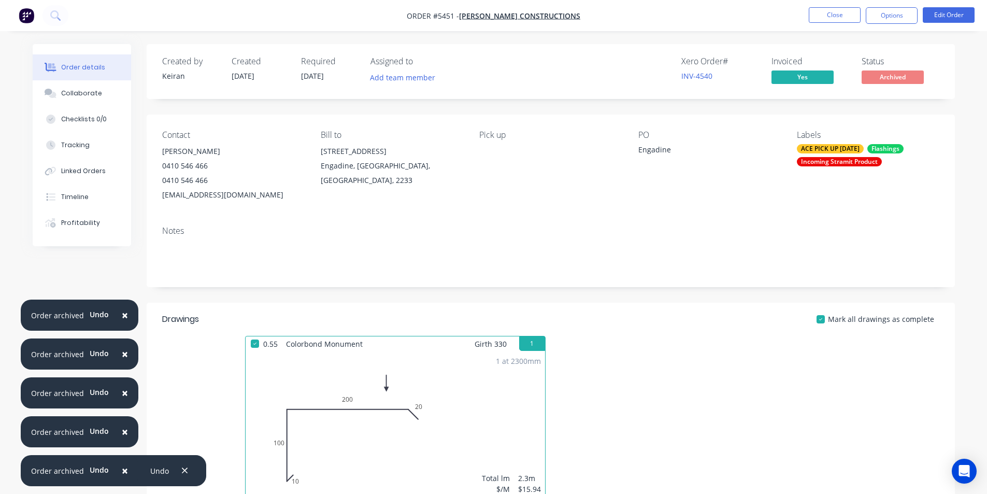
click at [122, 471] on span "×" at bounding box center [125, 470] width 6 height 15
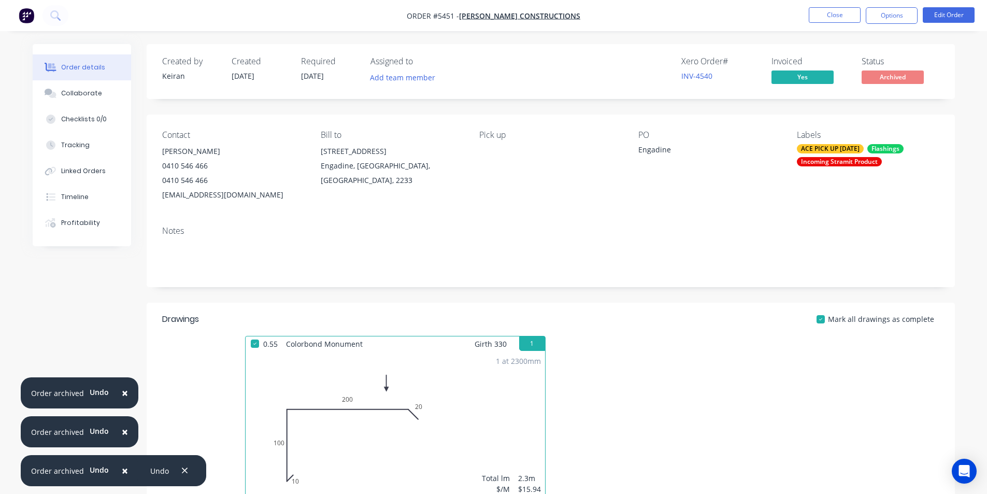
click at [122, 471] on span "×" at bounding box center [125, 470] width 6 height 15
click at [122, 439] on span "×" at bounding box center [125, 431] width 6 height 15
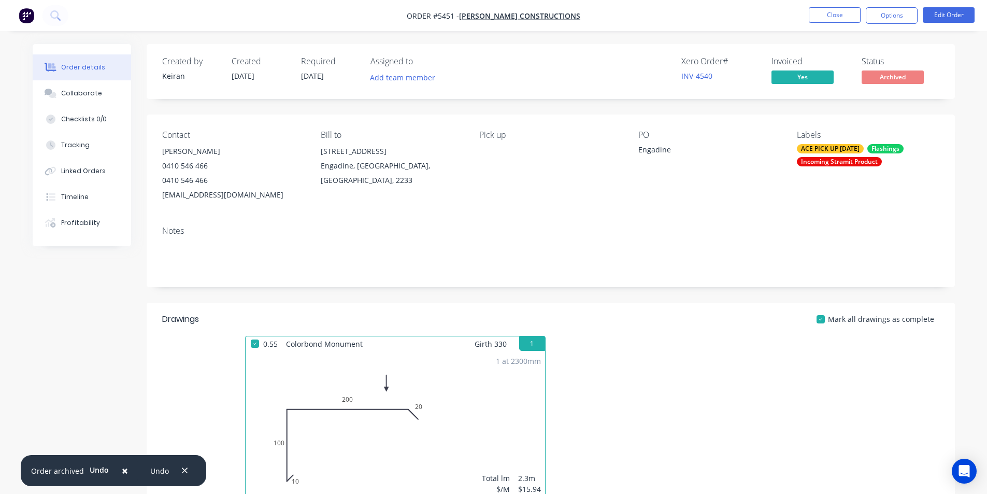
click at [122, 471] on span "×" at bounding box center [125, 470] width 6 height 15
click at [189, 471] on button "button" at bounding box center [184, 470] width 13 height 14
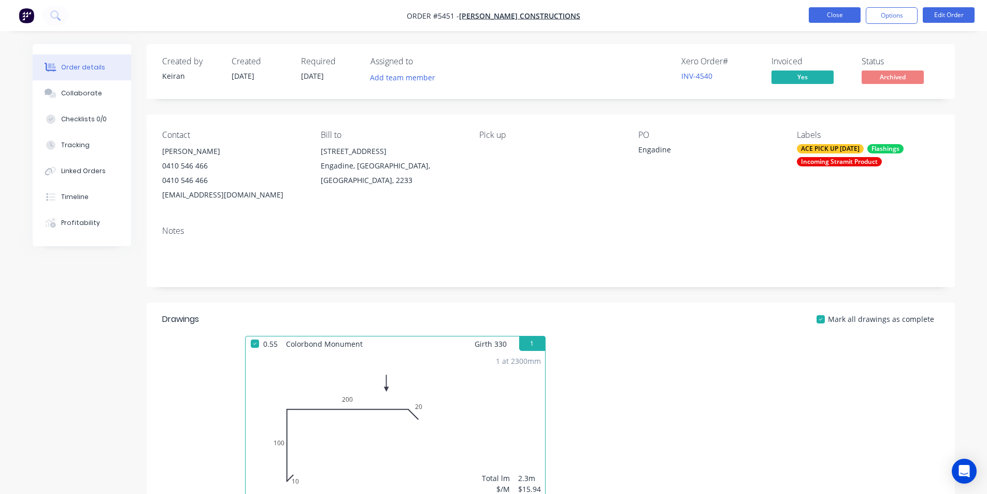
click at [823, 19] on button "Close" at bounding box center [834, 15] width 52 height 16
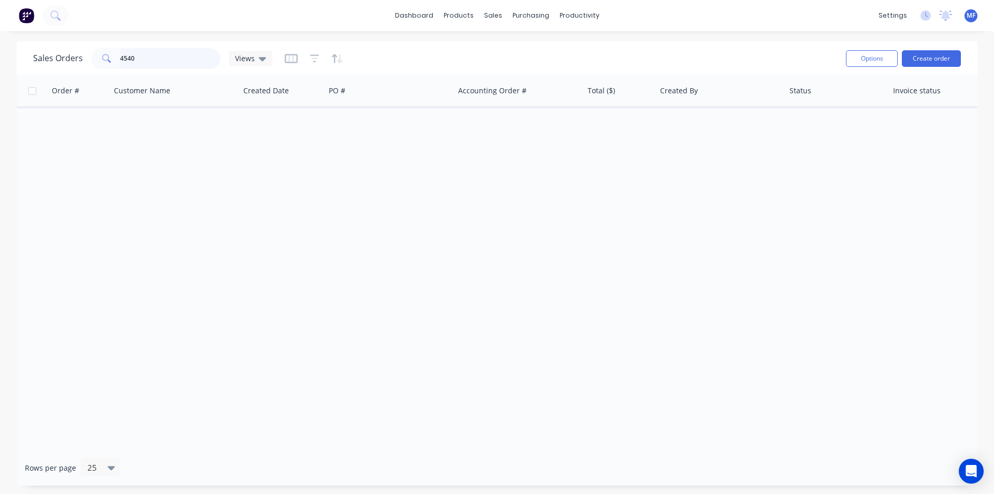
click at [168, 52] on input "4540" at bounding box center [170, 58] width 101 height 21
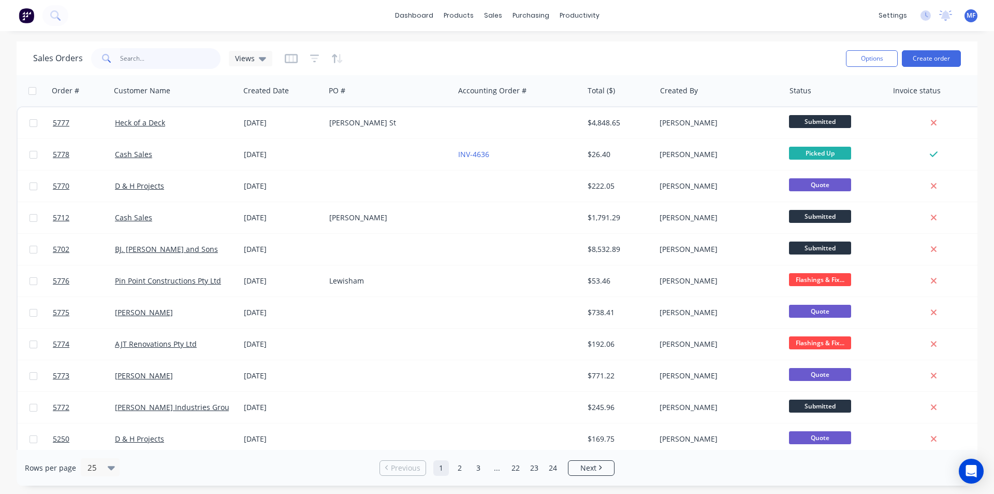
click at [132, 58] on input "text" at bounding box center [170, 58] width 101 height 21
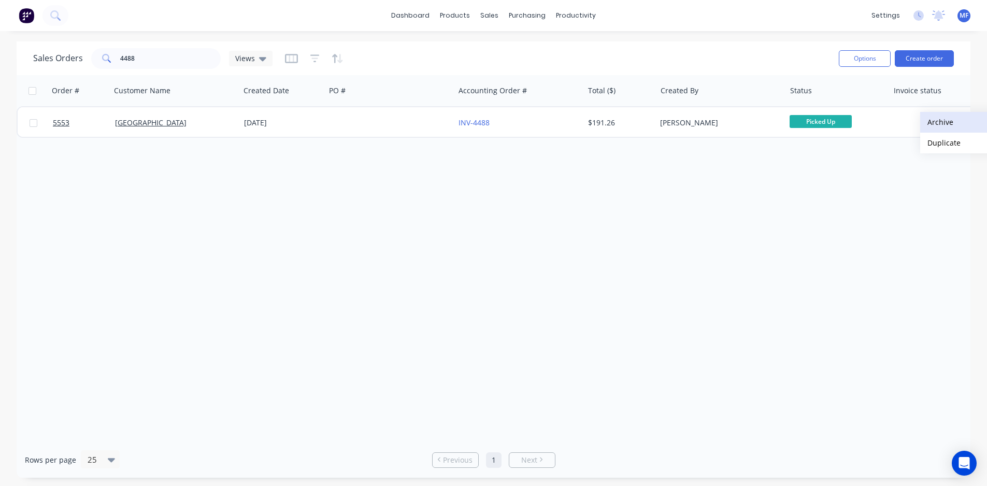
click at [949, 120] on button "Archive" at bounding box center [972, 122] width 104 height 21
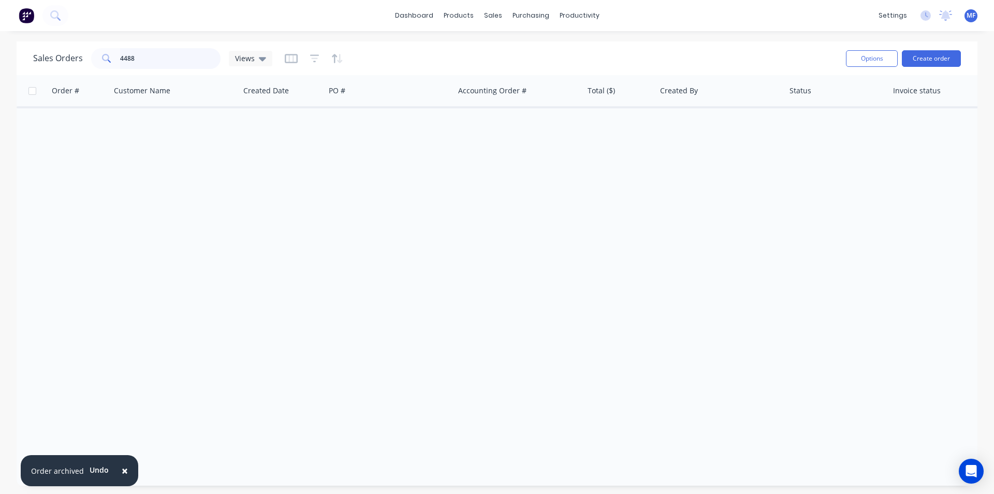
click at [151, 56] on input "4488" at bounding box center [170, 58] width 101 height 21
type input "3728"
click at [153, 59] on input "3728" at bounding box center [170, 58] width 101 height 21
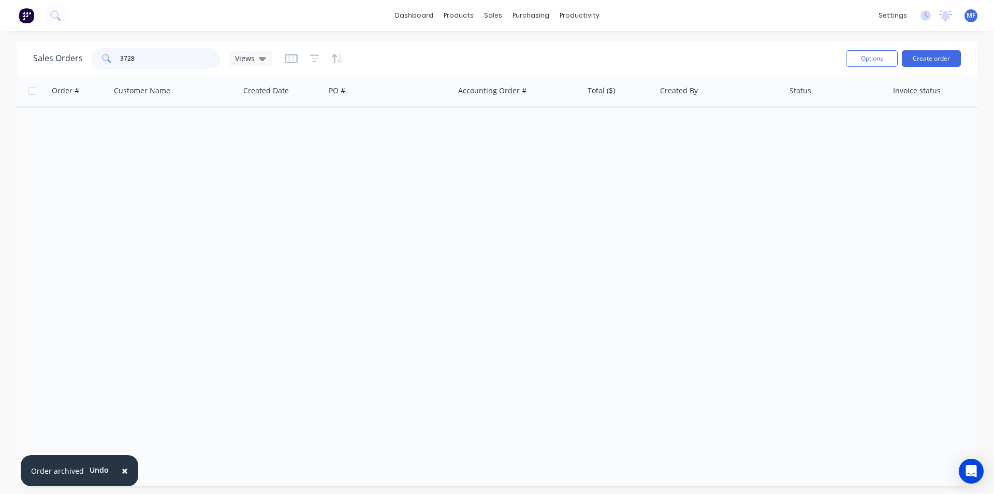
click at [153, 59] on input "3728" at bounding box center [170, 58] width 101 height 21
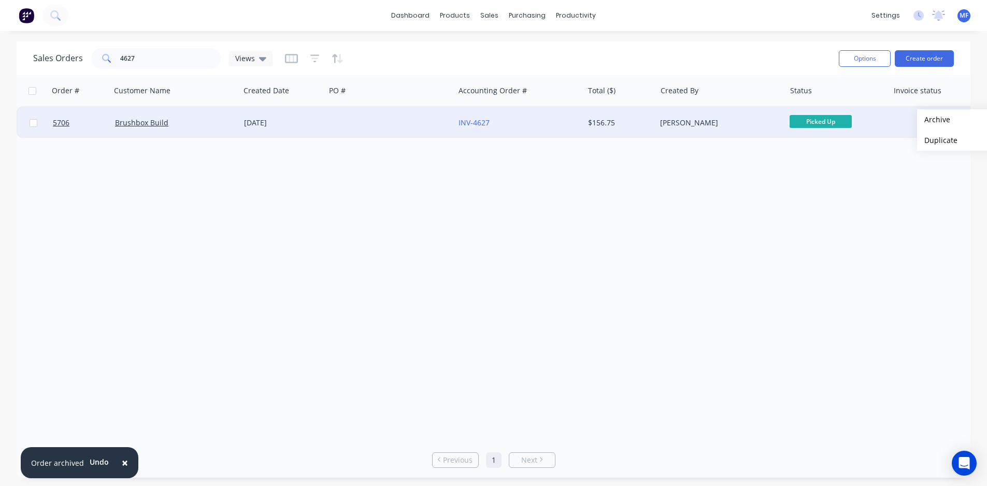
click at [933, 120] on button "Archive" at bounding box center [969, 119] width 104 height 21
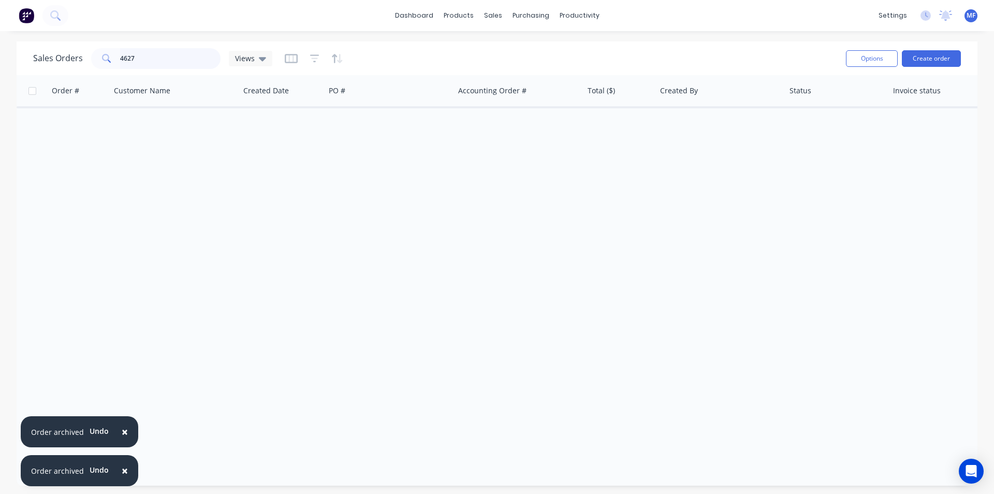
click at [161, 61] on input "4627" at bounding box center [170, 58] width 101 height 21
type input "3989"
click at [123, 470] on span "×" at bounding box center [125, 470] width 6 height 15
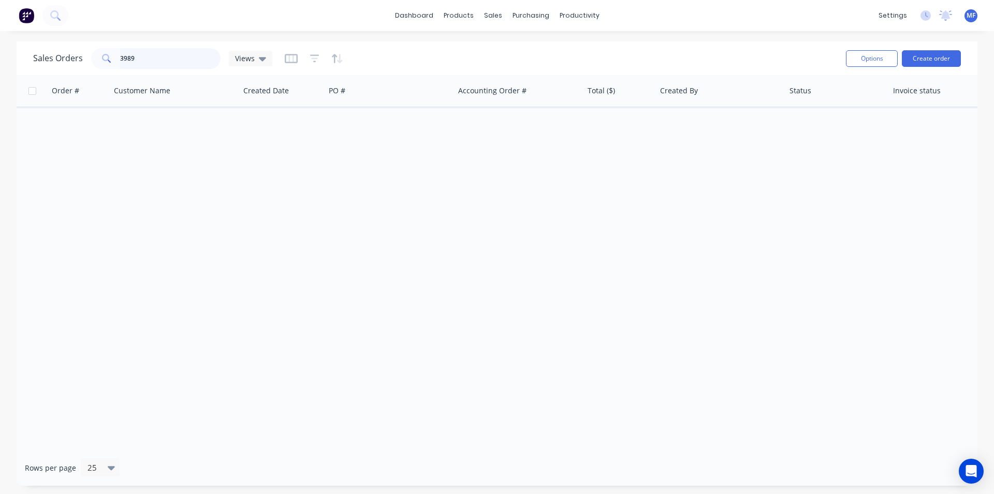
click at [148, 57] on input "3989" at bounding box center [170, 58] width 101 height 21
click at [147, 58] on input "3989" at bounding box center [170, 58] width 101 height 21
click at [142, 60] on input "3989" at bounding box center [170, 58] width 101 height 21
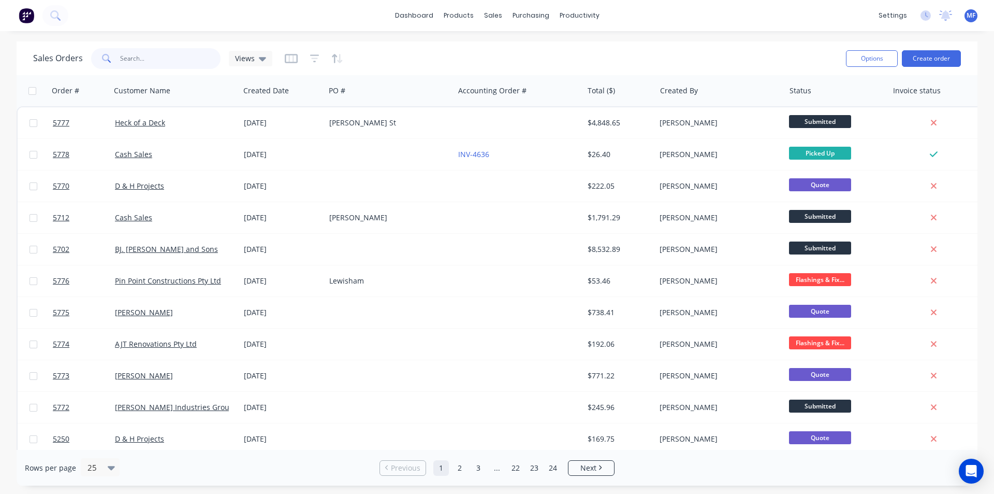
click at [150, 62] on input "text" at bounding box center [170, 58] width 101 height 21
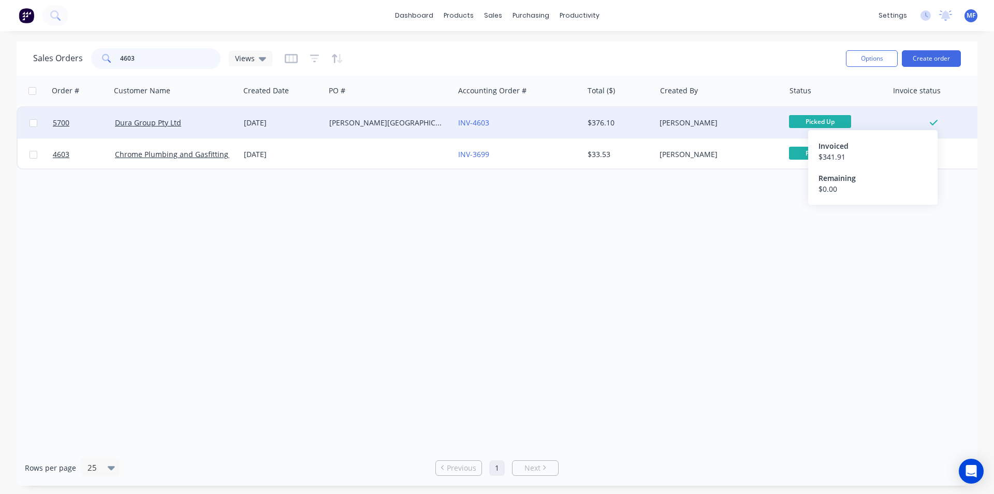
type input "4603"
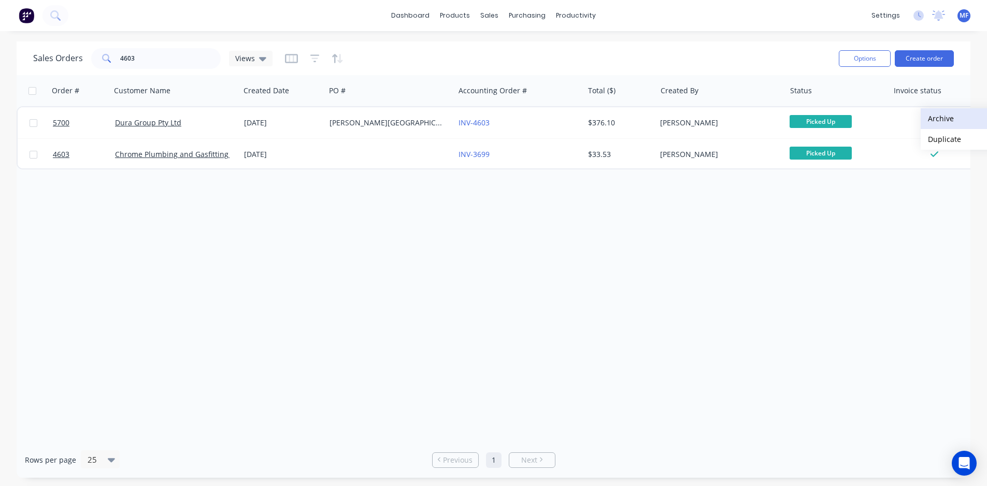
click at [940, 117] on button "Archive" at bounding box center [972, 118] width 104 height 21
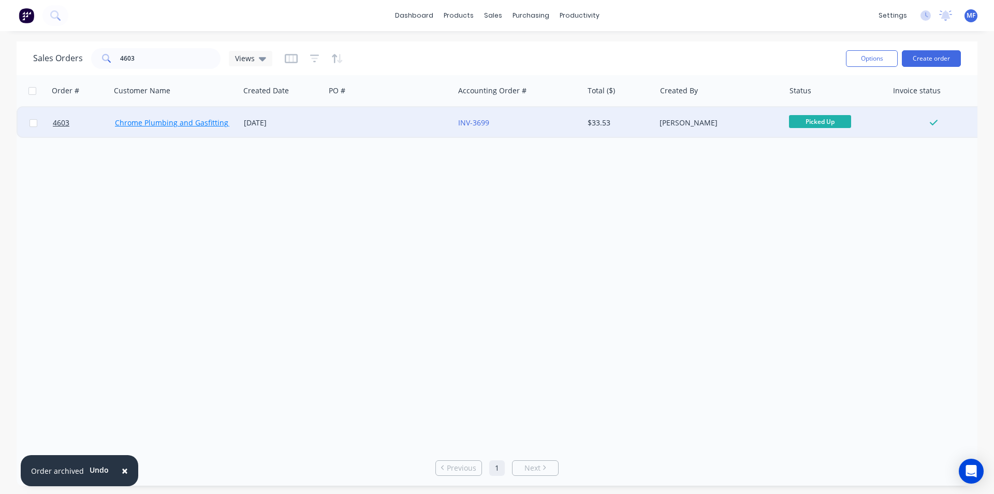
click at [195, 121] on link "Chrome Plumbing and Gasfitting Pty Ltd" at bounding box center [184, 123] width 139 height 10
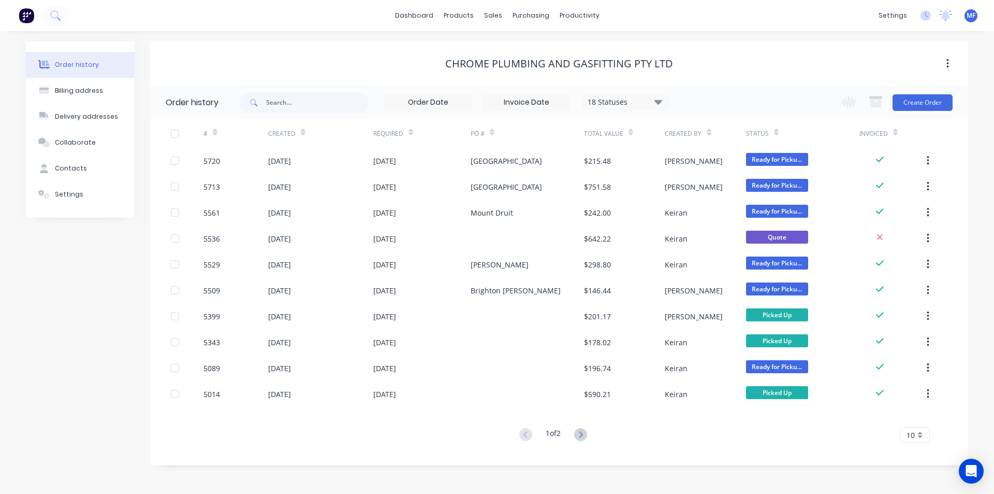
click at [926, 437] on div "10" at bounding box center [915, 435] width 30 height 16
click at [927, 419] on div "35" at bounding box center [915, 417] width 29 height 18
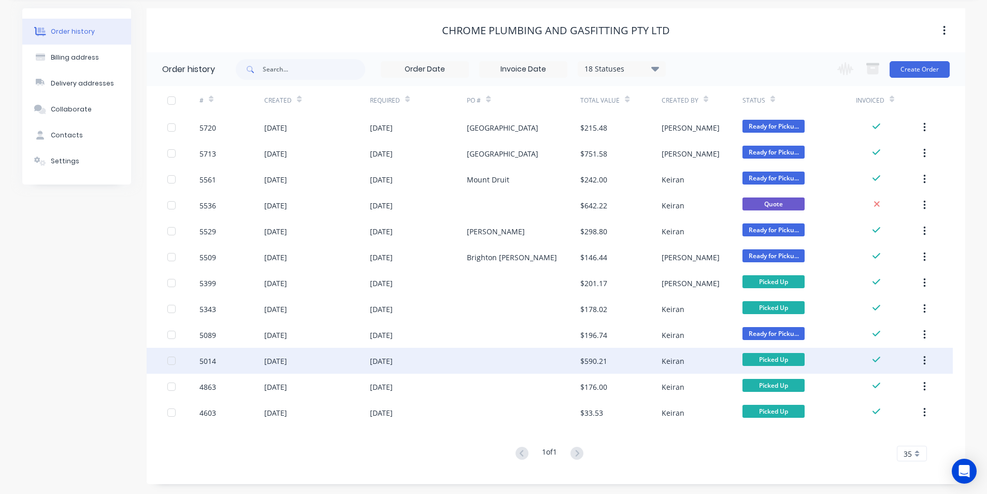
scroll to position [34, 0]
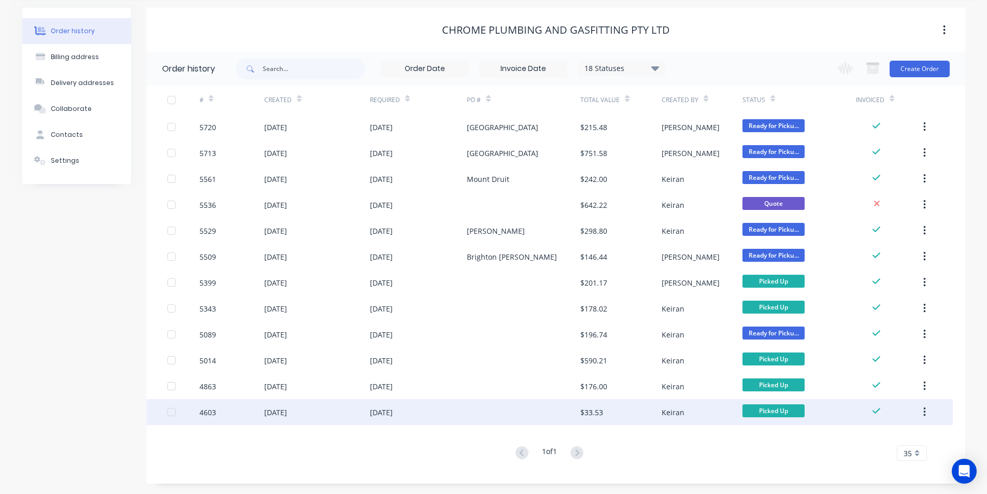
click at [596, 408] on div "$33.53" at bounding box center [591, 412] width 23 height 11
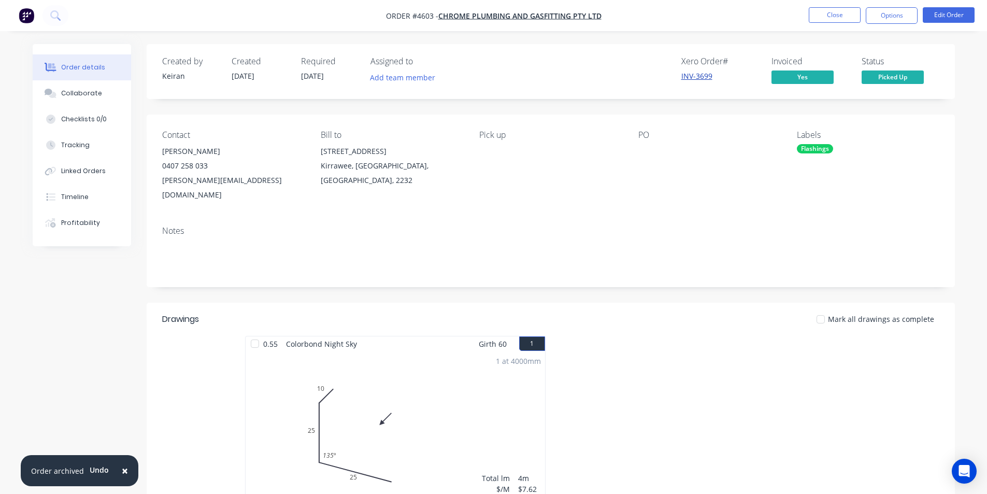
click at [701, 76] on link "INV-3699" at bounding box center [696, 76] width 31 height 10
click at [836, 18] on button "Close" at bounding box center [834, 15] width 52 height 16
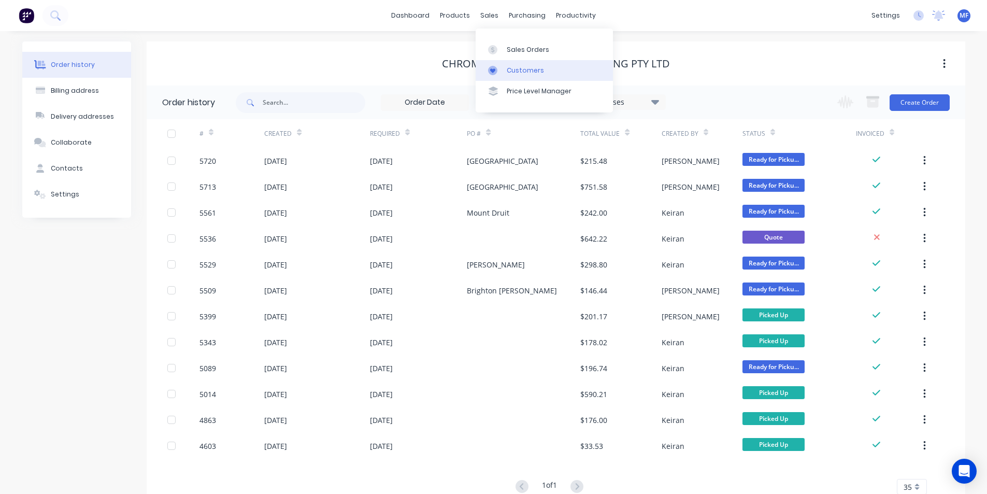
click at [510, 64] on link "Customers" at bounding box center [543, 70] width 137 height 21
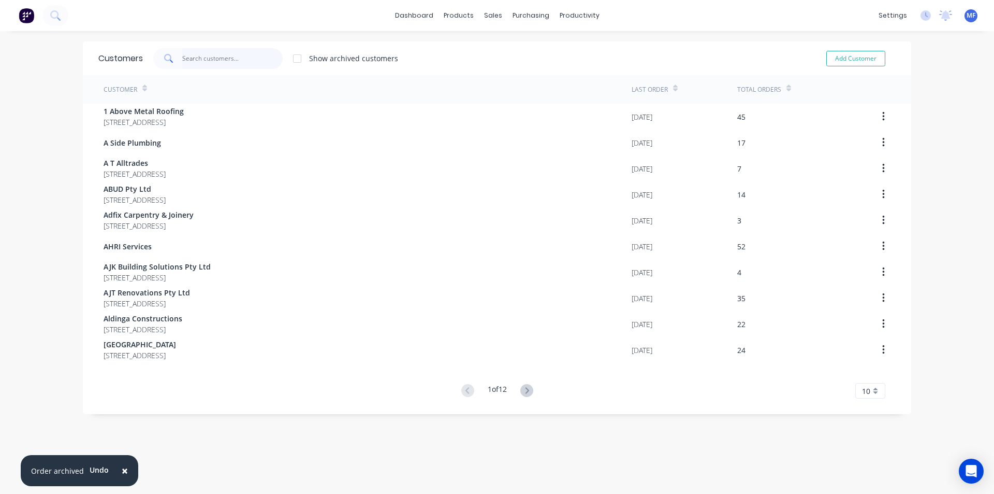
click at [231, 48] on input "text" at bounding box center [232, 58] width 101 height 21
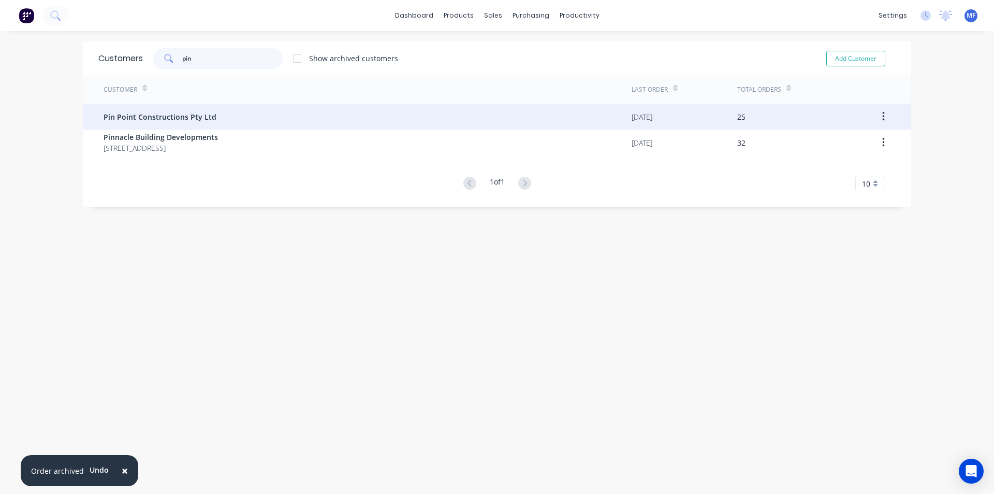
type input "pin"
click at [177, 116] on span "Pin Point Constructions Pty Ltd" at bounding box center [160, 116] width 113 height 11
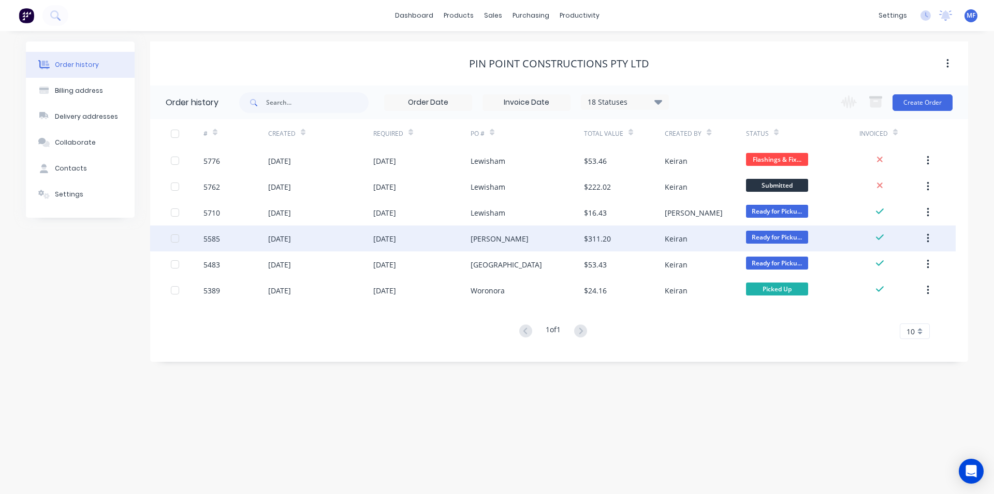
click at [929, 235] on icon "button" at bounding box center [928, 238] width 2 height 9
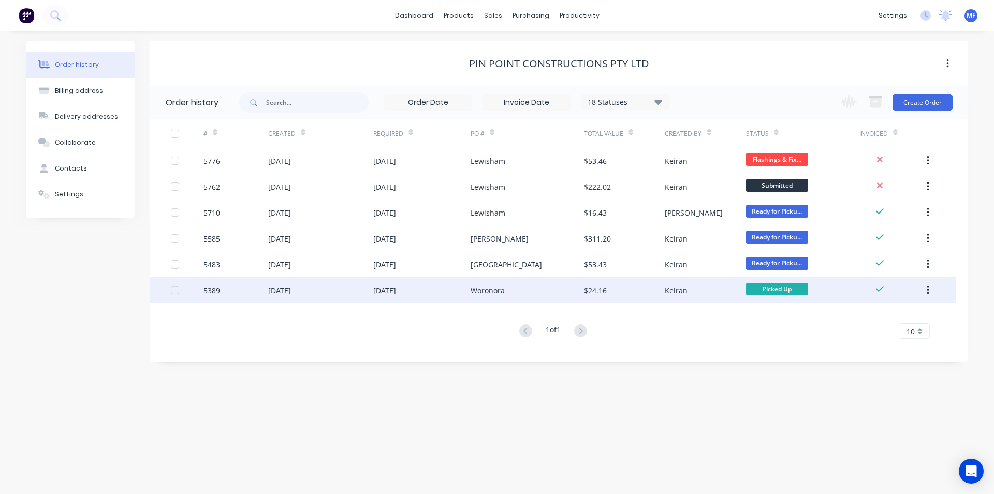
click at [617, 286] on div "$24.16" at bounding box center [624, 290] width 81 height 26
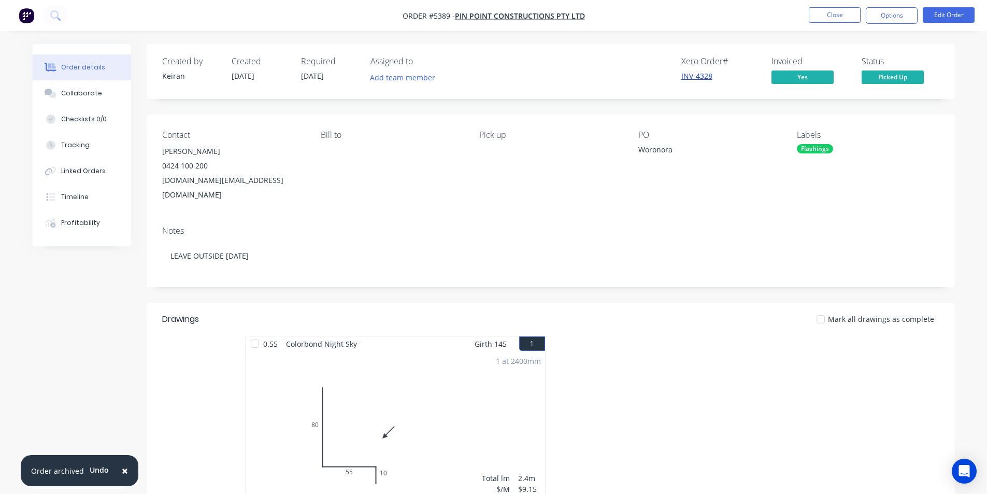
click at [694, 75] on link "INV-4328" at bounding box center [696, 76] width 31 height 10
click at [900, 13] on button "Options" at bounding box center [891, 15] width 52 height 17
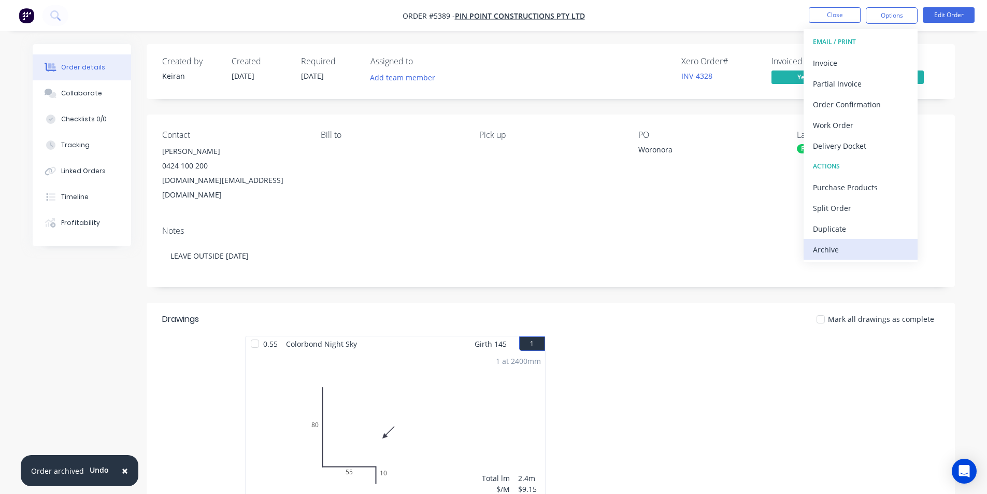
click at [853, 251] on div "Archive" at bounding box center [860, 249] width 95 height 15
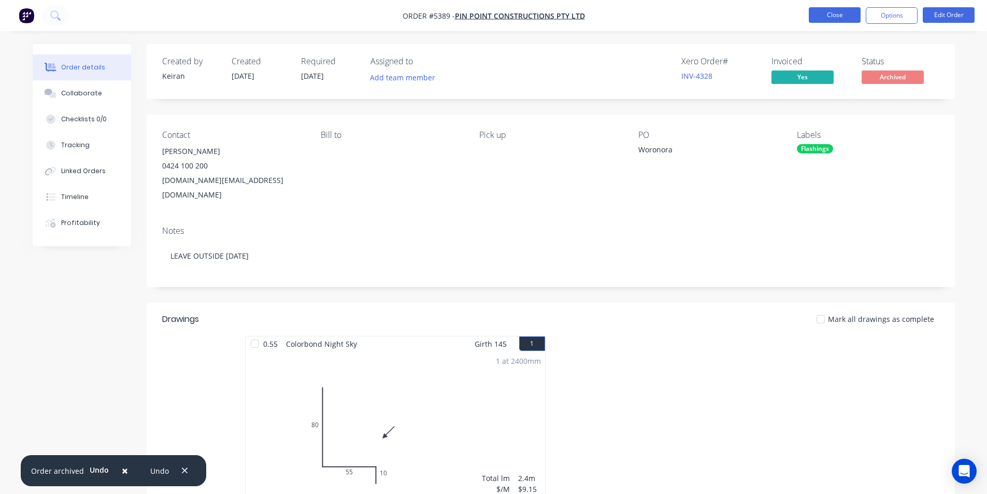
click at [829, 12] on button "Close" at bounding box center [834, 15] width 52 height 16
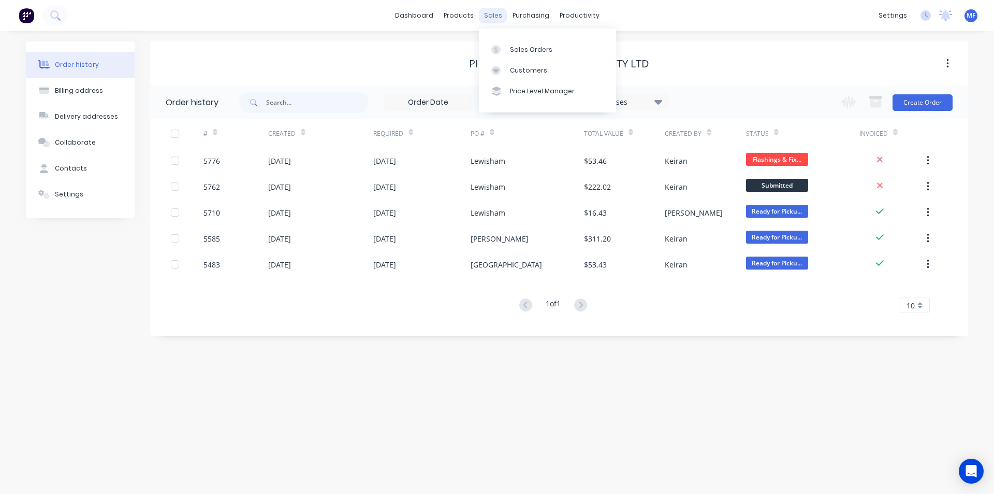
click at [490, 15] on div "sales" at bounding box center [493, 16] width 28 height 16
click at [540, 51] on div "Sales Orders" at bounding box center [531, 49] width 42 height 9
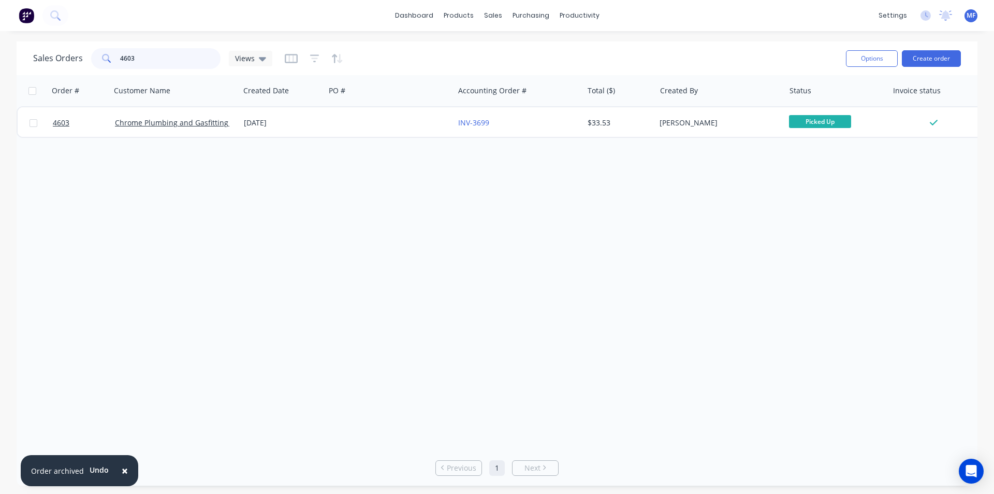
click at [162, 58] on input "4603" at bounding box center [170, 58] width 101 height 21
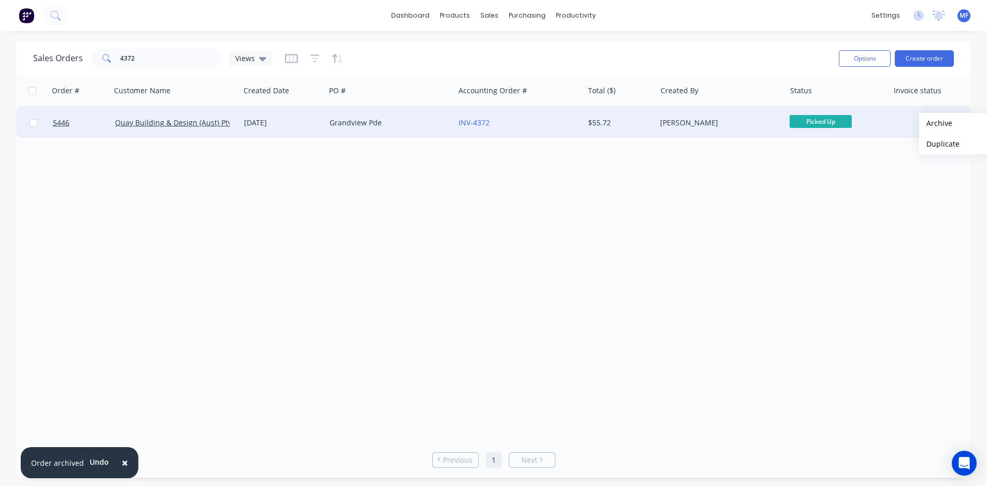
click at [942, 124] on button "Archive" at bounding box center [971, 123] width 104 height 21
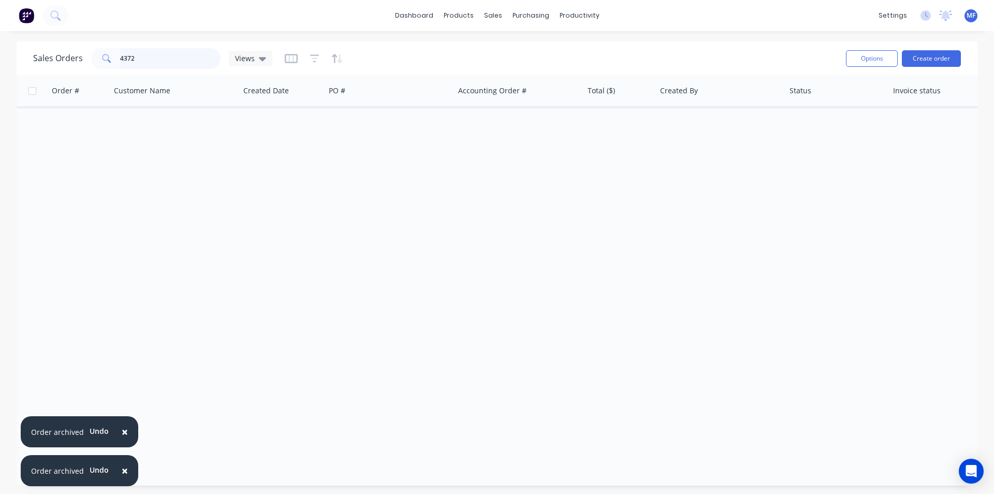
click at [148, 60] on input "4372" at bounding box center [170, 58] width 101 height 21
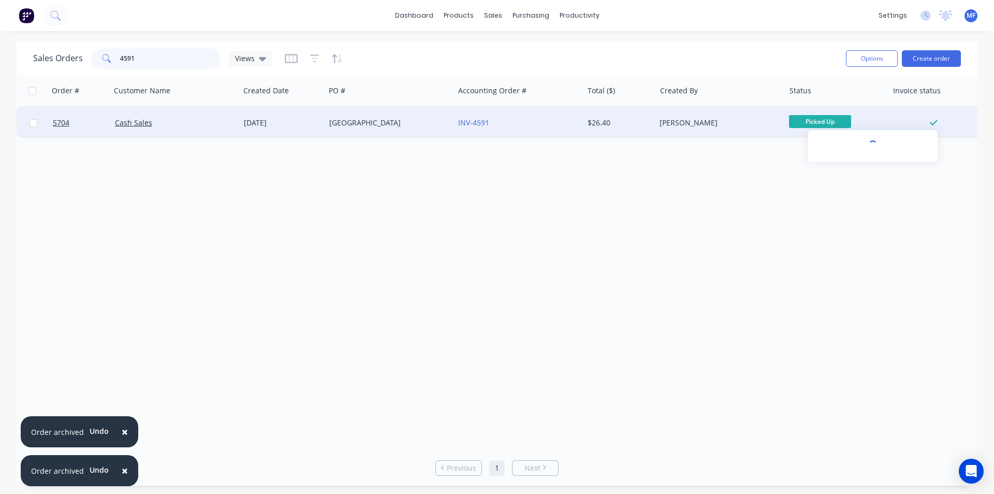
type input "4591"
click at [930, 124] on icon at bounding box center [934, 122] width 8 height 9
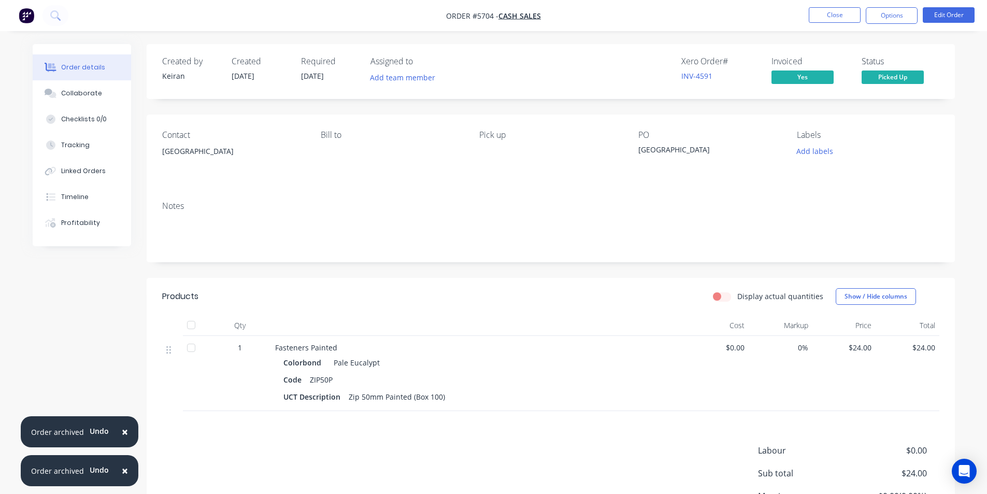
click at [123, 473] on span "×" at bounding box center [125, 470] width 6 height 15
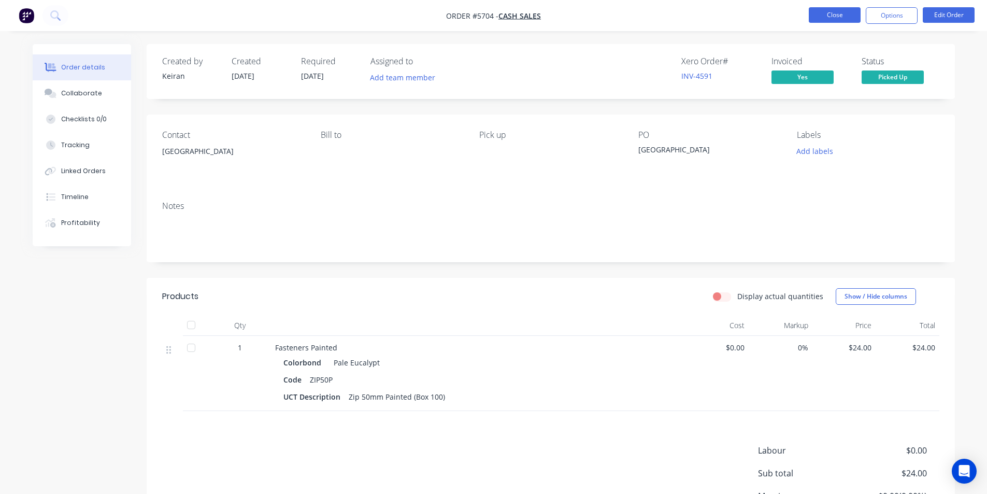
click at [834, 20] on button "Close" at bounding box center [834, 15] width 52 height 16
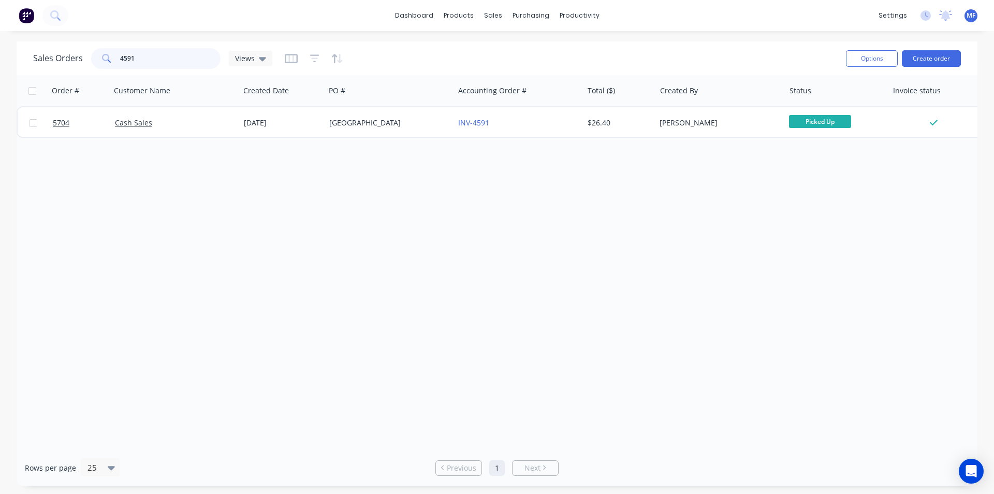
click at [173, 54] on input "4591" at bounding box center [170, 58] width 101 height 21
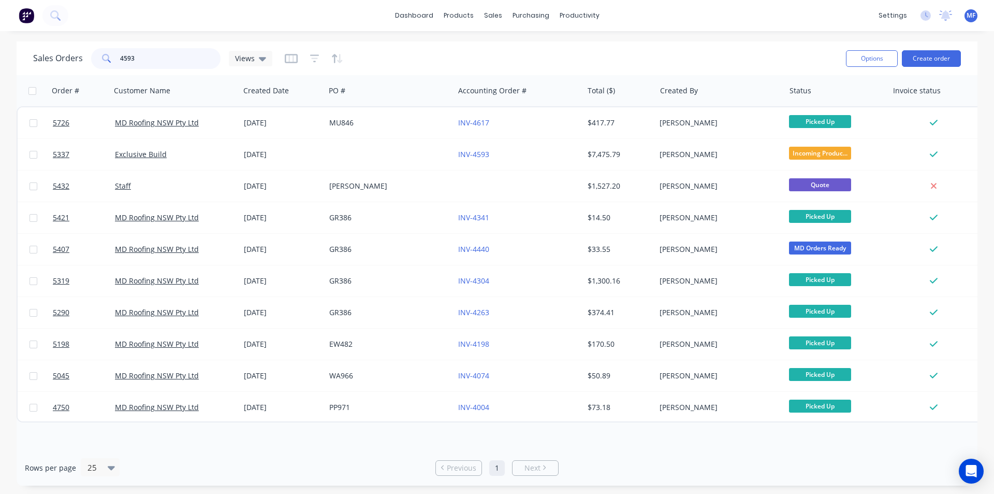
click at [143, 57] on input "4593" at bounding box center [170, 58] width 101 height 21
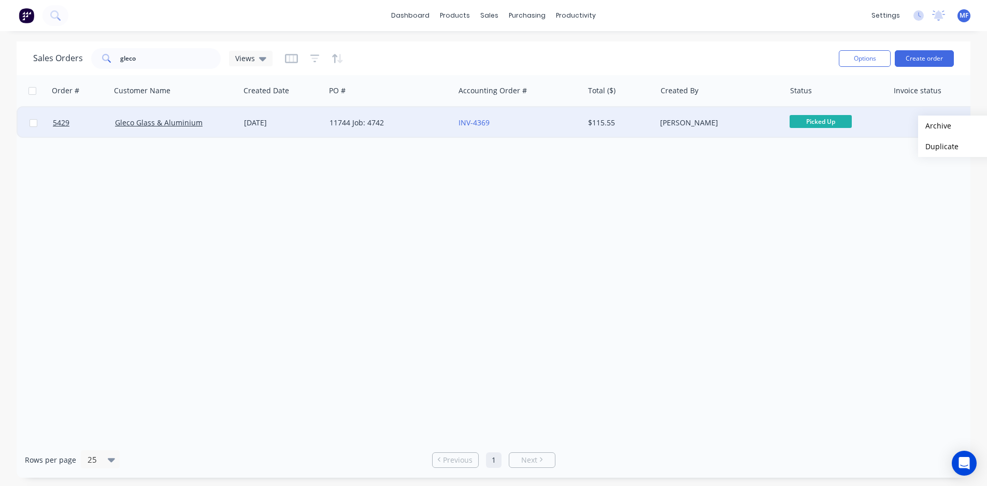
click at [934, 126] on button "Archive" at bounding box center [970, 125] width 104 height 21
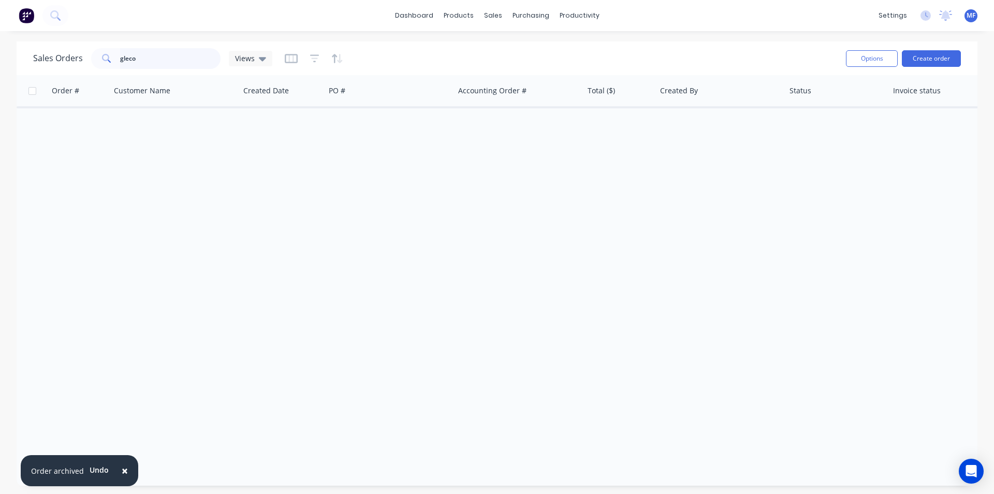
click at [153, 62] on input "gleco" at bounding box center [170, 58] width 101 height 21
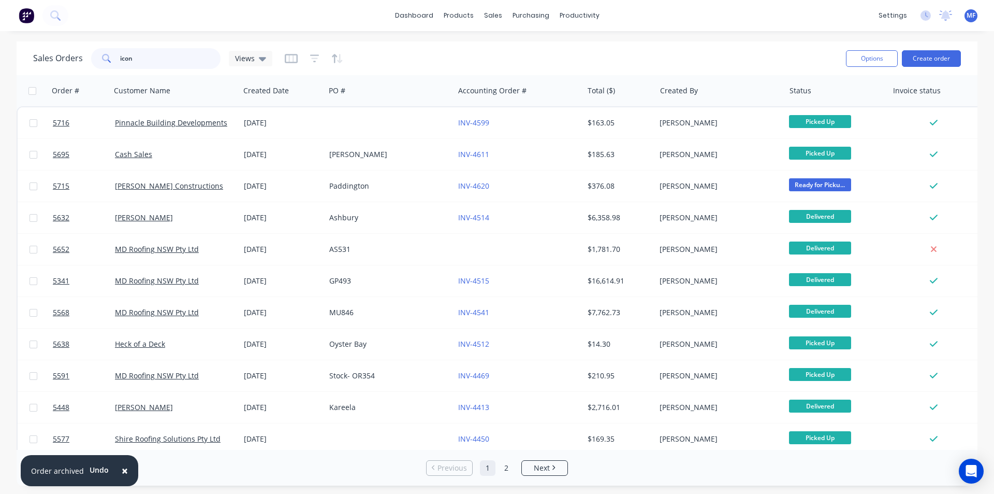
click at [184, 61] on input "icon" at bounding box center [170, 58] width 101 height 21
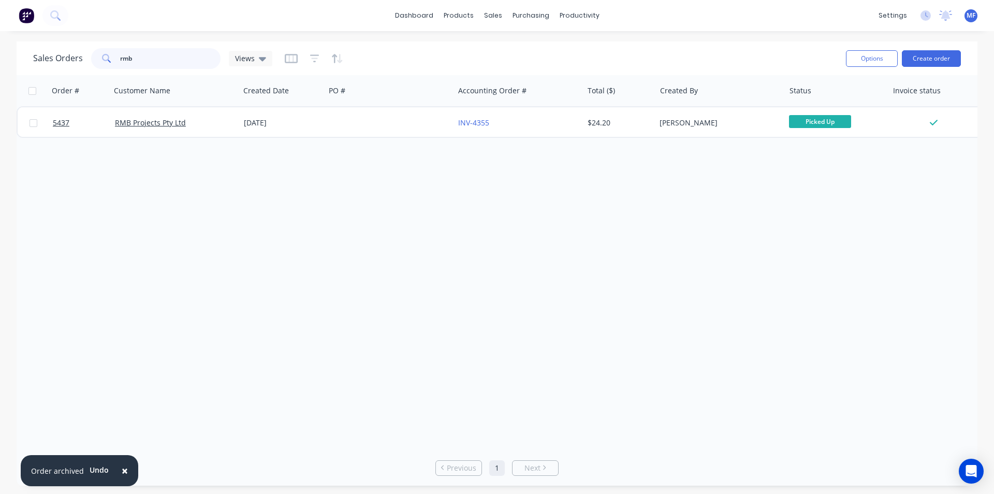
click at [141, 59] on input "rmb" at bounding box center [170, 58] width 101 height 21
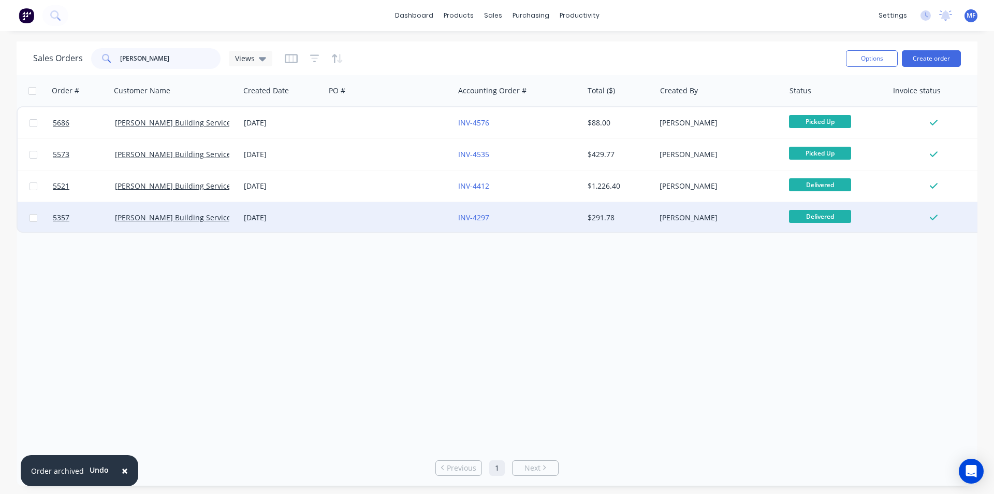
type input "ben reid"
click at [688, 215] on div "[PERSON_NAME]" at bounding box center [717, 217] width 115 height 10
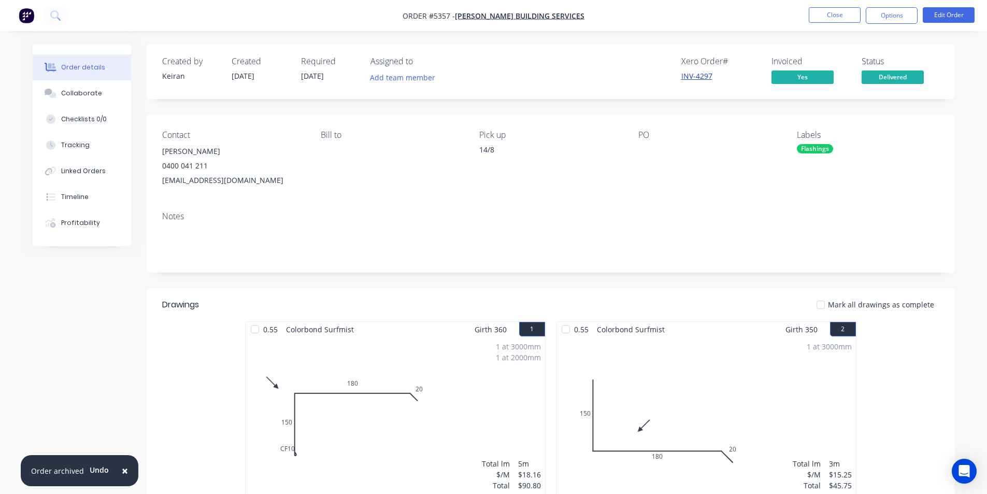
click at [706, 77] on link "INV-4297" at bounding box center [696, 76] width 31 height 10
click at [890, 17] on button "Options" at bounding box center [891, 15] width 52 height 17
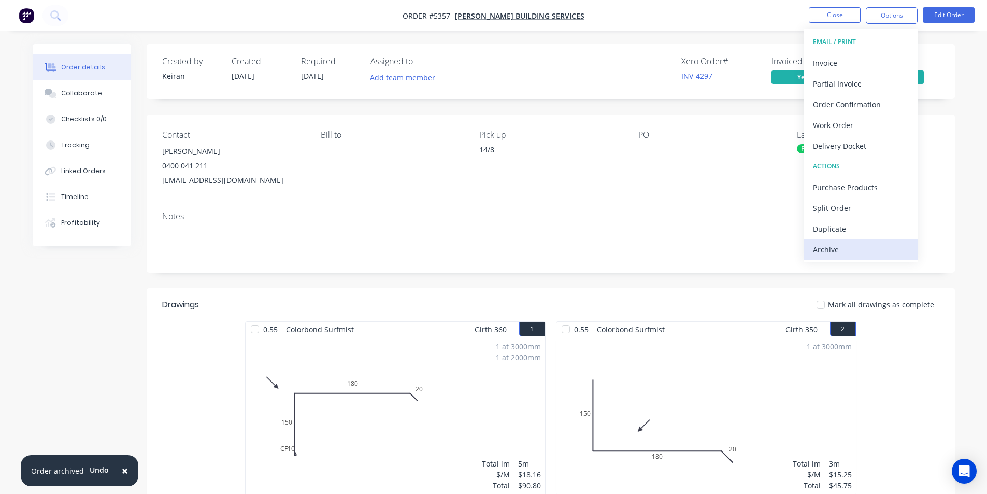
click at [837, 245] on div "Archive" at bounding box center [860, 249] width 95 height 15
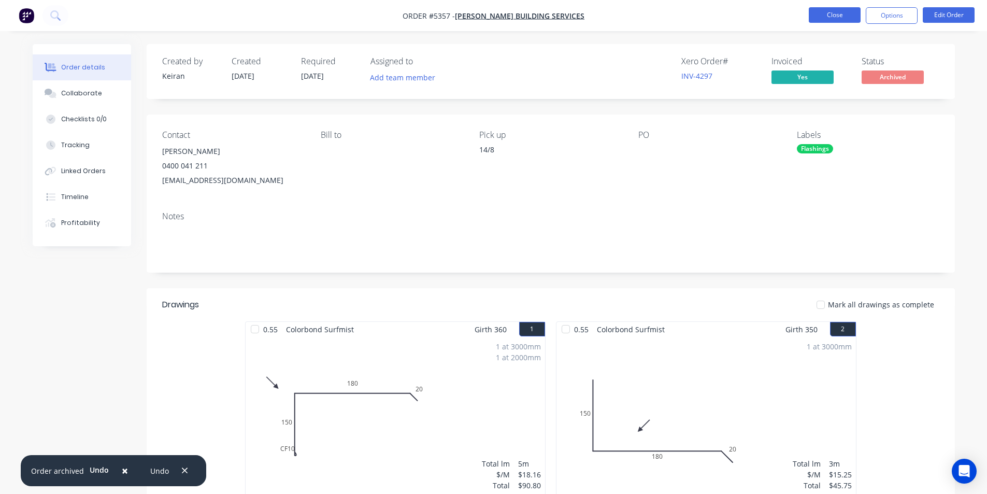
click at [834, 18] on button "Close" at bounding box center [834, 15] width 52 height 16
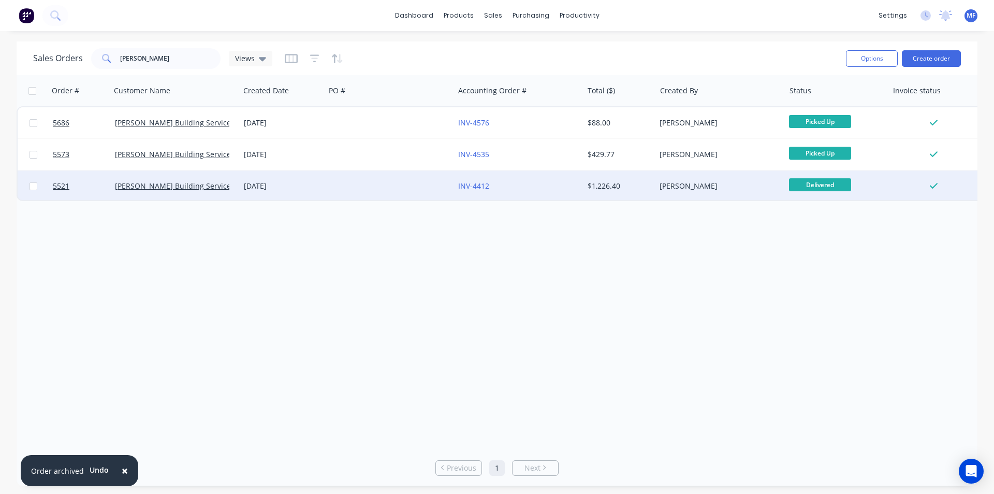
click at [651, 186] on div "$1,226.40" at bounding box center [620, 186] width 64 height 10
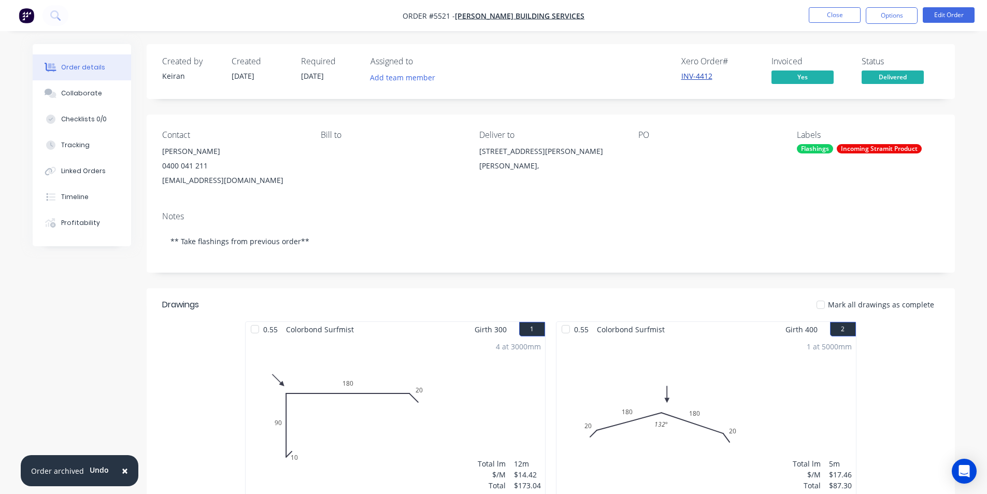
click at [705, 76] on link "INV-4412" at bounding box center [696, 76] width 31 height 10
click at [885, 19] on button "Options" at bounding box center [891, 15] width 52 height 17
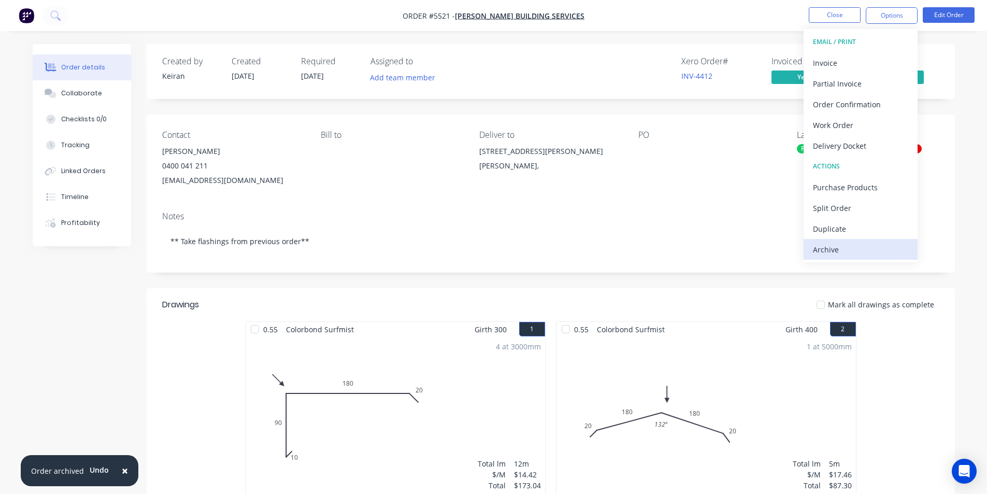
click at [841, 247] on div "Archive" at bounding box center [860, 249] width 95 height 15
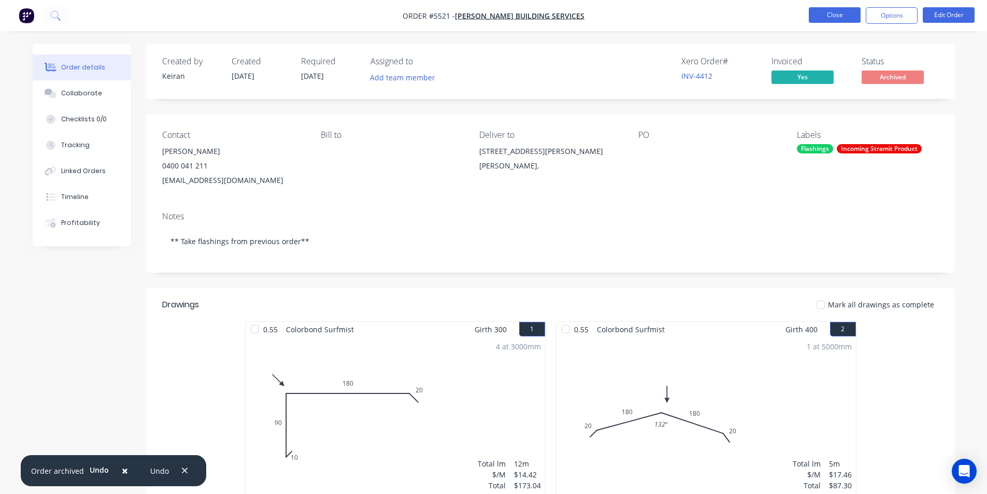
click at [817, 10] on button "Close" at bounding box center [834, 15] width 52 height 16
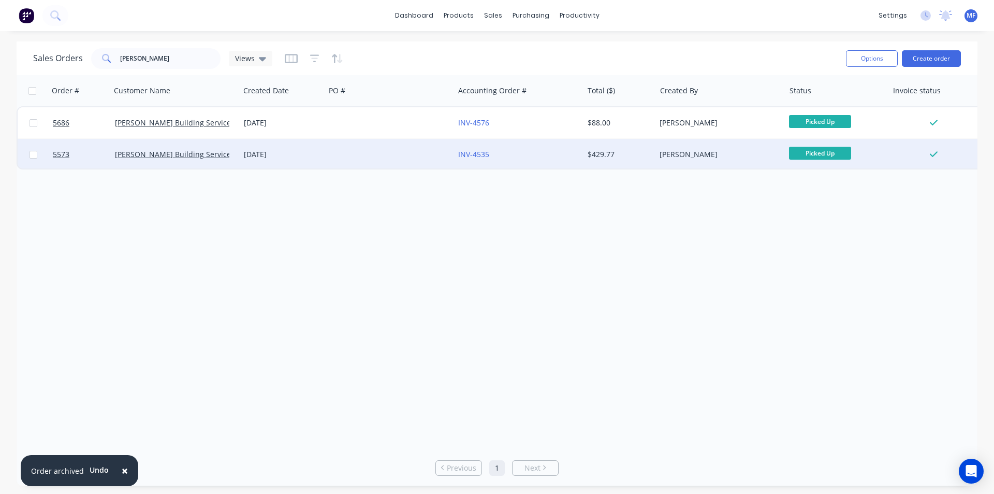
click at [653, 152] on div "$429.77" at bounding box center [620, 154] width 73 height 31
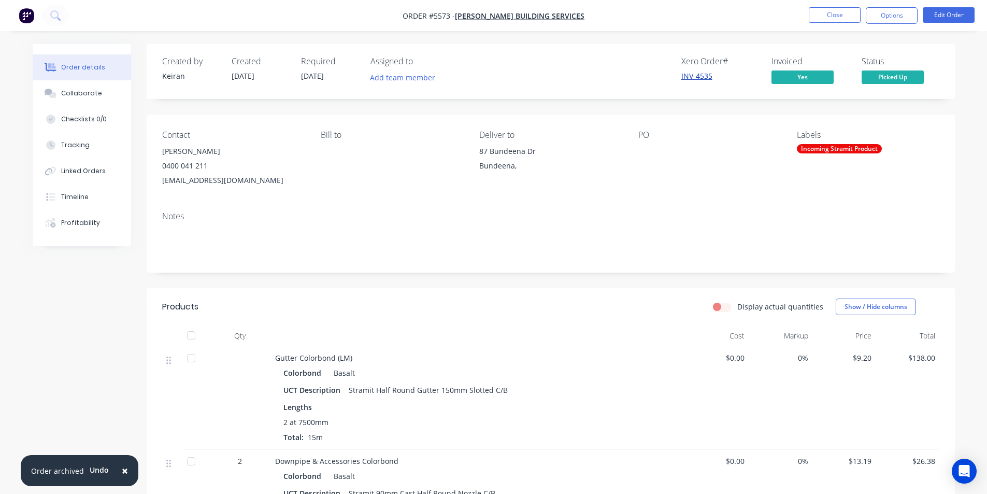
click at [698, 74] on link "INV-4535" at bounding box center [696, 76] width 31 height 10
click at [901, 14] on button "Options" at bounding box center [891, 15] width 52 height 17
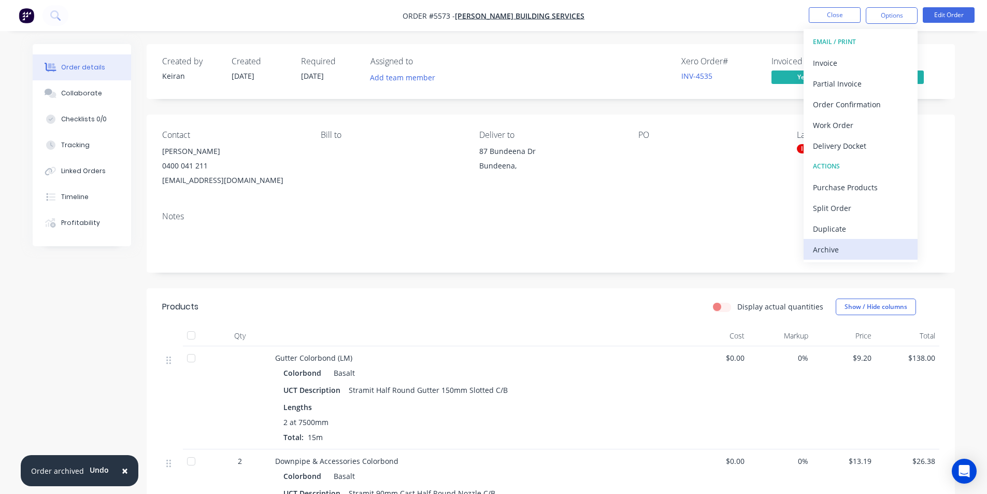
click at [862, 252] on div "Archive" at bounding box center [860, 249] width 95 height 15
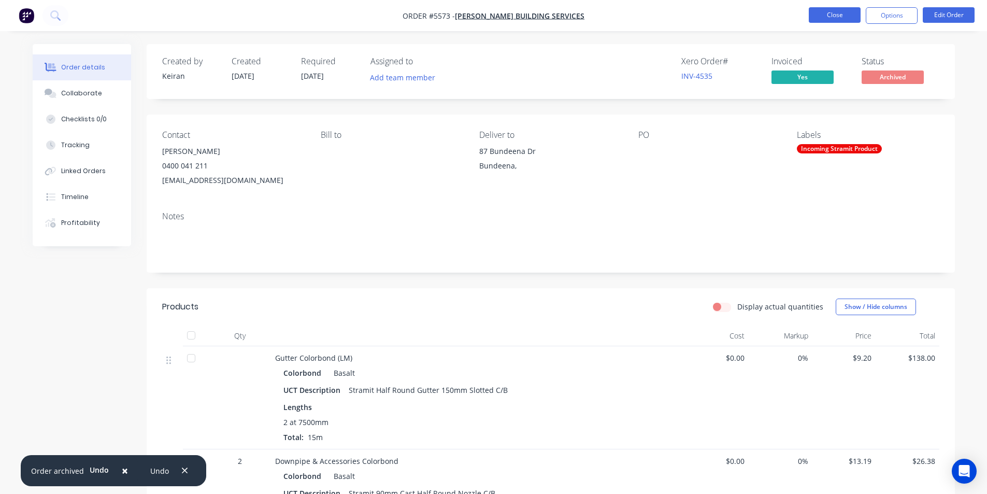
click at [830, 17] on button "Close" at bounding box center [834, 15] width 52 height 16
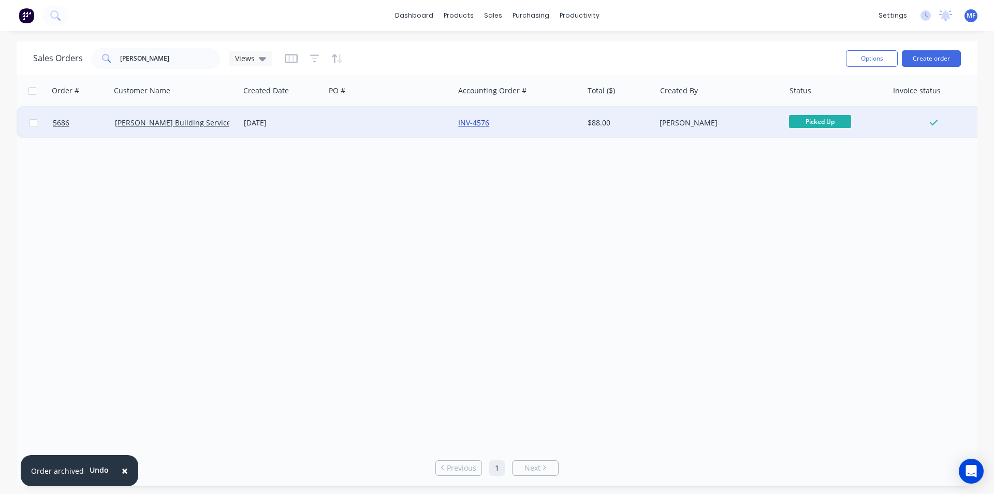
click at [482, 121] on link "INV-4576" at bounding box center [473, 123] width 31 height 10
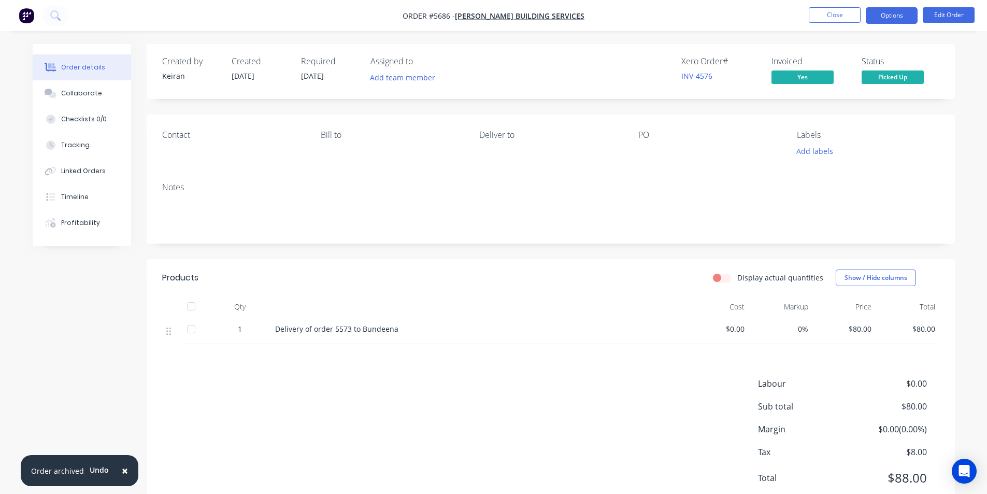
click at [897, 21] on button "Options" at bounding box center [891, 15] width 52 height 17
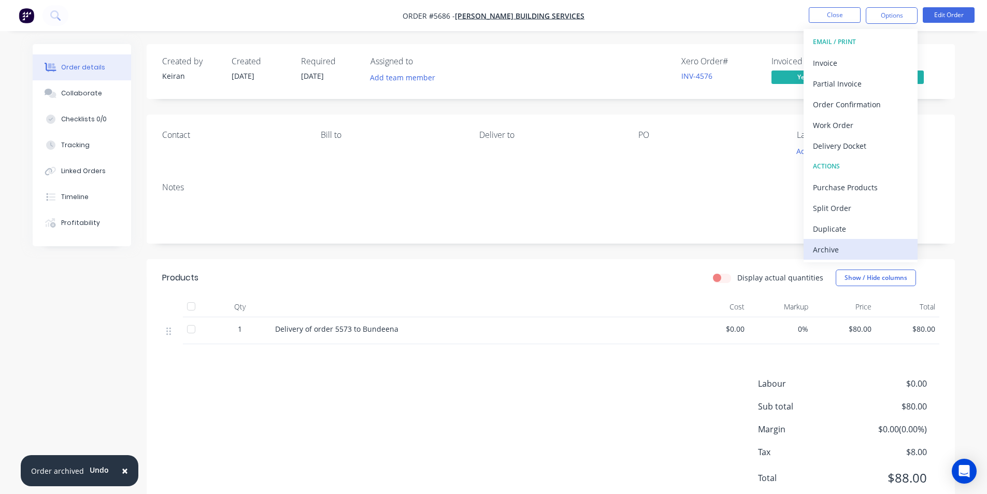
click at [850, 250] on div "Archive" at bounding box center [860, 249] width 95 height 15
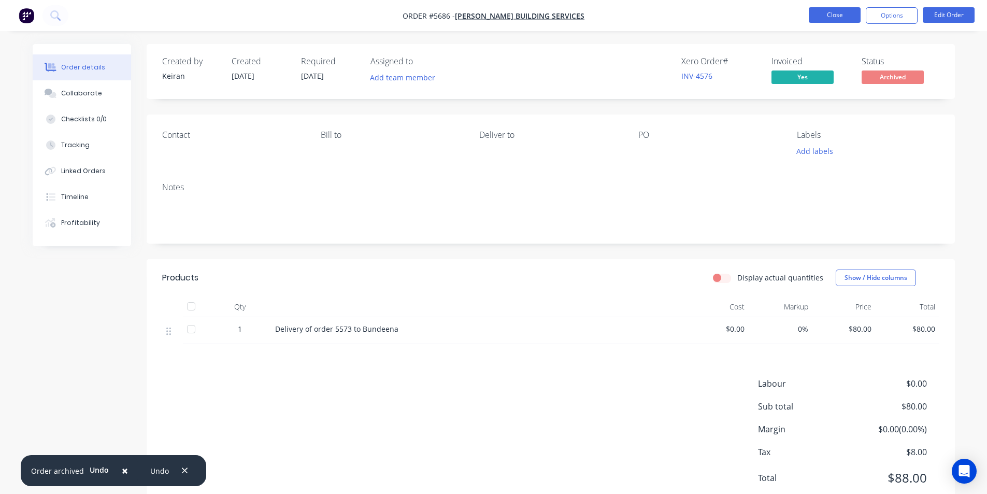
click at [836, 16] on button "Close" at bounding box center [834, 15] width 52 height 16
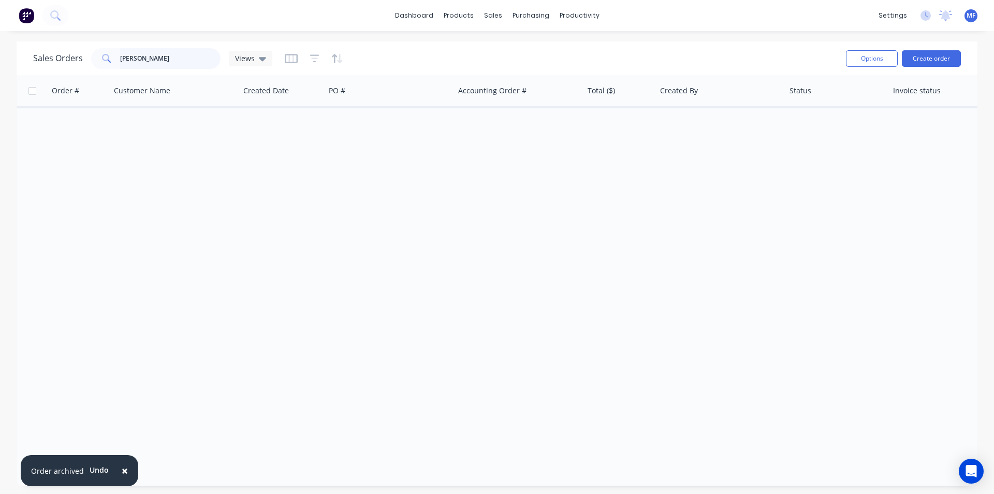
click at [164, 54] on input "ben reid" at bounding box center [170, 58] width 101 height 21
click at [168, 51] on input "ben reid" at bounding box center [170, 58] width 101 height 21
click at [492, 12] on div "sales" at bounding box center [493, 16] width 28 height 16
click at [509, 49] on link "Sales Orders" at bounding box center [547, 49] width 137 height 21
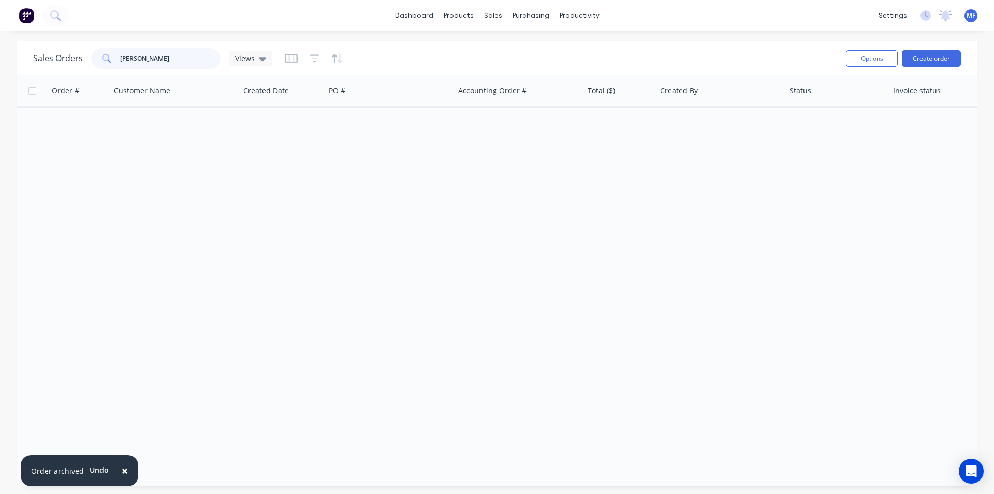
click at [153, 60] on input "ben r" at bounding box center [170, 58] width 101 height 21
type input "b"
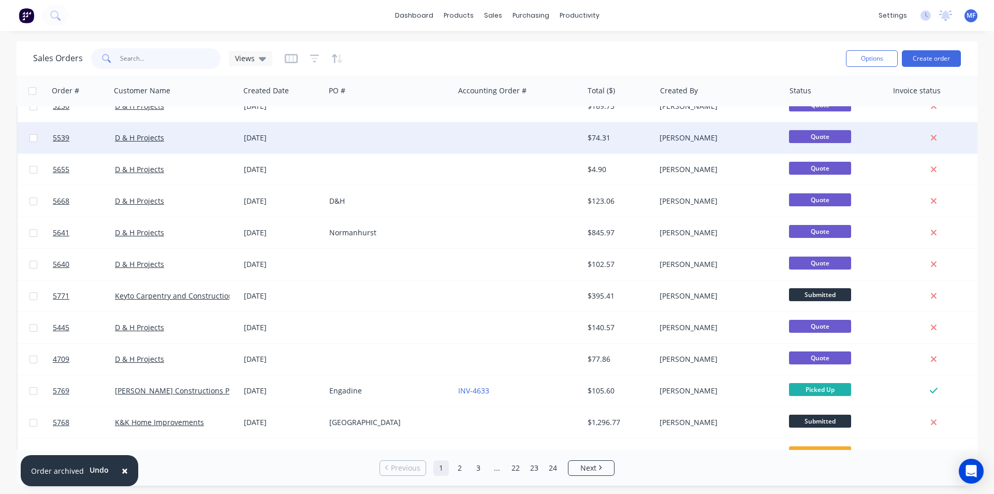
scroll to position [363, 0]
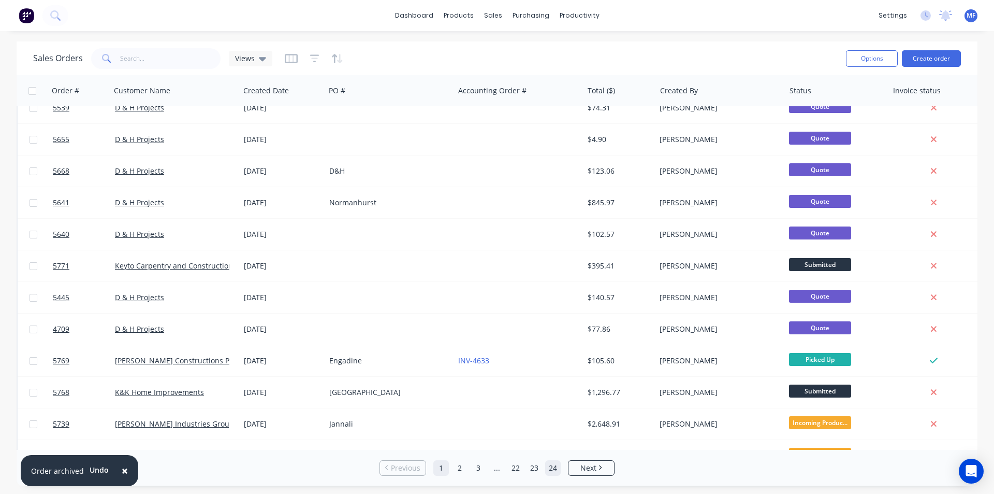
drag, startPoint x: 557, startPoint y: 464, endPoint x: 564, endPoint y: 460, distance: 8.4
click at [557, 462] on link "24" at bounding box center [553, 468] width 16 height 16
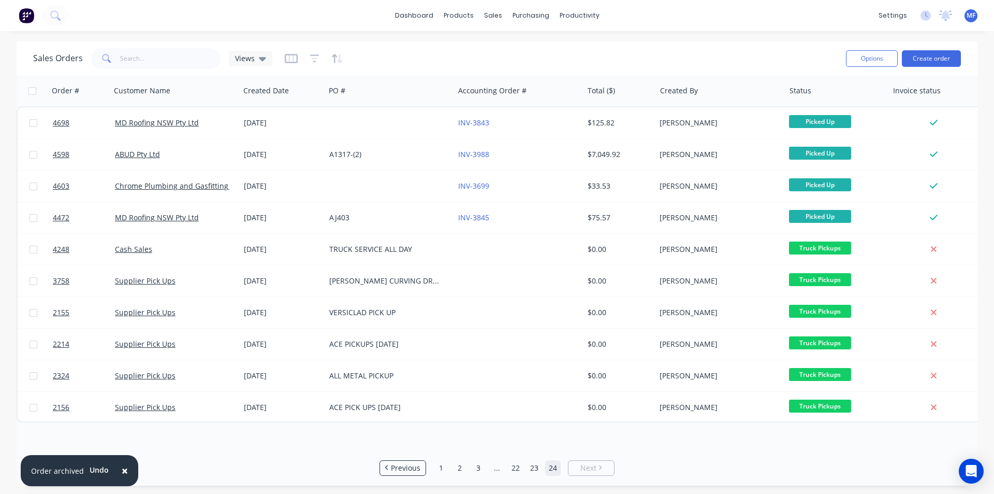
scroll to position [0, 0]
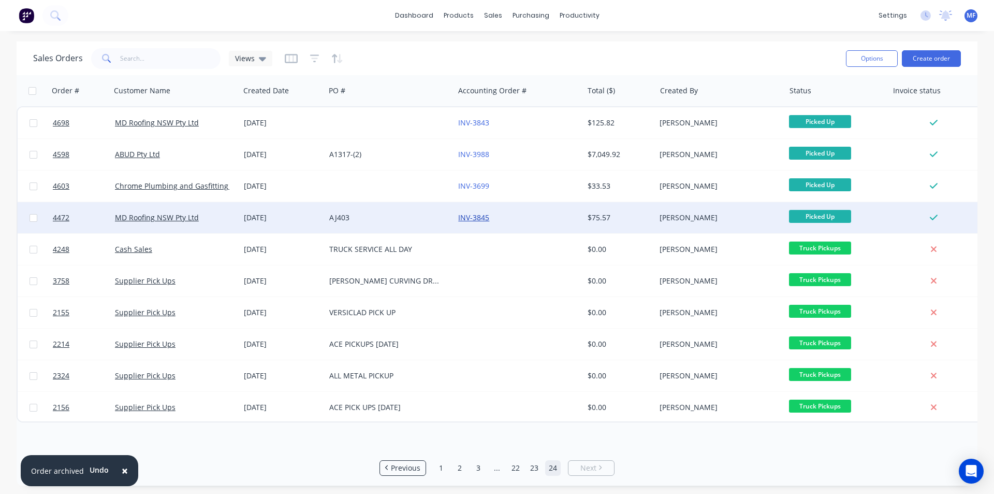
click at [472, 215] on link "INV-3845" at bounding box center [473, 217] width 31 height 10
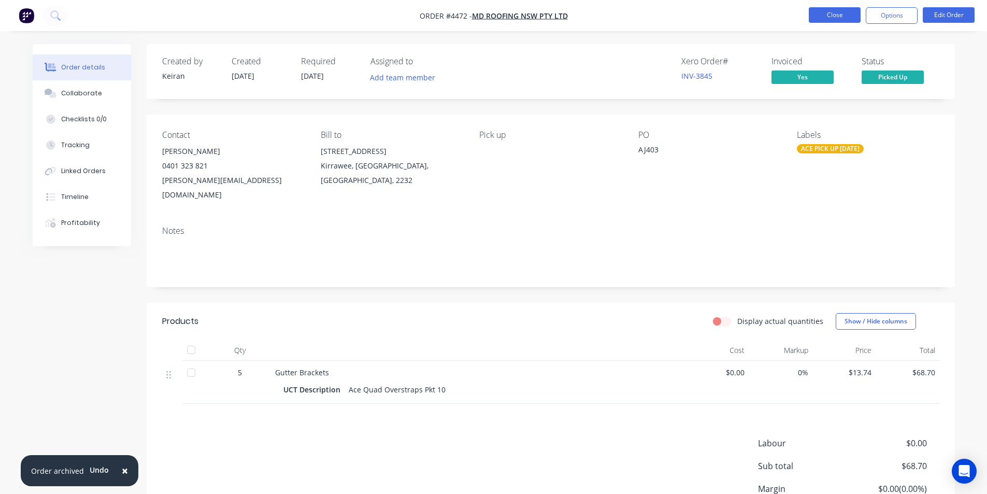
click at [835, 14] on button "Close" at bounding box center [834, 15] width 52 height 16
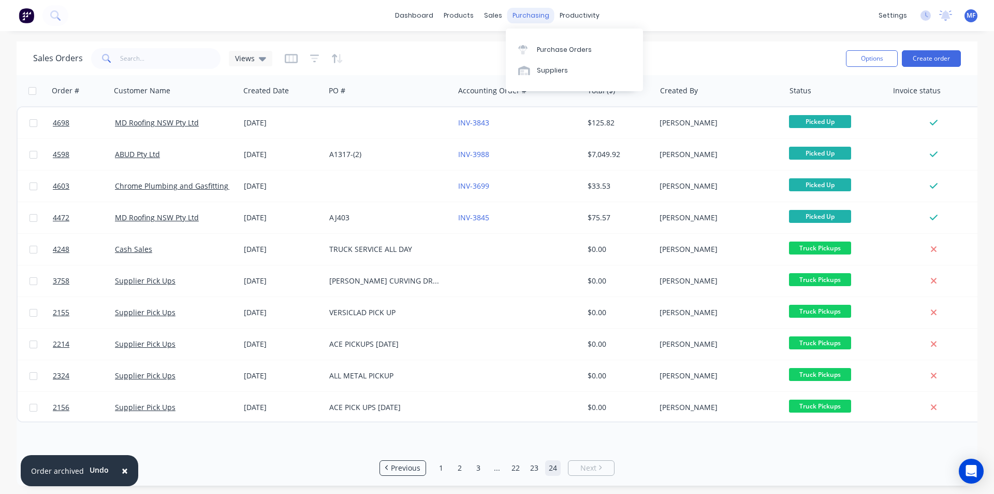
click at [523, 10] on div "purchasing" at bounding box center [531, 16] width 47 height 16
click at [568, 49] on div "Purchase Orders" at bounding box center [564, 49] width 55 height 9
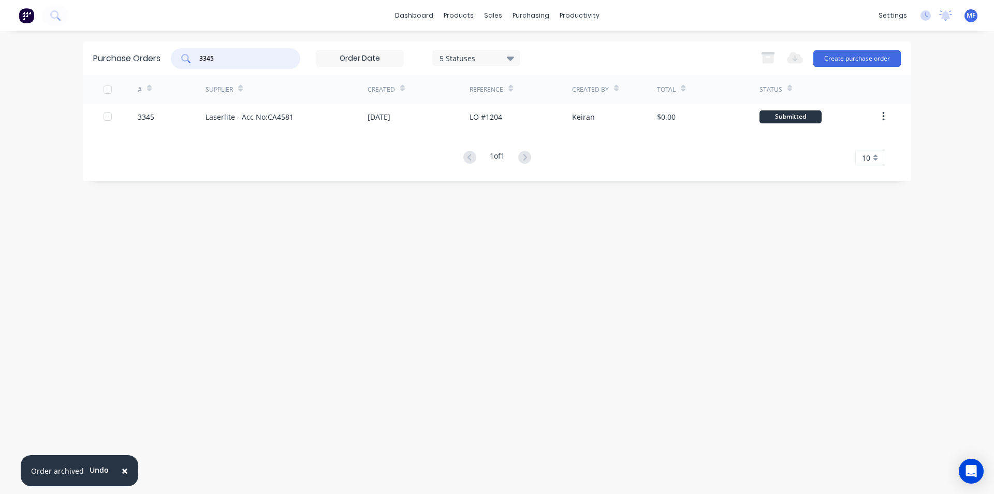
click at [220, 60] on input "3345" at bounding box center [241, 58] width 86 height 10
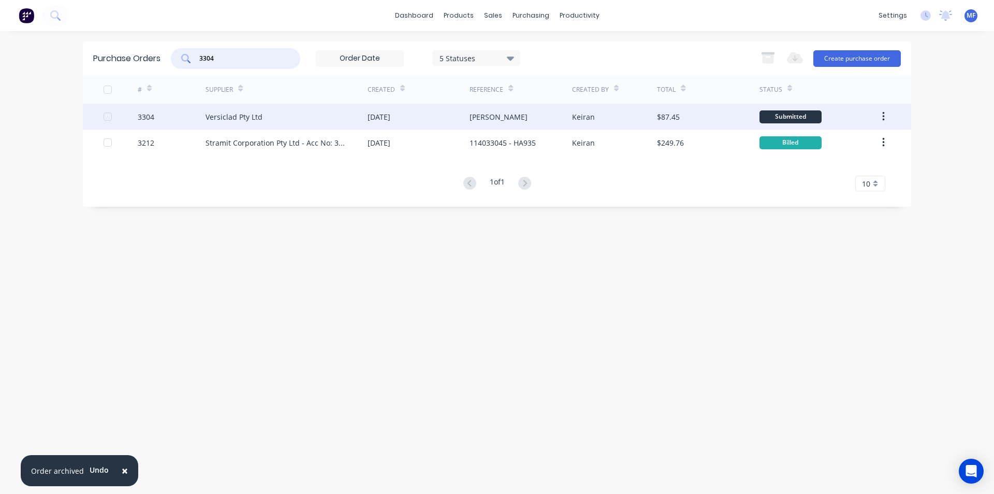
type input "3304"
click at [494, 118] on div "Rick Wood" at bounding box center [499, 116] width 58 height 11
type textarea "x"
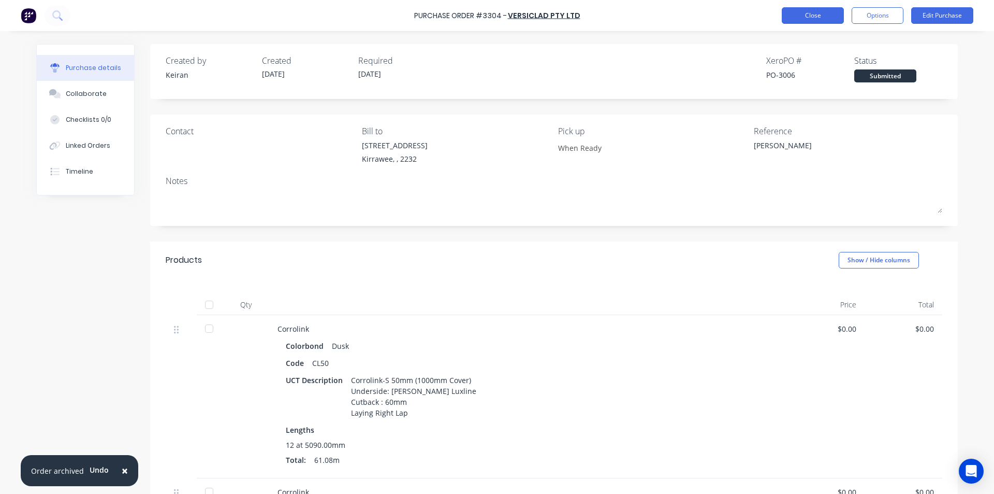
click at [810, 20] on button "Close" at bounding box center [813, 15] width 62 height 17
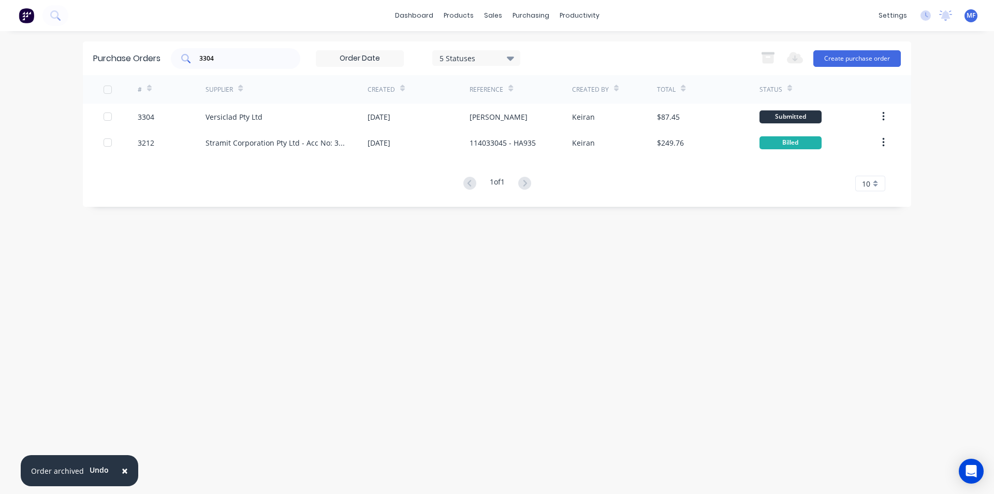
click at [245, 55] on input "3304" at bounding box center [241, 58] width 86 height 10
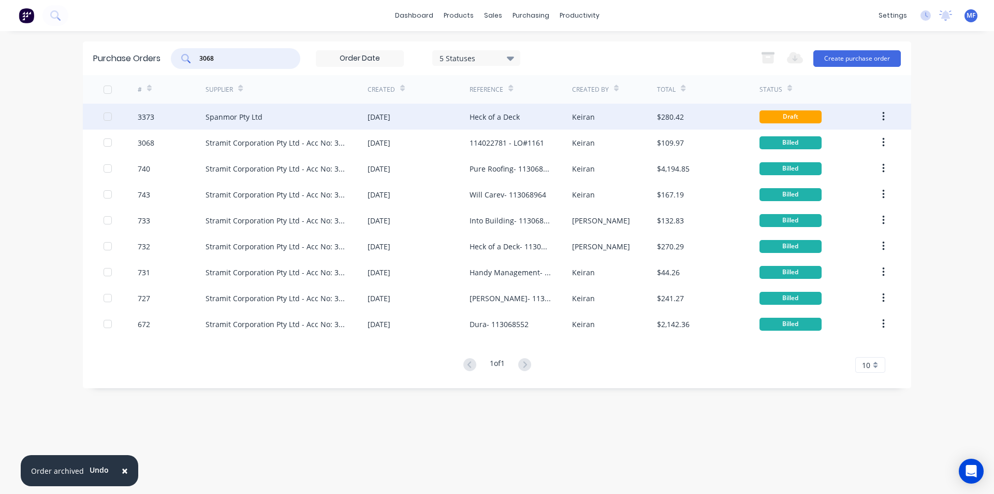
type input "3068"
click at [245, 115] on div "Spanmor Pty Ltd" at bounding box center [234, 116] width 57 height 11
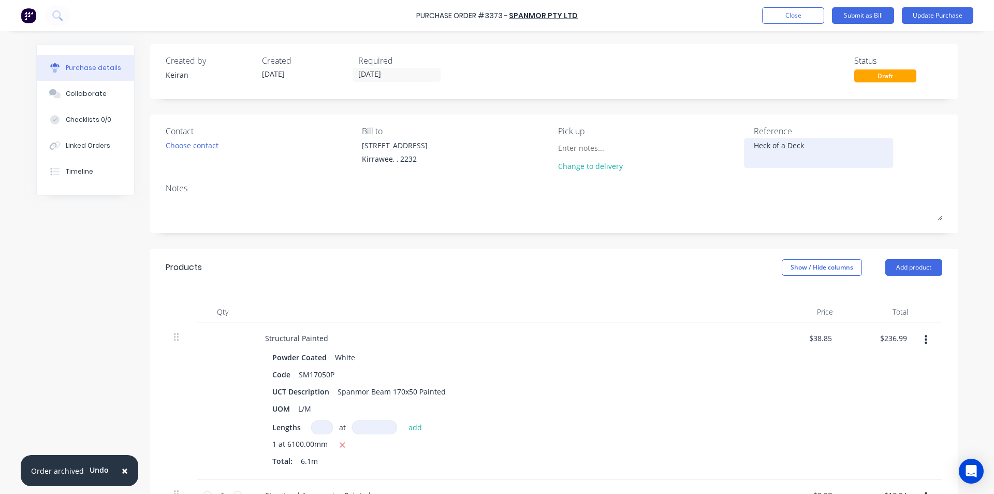
click at [820, 148] on textarea "Heck of a Deck" at bounding box center [818, 151] width 129 height 23
type textarea "x"
click at [87, 91] on div "Collaborate" at bounding box center [86, 93] width 41 height 9
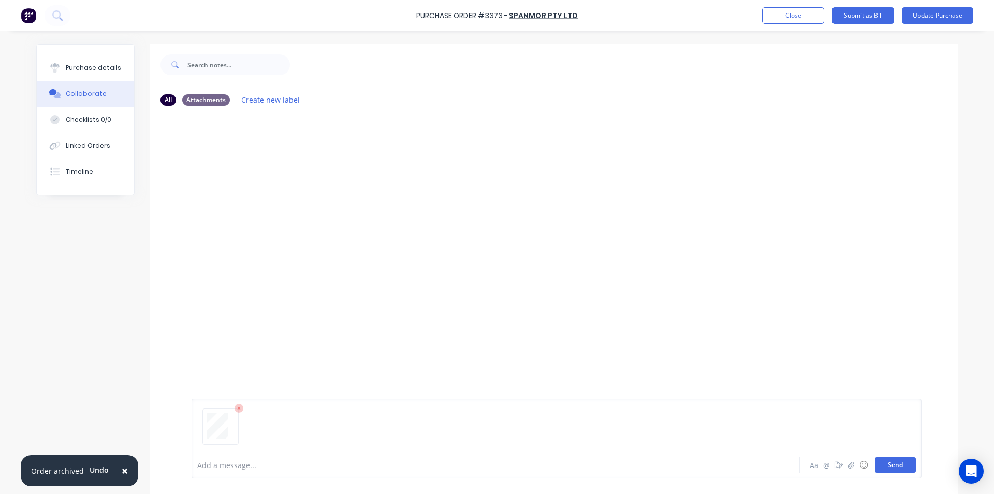
click at [895, 462] on button "Send" at bounding box center [895, 465] width 41 height 16
click at [795, 319] on div "MF You 02:15pm 09/09/25 ORD00027368.pdf Labels Download Delete" at bounding box center [554, 282] width 808 height 337
click at [789, 14] on button "Close" at bounding box center [793, 15] width 62 height 17
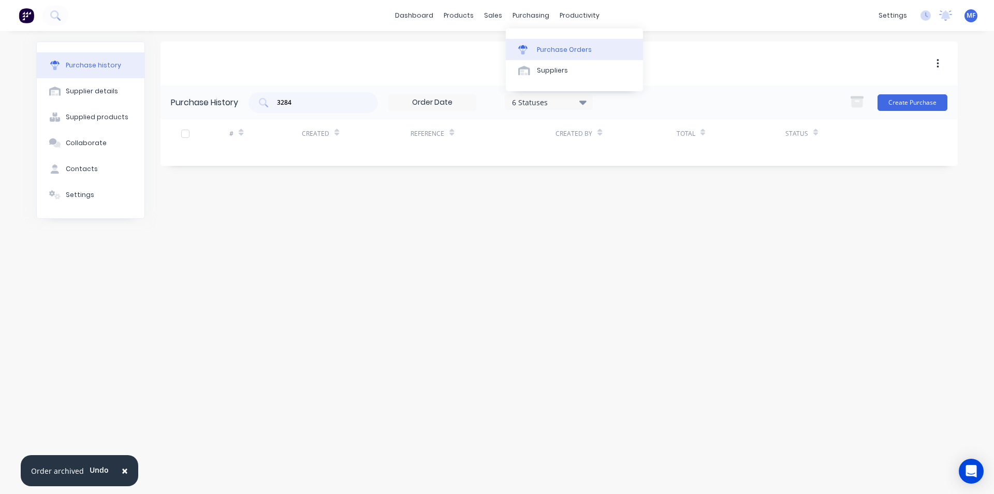
click at [553, 49] on div "Purchase Orders" at bounding box center [564, 49] width 55 height 9
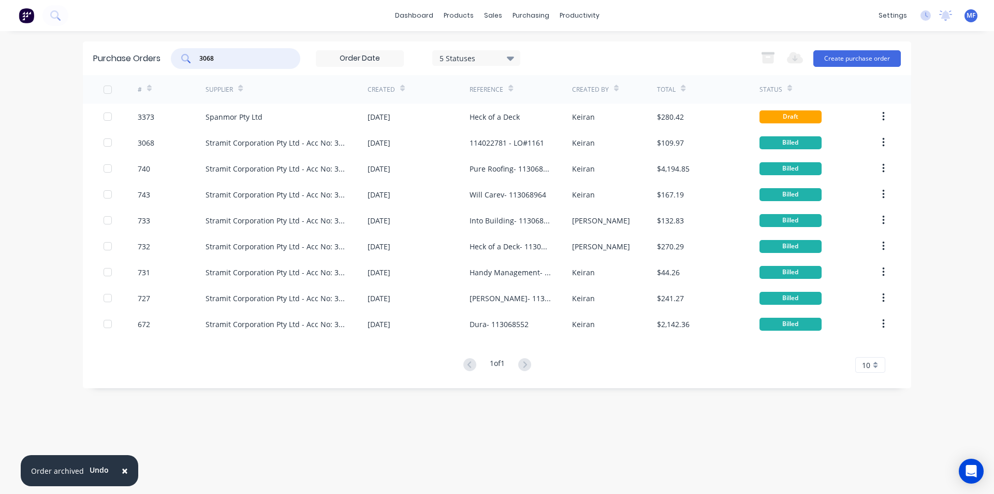
click at [220, 56] on input "3068" at bounding box center [241, 58] width 86 height 10
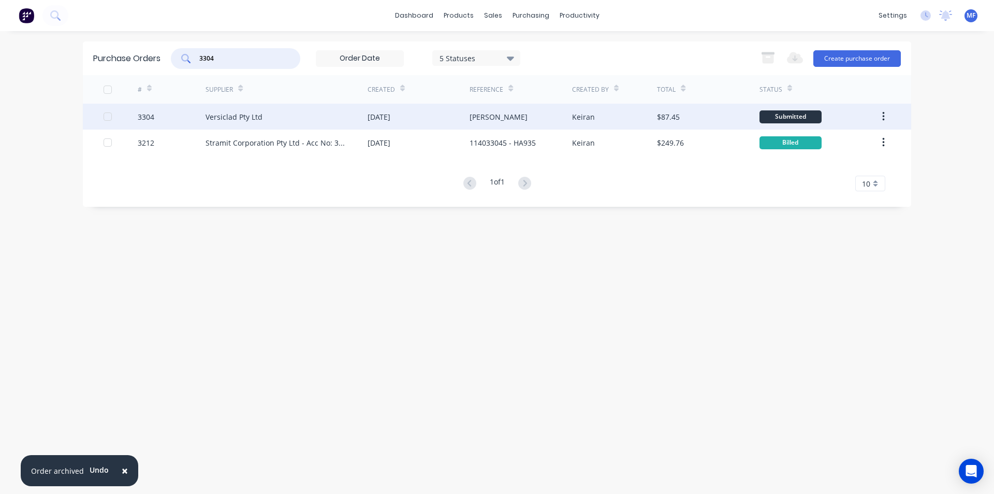
type input "3304"
click at [251, 117] on div "Versiclad Pty Ltd" at bounding box center [234, 116] width 57 height 11
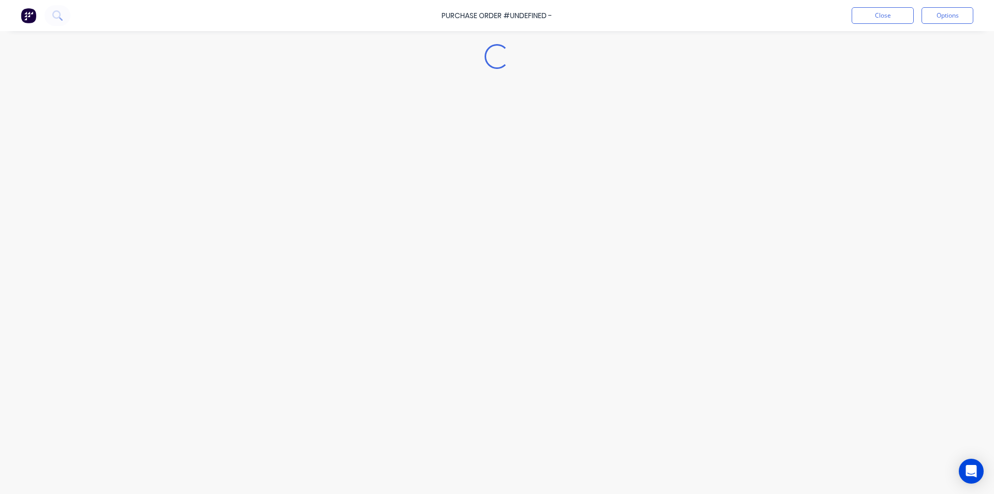
type textarea "x"
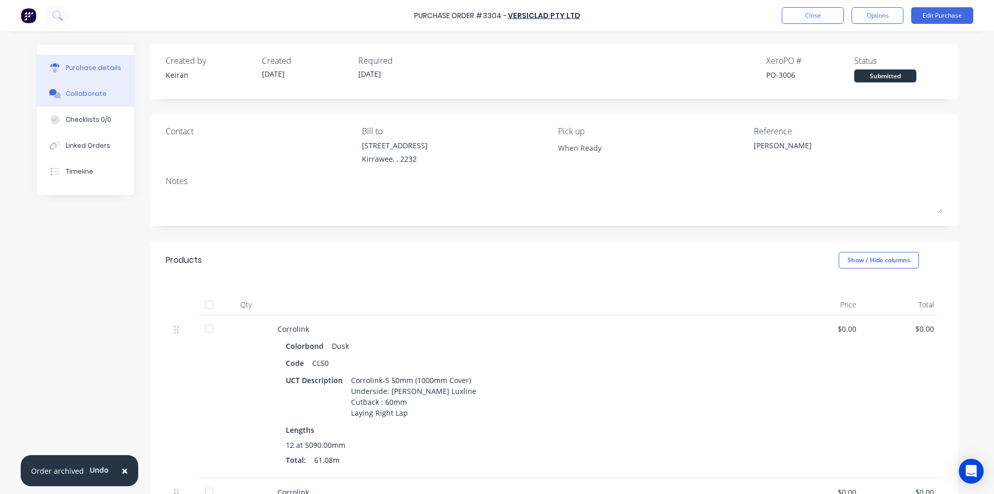
click at [86, 88] on button "Collaborate" at bounding box center [85, 94] width 97 height 26
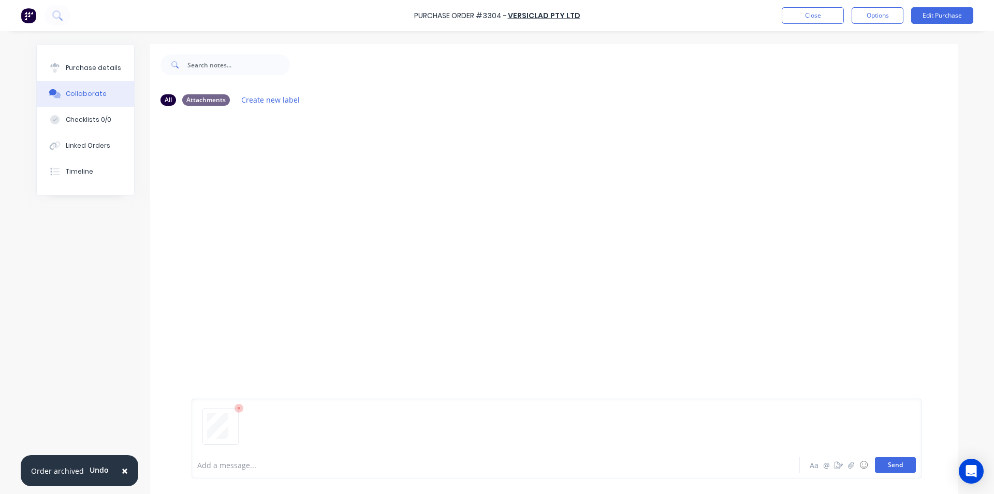
click at [895, 462] on button "Send" at bounding box center [895, 465] width 41 height 16
click at [264, 467] on div at bounding box center [467, 464] width 539 height 11
click at [883, 467] on button "Send" at bounding box center [895, 465] width 41 height 16
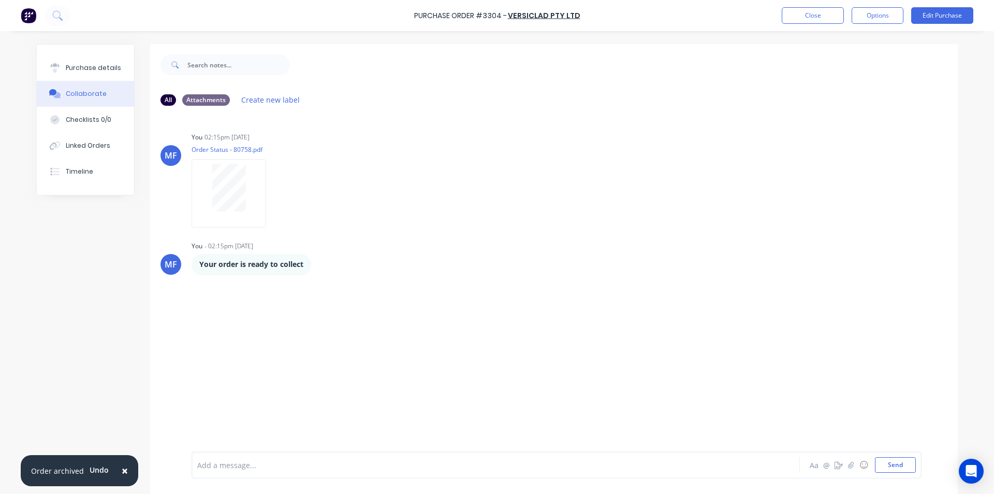
click at [659, 379] on div "MF You 02:15pm 09/09/25 Order Status - 80758.pdf Labels Download Delete MF You …" at bounding box center [554, 282] width 808 height 337
click at [821, 11] on button "Close" at bounding box center [813, 15] width 62 height 17
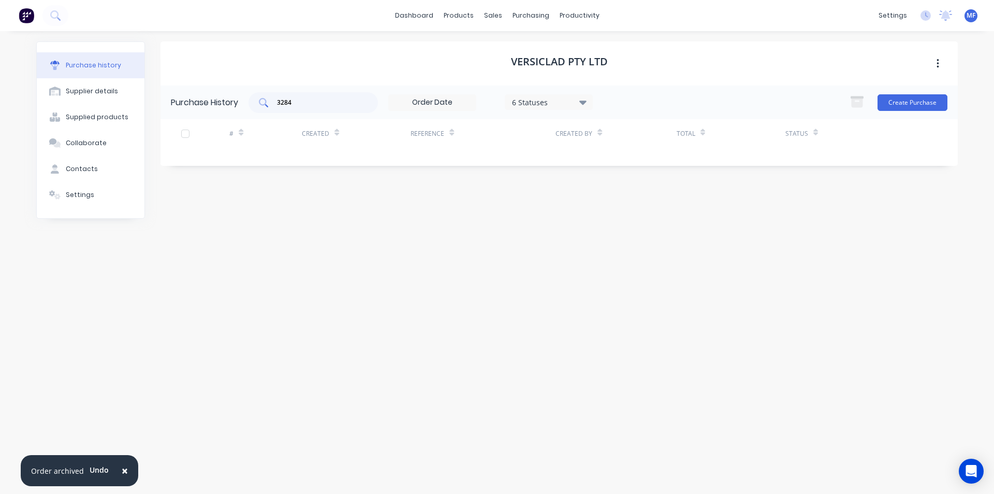
click at [307, 96] on div "3284" at bounding box center [313, 102] width 129 height 21
click at [517, 12] on div "purchasing" at bounding box center [531, 16] width 47 height 16
click at [564, 49] on div "Purchase Orders" at bounding box center [564, 49] width 55 height 9
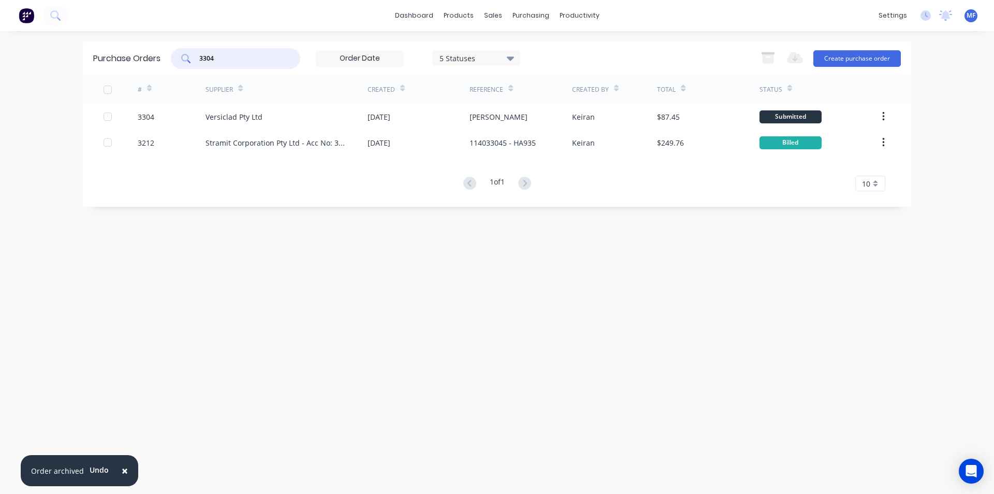
click at [237, 55] on input "3304" at bounding box center [241, 58] width 86 height 10
click at [236, 55] on input "3304" at bounding box center [241, 58] width 86 height 10
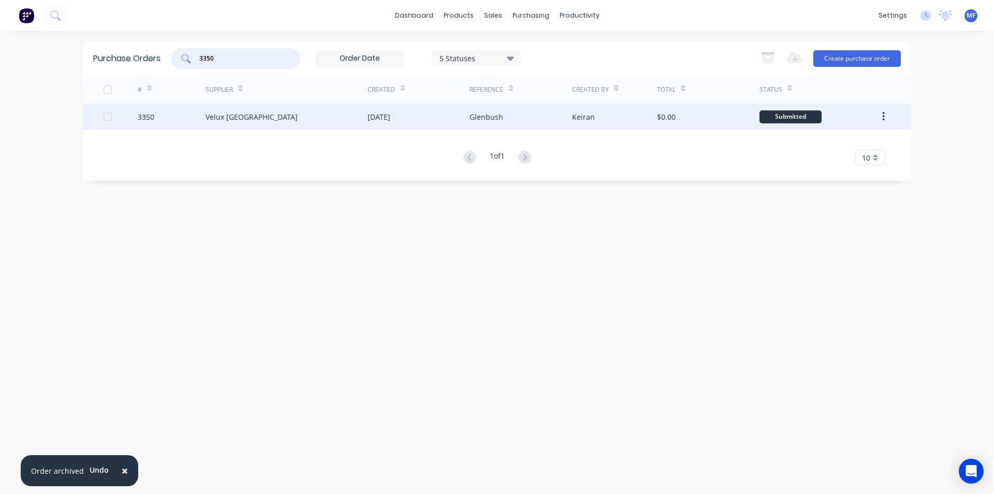
type input "3350"
click at [230, 118] on div "Velux Australia" at bounding box center [252, 116] width 92 height 11
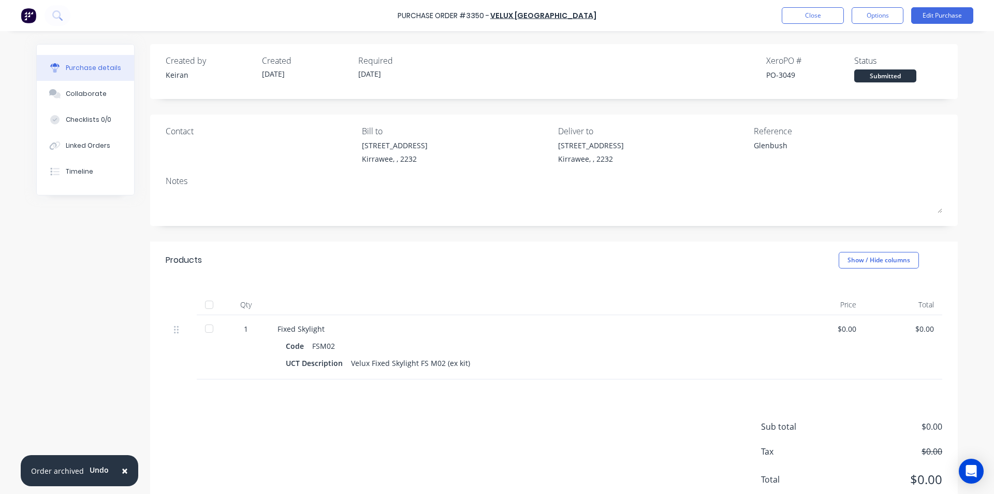
click at [867, 140] on div "Glenbush" at bounding box center [818, 153] width 129 height 26
click at [953, 15] on button "Edit Purchase" at bounding box center [942, 15] width 62 height 17
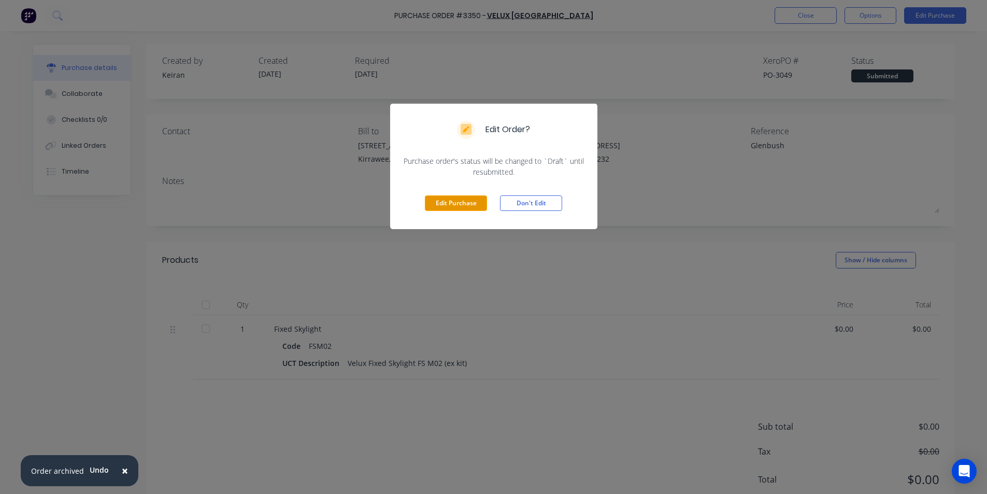
click at [450, 204] on button "Edit Purchase" at bounding box center [456, 203] width 62 height 16
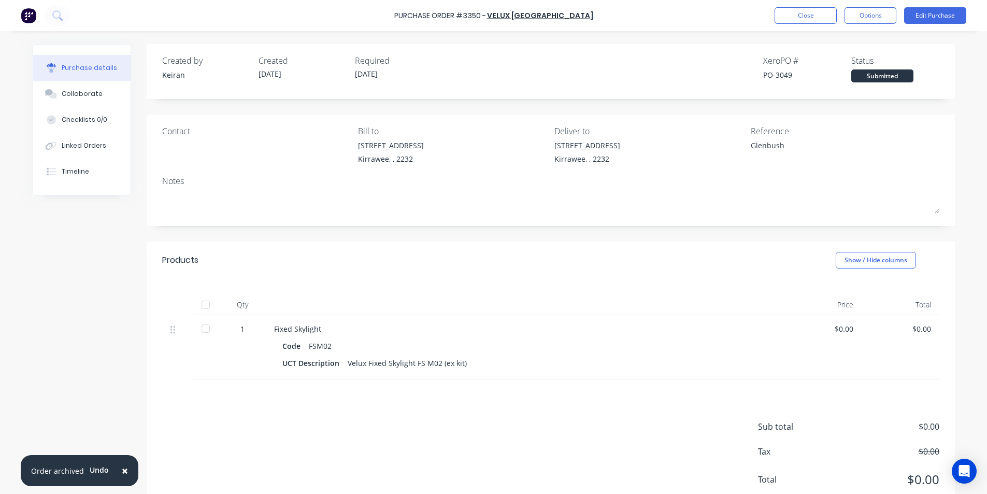
type textarea "x"
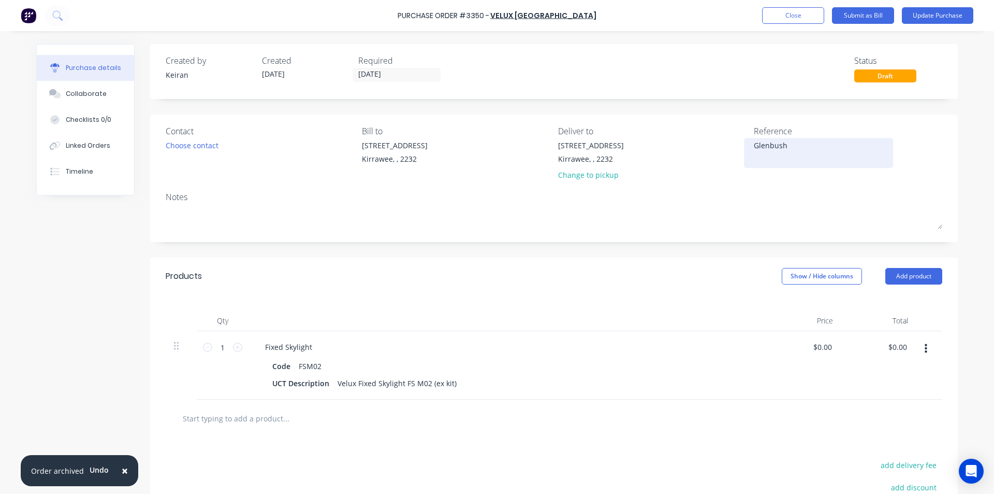
click at [777, 155] on textarea "Glenbush" at bounding box center [818, 151] width 129 height 23
type textarea "Glenbush- 13503117"
type textarea "x"
type textarea "Glenbush- 13503117"
click at [803, 166] on div "Glenbush- 13503117" at bounding box center [818, 153] width 129 height 26
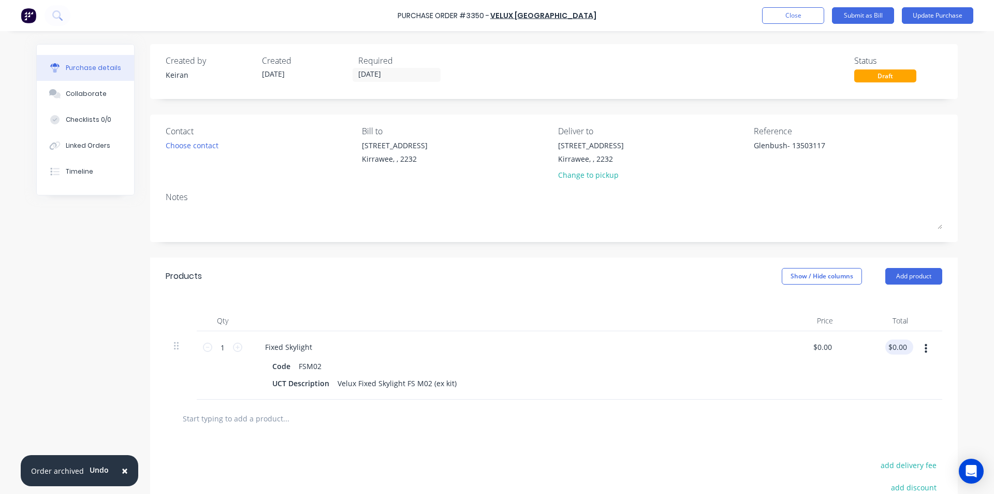
type textarea "x"
type input "0.00"
click at [904, 346] on input "0.00" at bounding box center [898, 346] width 24 height 15
click at [901, 349] on input "0.00" at bounding box center [900, 346] width 20 height 15
type textarea "x"
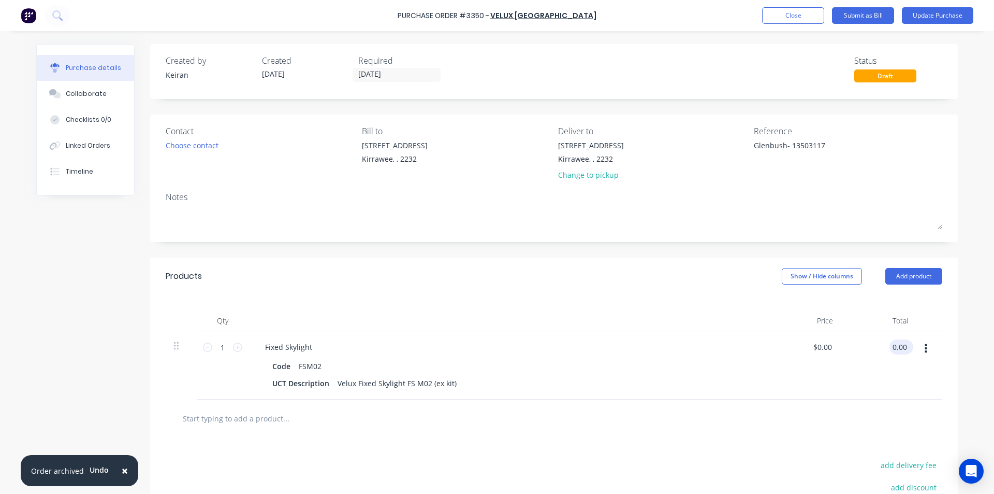
click at [901, 349] on input "0.00" at bounding box center [900, 346] width 20 height 15
type input "481.14"
type textarea "x"
type input "$481.14"
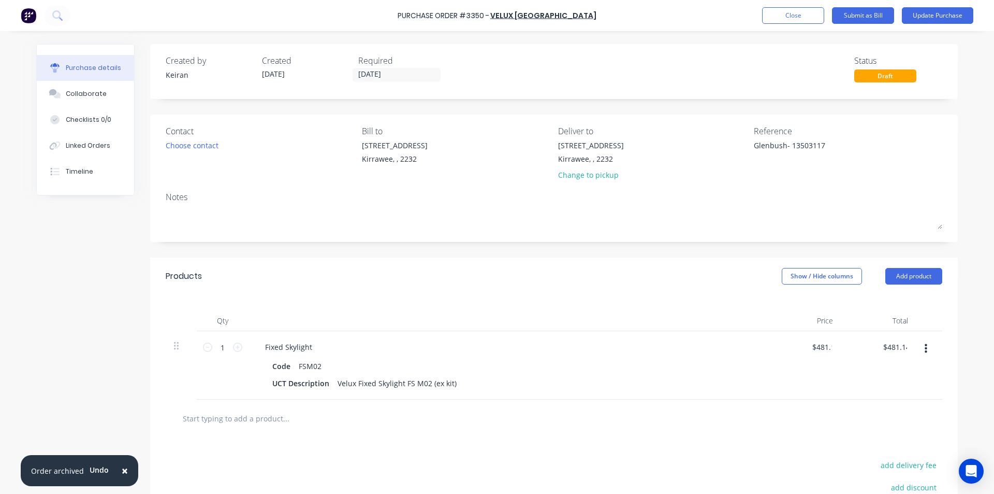
click at [807, 400] on div at bounding box center [554, 418] width 777 height 38
click at [874, 9] on button "Submit as Bill" at bounding box center [863, 15] width 62 height 17
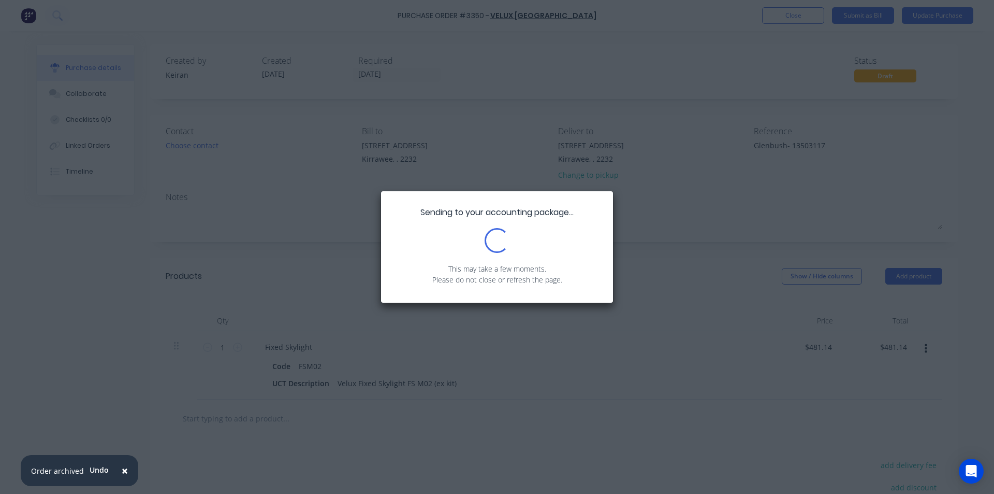
type textarea "x"
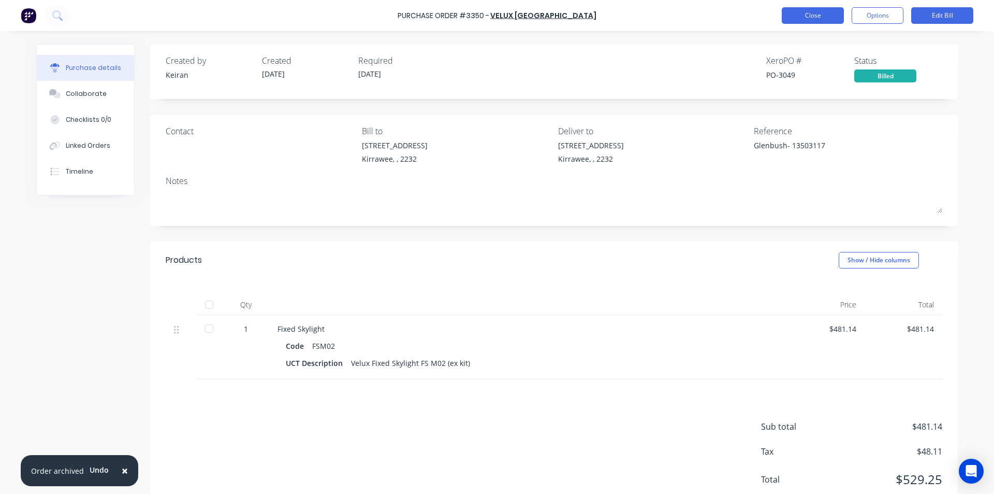
click at [813, 15] on button "Close" at bounding box center [813, 15] width 62 height 17
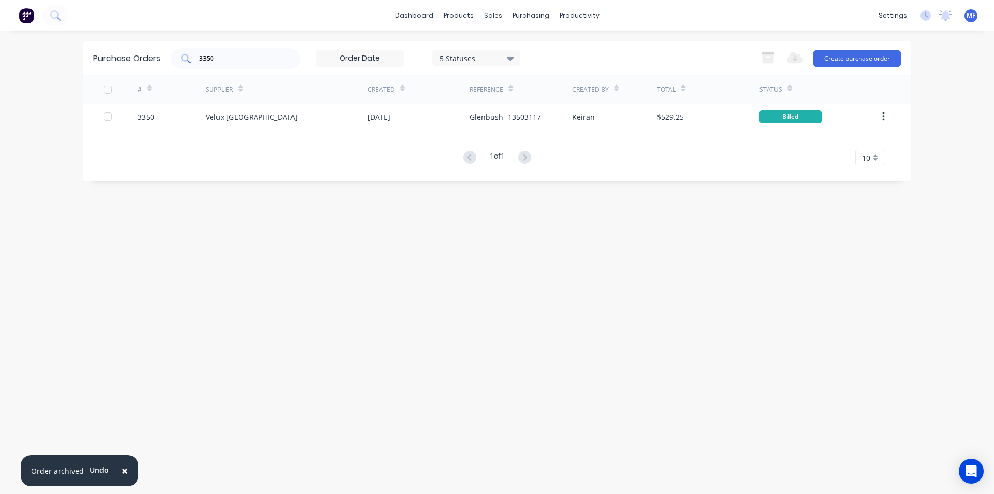
click at [220, 59] on input "3350" at bounding box center [241, 58] width 86 height 10
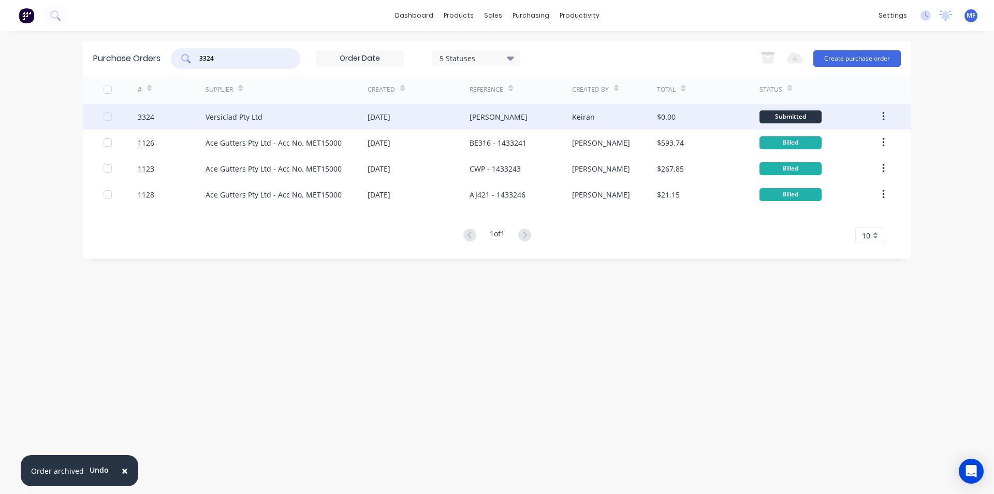
type input "3324"
click at [227, 116] on div "Versiclad Pty Ltd" at bounding box center [234, 116] width 57 height 11
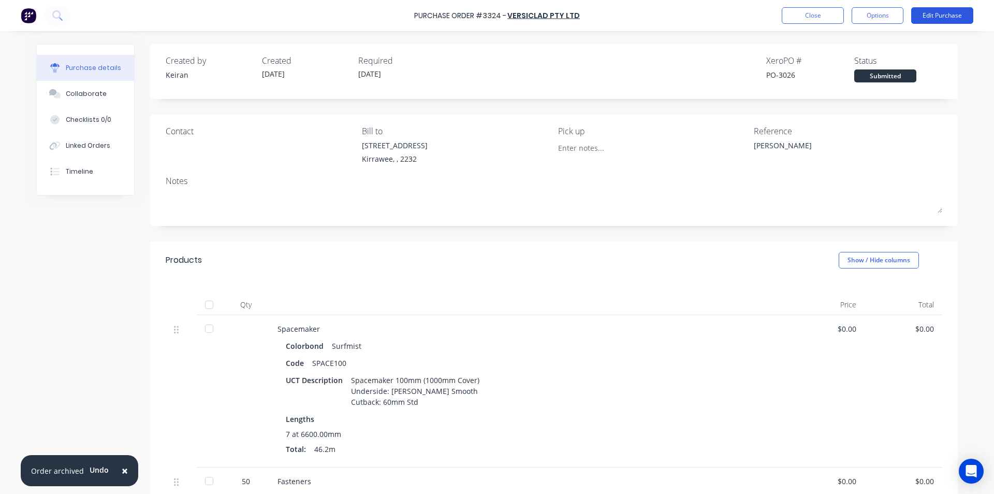
click at [948, 9] on button "Edit Purchase" at bounding box center [942, 15] width 62 height 17
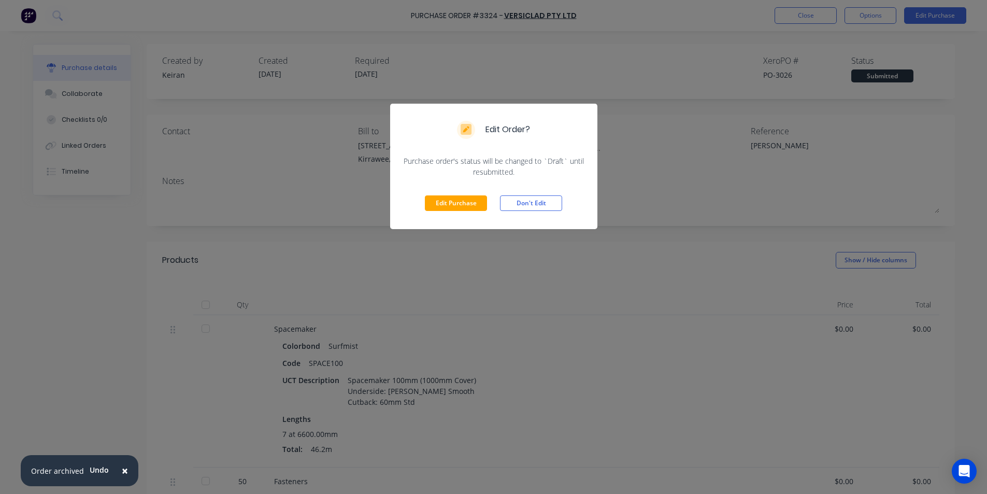
click at [742, 216] on div "Edit Order? Purchase order's status will be changed to `Draft` until resubmitte…" at bounding box center [493, 247] width 987 height 494
type textarea "x"
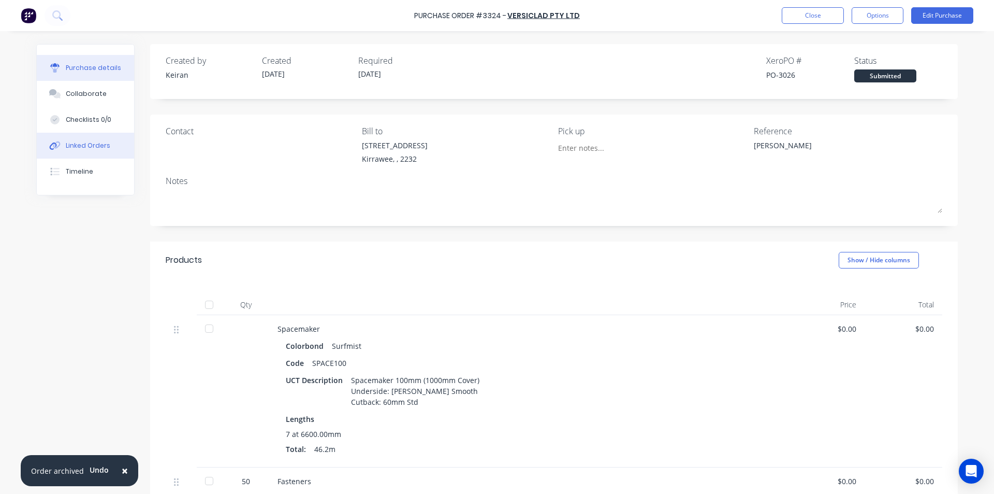
click at [78, 144] on div "Linked Orders" at bounding box center [88, 145] width 45 height 9
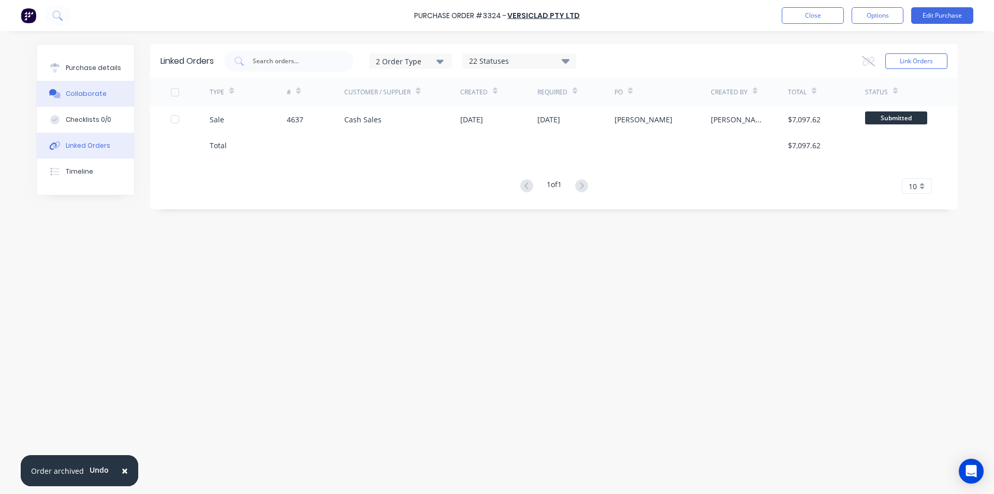
click at [95, 95] on div "Collaborate" at bounding box center [86, 93] width 41 height 9
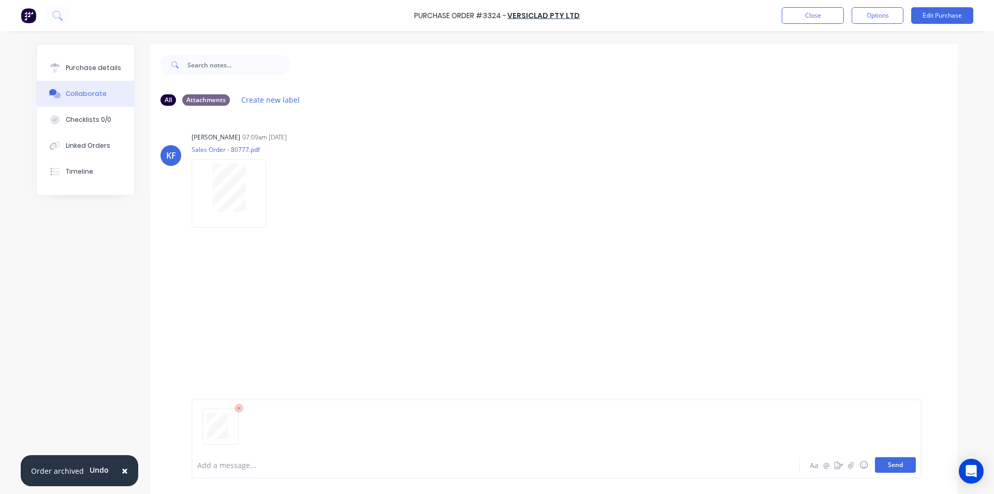
click at [896, 466] on button "Send" at bounding box center [895, 465] width 41 height 16
click at [223, 464] on div at bounding box center [467, 464] width 539 height 11
click at [895, 463] on button "Send" at bounding box center [895, 465] width 41 height 16
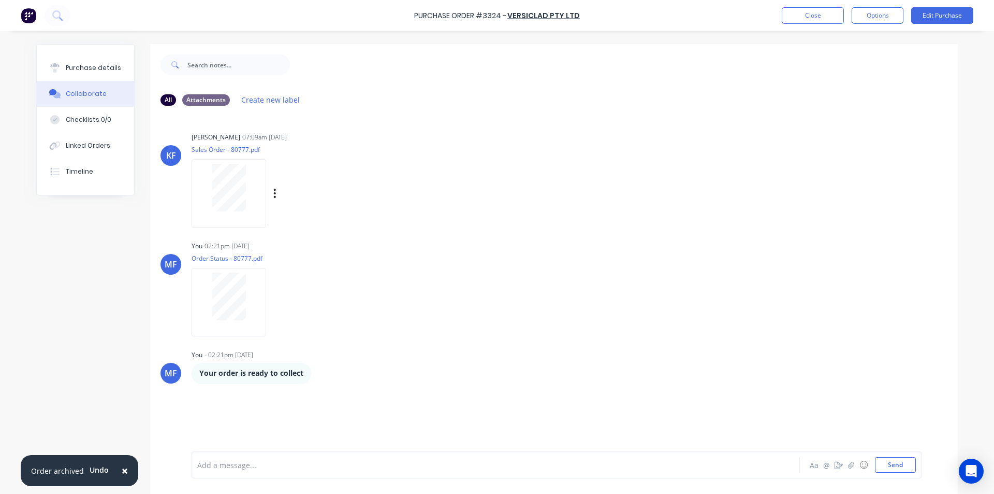
click at [499, 221] on div "Keiran Fenwick 07:09am 05/09/25 Sales Order - 80777.pdf Labels Download Delete" at bounding box center [354, 175] width 324 height 93
click at [808, 15] on button "Close" at bounding box center [813, 15] width 62 height 17
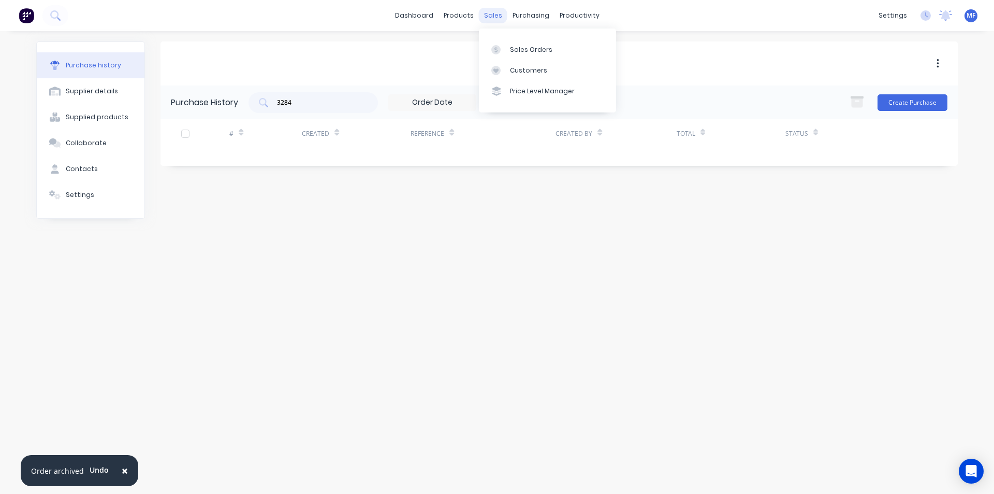
click at [491, 17] on div "sales" at bounding box center [493, 16] width 28 height 16
click at [554, 73] on div "Suppliers" at bounding box center [552, 70] width 31 height 9
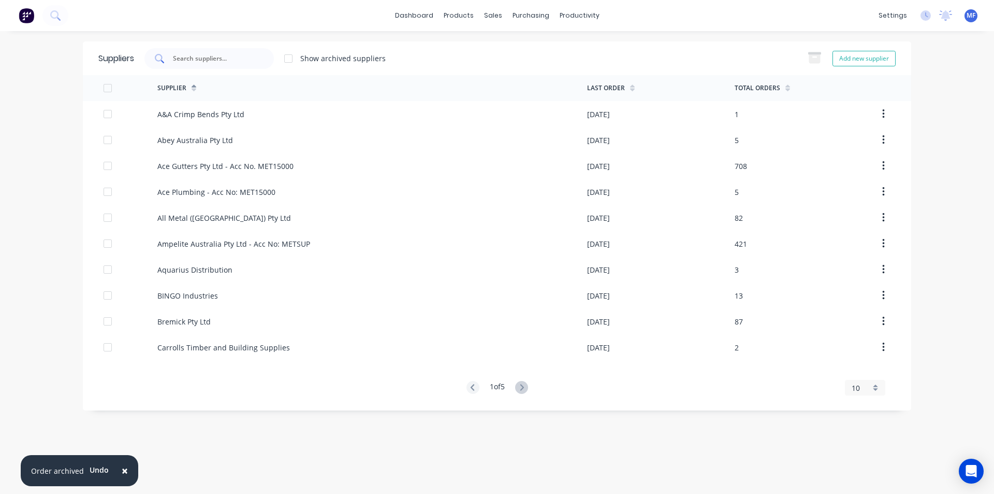
click at [197, 57] on input "text" at bounding box center [215, 58] width 86 height 10
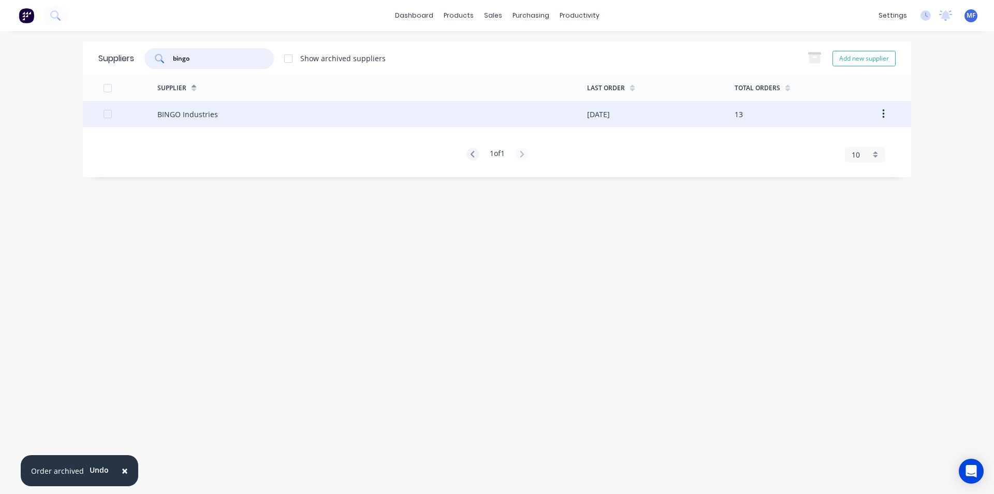
type input "bingo"
click at [190, 113] on div "BINGO Industries" at bounding box center [187, 114] width 61 height 11
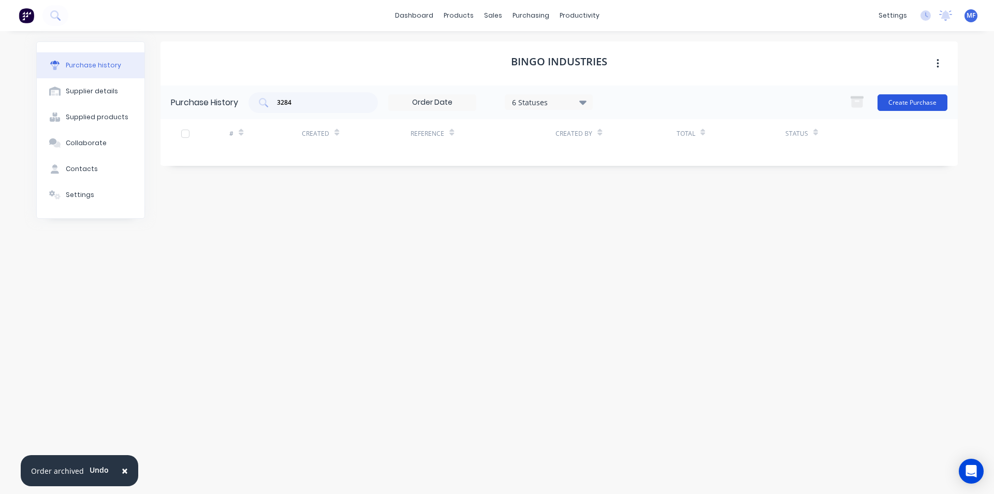
click at [905, 97] on button "Create Purchase" at bounding box center [913, 102] width 70 height 17
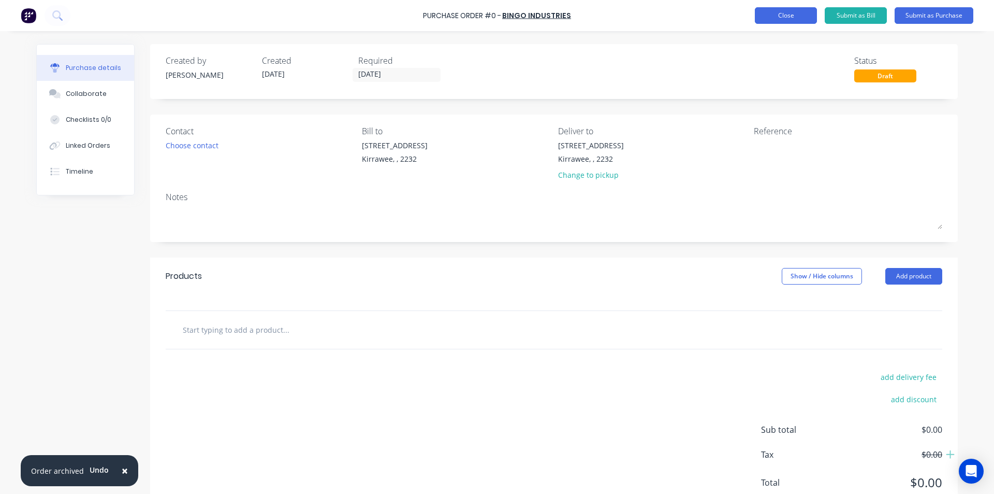
click at [796, 13] on button "Close" at bounding box center [786, 15] width 62 height 17
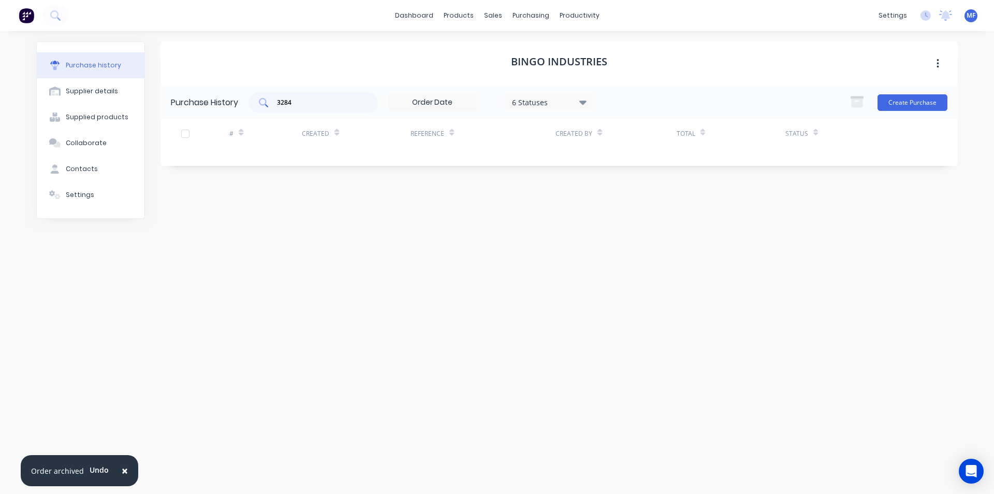
click at [311, 104] on input "3284" at bounding box center [319, 102] width 86 height 10
click at [747, 30] on div "dashboard products sales purchasing productivity dashboard products Product Cat…" at bounding box center [497, 15] width 994 height 31
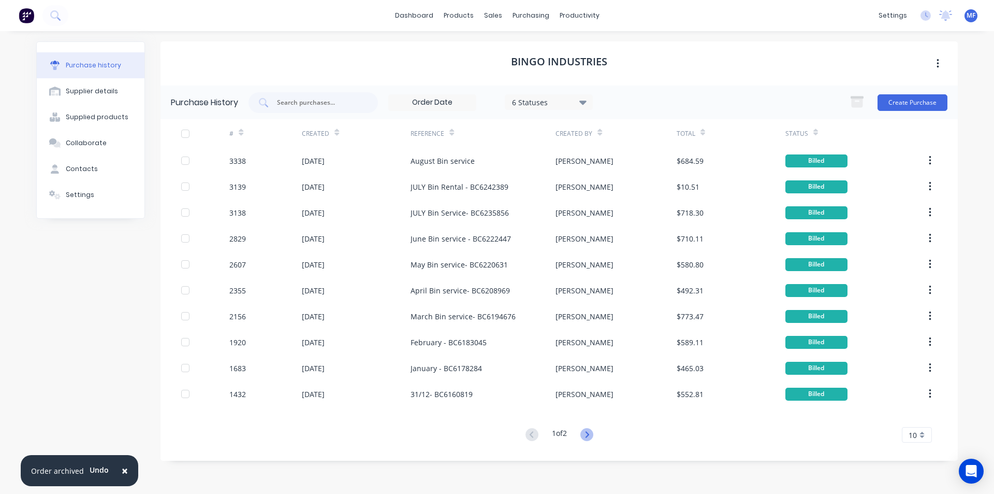
click at [588, 437] on icon at bounding box center [587, 434] width 4 height 6
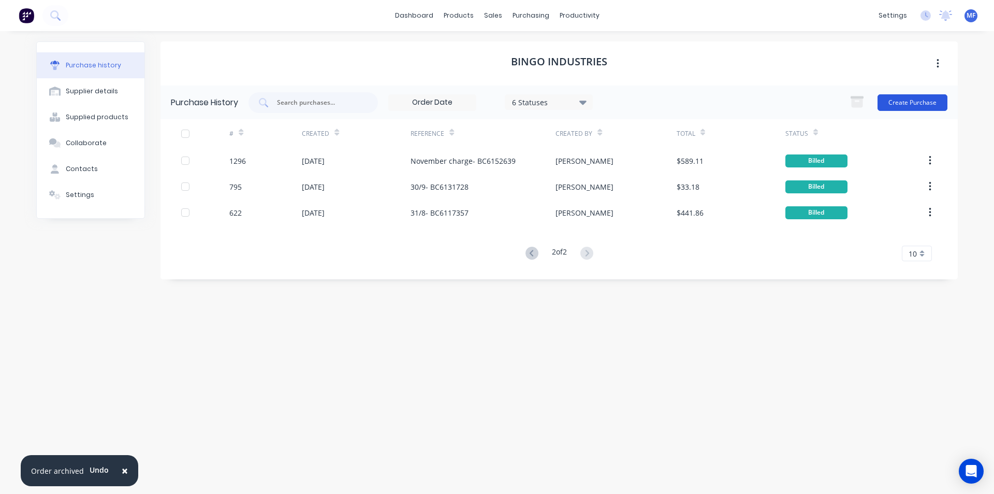
click at [913, 96] on button "Create Purchase" at bounding box center [913, 102] width 70 height 17
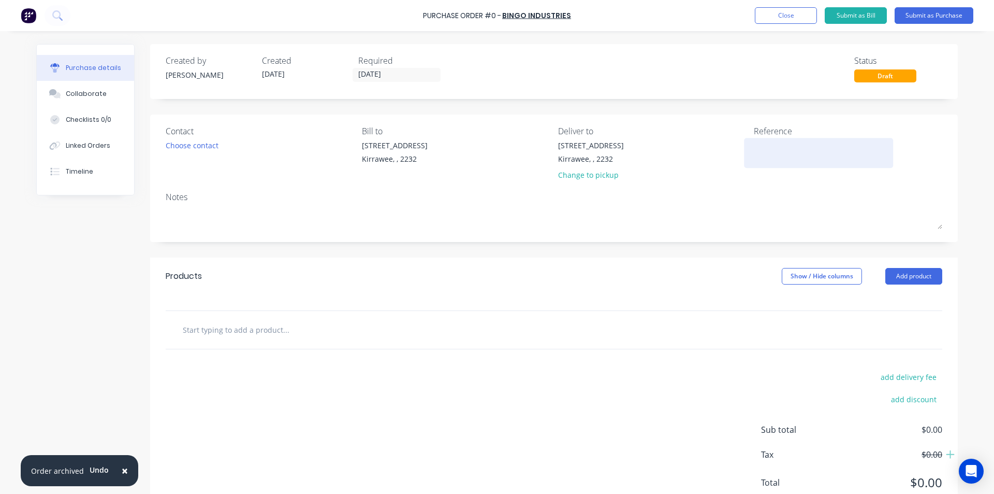
click at [783, 157] on textarea at bounding box center [818, 151] width 129 height 23
type textarea "Rental charge from May"
type textarea "x"
type textarea "Rental charge from May"
click at [218, 333] on input "text" at bounding box center [285, 329] width 207 height 21
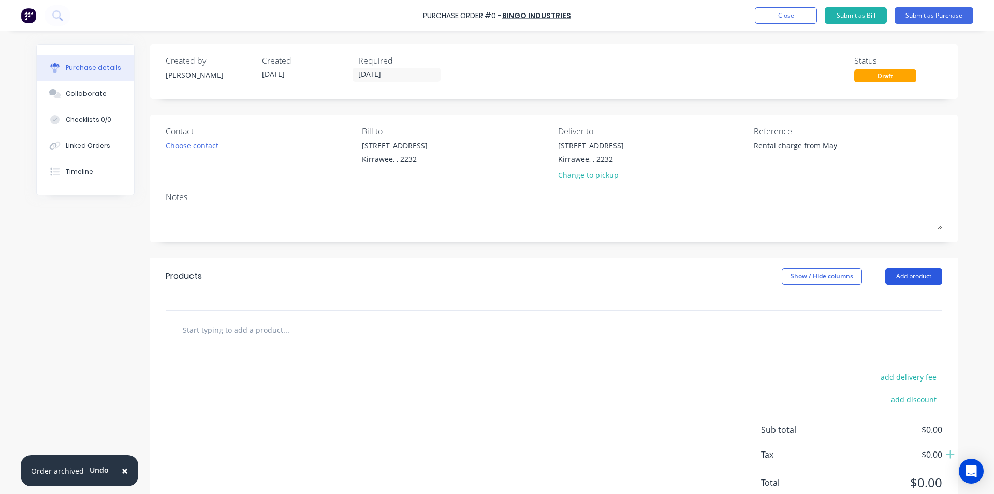
click at [896, 273] on button "Add product" at bounding box center [914, 276] width 57 height 17
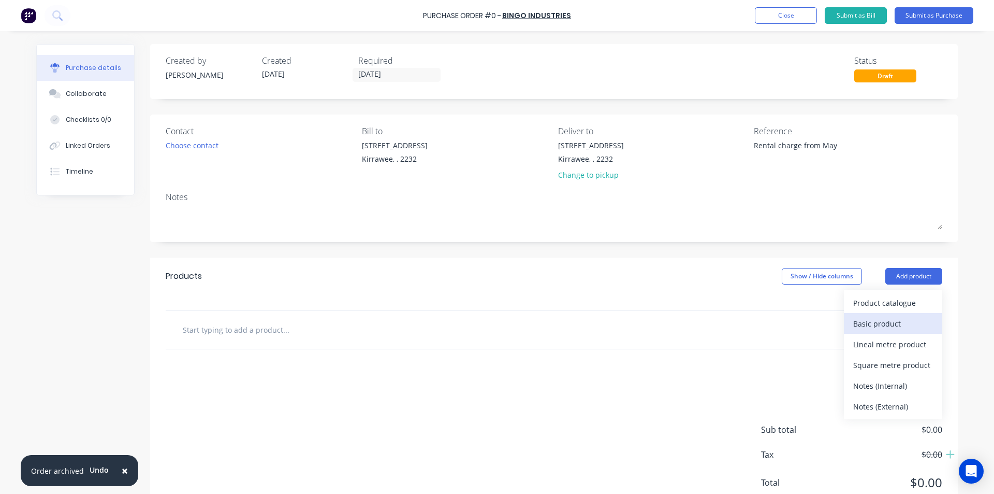
click at [881, 320] on div "Basic product" at bounding box center [893, 323] width 80 height 15
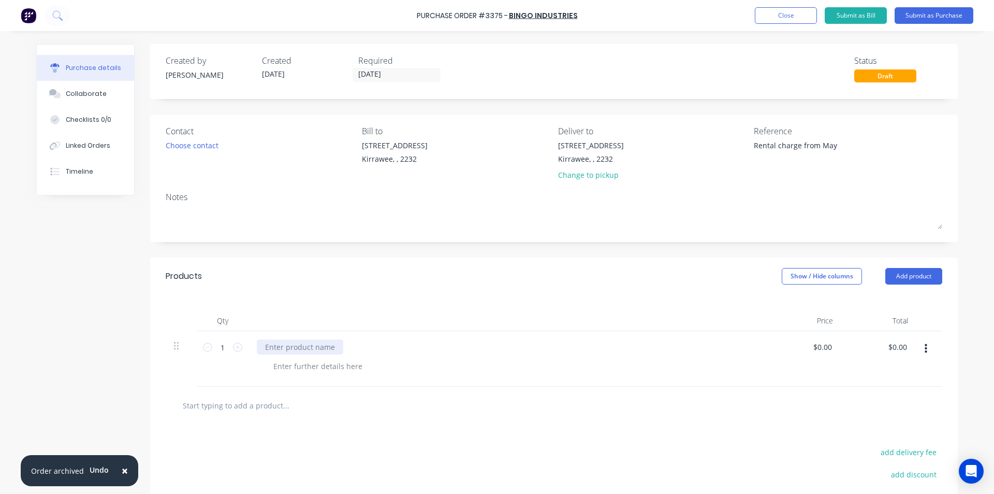
type textarea "x"
click at [306, 342] on div at bounding box center [300, 346] width 86 height 15
type textarea "x"
type input "0.0000"
type textarea "x"
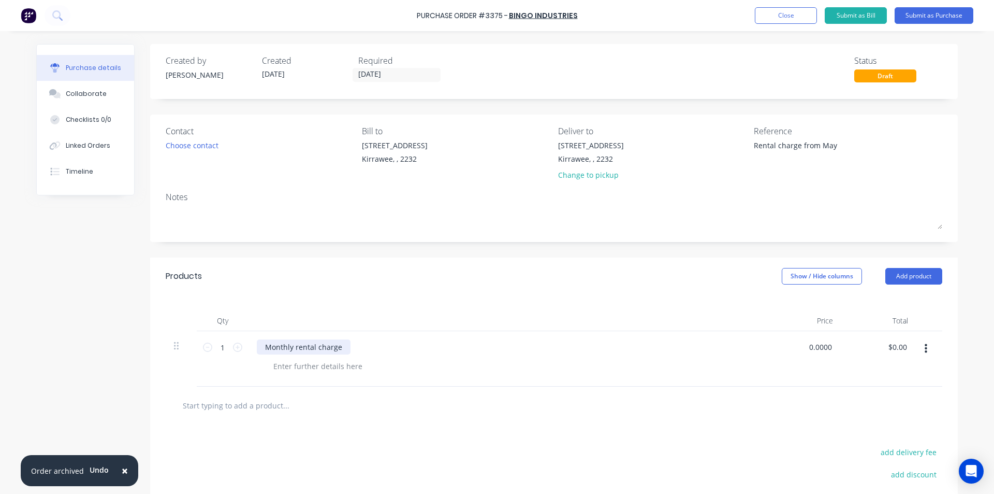
type input "$0.00"
type input "0.00"
click at [896, 351] on input "0.00" at bounding box center [900, 346] width 20 height 15
type textarea "x"
click at [896, 351] on input "0.00" at bounding box center [900, 346] width 20 height 15
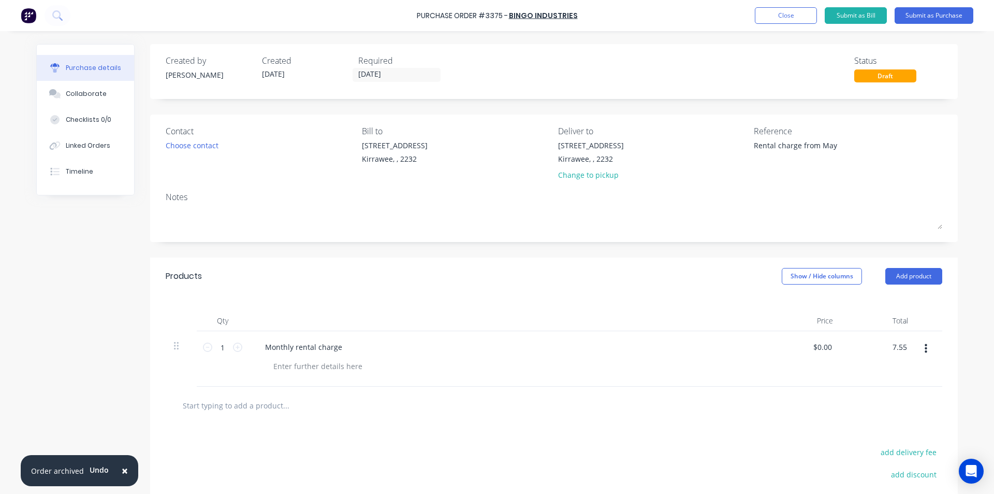
type input "7.55"
type textarea "x"
type input "$7.55"
click at [798, 410] on div at bounding box center [554, 405] width 760 height 21
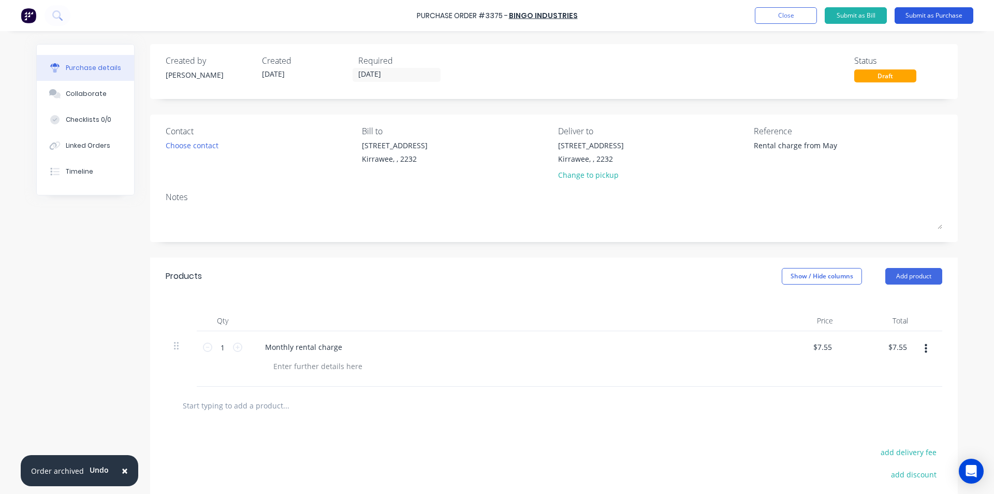
click at [958, 17] on button "Submit as Purchase" at bounding box center [934, 15] width 79 height 17
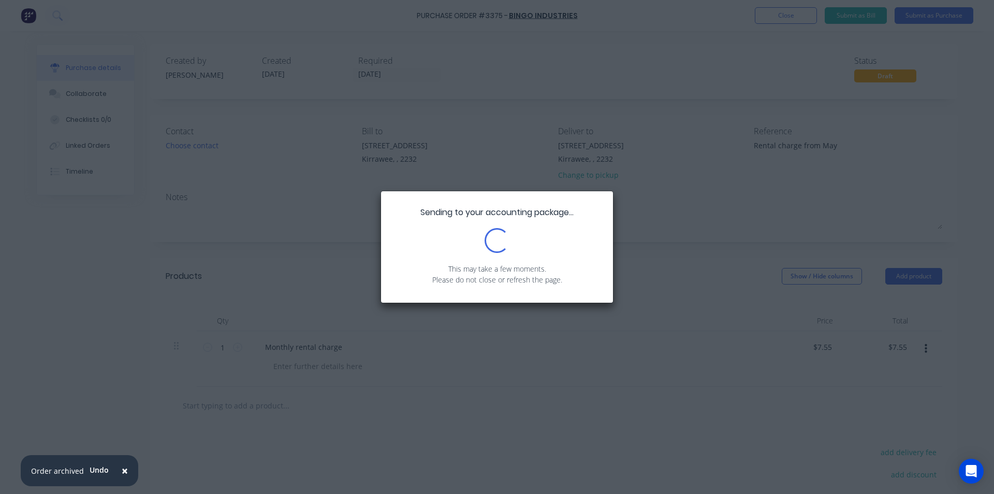
type textarea "x"
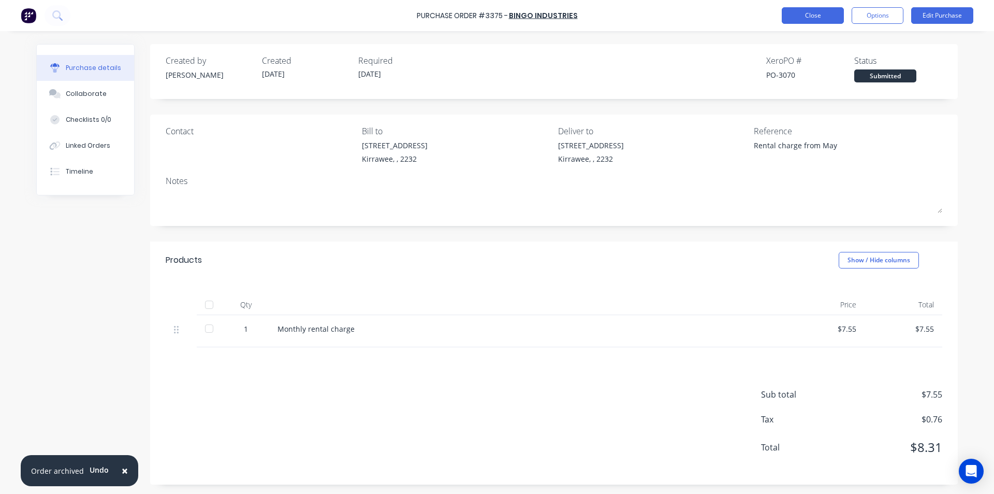
click at [804, 16] on button "Close" at bounding box center [813, 15] width 62 height 17
